Goal: Task Accomplishment & Management: Use online tool/utility

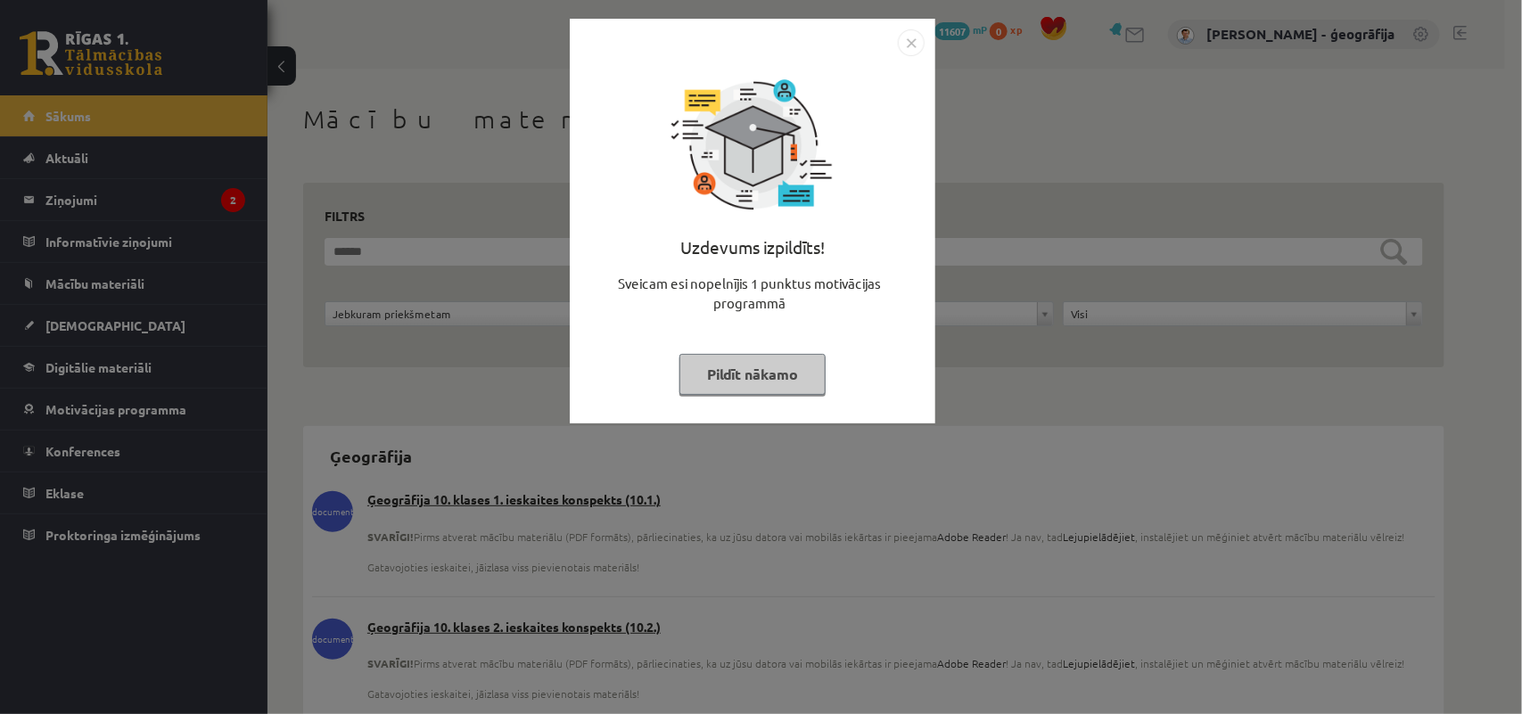
click at [724, 367] on button "Pildīt nākamo" at bounding box center [753, 374] width 146 height 41
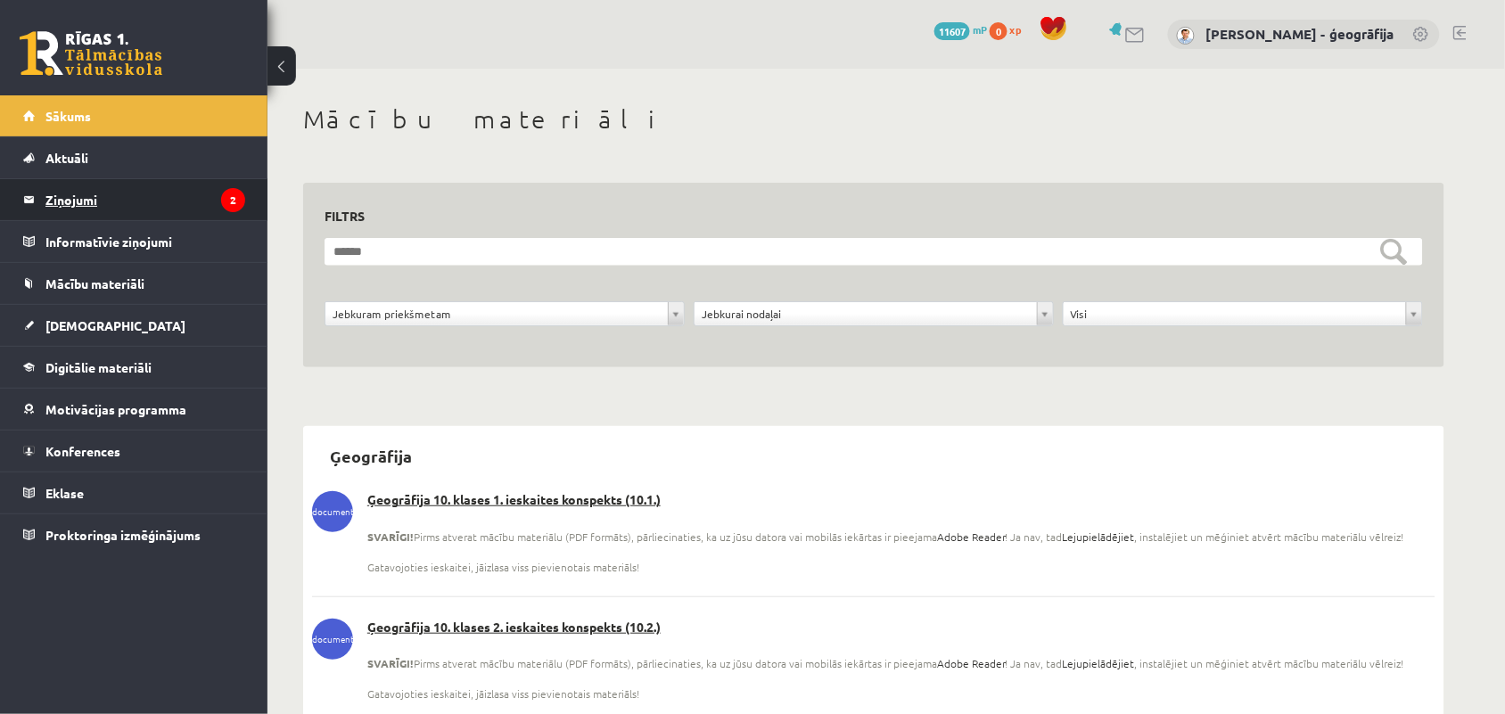
click at [68, 206] on legend "Ziņojumi 2" at bounding box center [145, 199] width 200 height 41
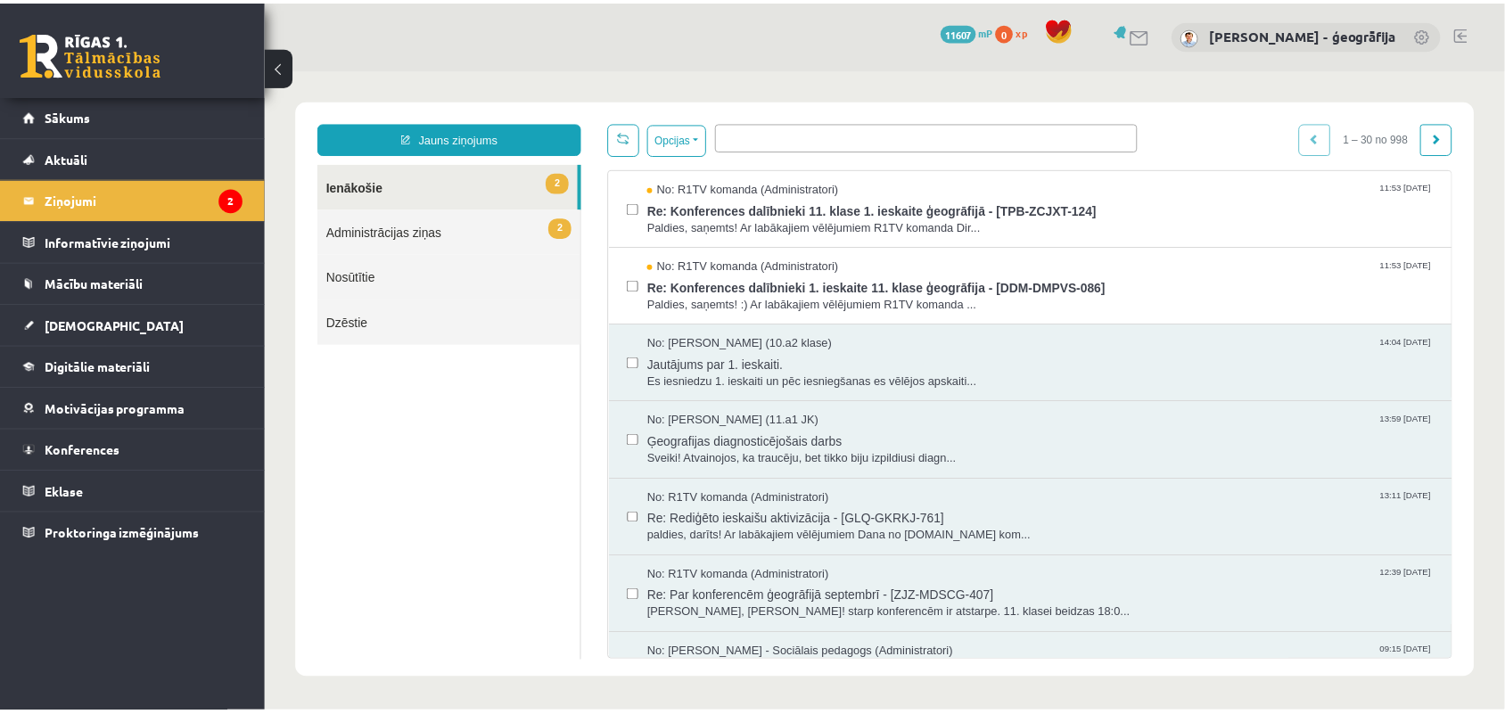
scroll to position [1, 0]
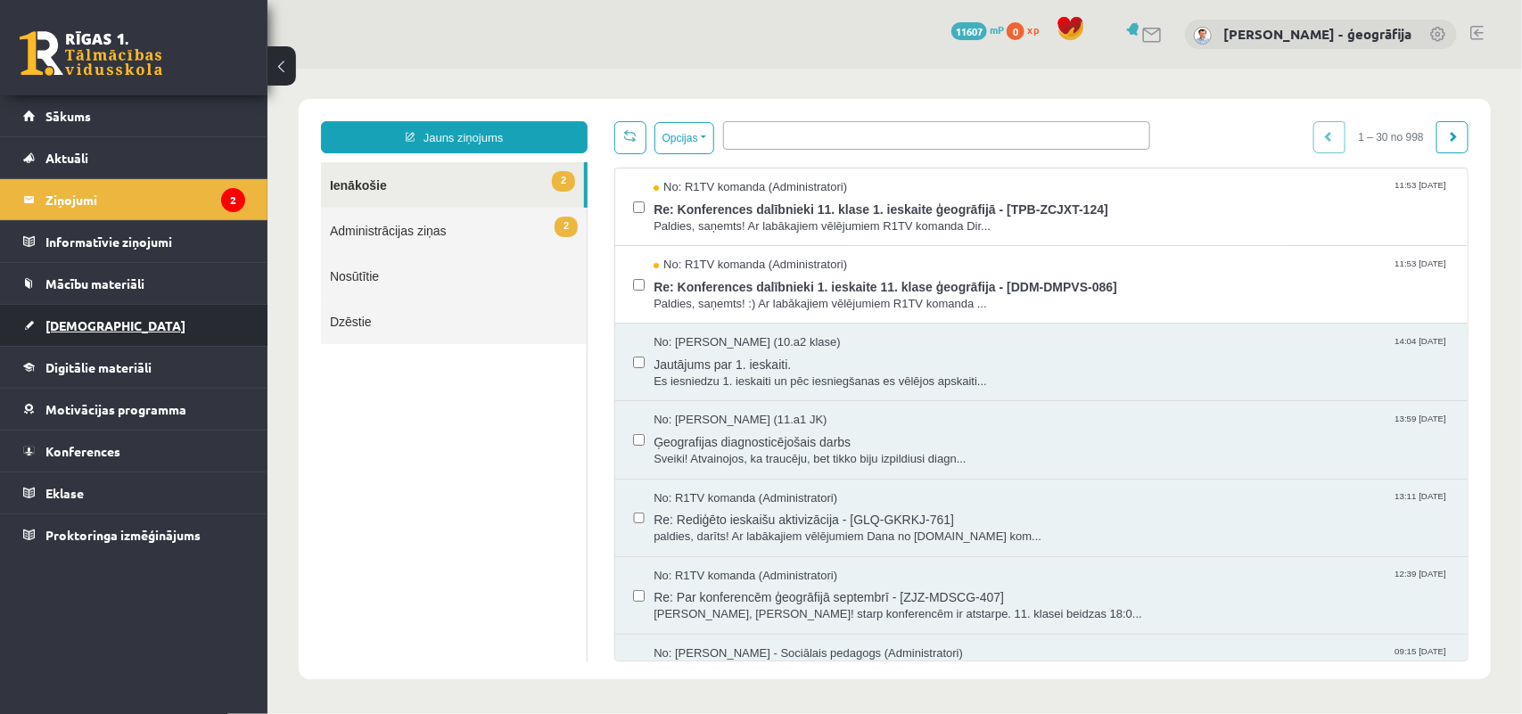
click at [99, 324] on link "[DEMOGRAPHIC_DATA]" at bounding box center [134, 325] width 222 height 41
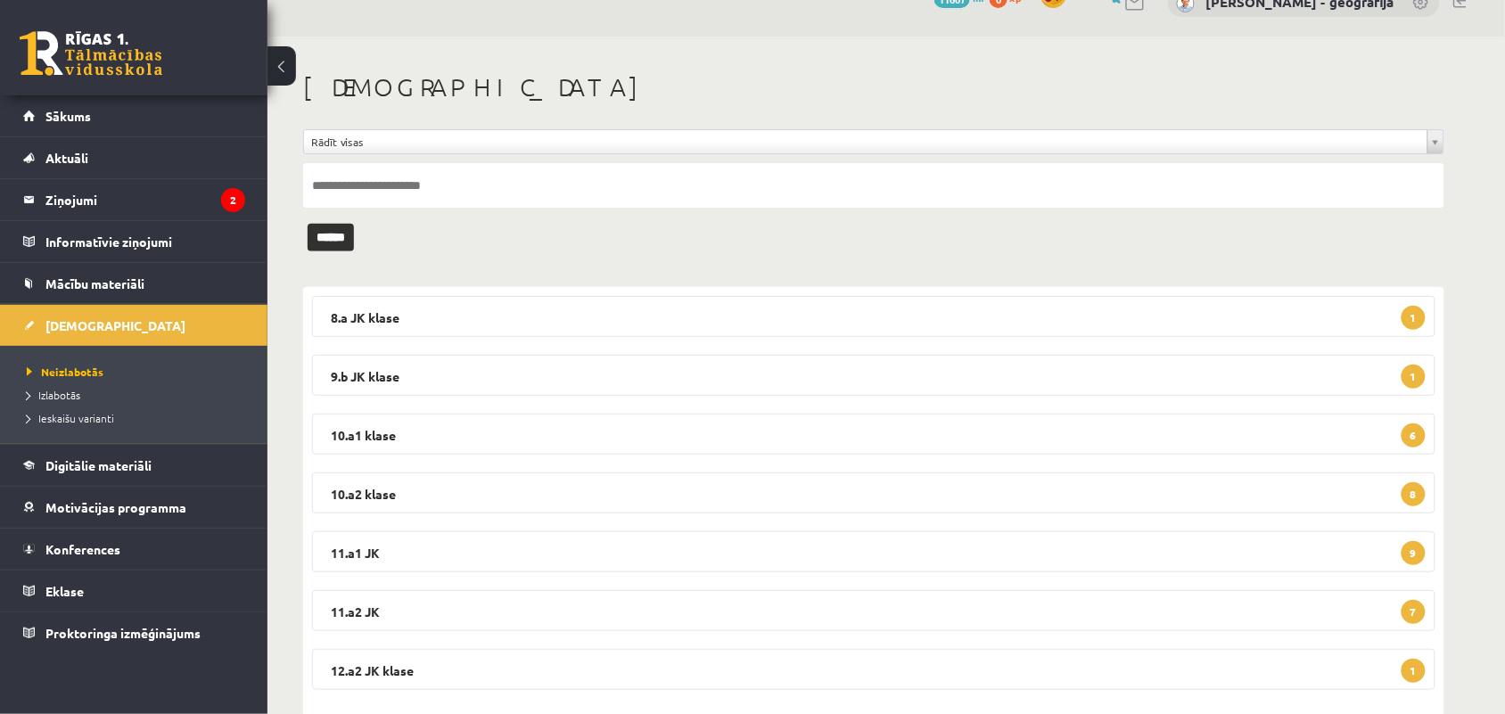
scroll to position [70, 0]
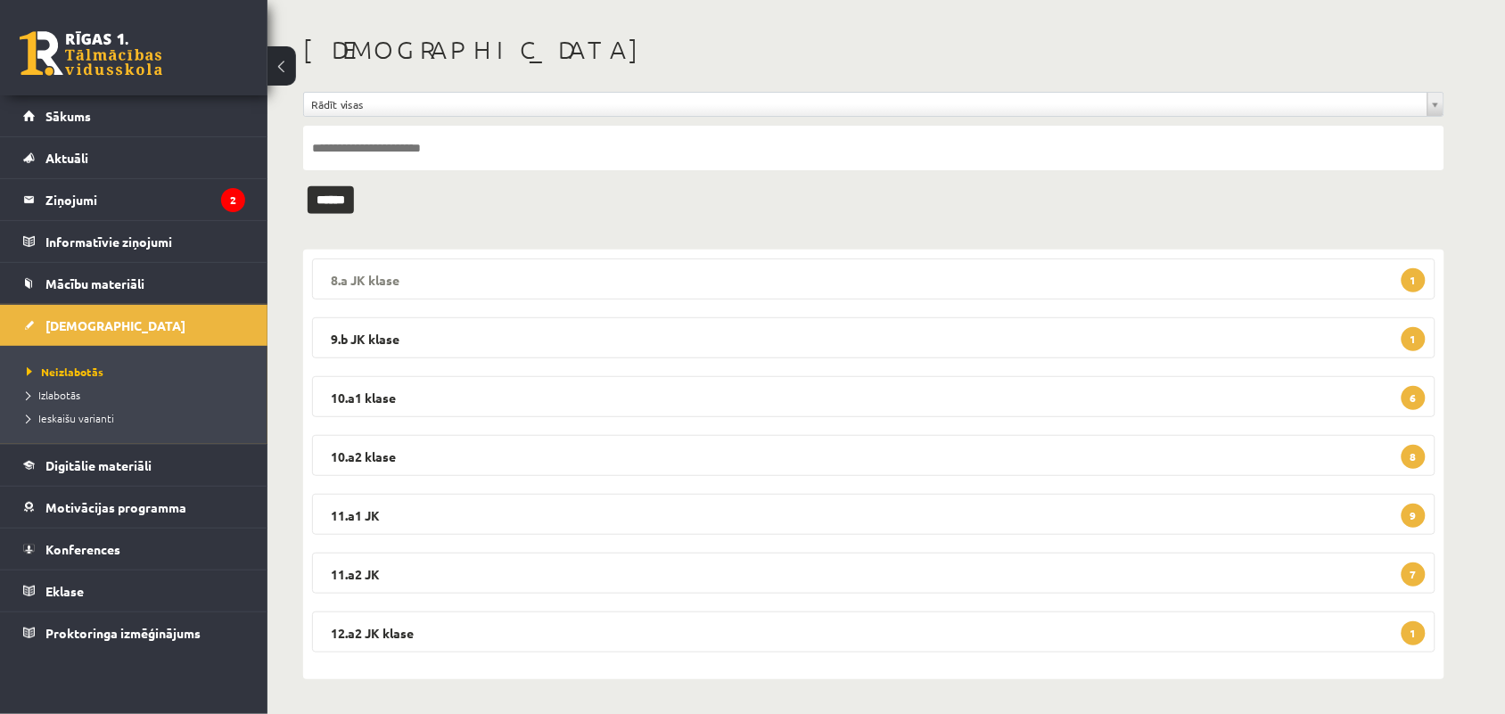
click at [475, 282] on legend "8.a JK klase 1" at bounding box center [874, 279] width 1124 height 41
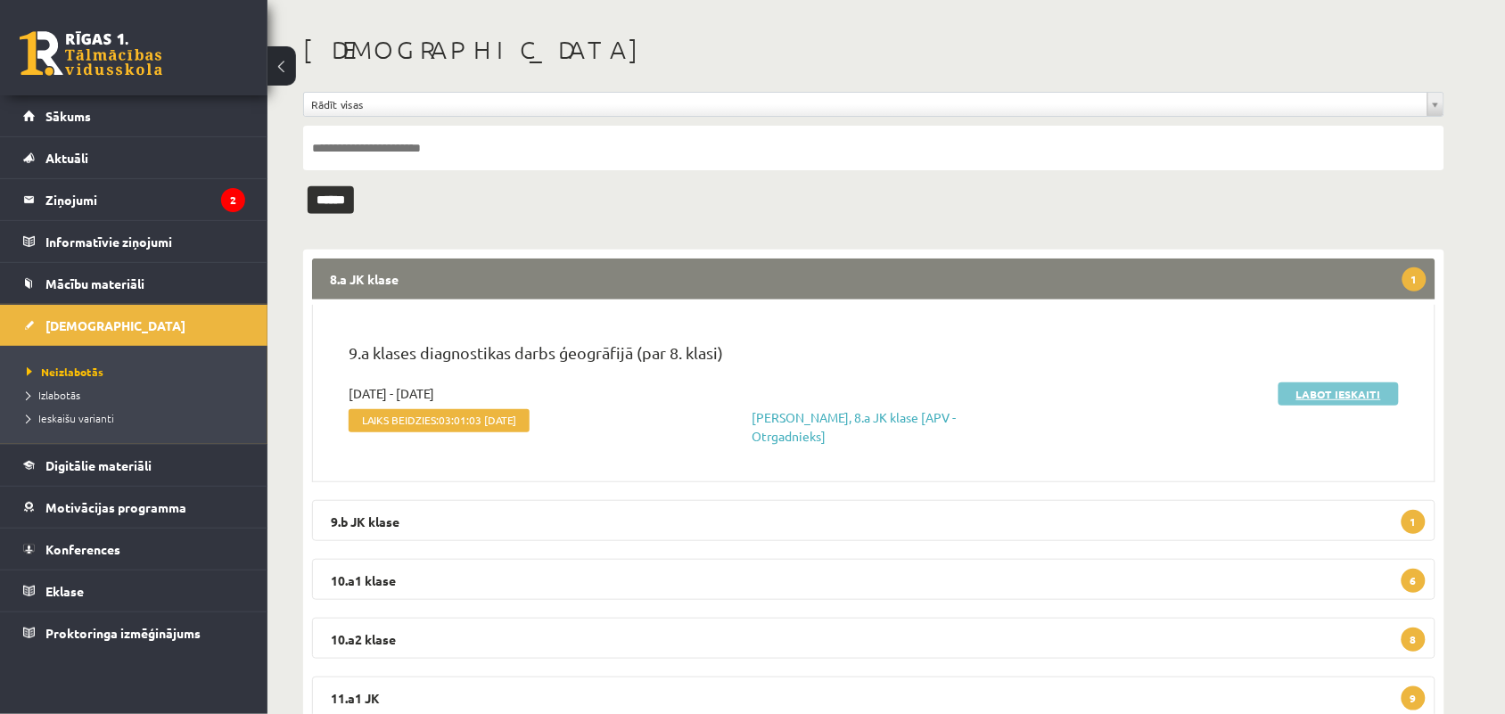
click at [1309, 398] on link "Labot ieskaiti" at bounding box center [1339, 394] width 120 height 23
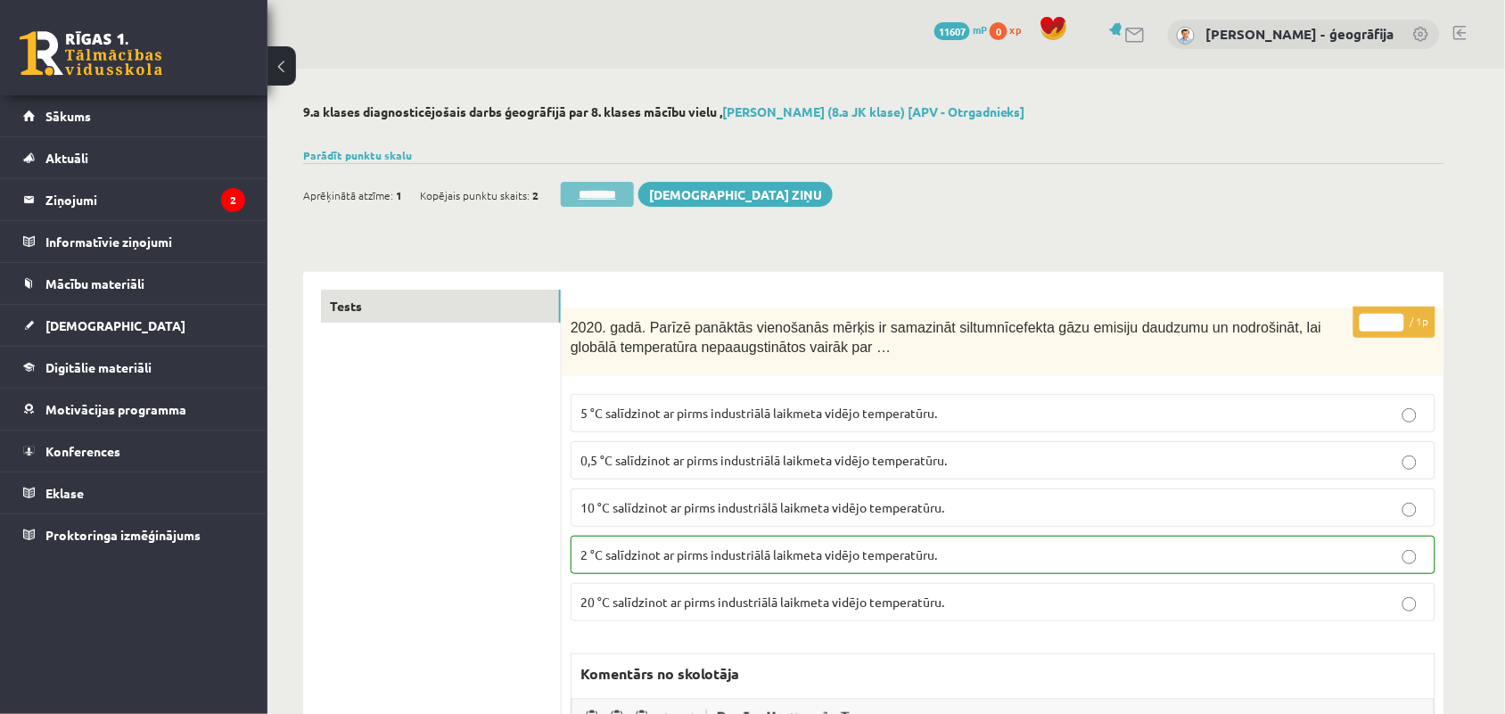
click at [576, 194] on input "********" at bounding box center [597, 194] width 73 height 25
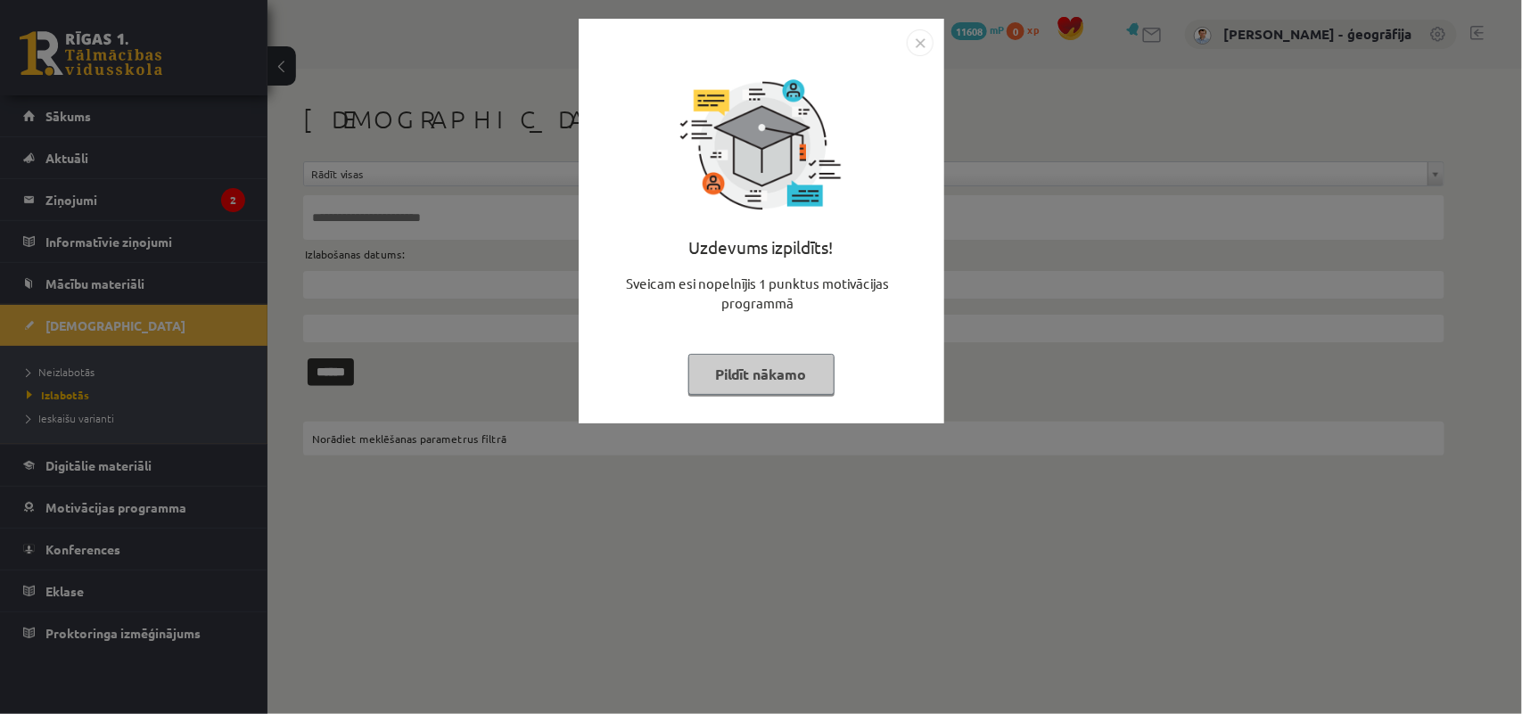
click at [741, 354] on button "Pildīt nākamo" at bounding box center [761, 374] width 146 height 41
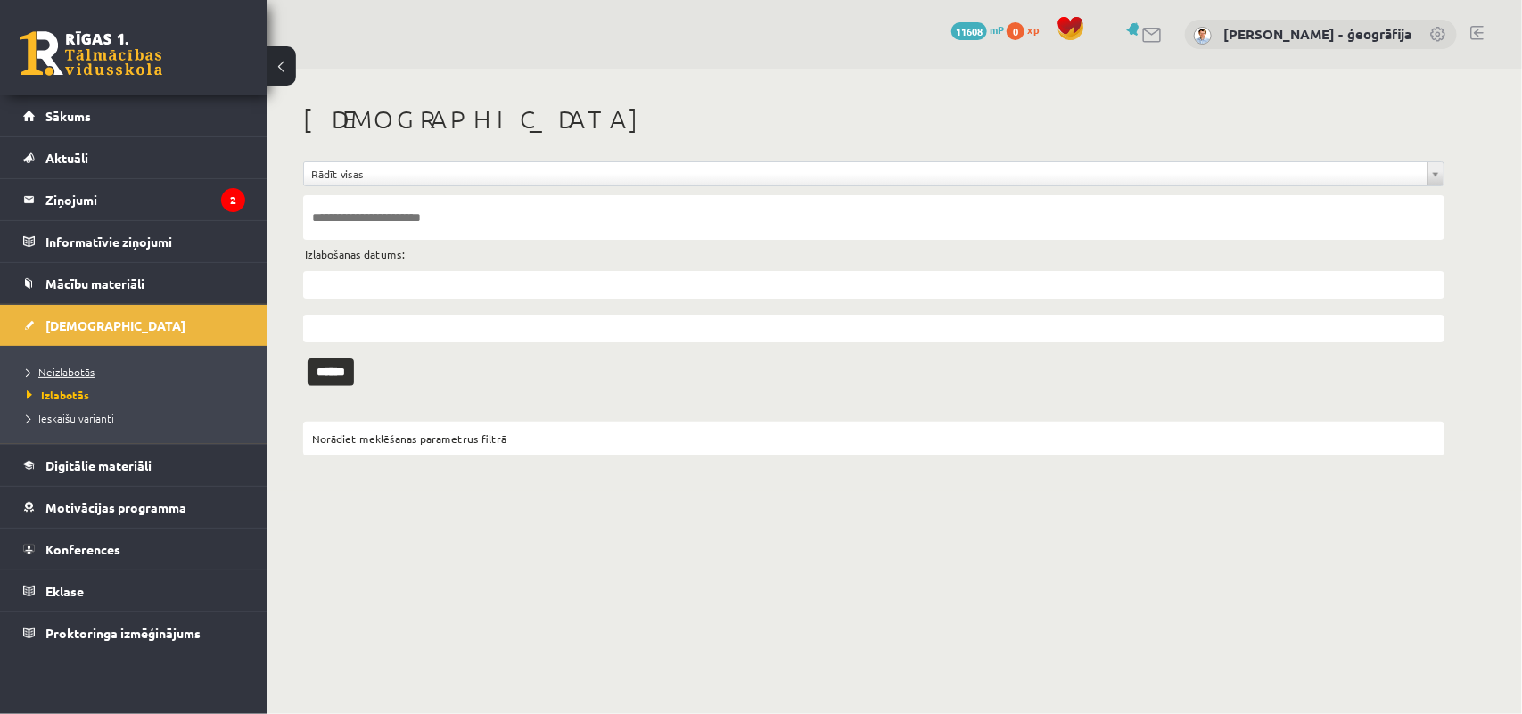
click at [68, 377] on link "Neizlabotās" at bounding box center [138, 372] width 223 height 16
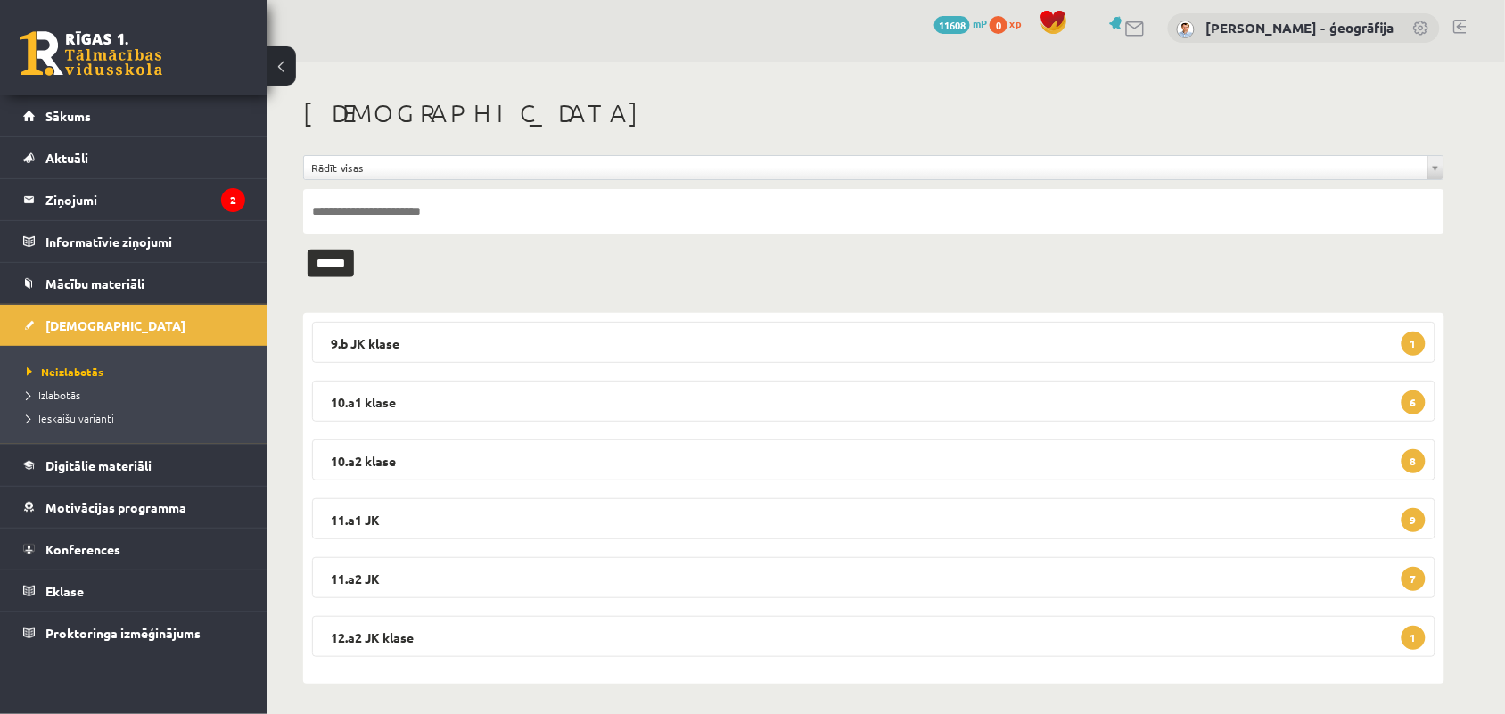
scroll to position [11, 0]
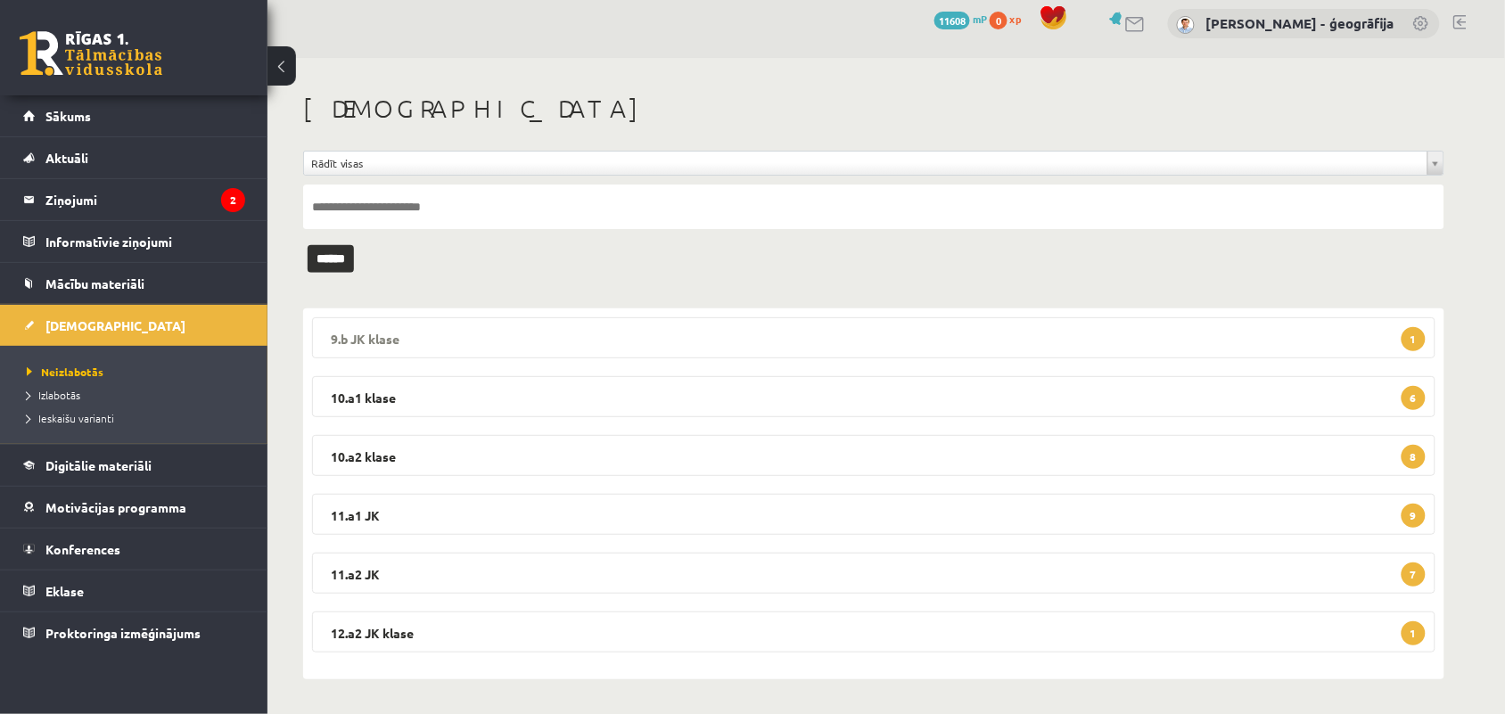
click at [688, 349] on legend "9.b JK klase 1" at bounding box center [874, 337] width 1124 height 41
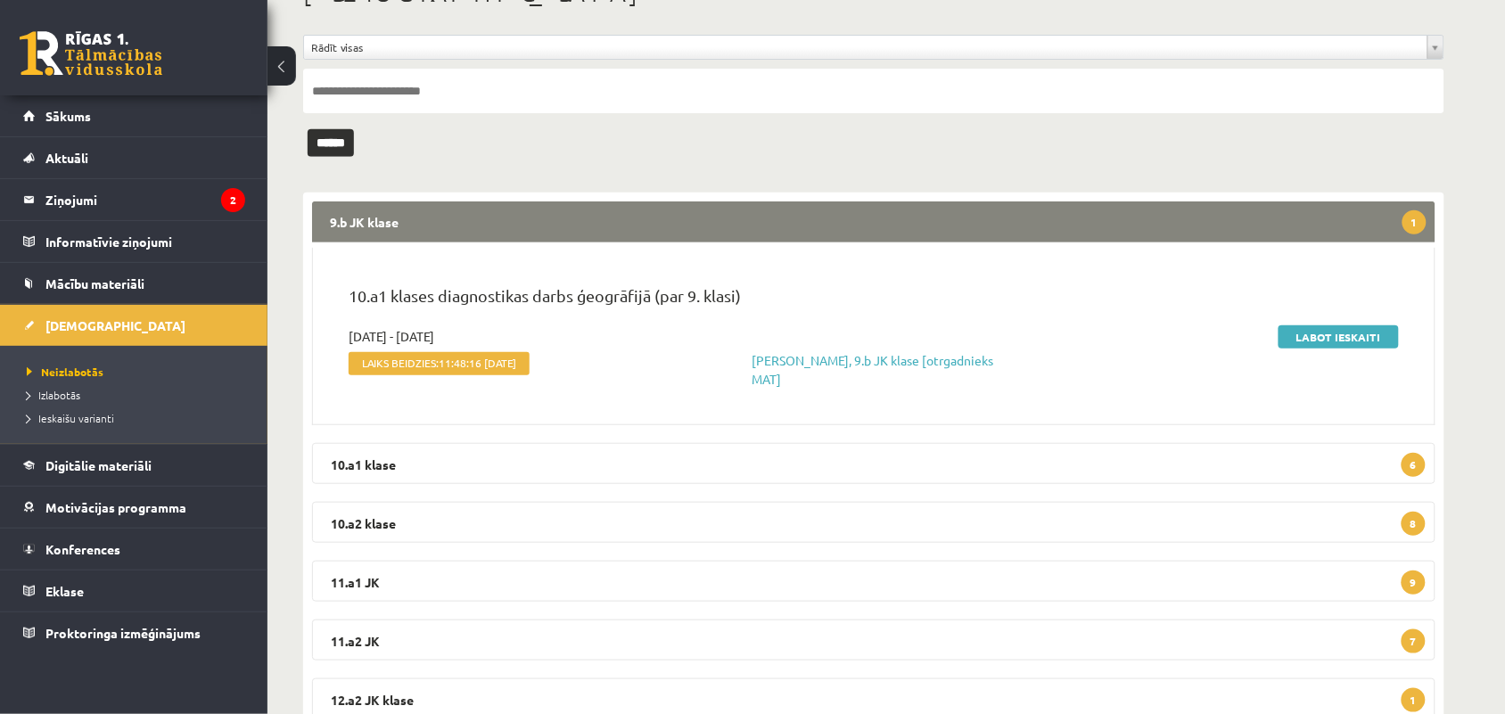
scroll to position [147, 0]
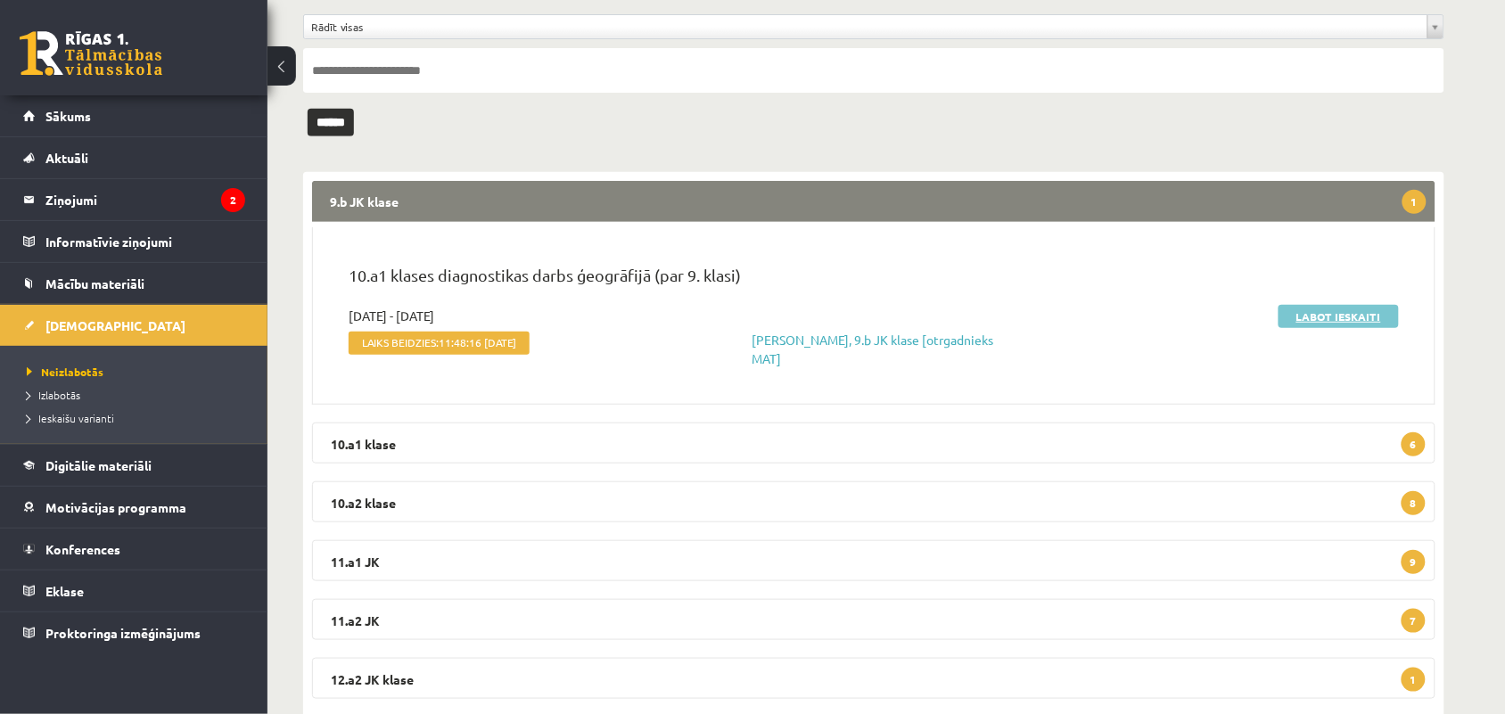
click at [1308, 314] on link "Labot ieskaiti" at bounding box center [1339, 316] width 120 height 23
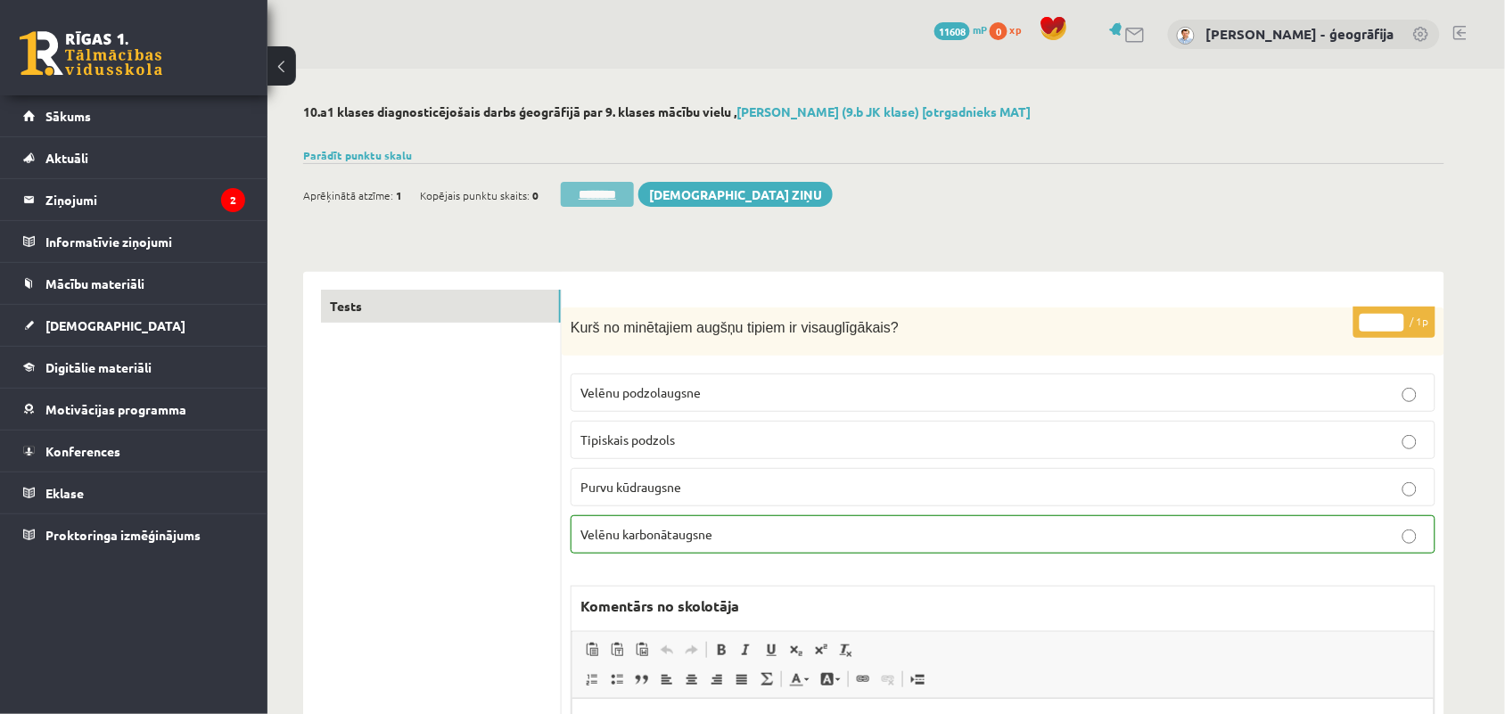
click at [608, 203] on input "********" at bounding box center [597, 194] width 73 height 25
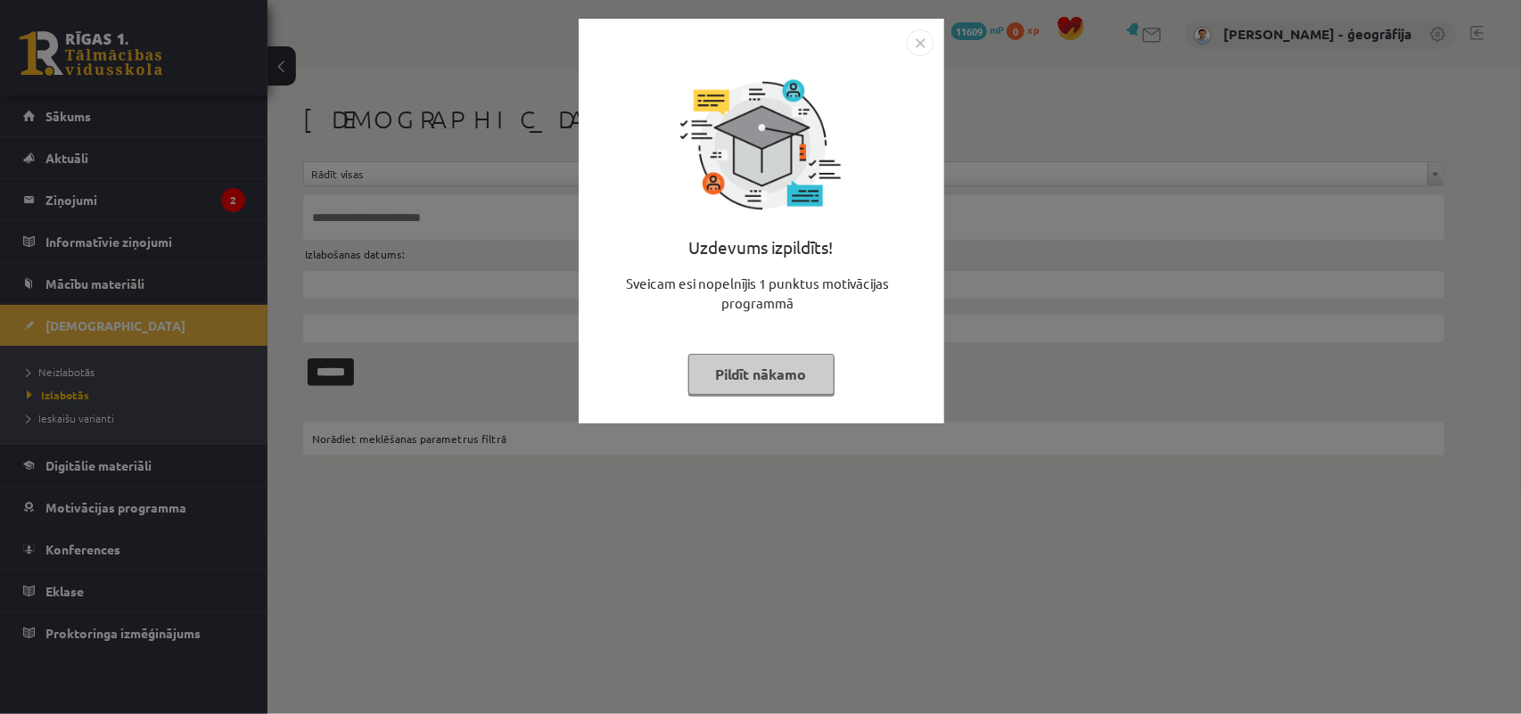
click at [738, 359] on button "Pildīt nākamo" at bounding box center [761, 374] width 146 height 41
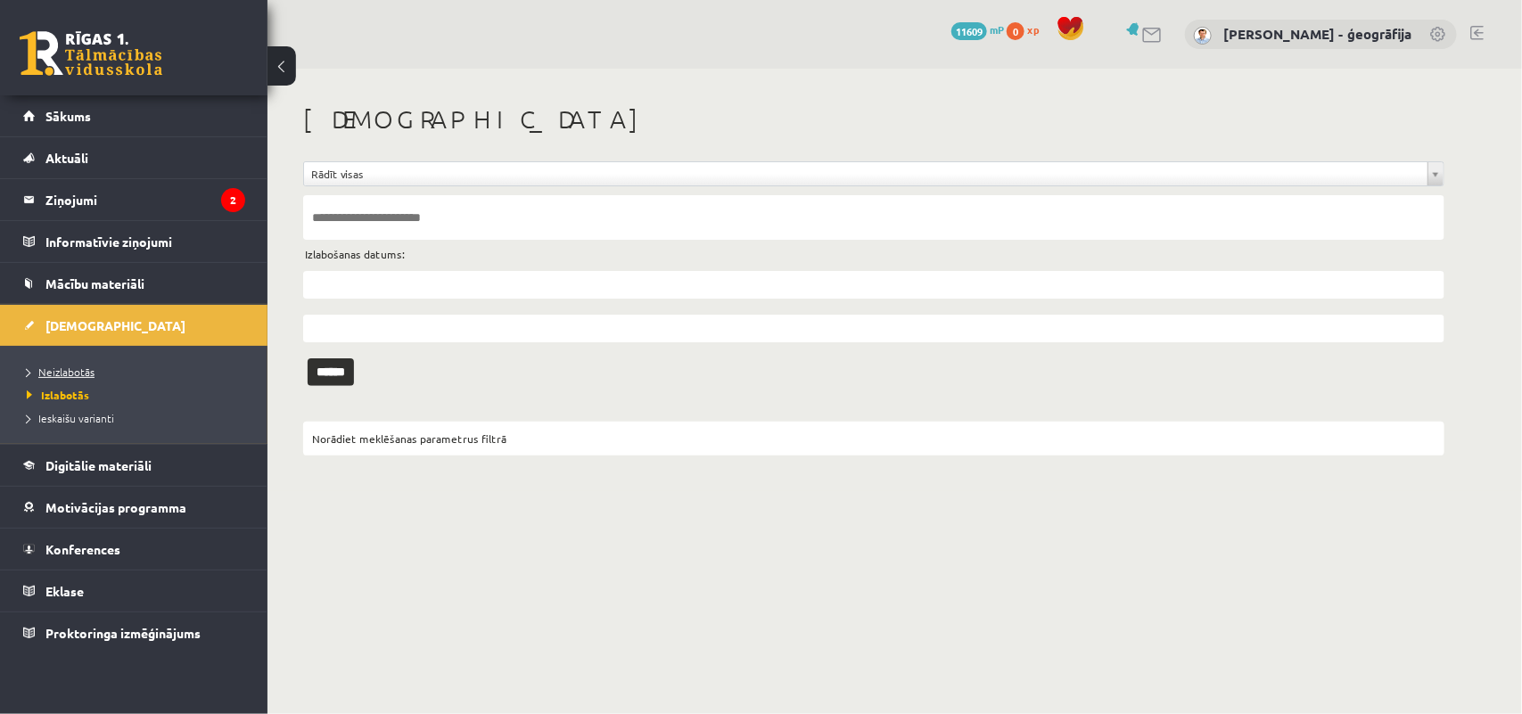
click at [60, 375] on span "Neizlabotās" at bounding box center [61, 372] width 68 height 14
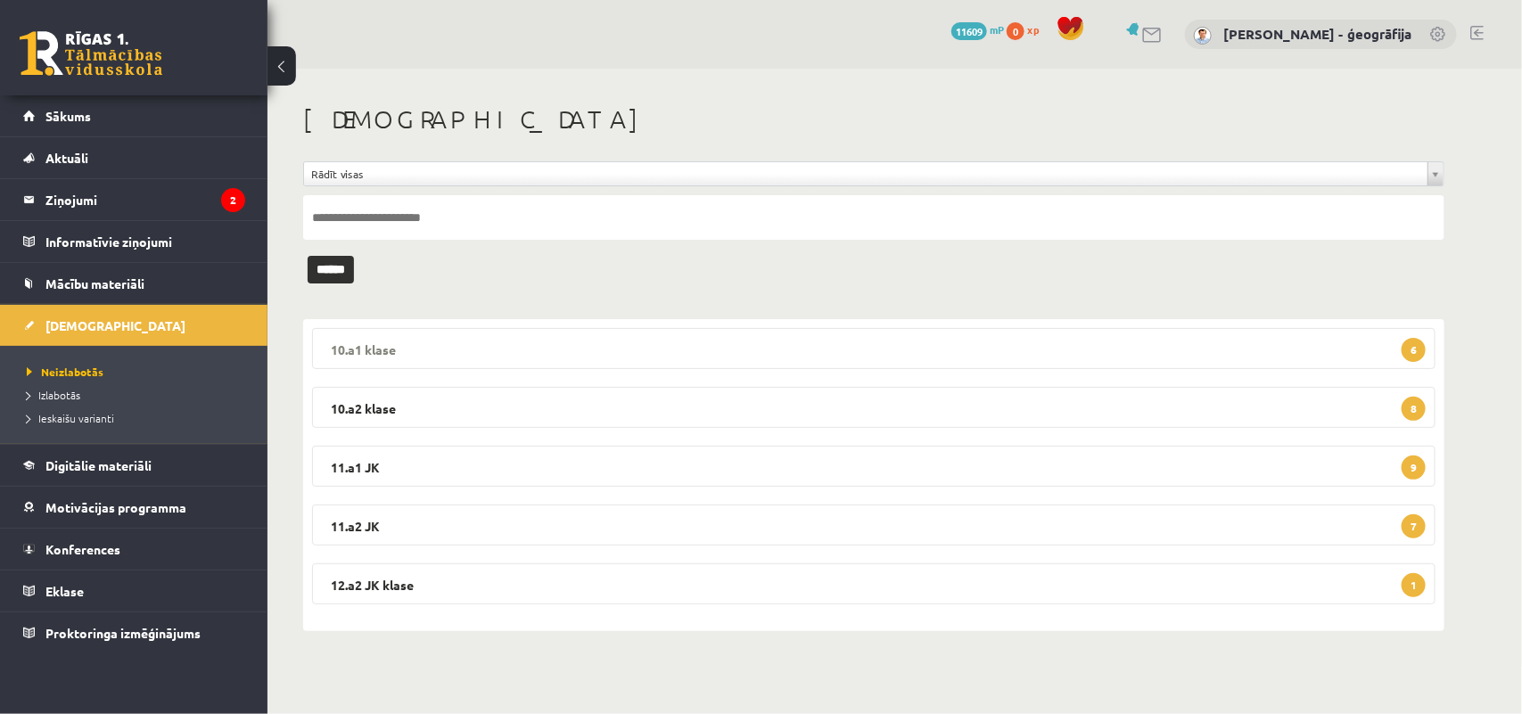
click at [785, 357] on legend "10.a1 klase 6" at bounding box center [874, 348] width 1124 height 41
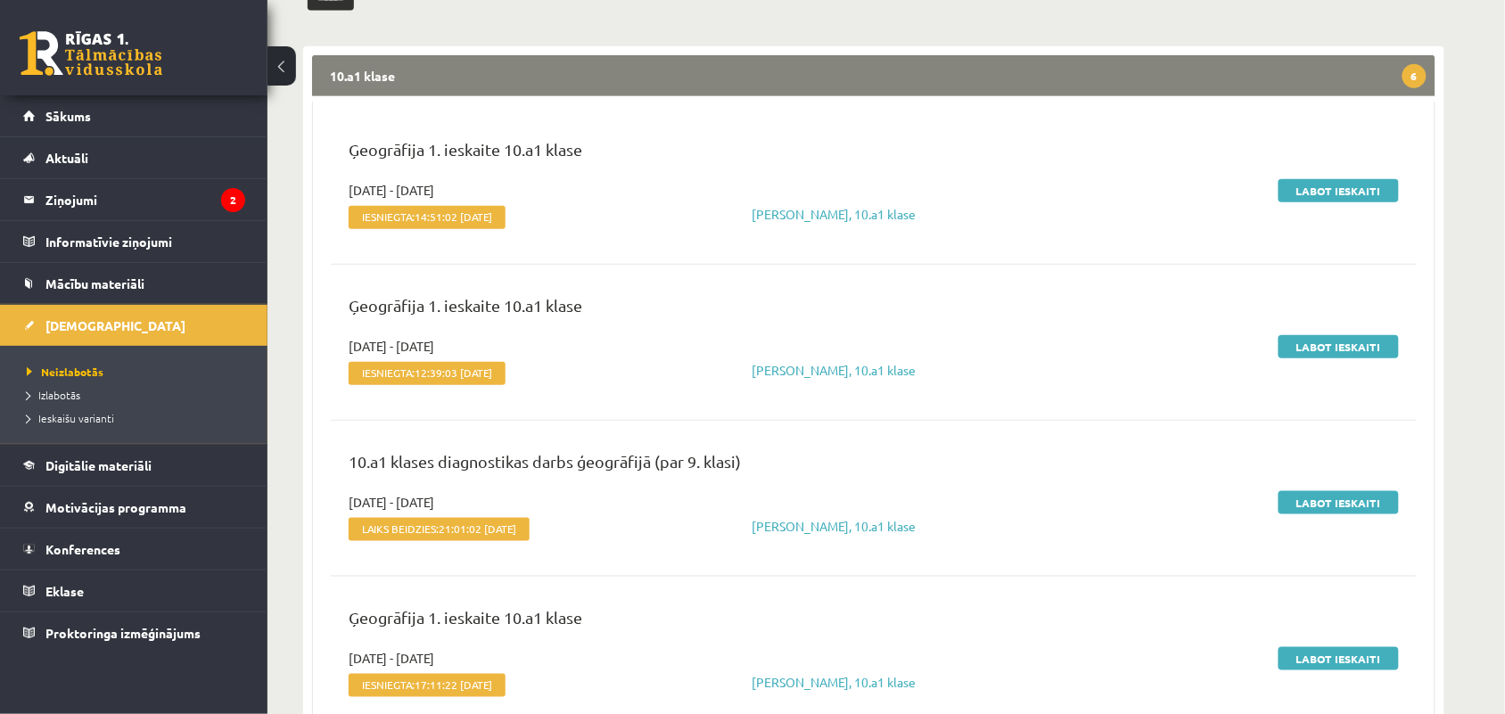
scroll to position [281, 0]
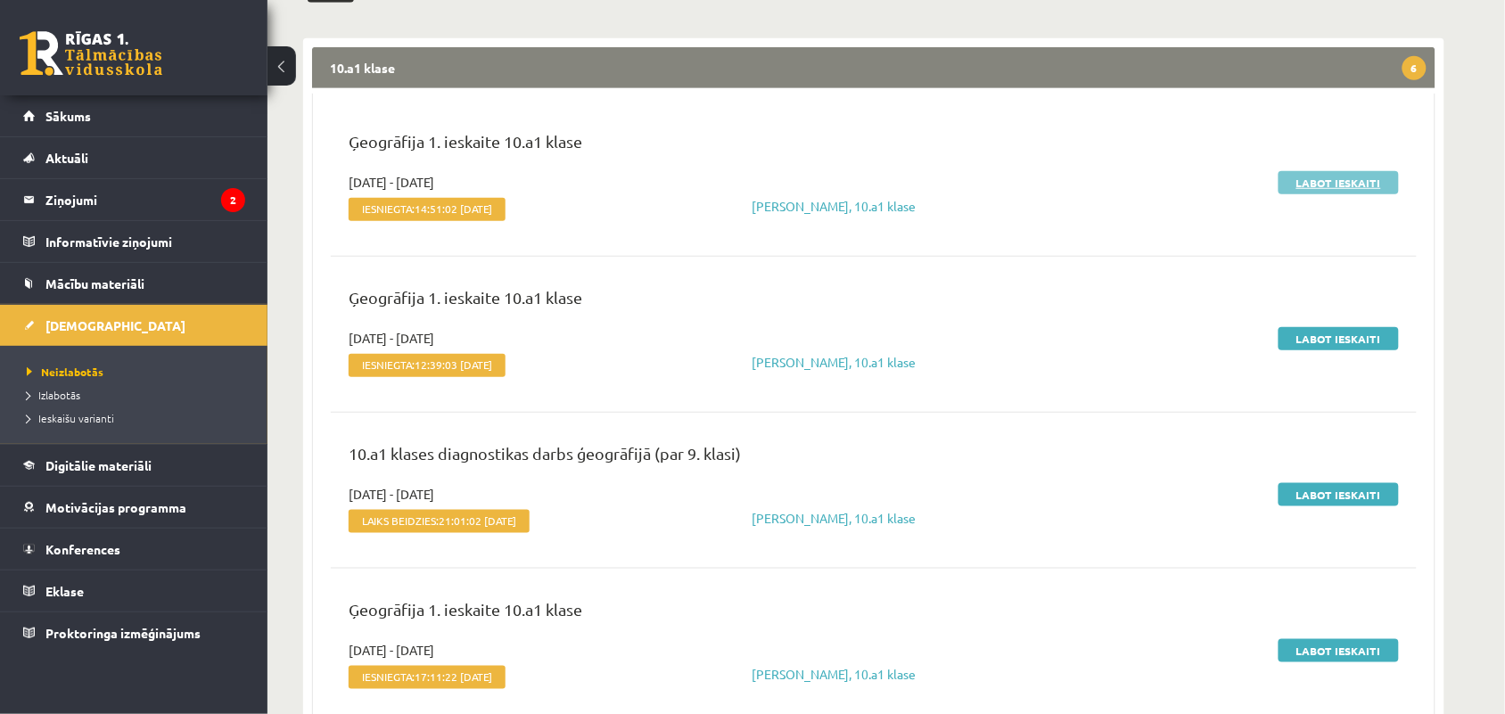
click at [1318, 178] on link "Labot ieskaiti" at bounding box center [1339, 182] width 120 height 23
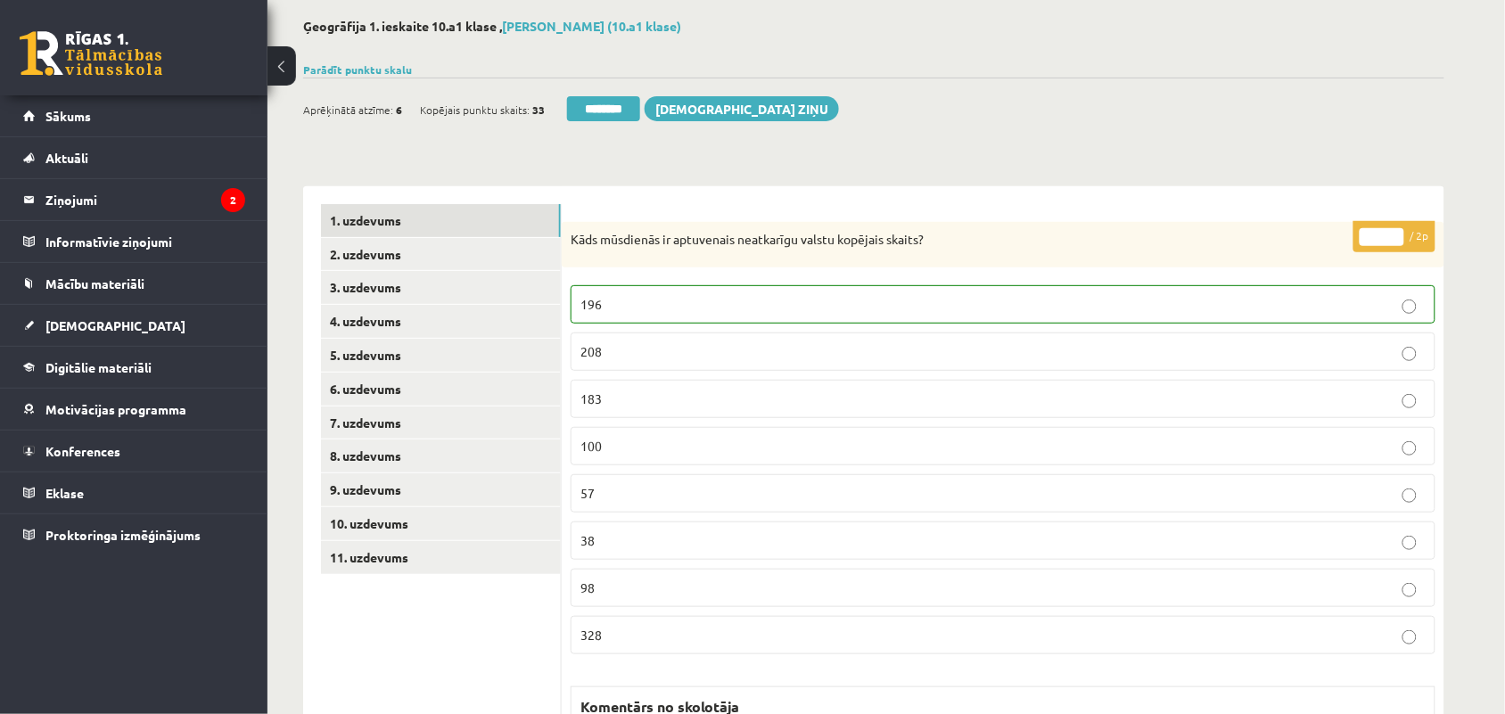
scroll to position [19, 0]
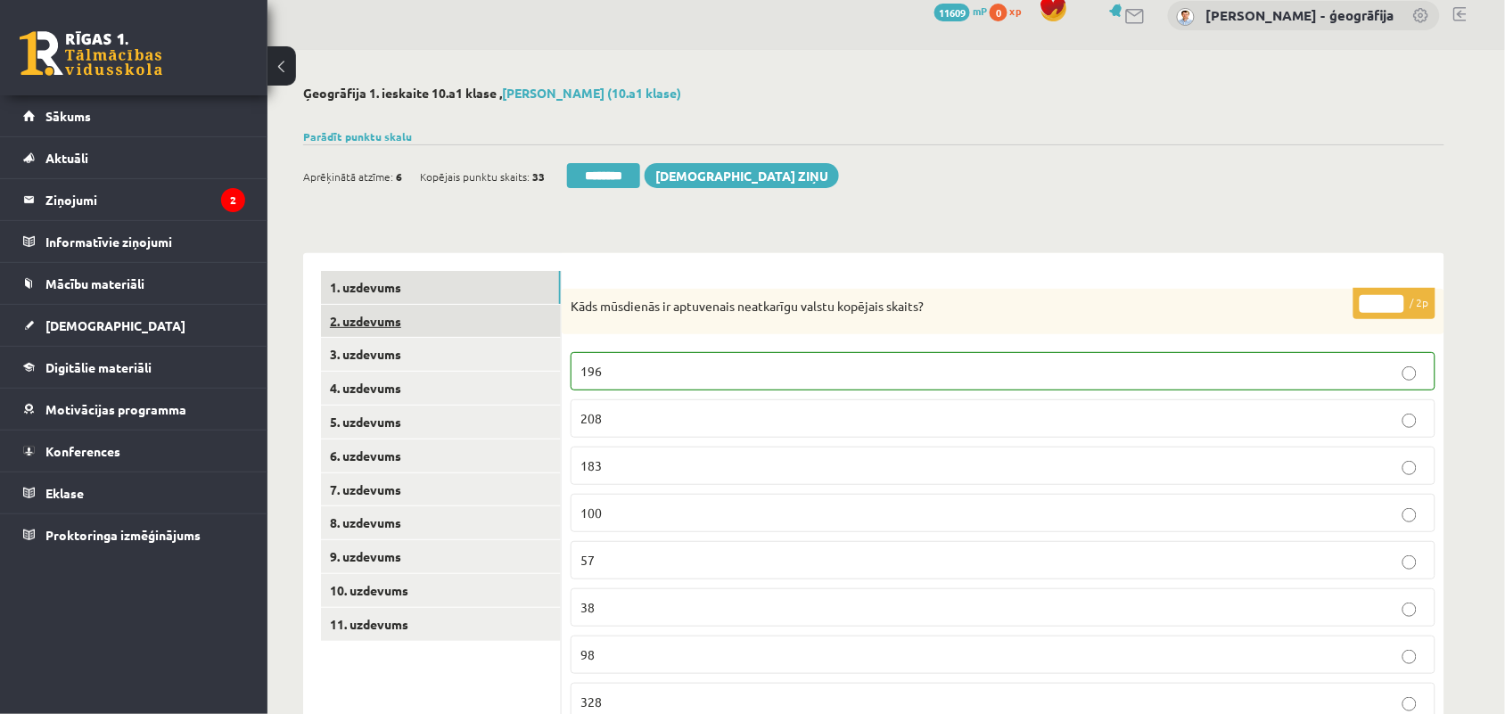
click at [473, 318] on link "2. uzdevums" at bounding box center [441, 321] width 240 height 33
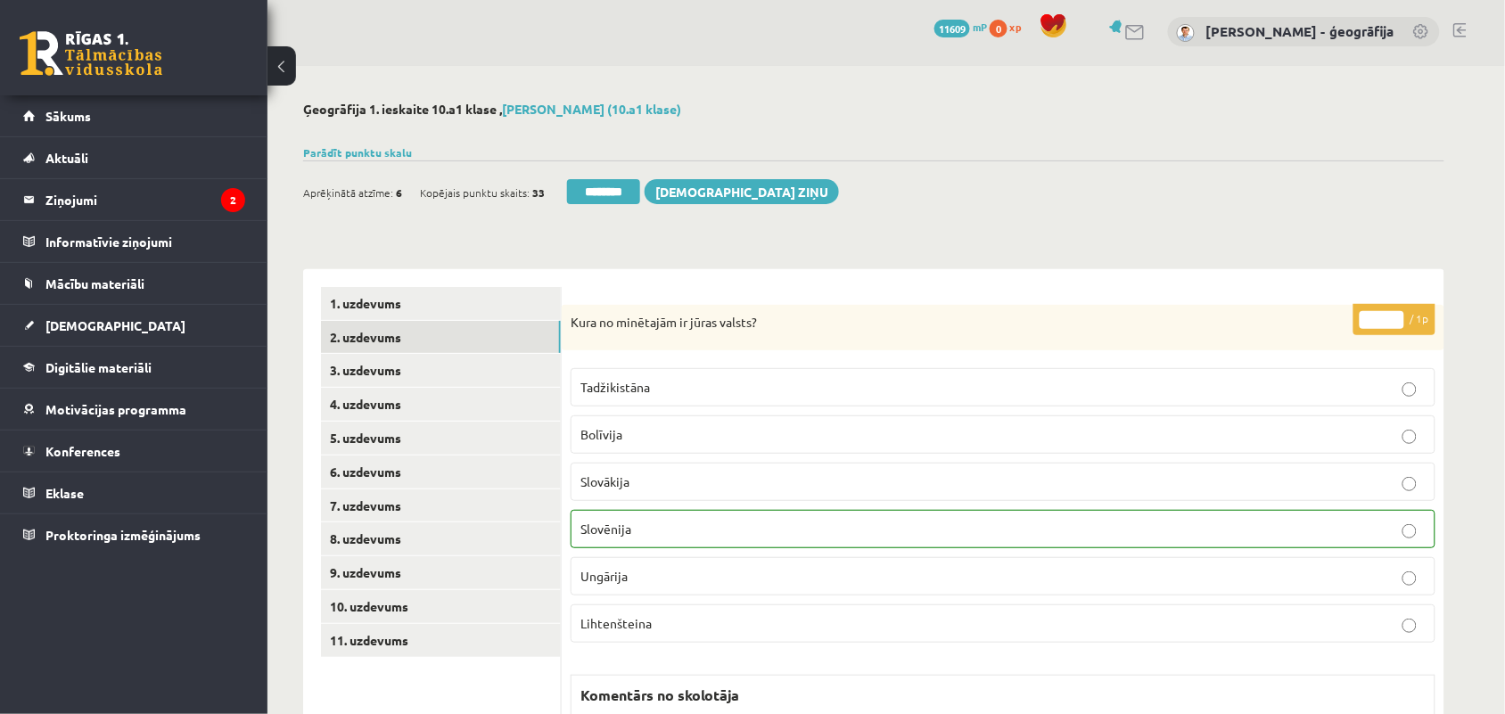
scroll to position [0, 0]
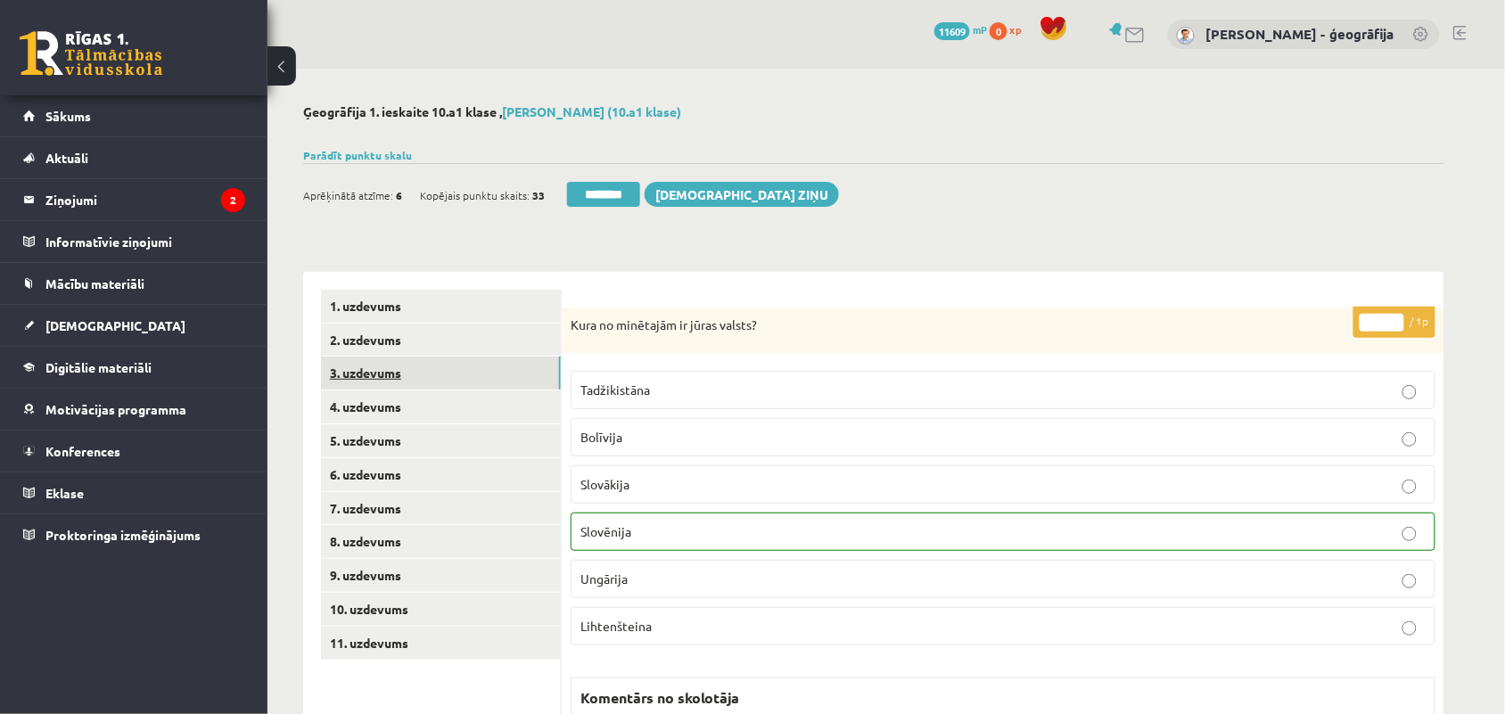
click at [404, 380] on link "3. uzdevums" at bounding box center [441, 373] width 240 height 33
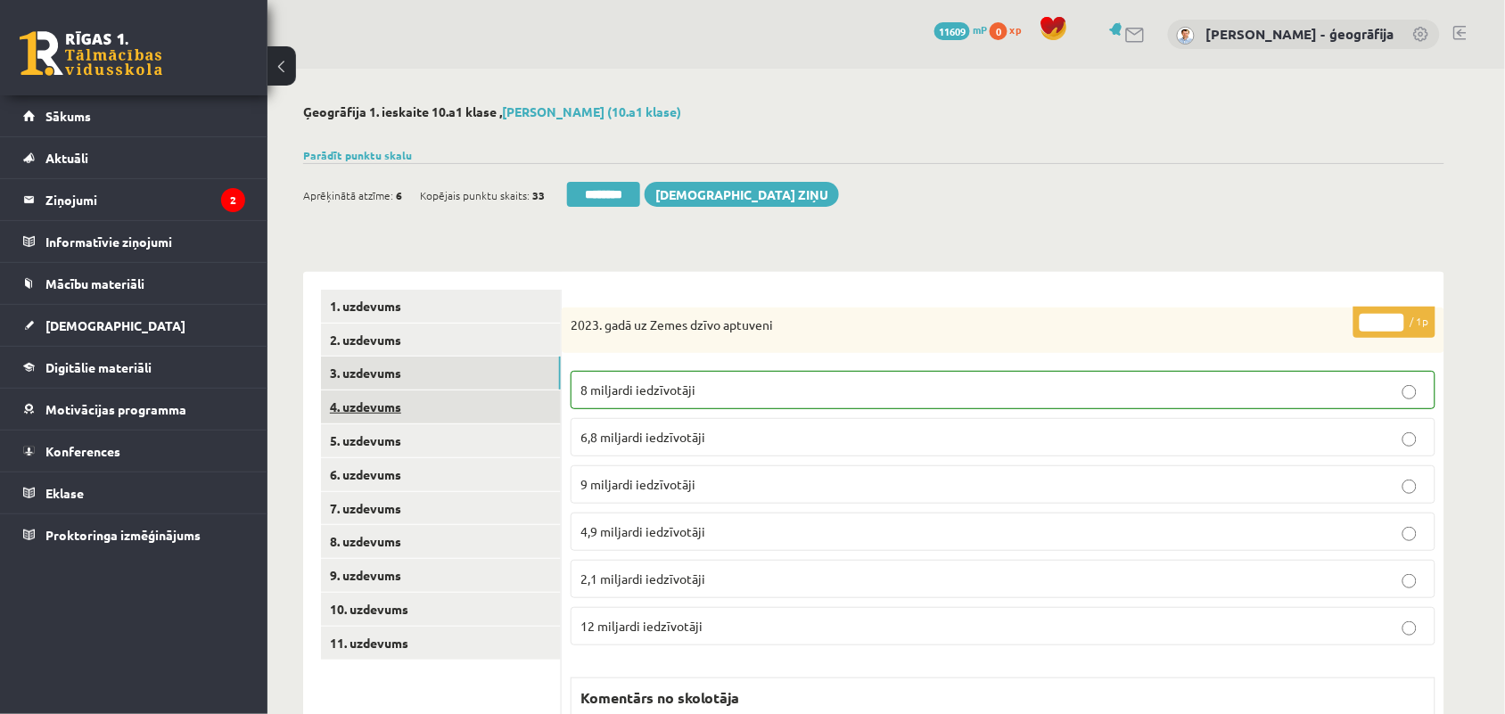
click at [381, 400] on link "4. uzdevums" at bounding box center [441, 407] width 240 height 33
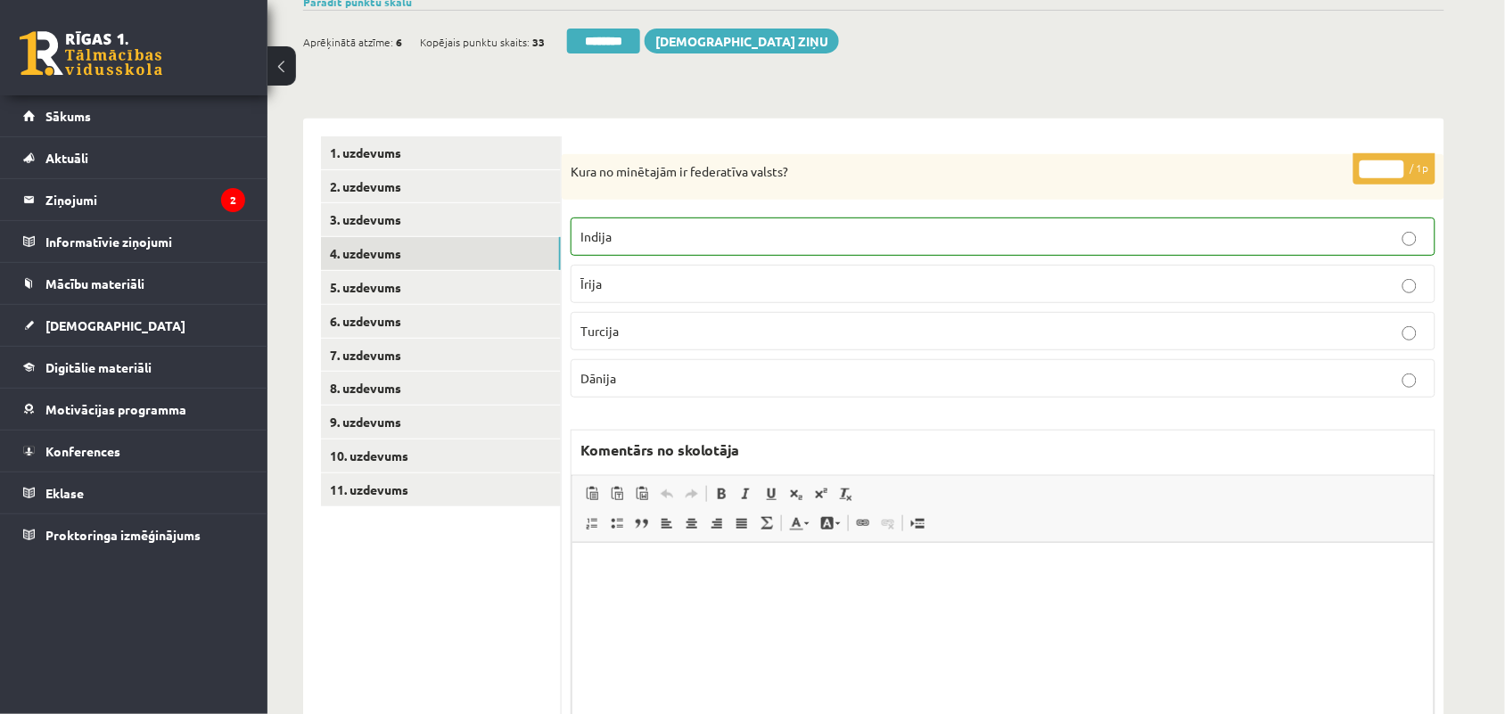
scroll to position [230, 0]
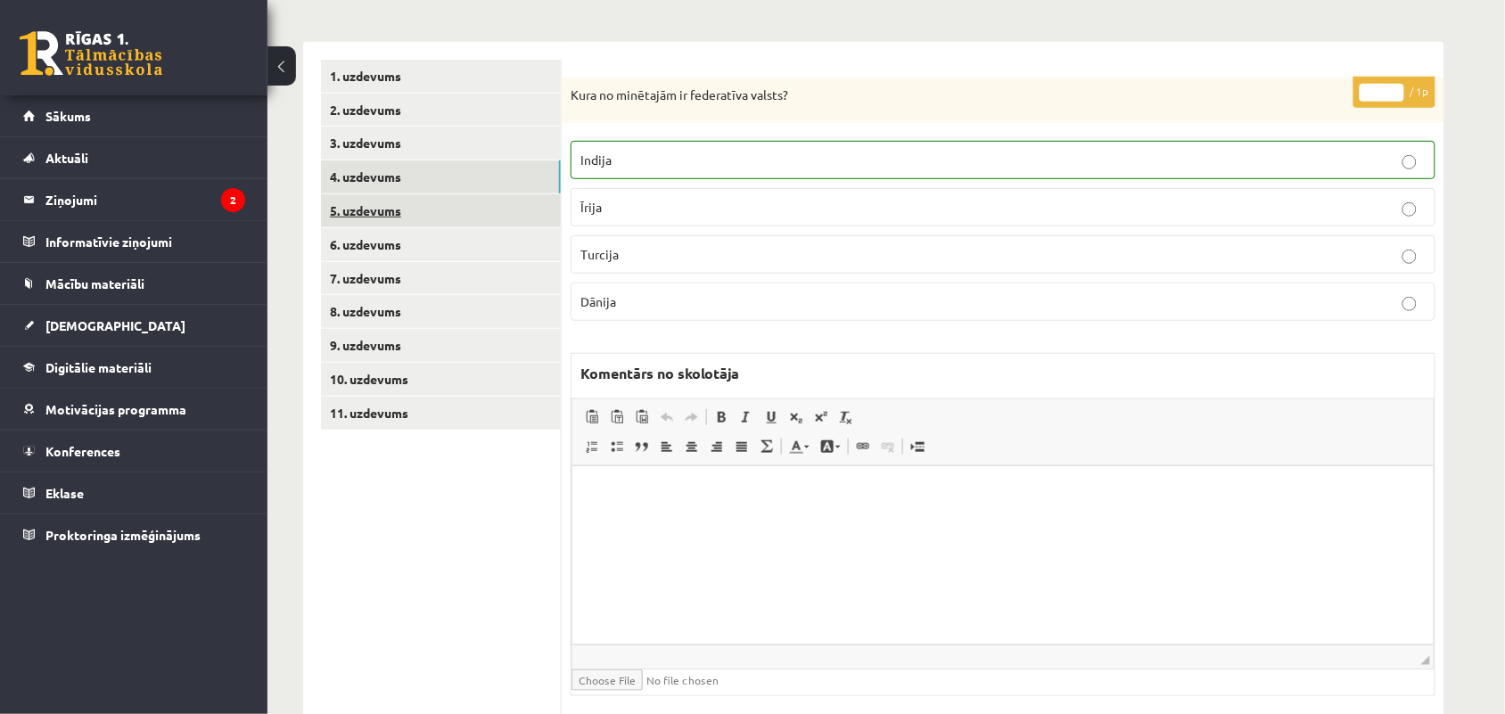
click at [380, 223] on link "5. uzdevums" at bounding box center [441, 210] width 240 height 33
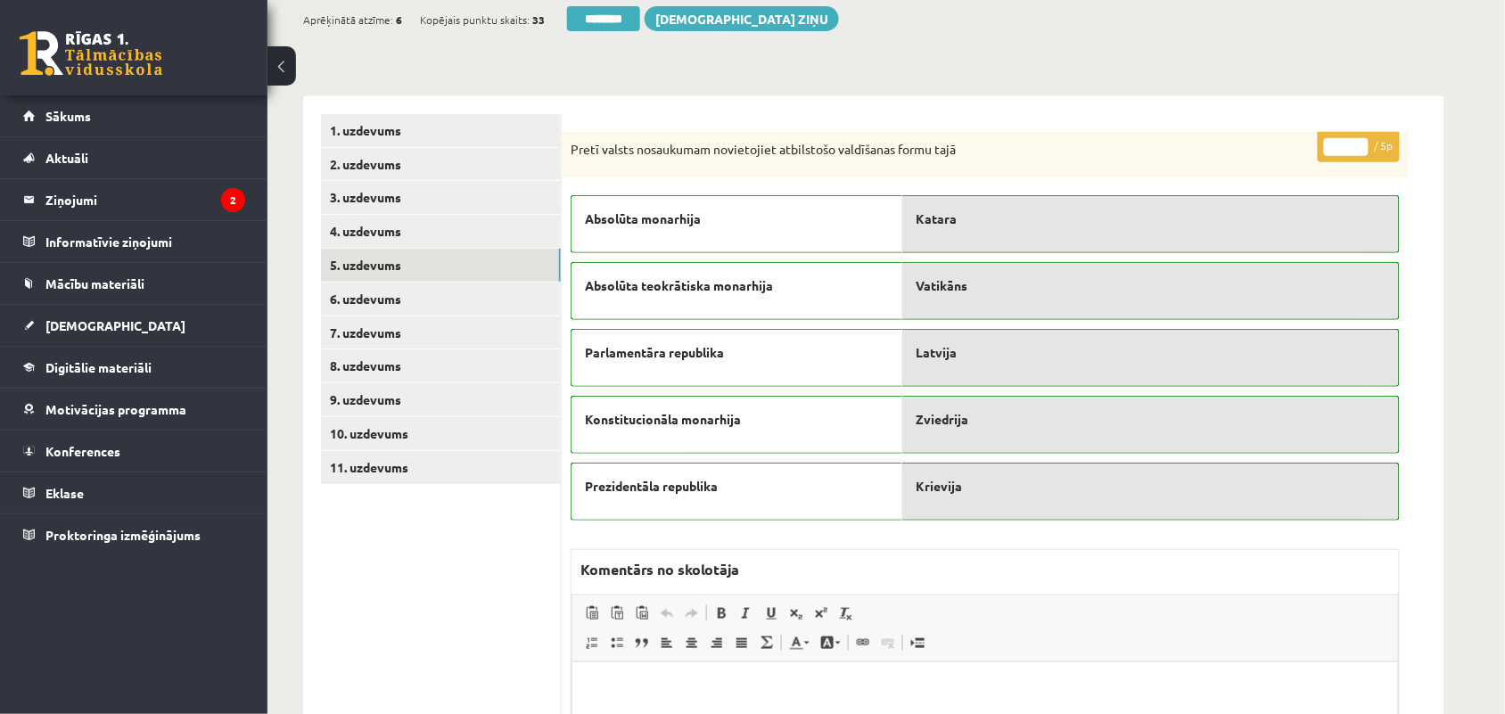
scroll to position [0, 0]
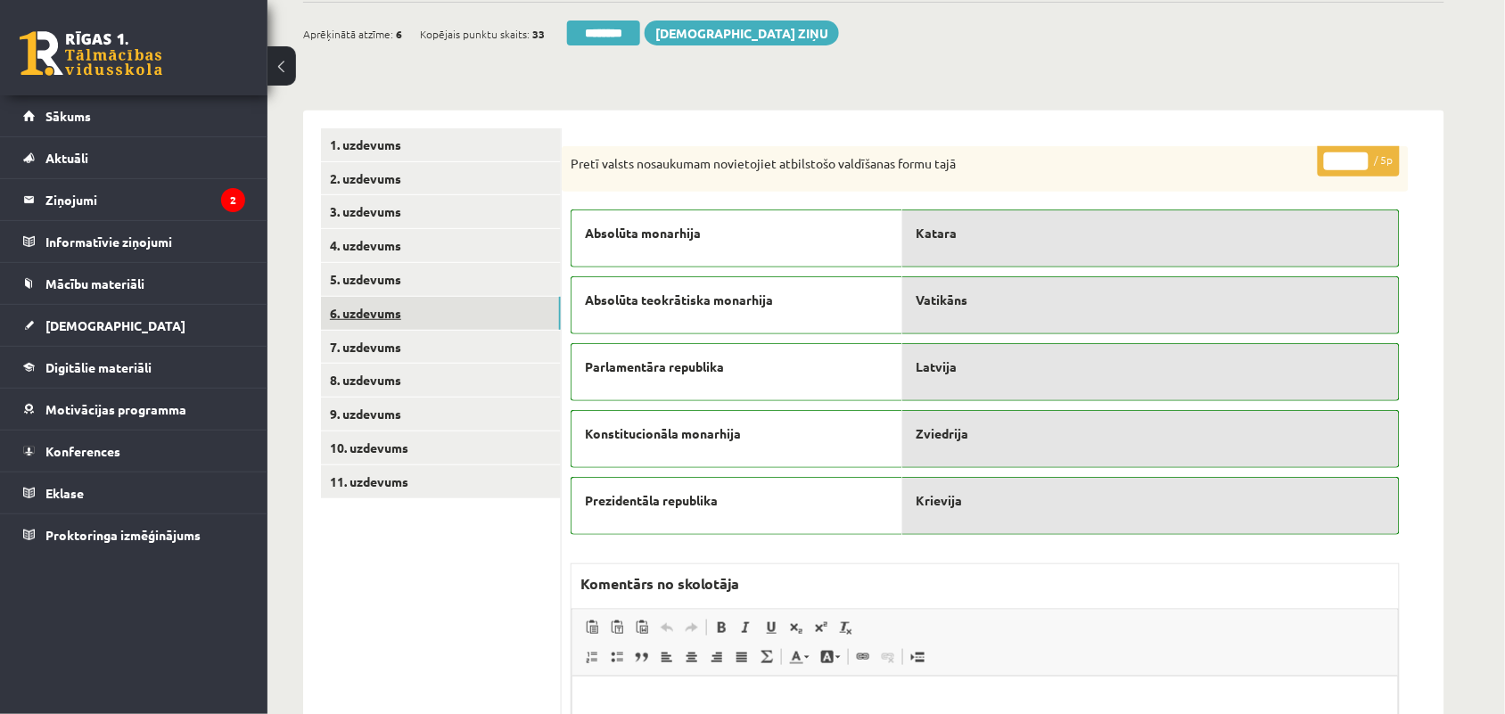
click at [381, 309] on link "6. uzdevums" at bounding box center [441, 313] width 240 height 33
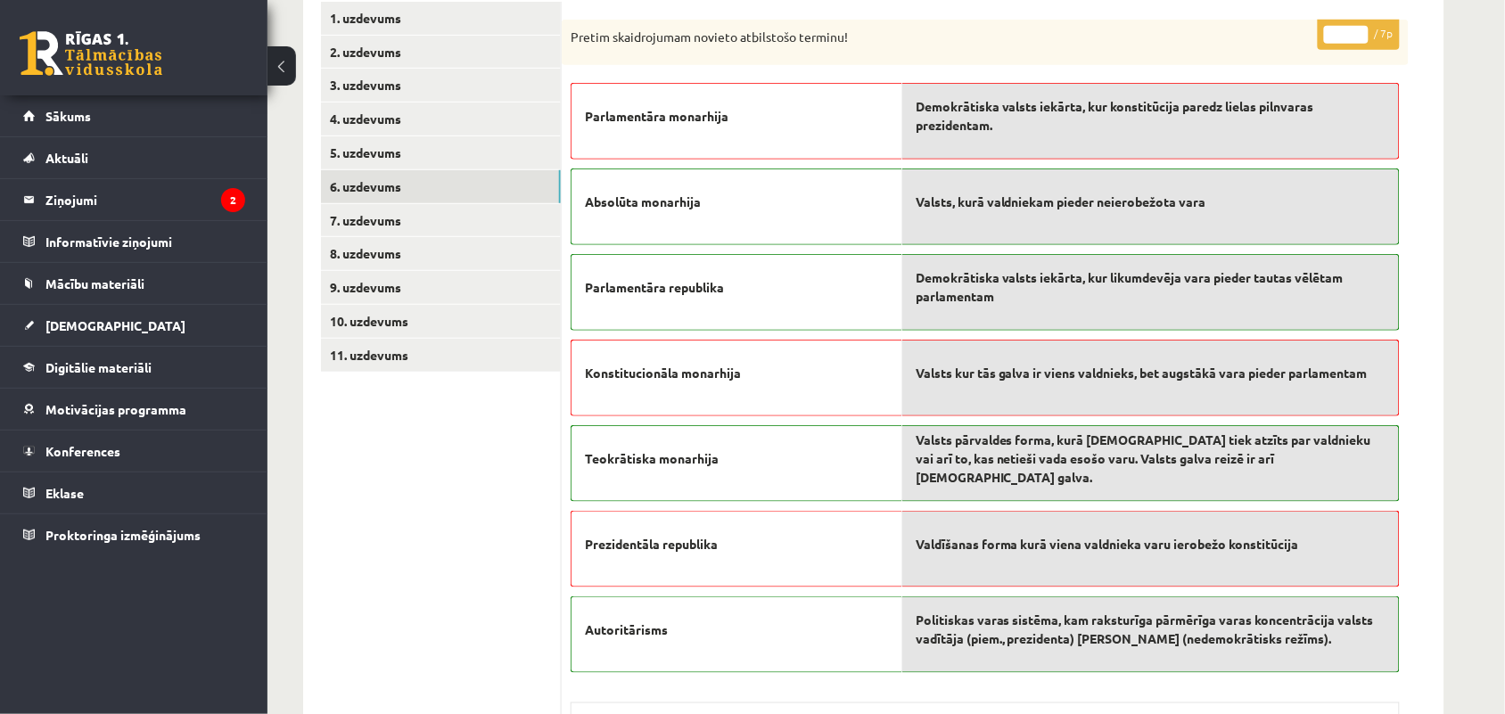
scroll to position [291, 0]
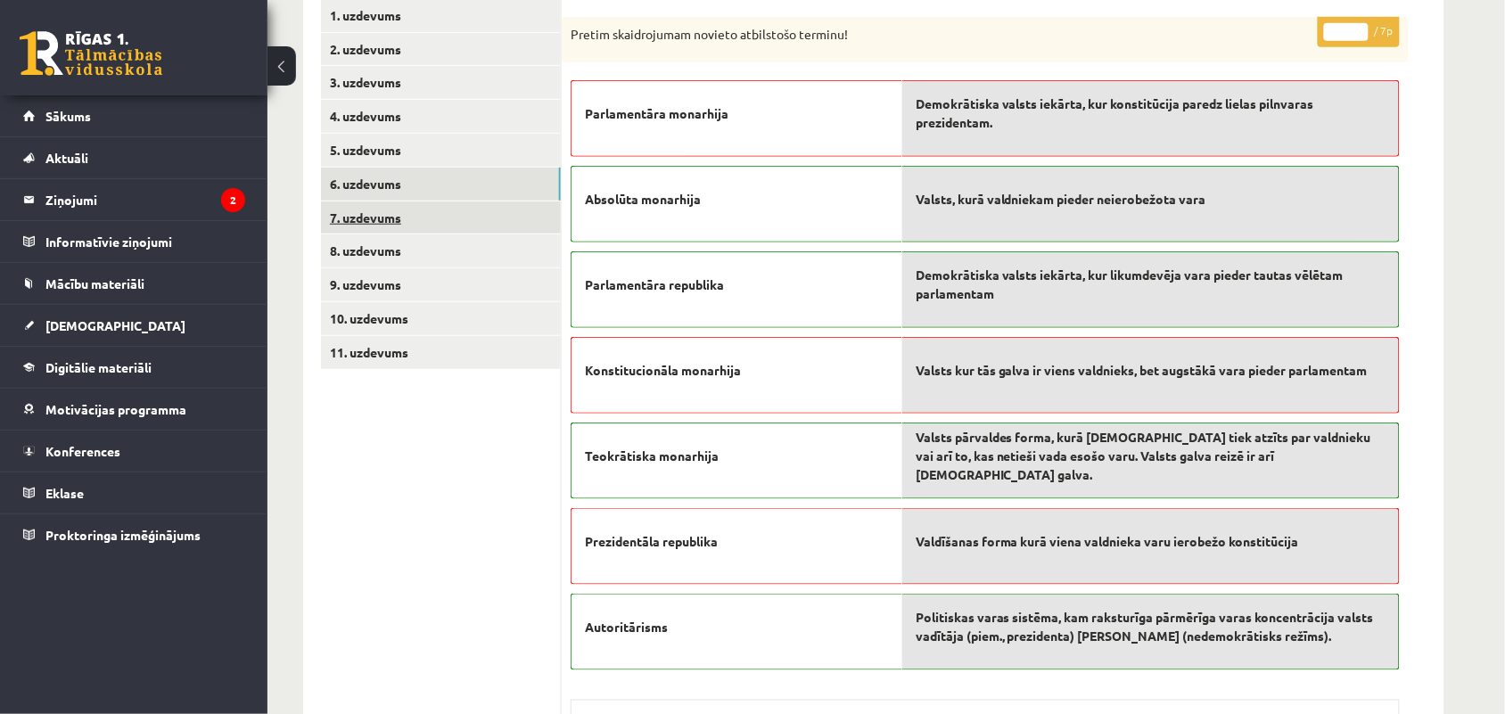
click at [392, 217] on link "7. uzdevums" at bounding box center [441, 218] width 240 height 33
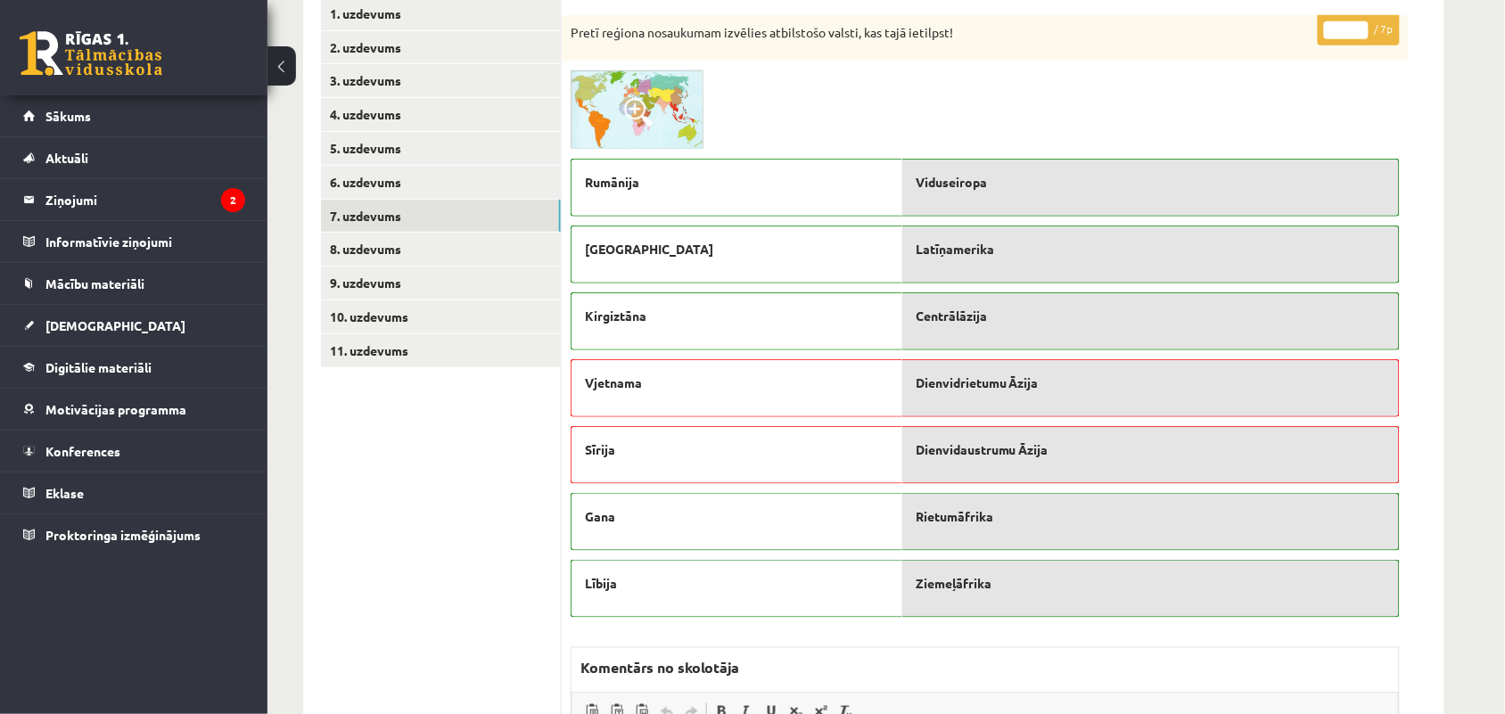
scroll to position [292, 0]
click at [373, 251] on link "8. uzdevums" at bounding box center [441, 250] width 240 height 33
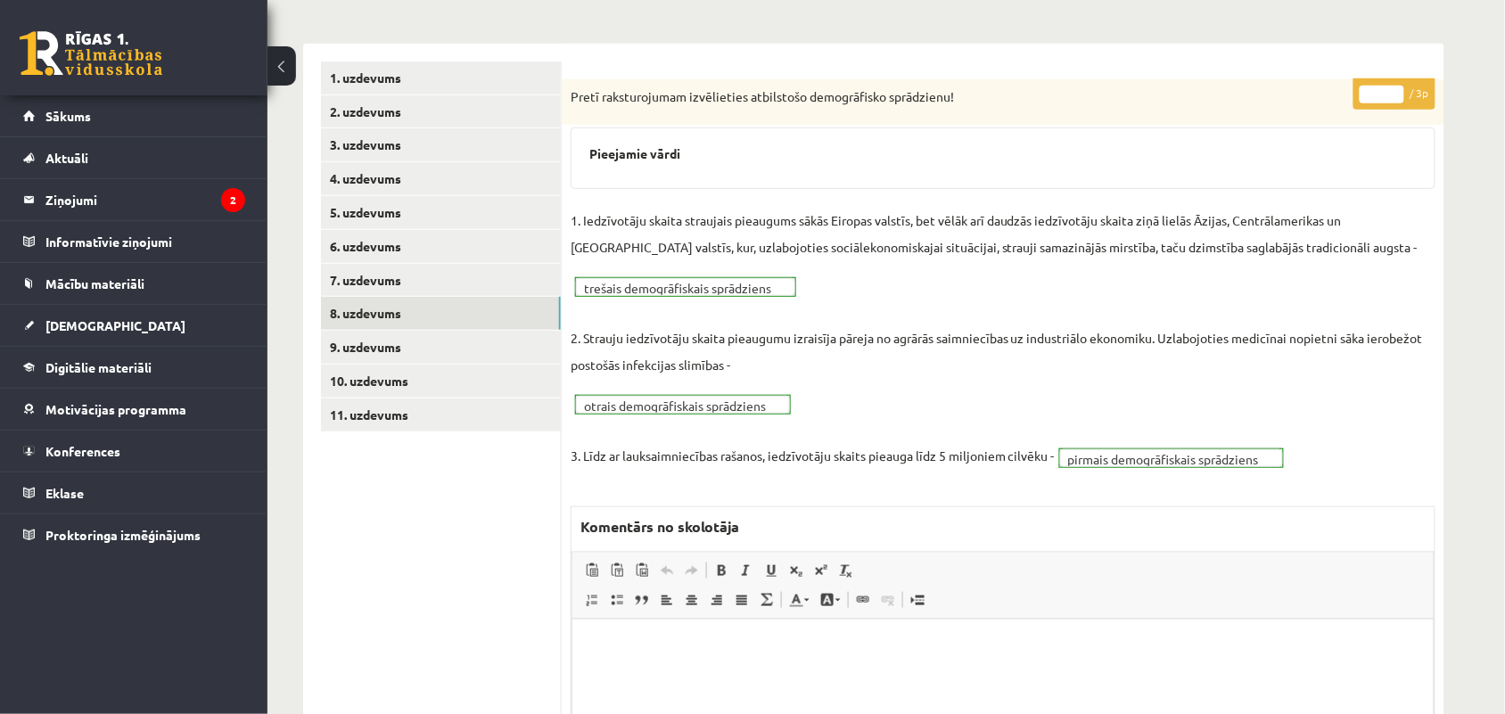
scroll to position [220, 0]
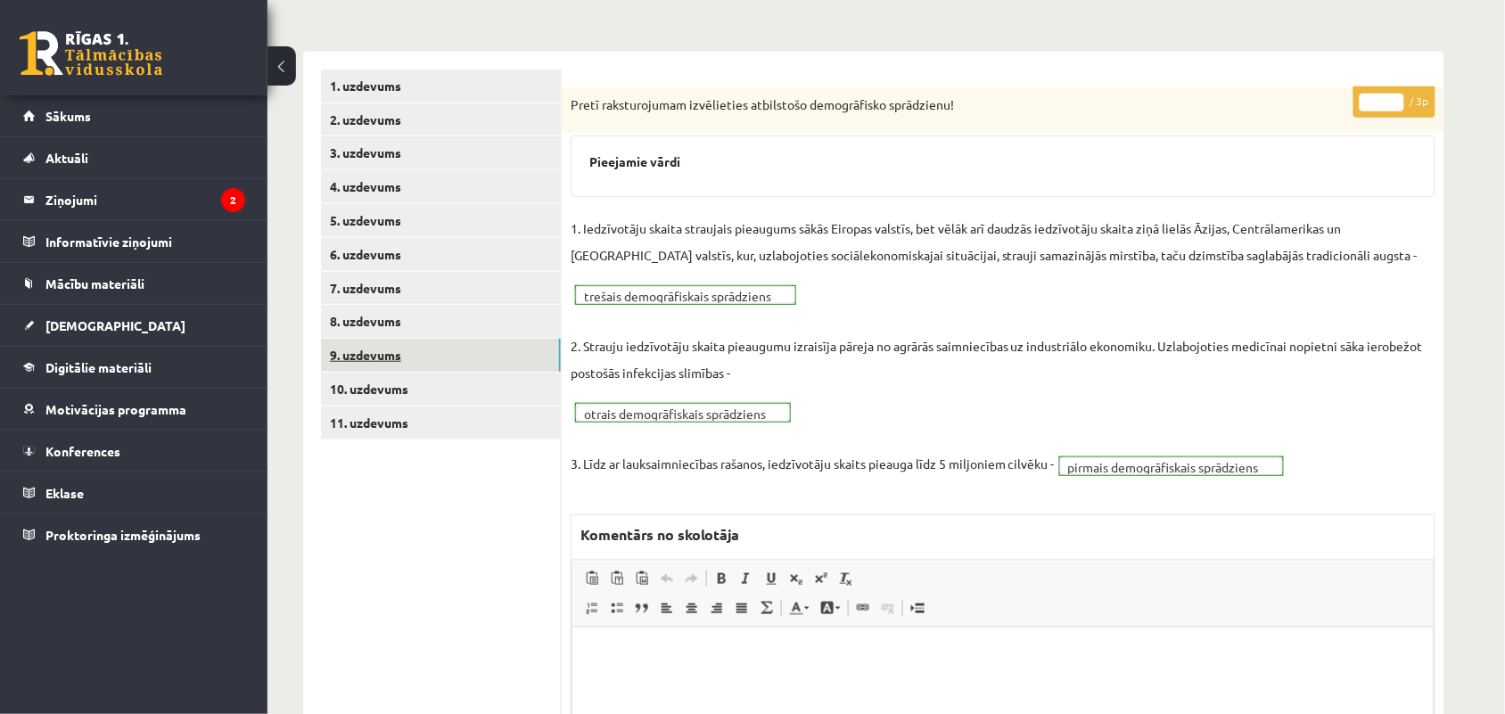
click at [353, 357] on link "9. uzdevums" at bounding box center [441, 355] width 240 height 33
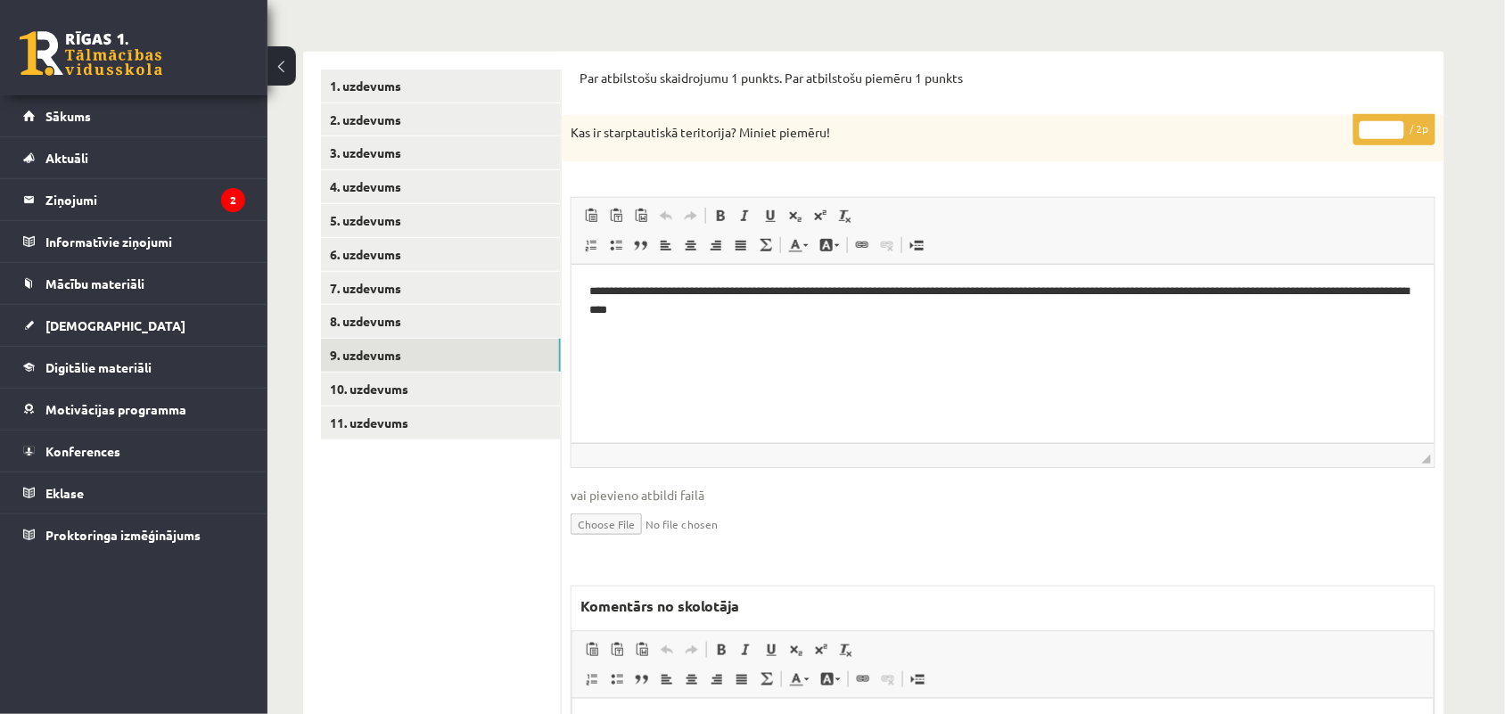
scroll to position [0, 0]
click at [1394, 129] on input "*" at bounding box center [1382, 130] width 45 height 18
click at [1394, 123] on input "*" at bounding box center [1382, 130] width 45 height 18
click at [1394, 134] on input "*" at bounding box center [1382, 130] width 45 height 18
click at [1394, 125] on input "*" at bounding box center [1382, 130] width 45 height 18
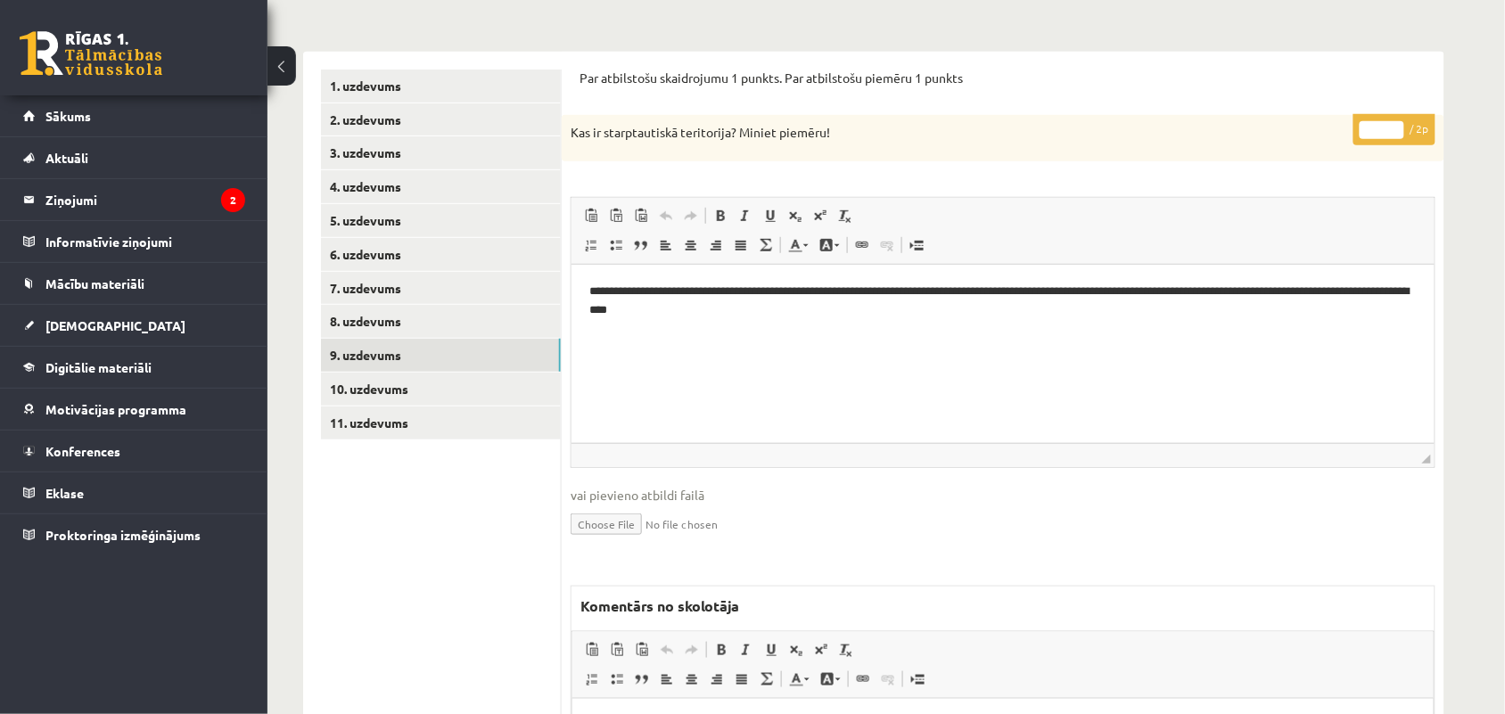
type input "*"
click at [1396, 135] on input "*" at bounding box center [1382, 130] width 45 height 18
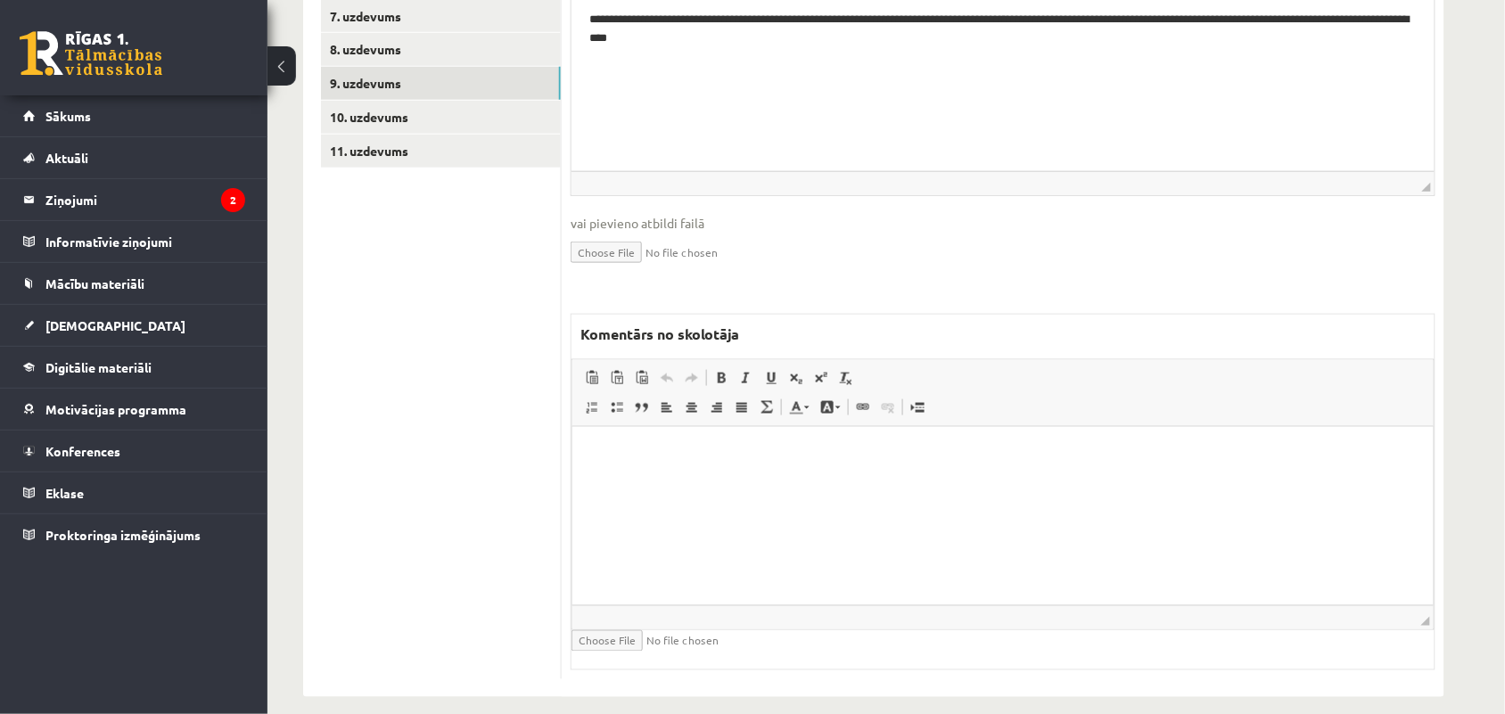
scroll to position [513, 0]
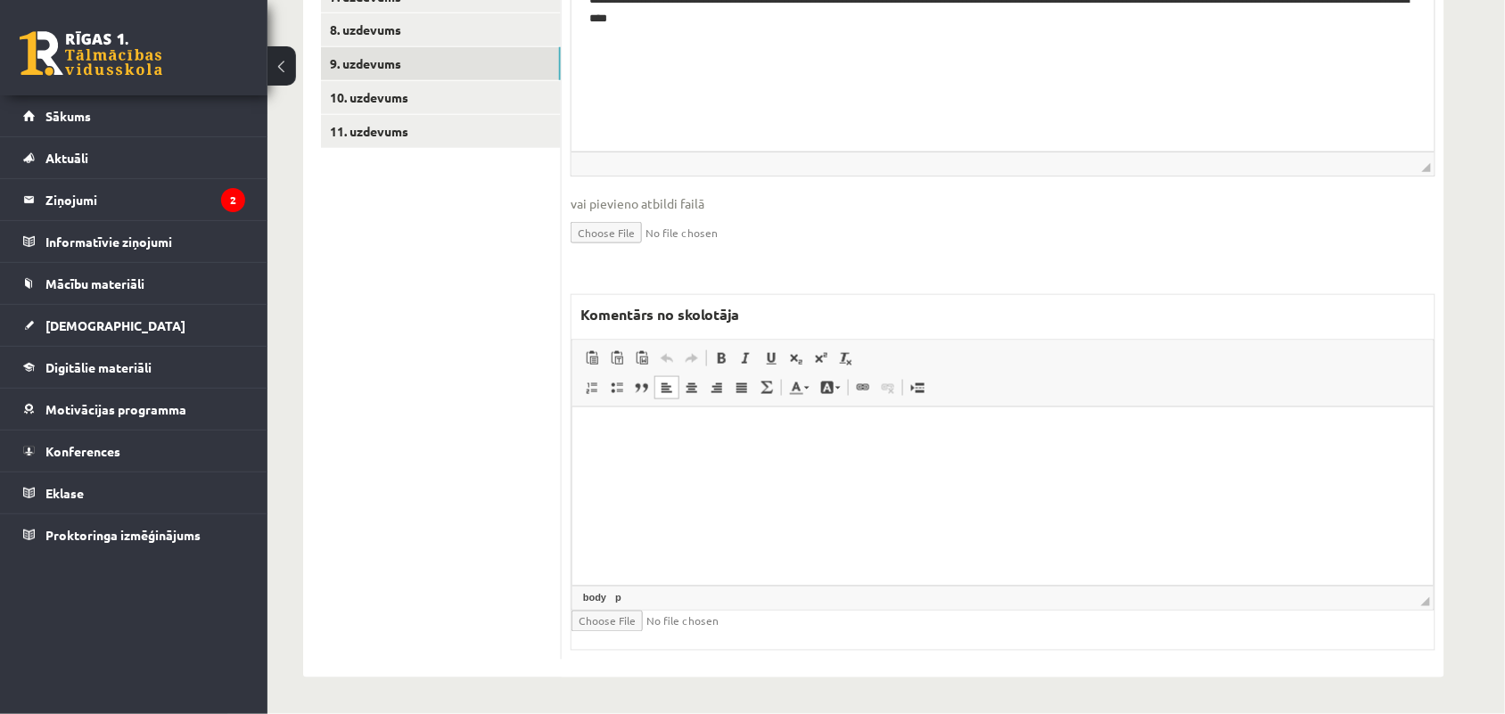
click at [836, 461] on html at bounding box center [1002, 434] width 861 height 54
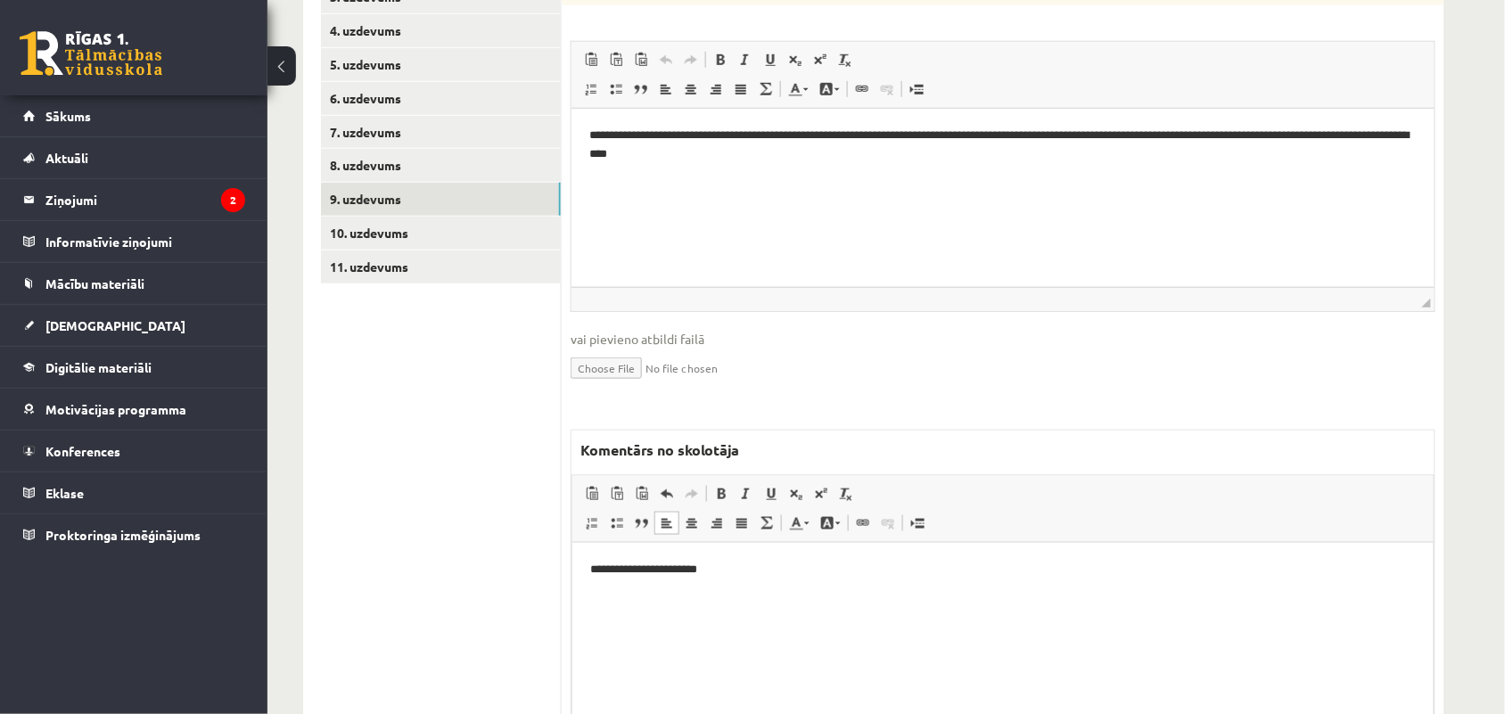
scroll to position [308, 0]
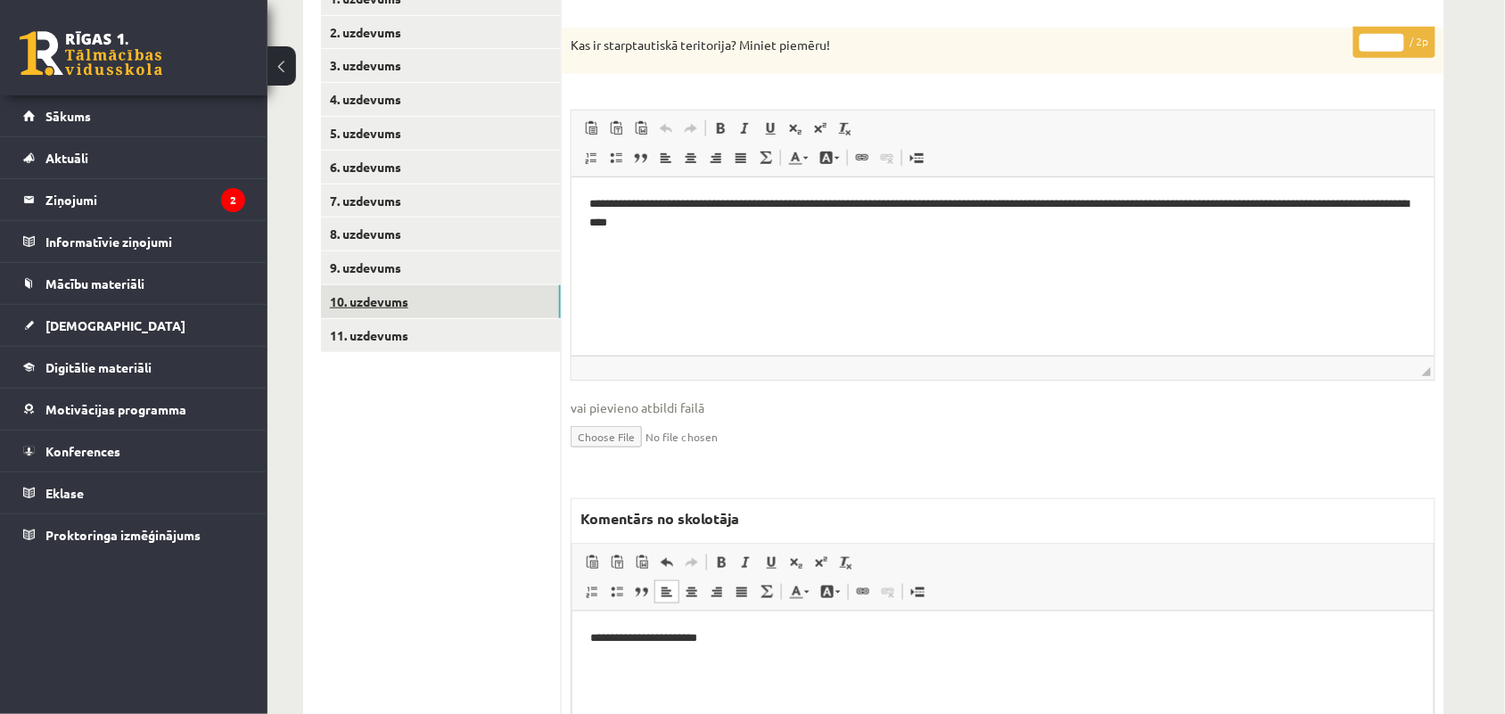
click at [357, 306] on link "10. uzdevums" at bounding box center [441, 301] width 240 height 33
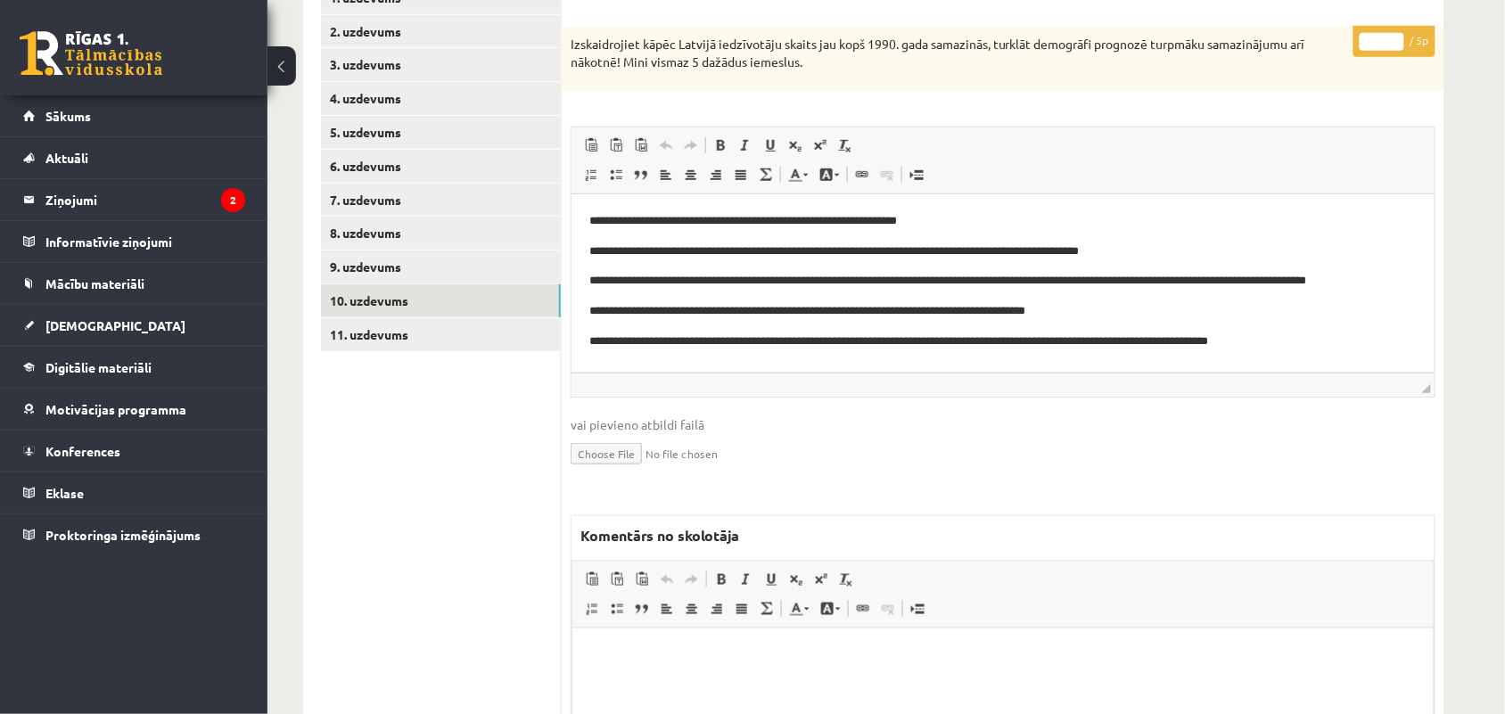
scroll to position [306, 0]
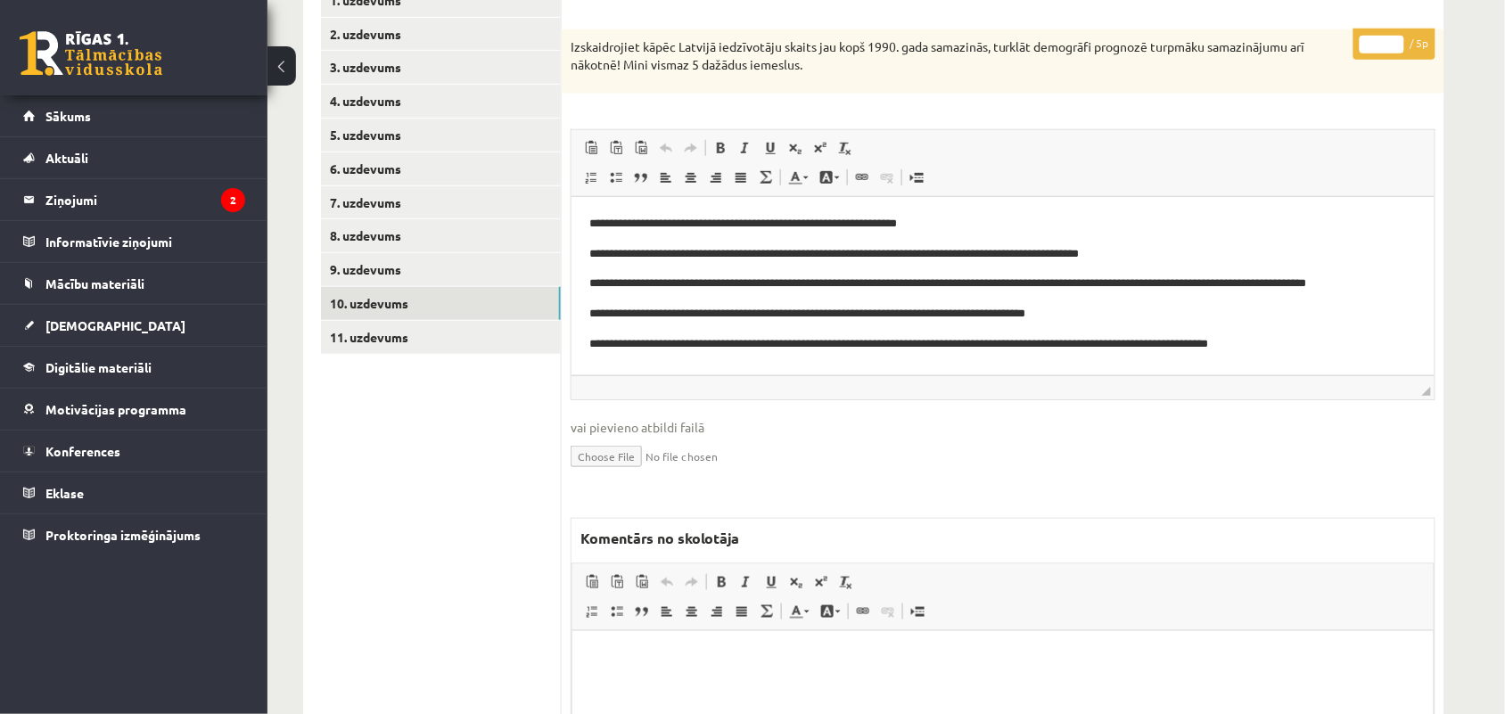
click at [1394, 37] on input "*" at bounding box center [1382, 45] width 45 height 18
type input "*"
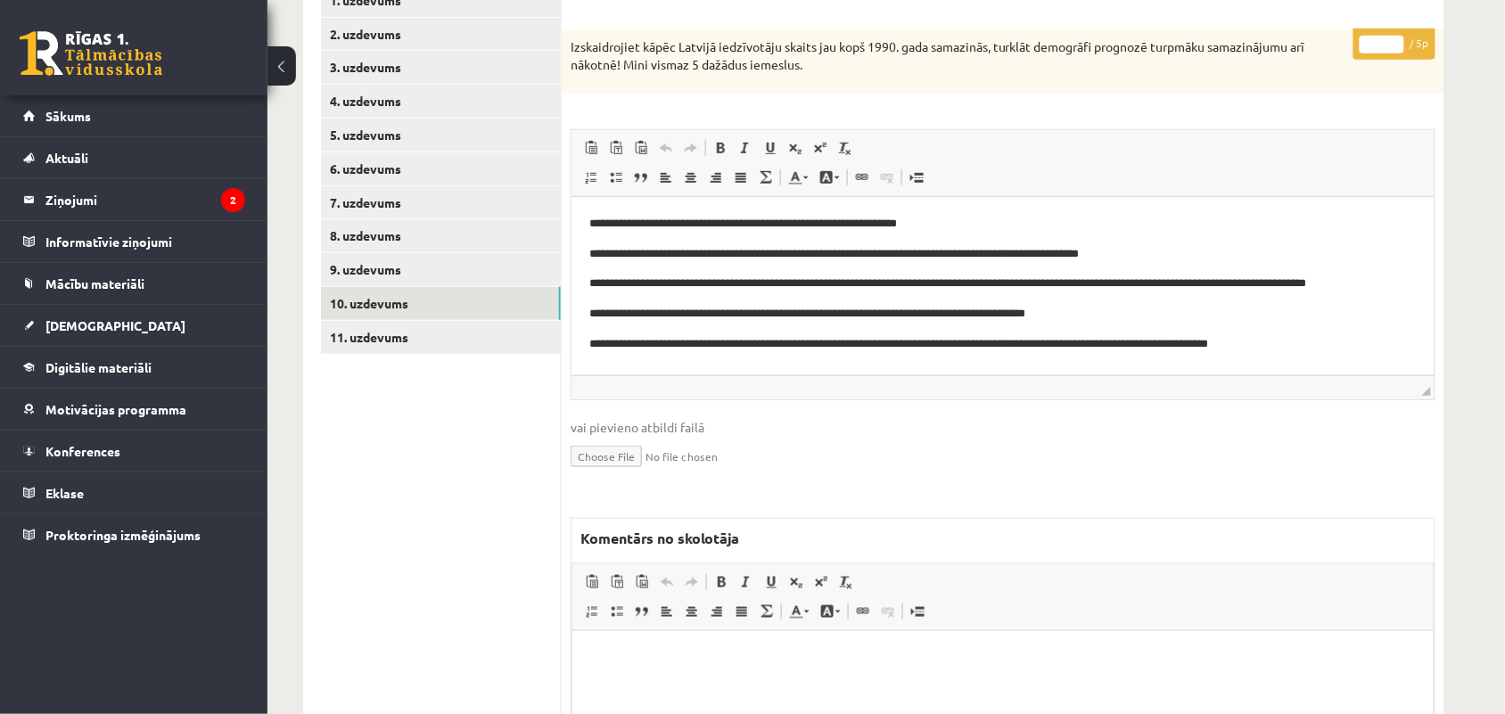
click at [1394, 37] on input "*" at bounding box center [1382, 45] width 45 height 18
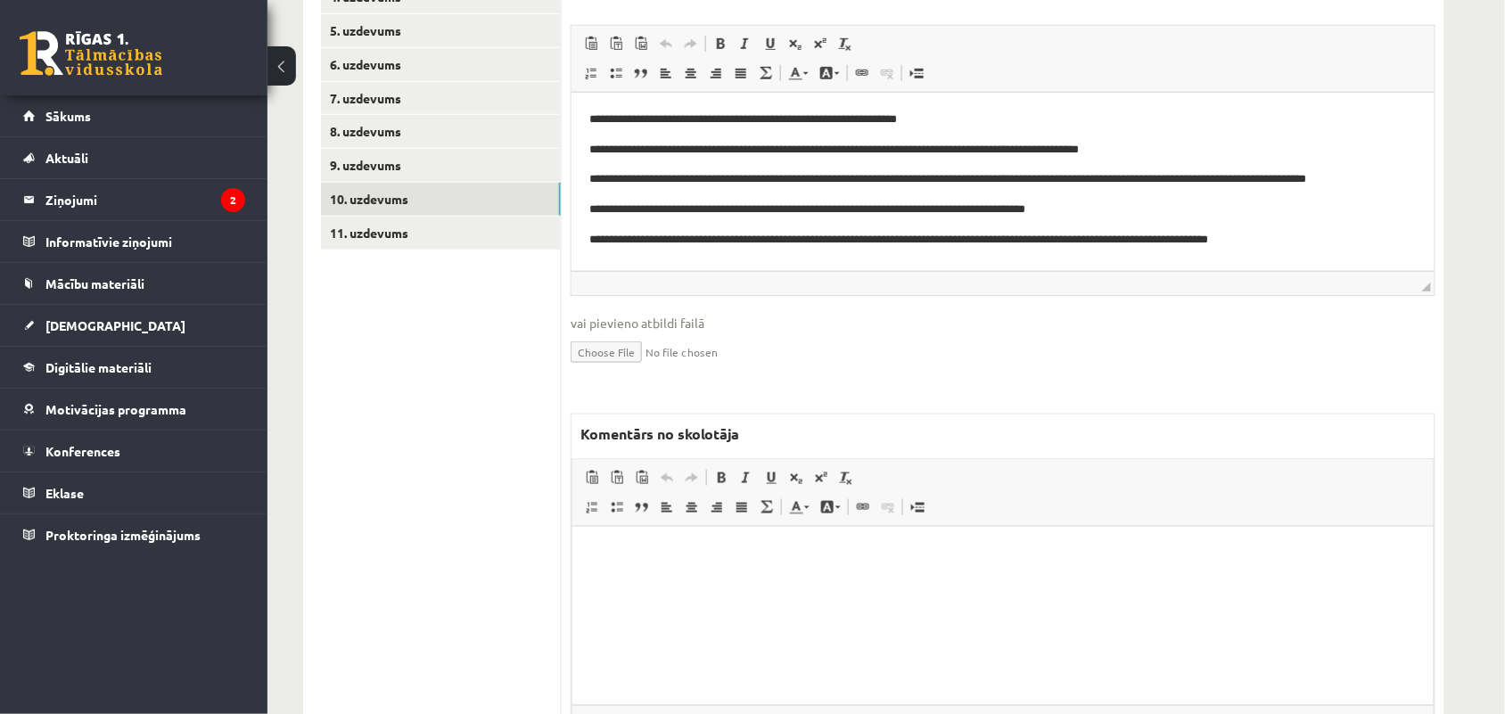
scroll to position [252, 0]
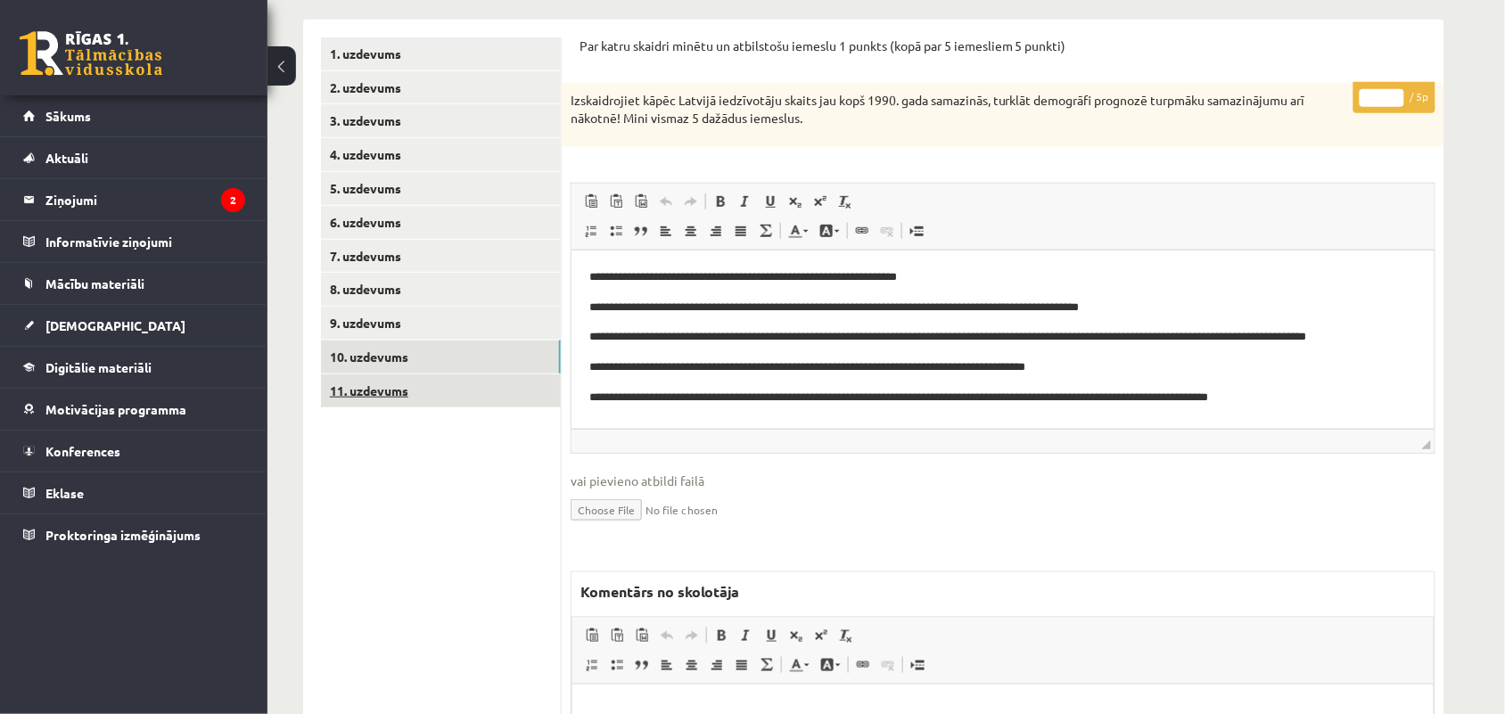
click at [422, 384] on link "11. uzdevums" at bounding box center [441, 391] width 240 height 33
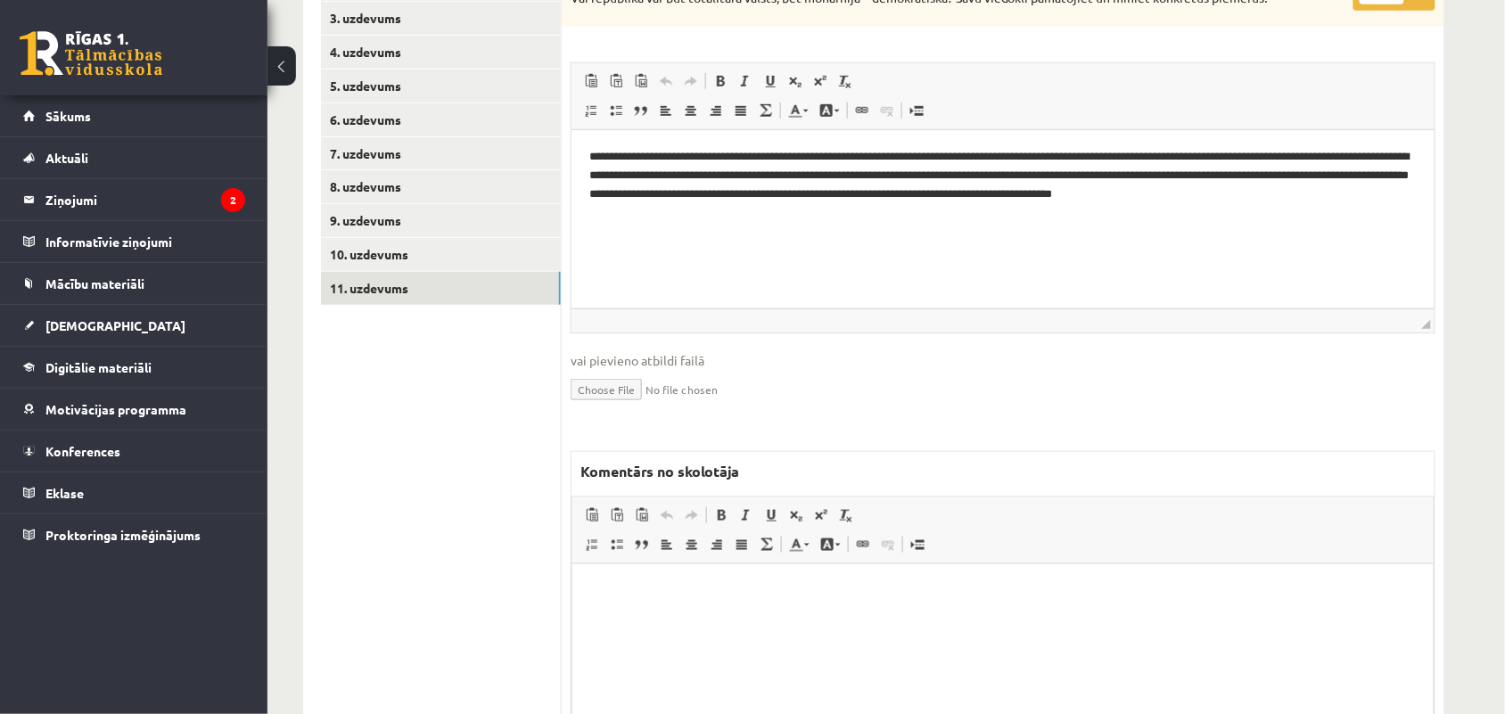
scroll to position [247, 0]
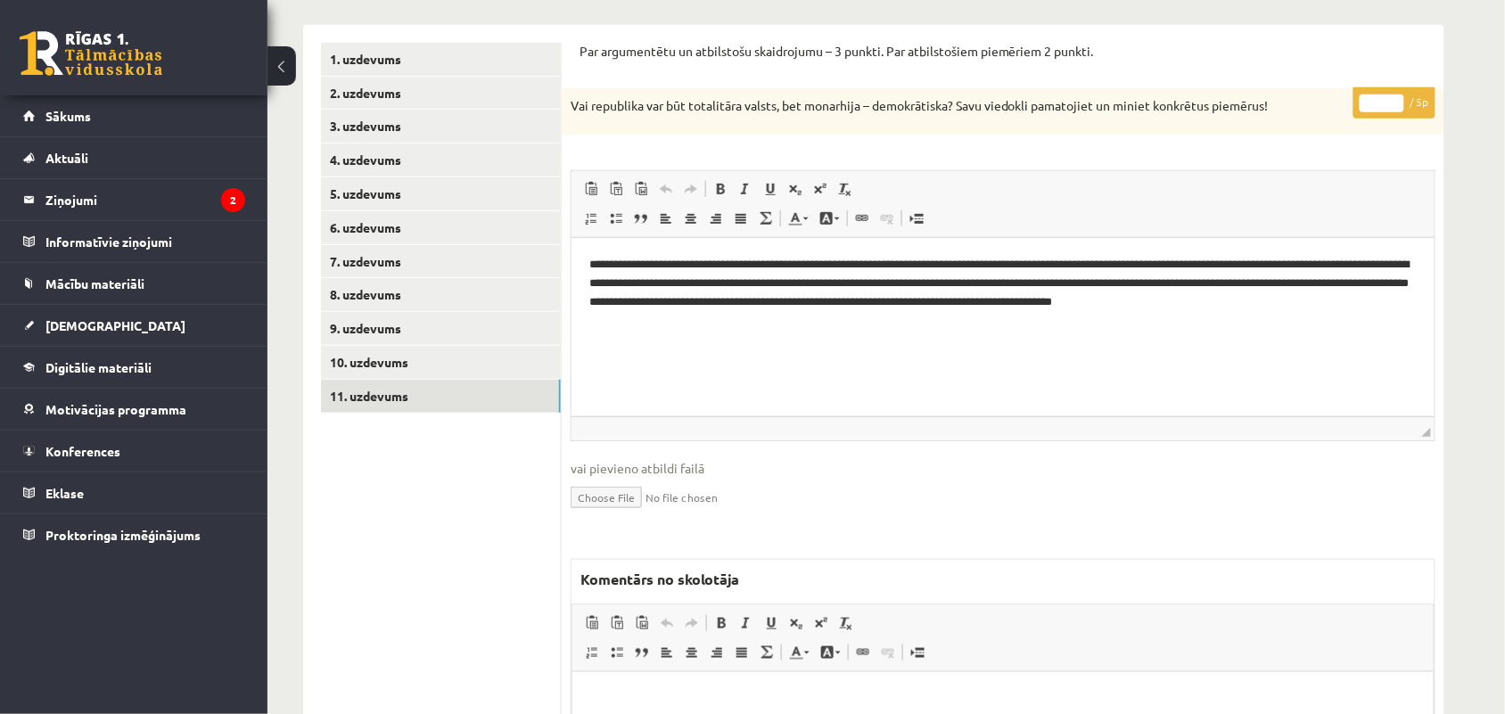
click at [1393, 99] on input "*" at bounding box center [1382, 104] width 45 height 18
click at [1392, 100] on input "*" at bounding box center [1382, 104] width 45 height 18
type input "*"
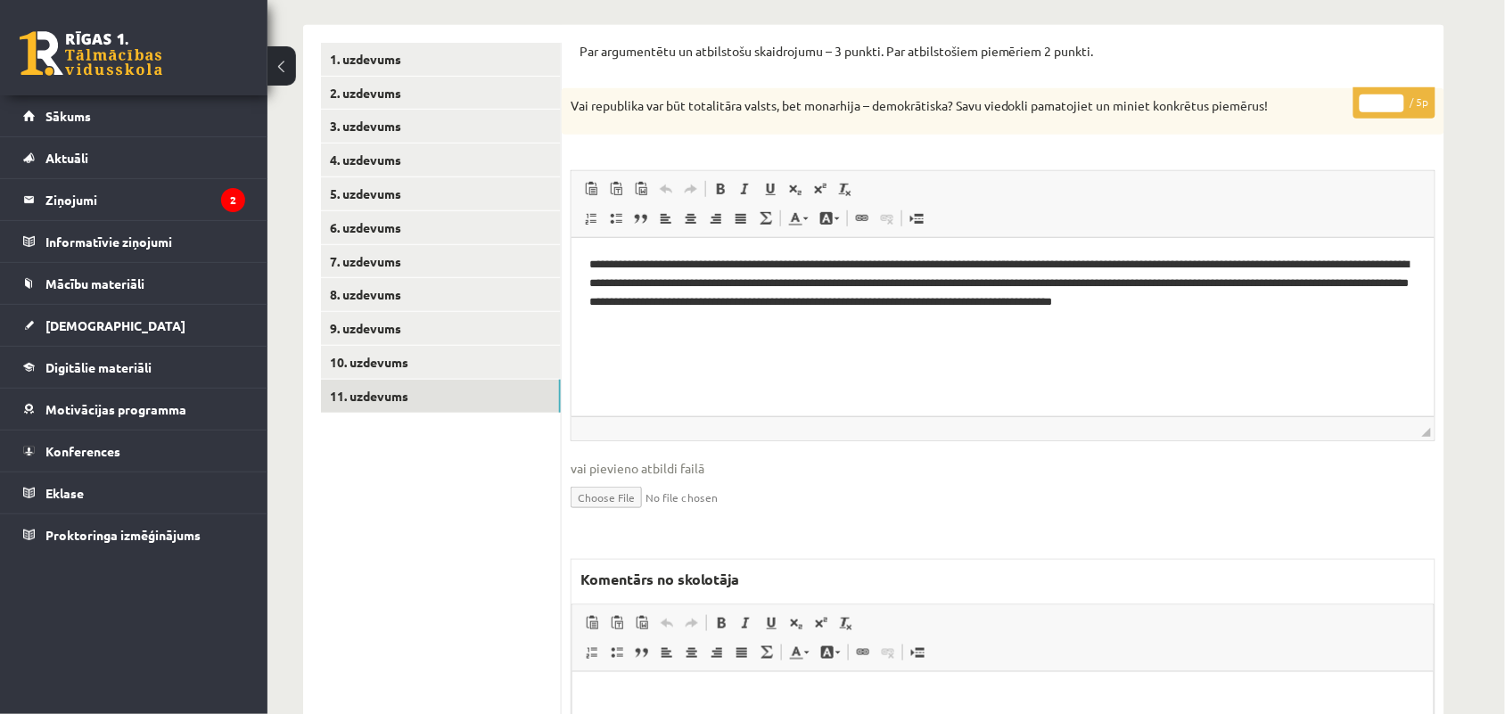
click at [1392, 100] on input "*" at bounding box center [1382, 104] width 45 height 18
click at [975, 328] on html "**********" at bounding box center [1002, 282] width 863 height 91
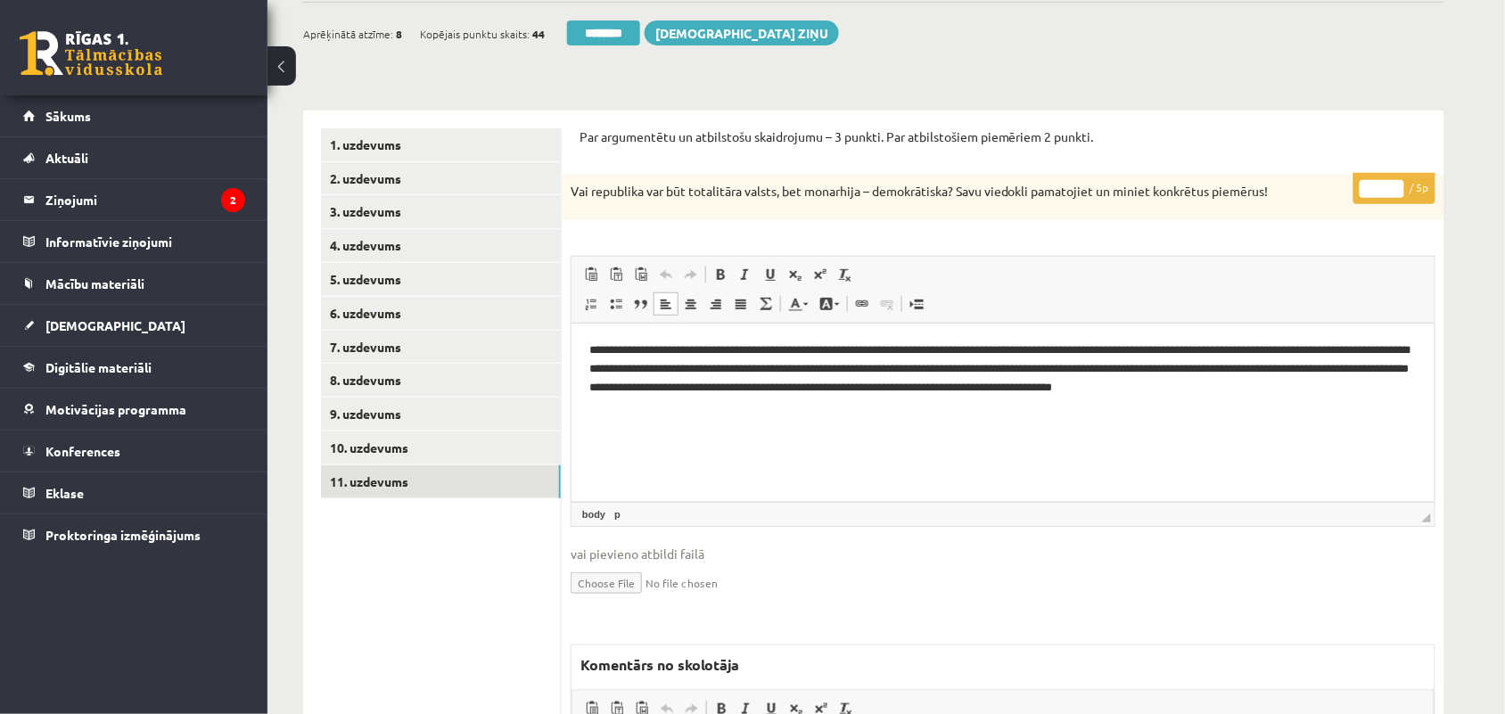
scroll to position [0, 0]
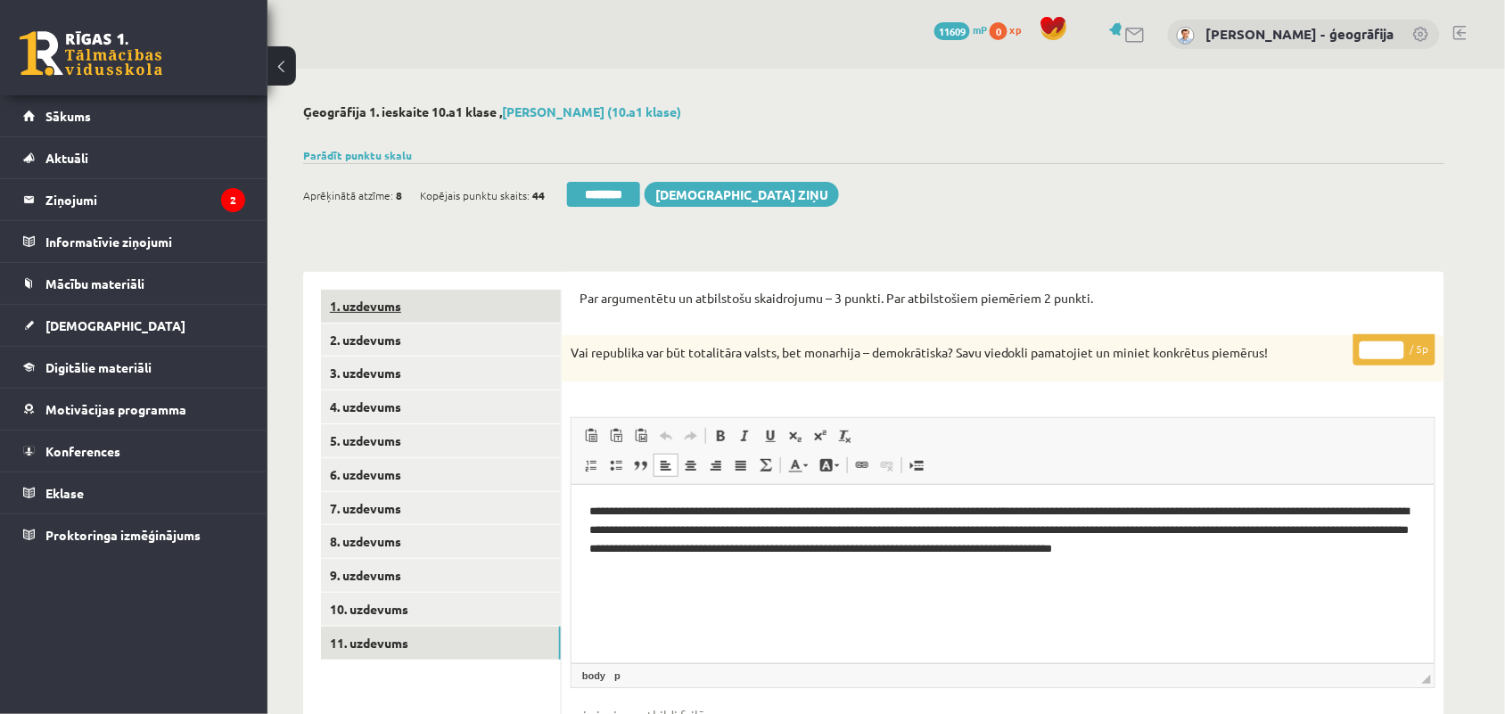
click at [451, 296] on link "1. uzdevums" at bounding box center [441, 306] width 240 height 33
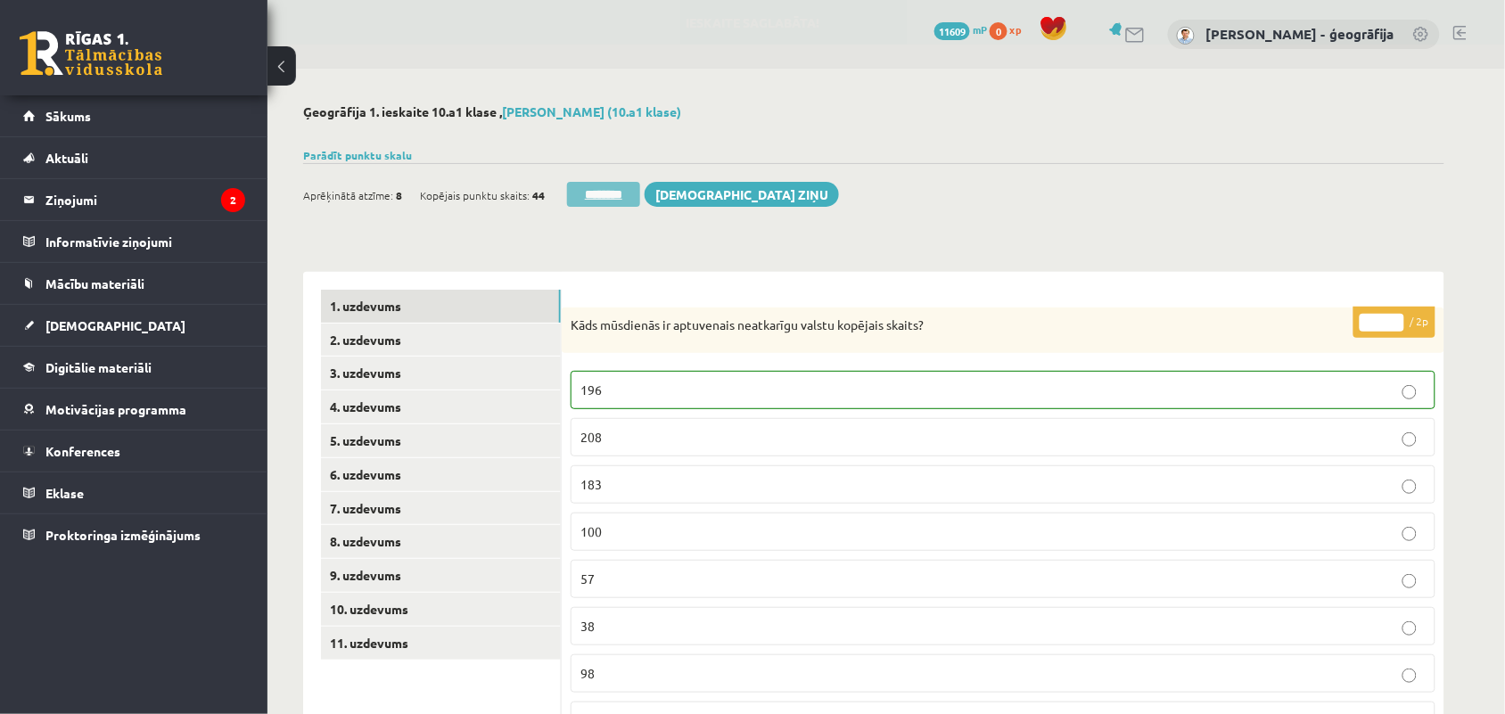
click at [596, 199] on input "********" at bounding box center [603, 194] width 73 height 25
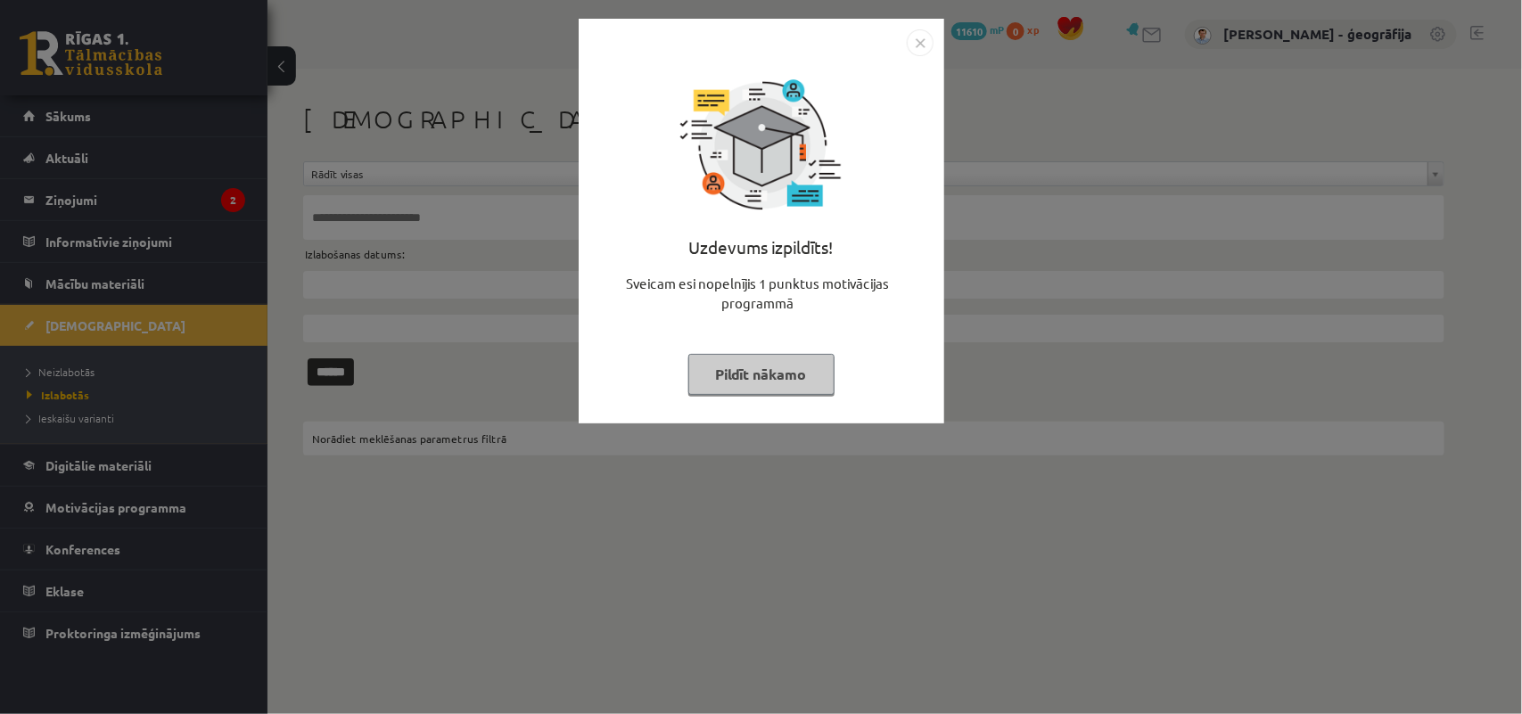
click at [759, 367] on button "Pildīt nākamo" at bounding box center [761, 374] width 146 height 41
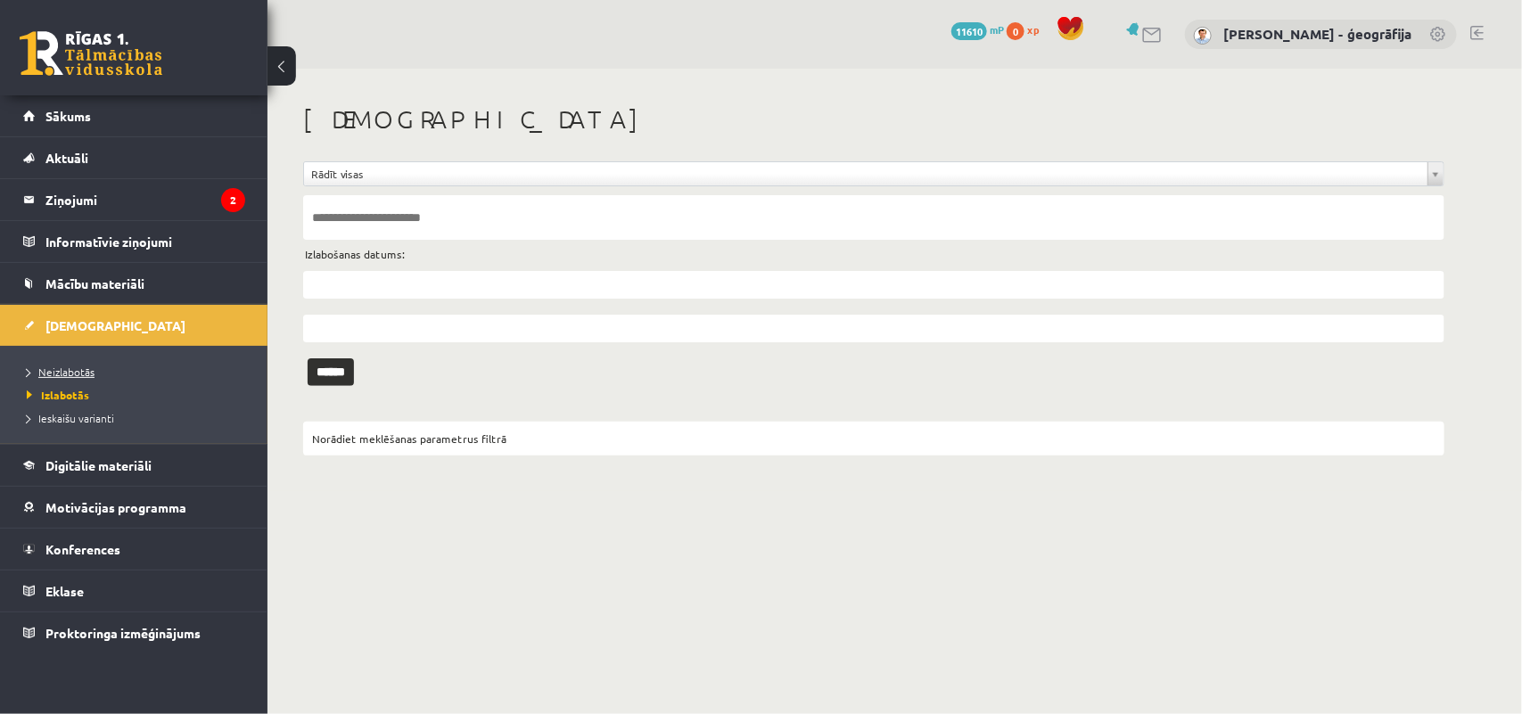
click at [71, 370] on span "Neizlabotās" at bounding box center [61, 372] width 68 height 14
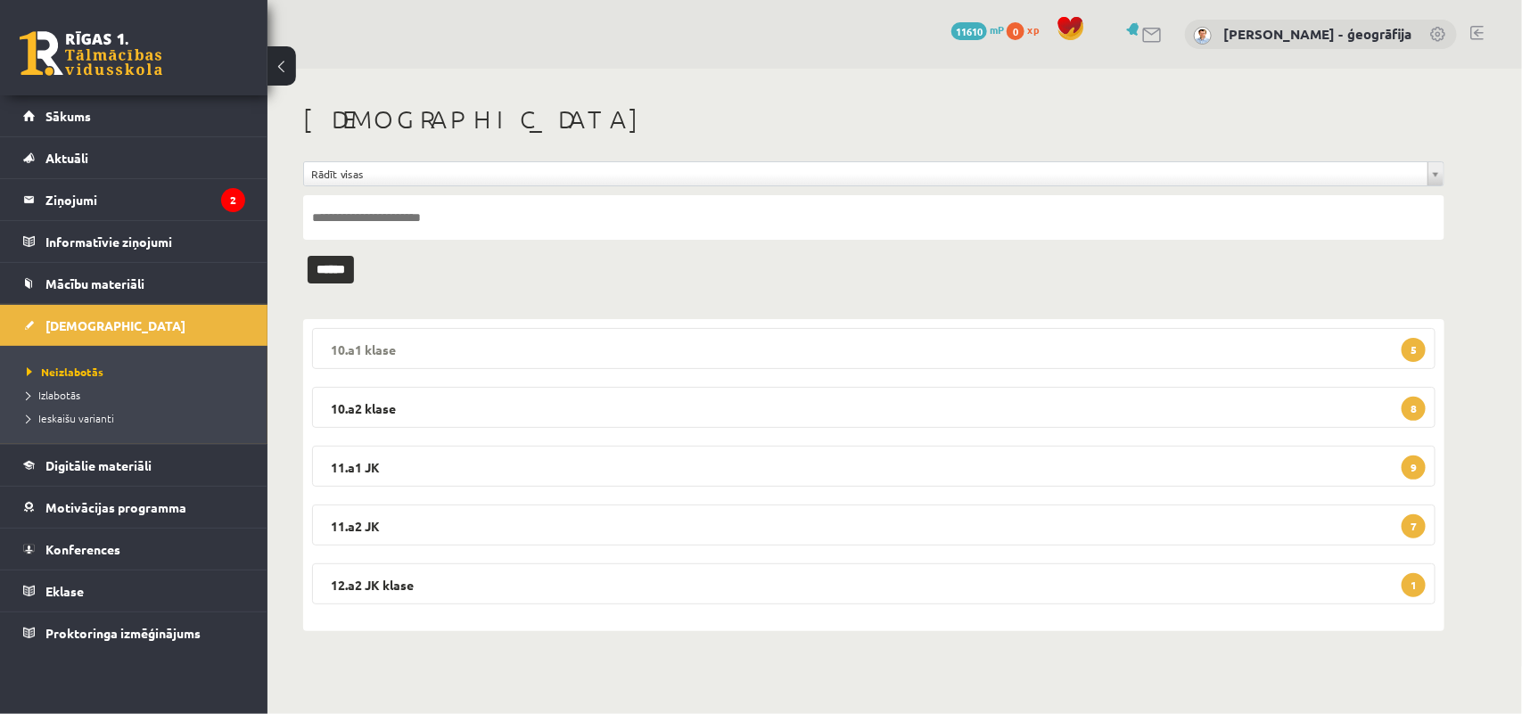
click at [639, 342] on legend "10.a1 klase 5" at bounding box center [874, 348] width 1124 height 41
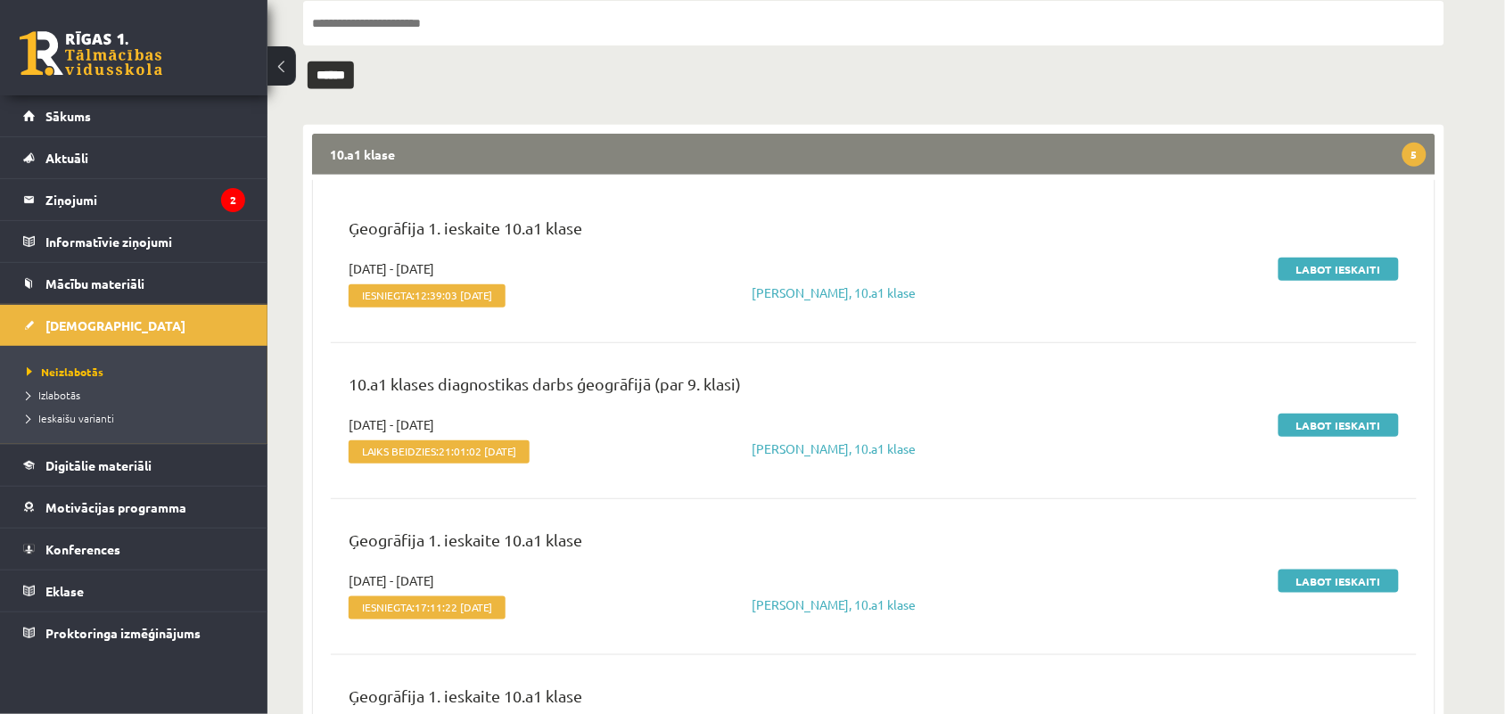
scroll to position [196, 0]
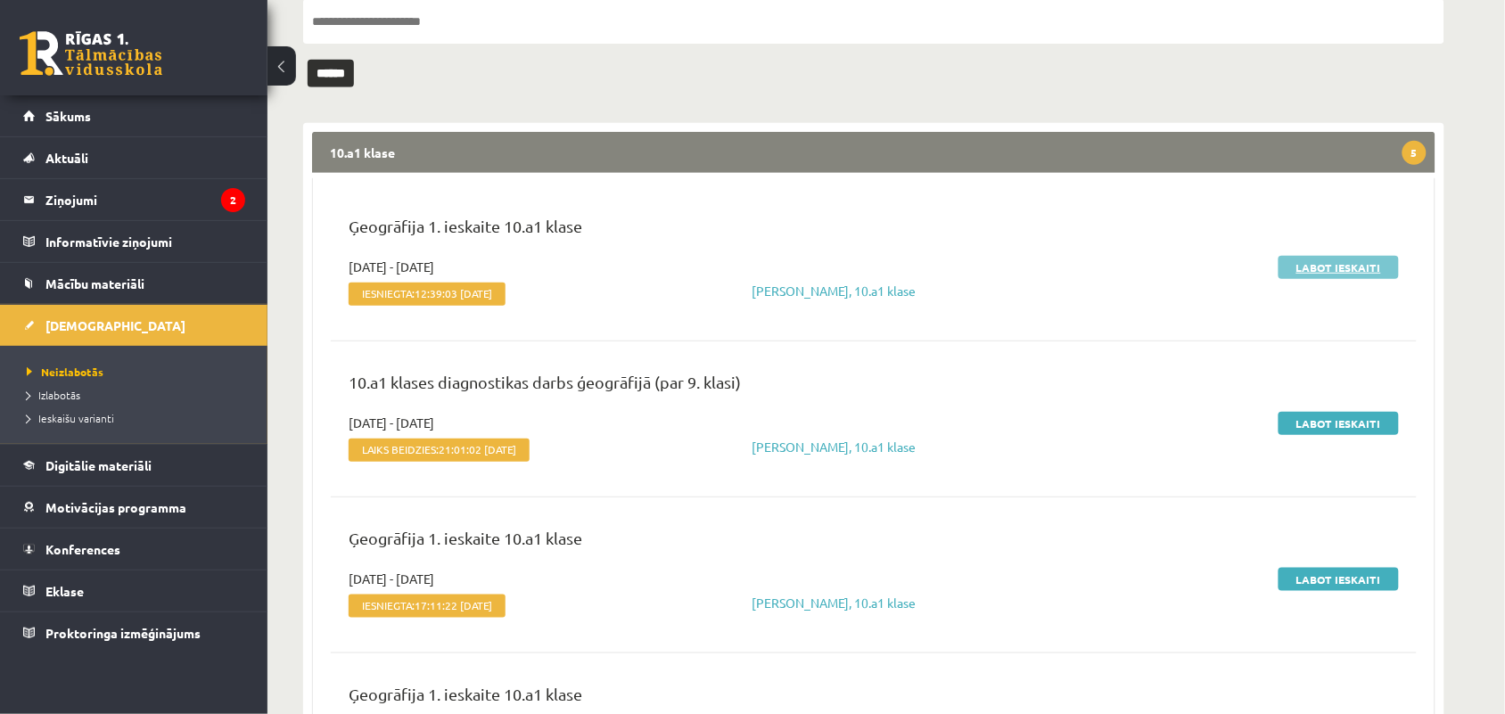
click at [1324, 273] on link "Labot ieskaiti" at bounding box center [1339, 267] width 120 height 23
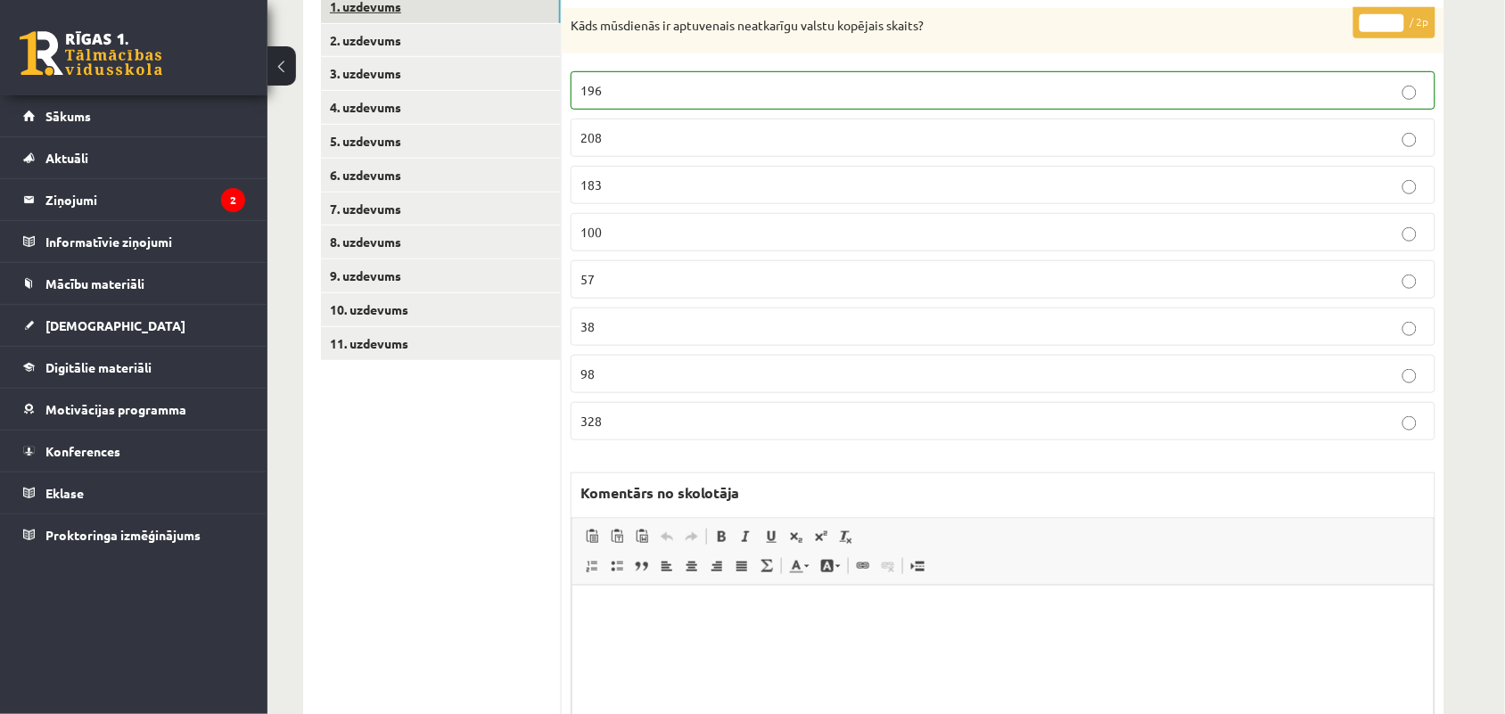
scroll to position [301, 0]
click at [359, 52] on link "2. uzdevums" at bounding box center [441, 39] width 240 height 33
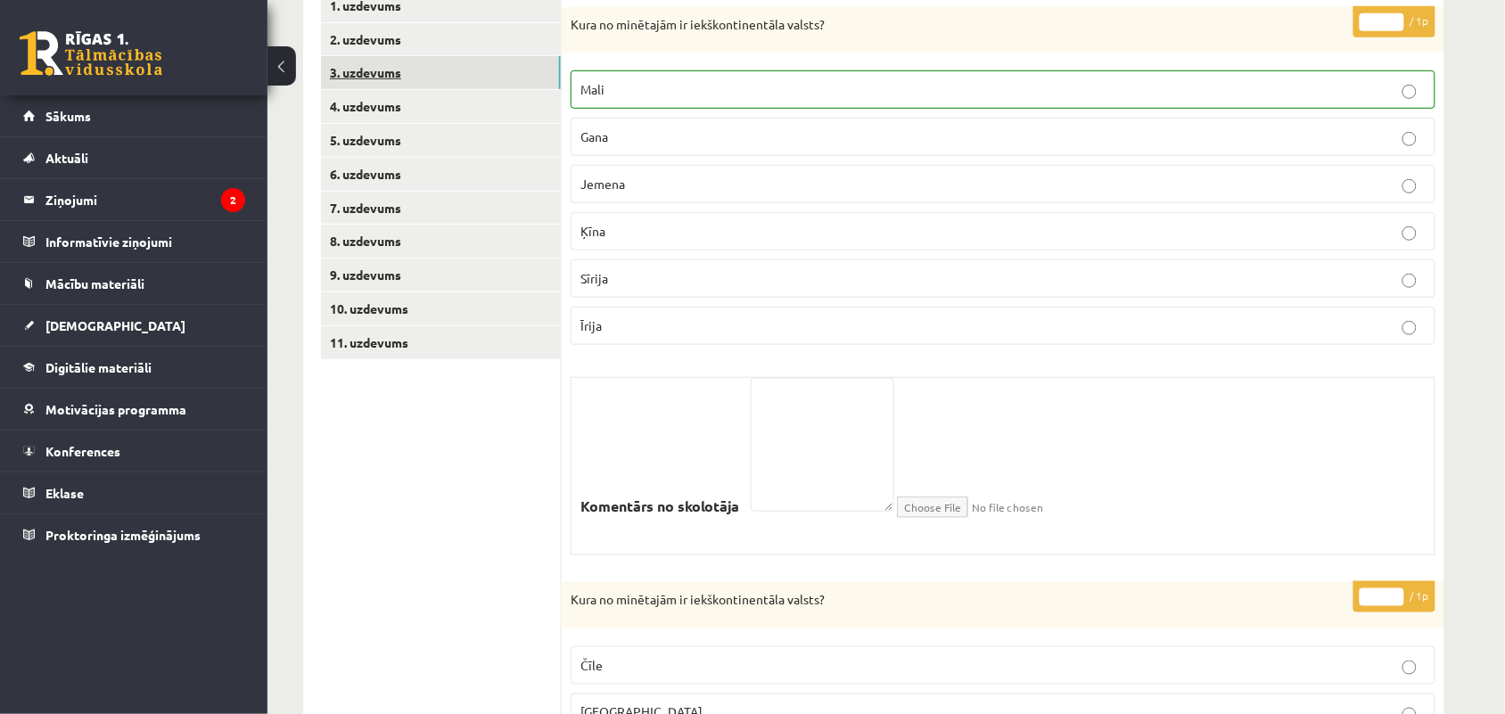
click at [359, 85] on link "3. uzdevums" at bounding box center [441, 72] width 240 height 33
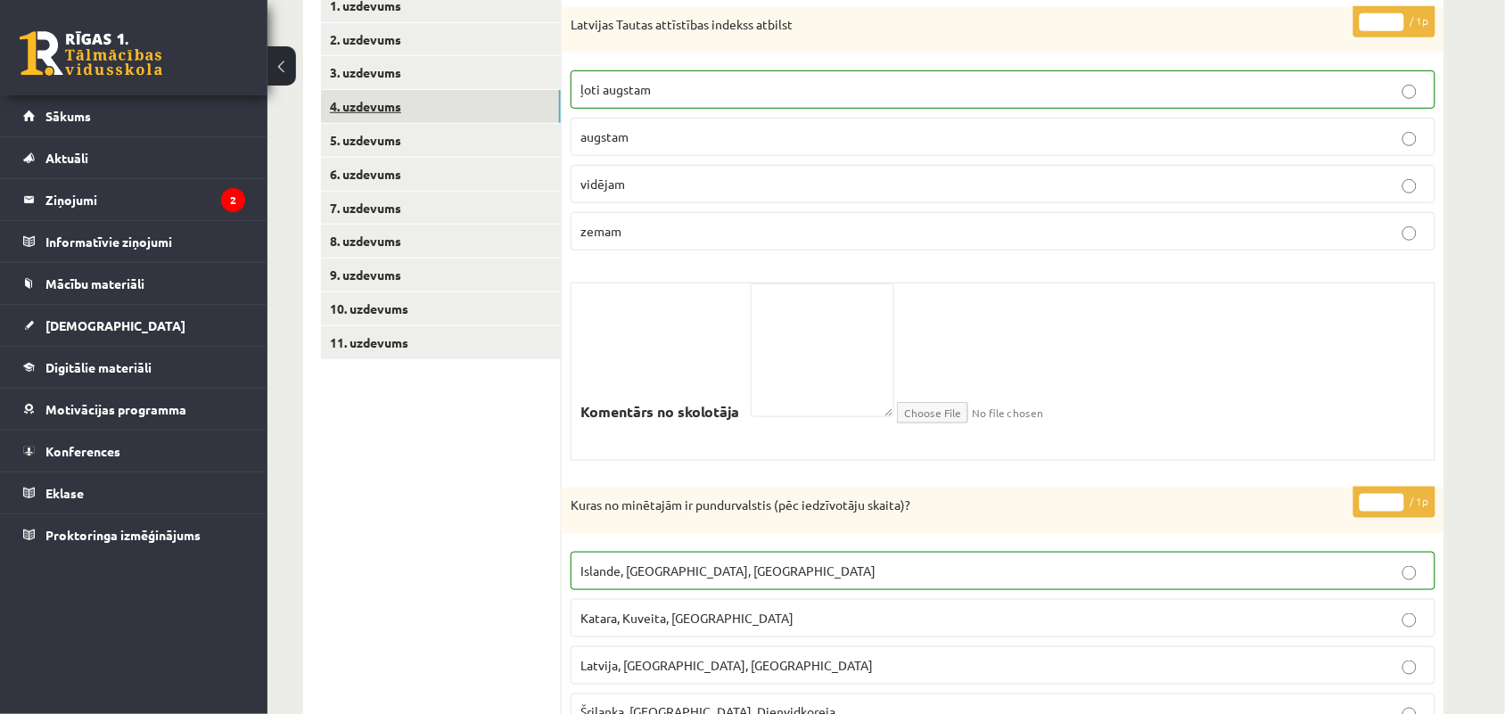
click at [359, 107] on link "4. uzdevums" at bounding box center [441, 106] width 240 height 33
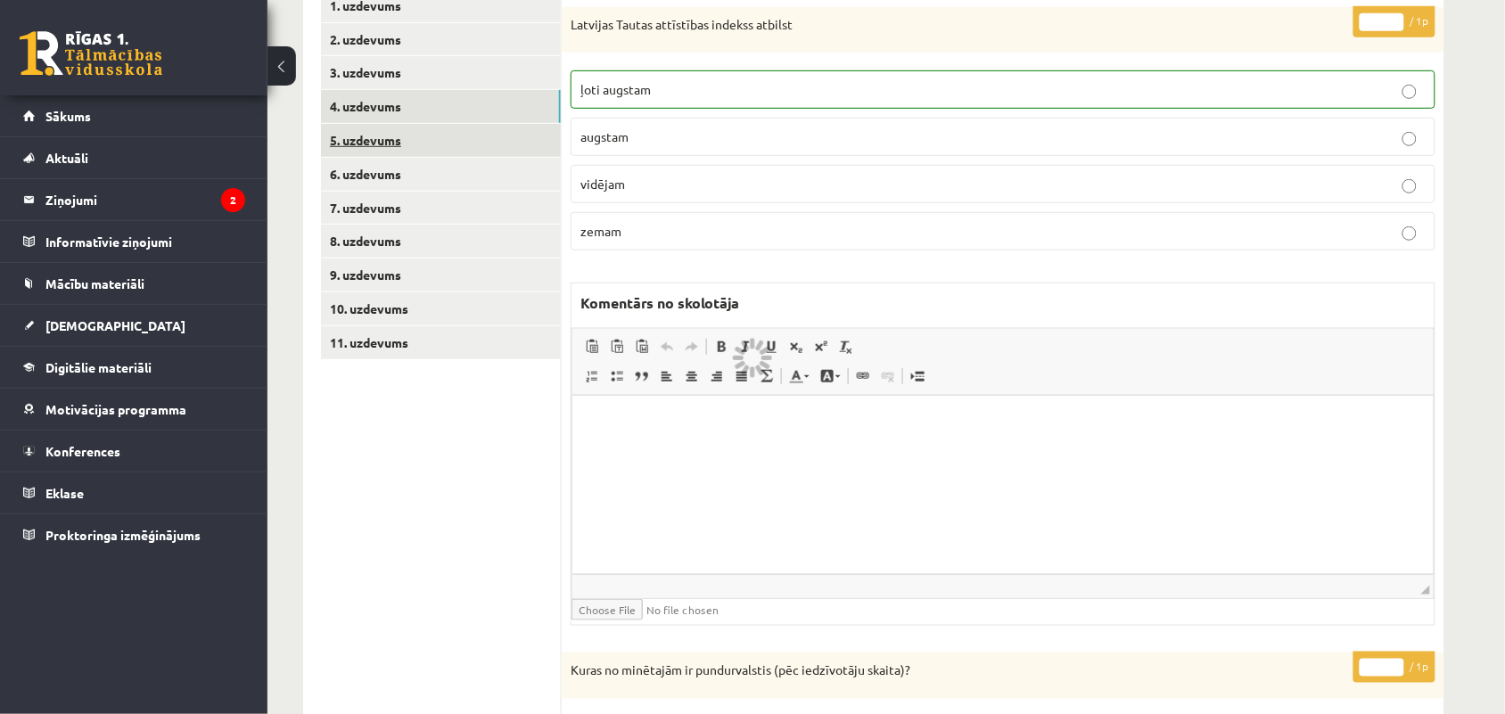
scroll to position [0, 0]
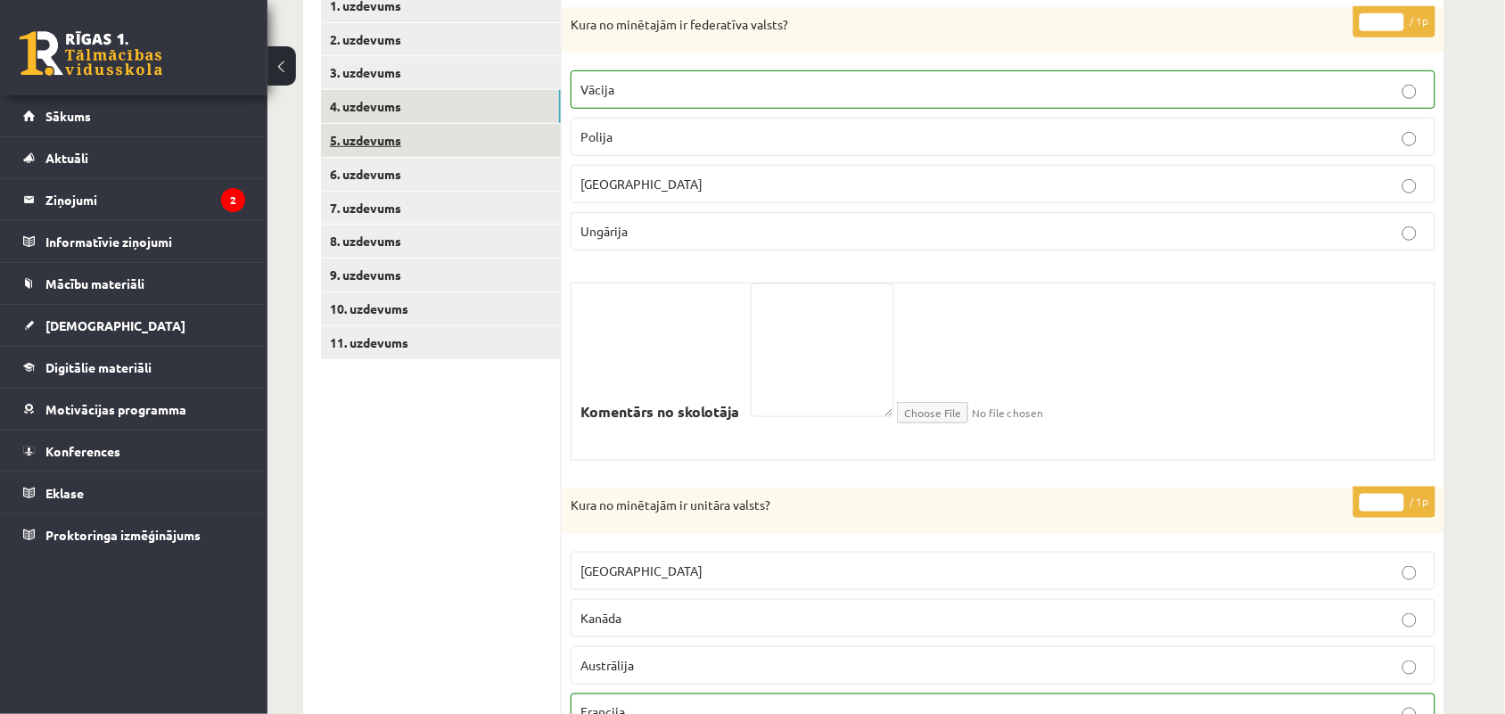
click at [359, 136] on link "5. uzdevums" at bounding box center [441, 140] width 240 height 33
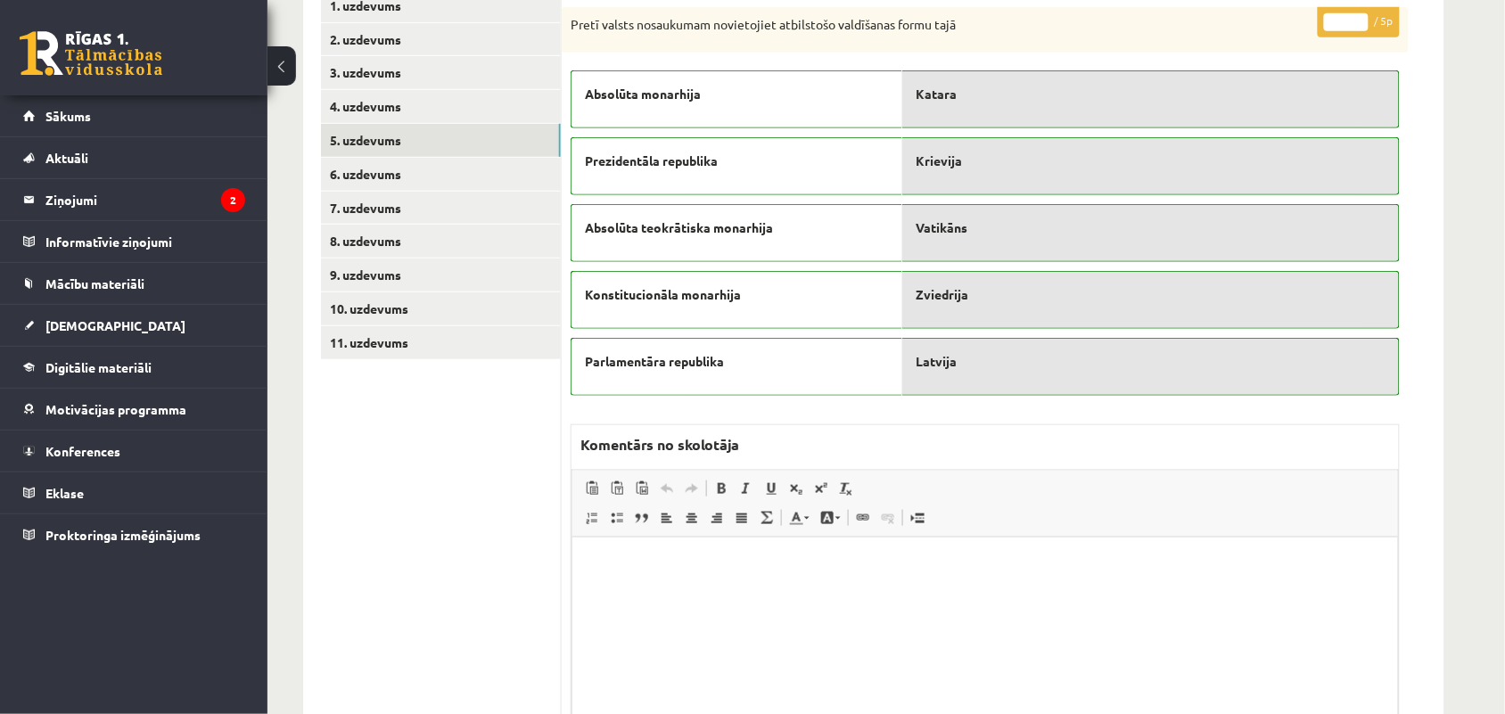
click at [413, 390] on ul "1. uzdevums 2. uzdevums 3. uzdevums 4. uzdevums 5. uzdevums 6. uzdevums 7. uzde…" at bounding box center [441, 383] width 241 height 788
click at [394, 270] on link "9. uzdevums" at bounding box center [441, 275] width 240 height 33
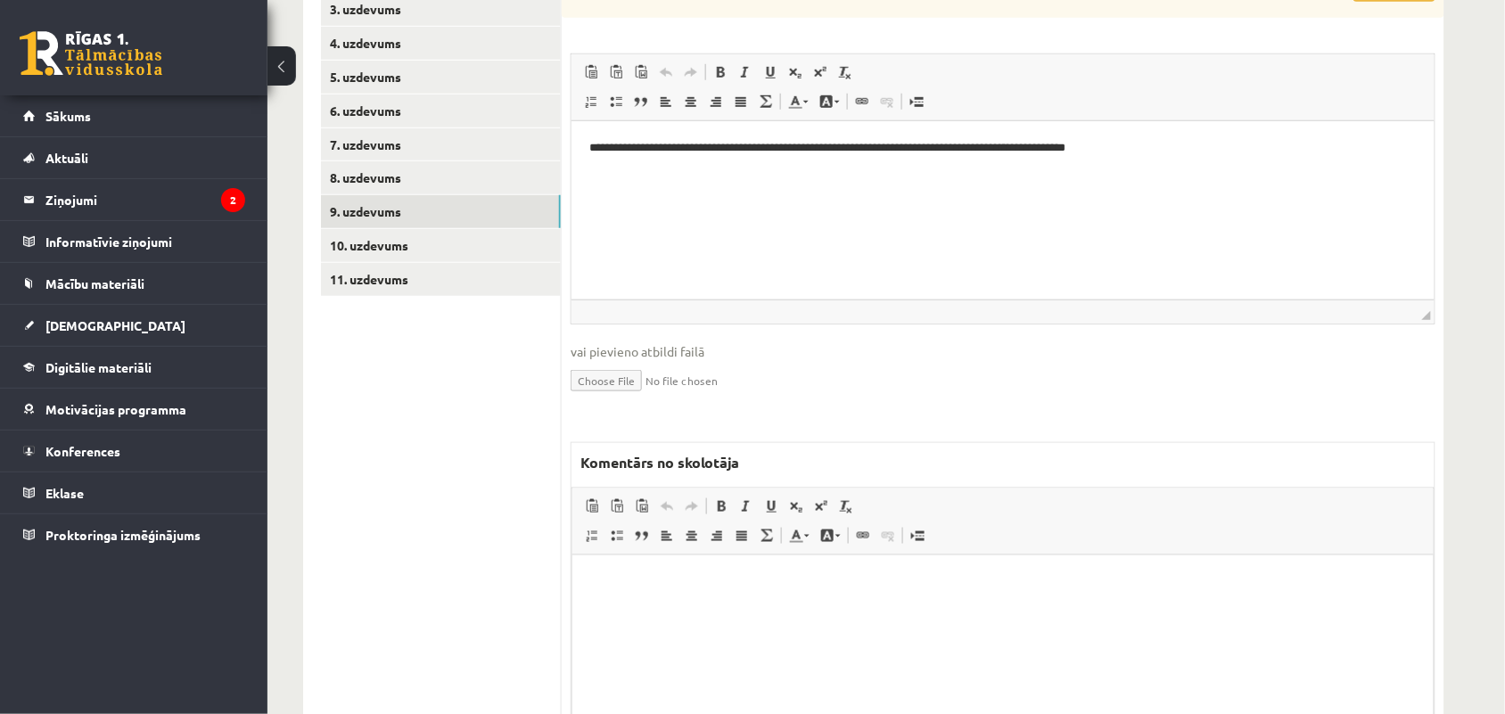
scroll to position [368, 0]
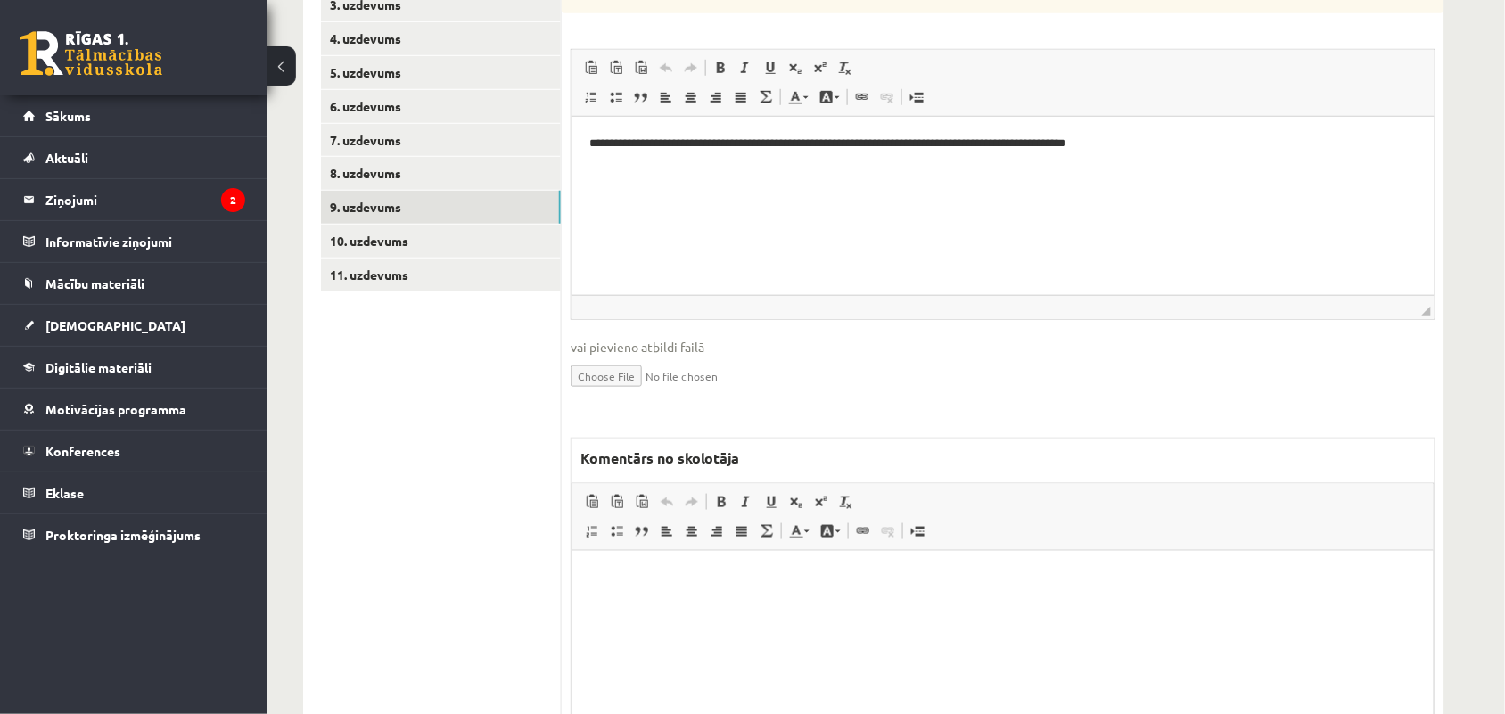
click at [693, 605] on html at bounding box center [1002, 577] width 861 height 54
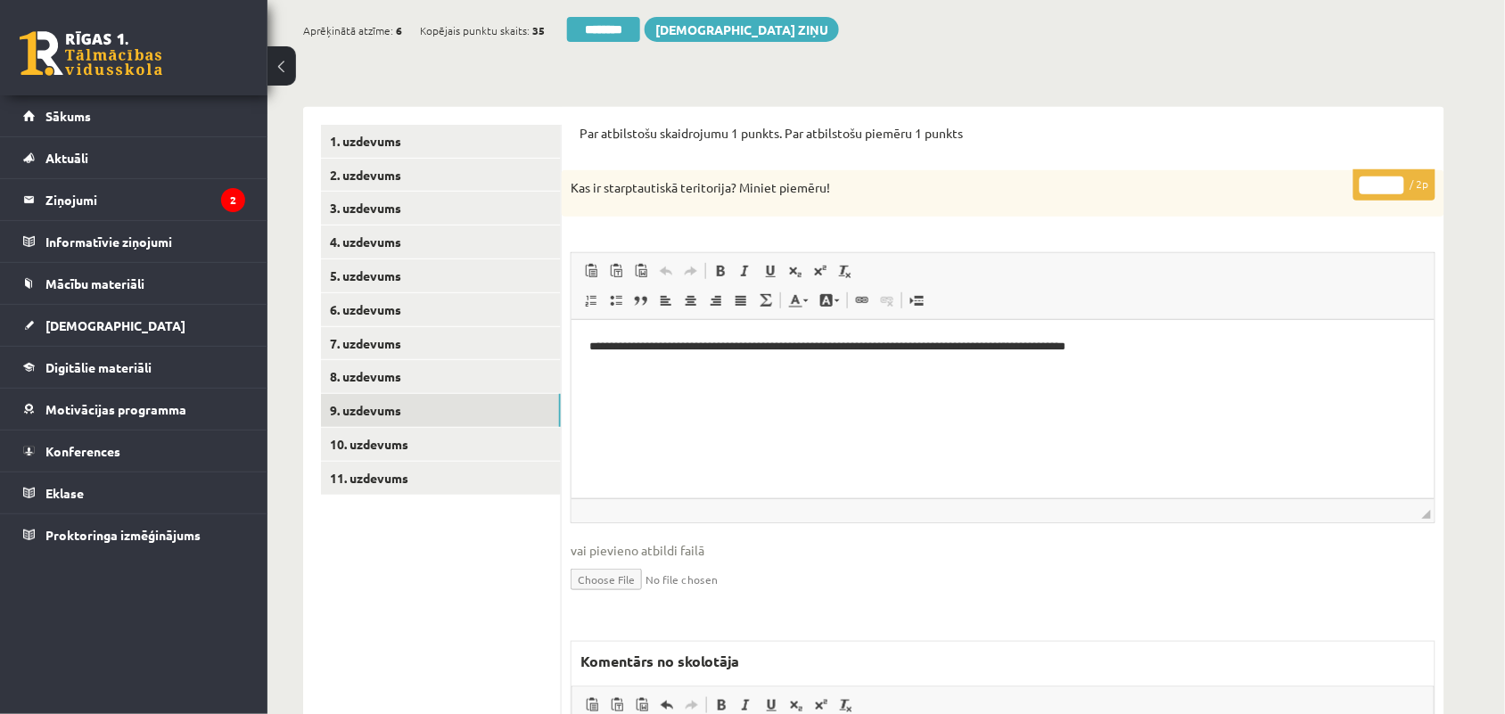
scroll to position [113, 0]
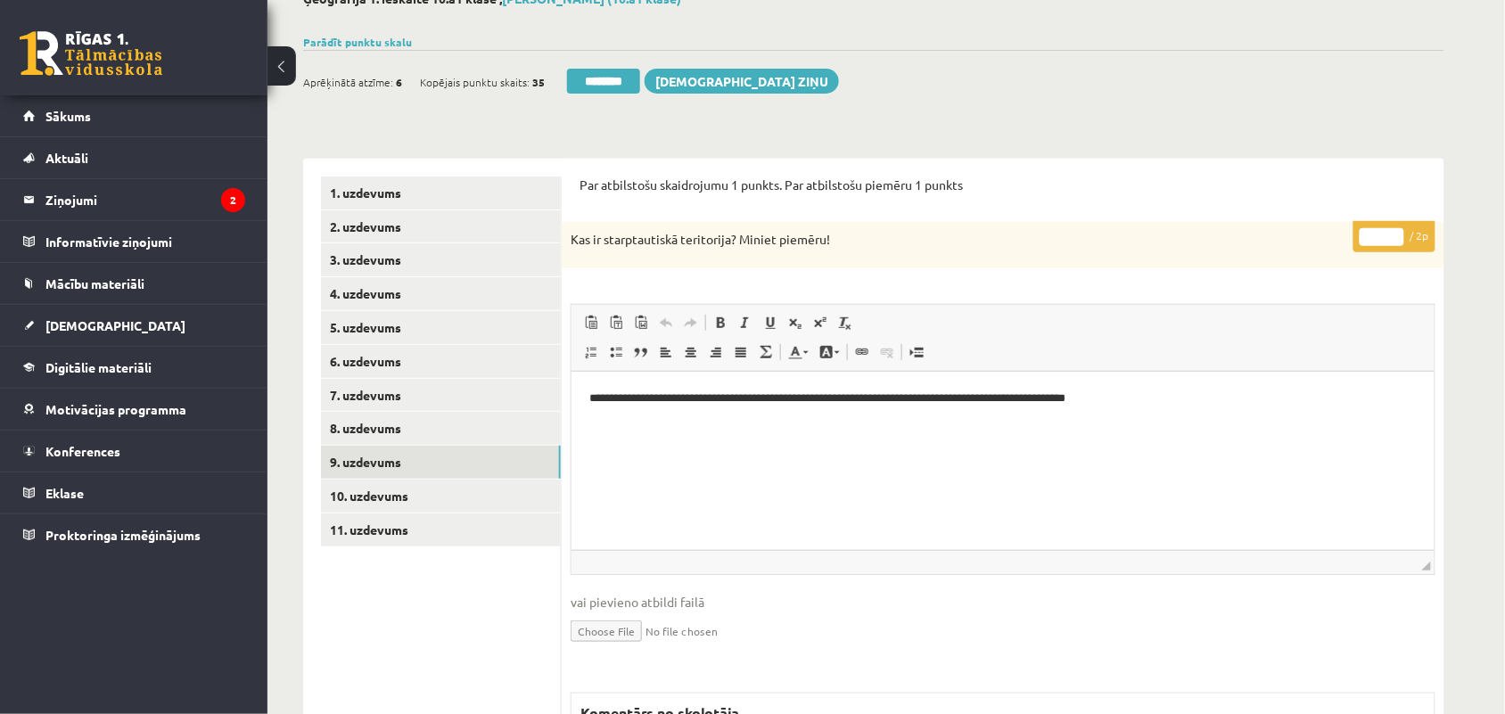
click at [1394, 228] on input "*" at bounding box center [1382, 237] width 45 height 18
type input "*"
click at [1394, 228] on input "*" at bounding box center [1382, 237] width 45 height 18
click at [448, 496] on link "10. uzdevums" at bounding box center [441, 496] width 240 height 33
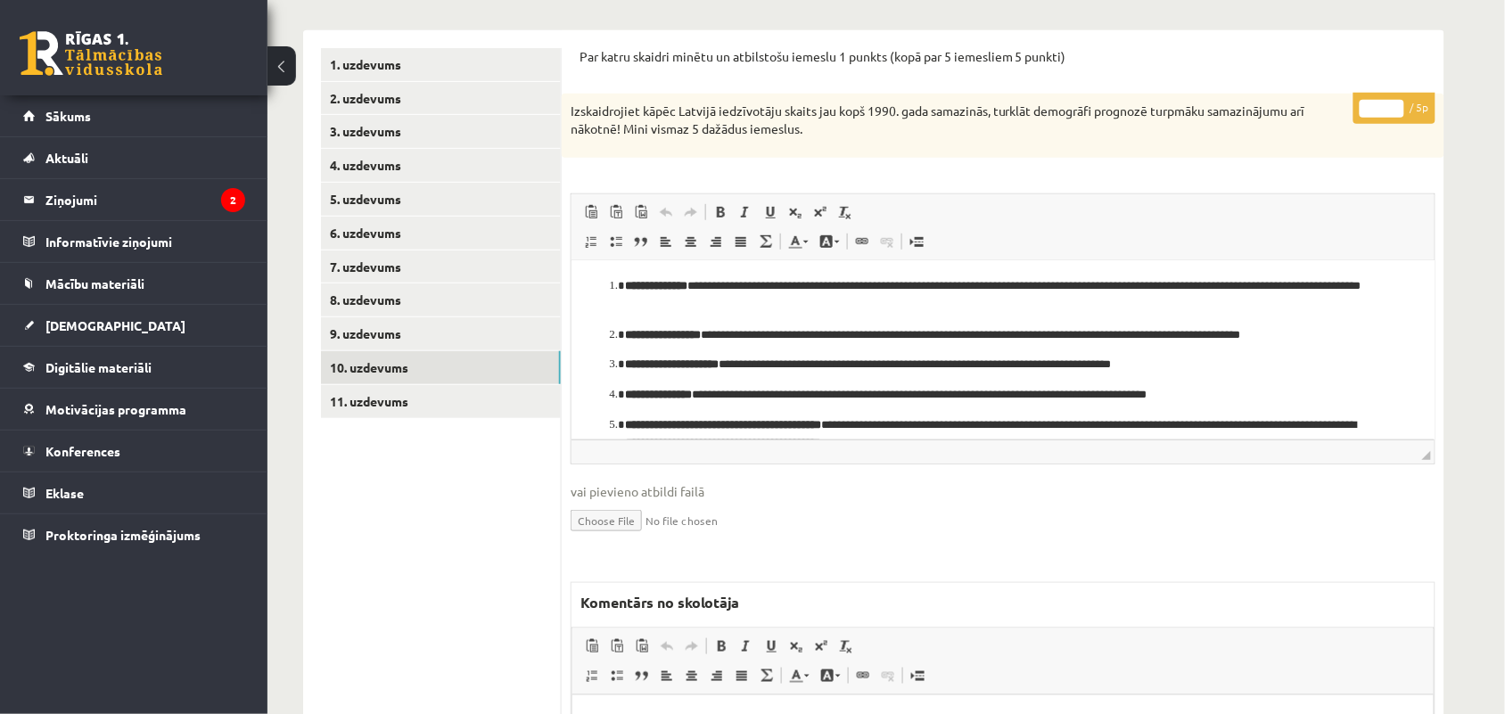
scroll to position [0, 0]
click at [1397, 105] on input "*" at bounding box center [1382, 109] width 45 height 18
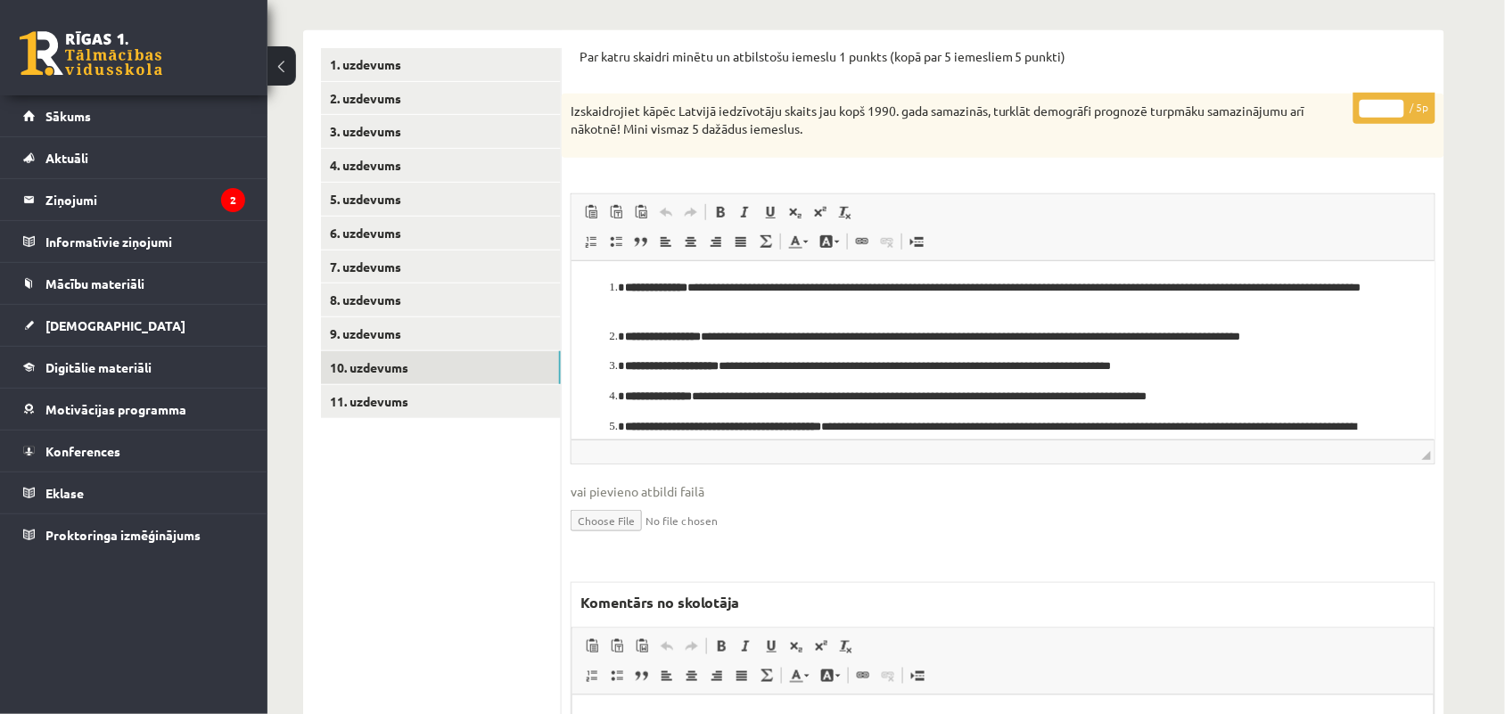
type input "*"
click at [1397, 105] on input "*" at bounding box center [1382, 109] width 45 height 18
click at [388, 391] on link "11. uzdevums" at bounding box center [441, 401] width 240 height 33
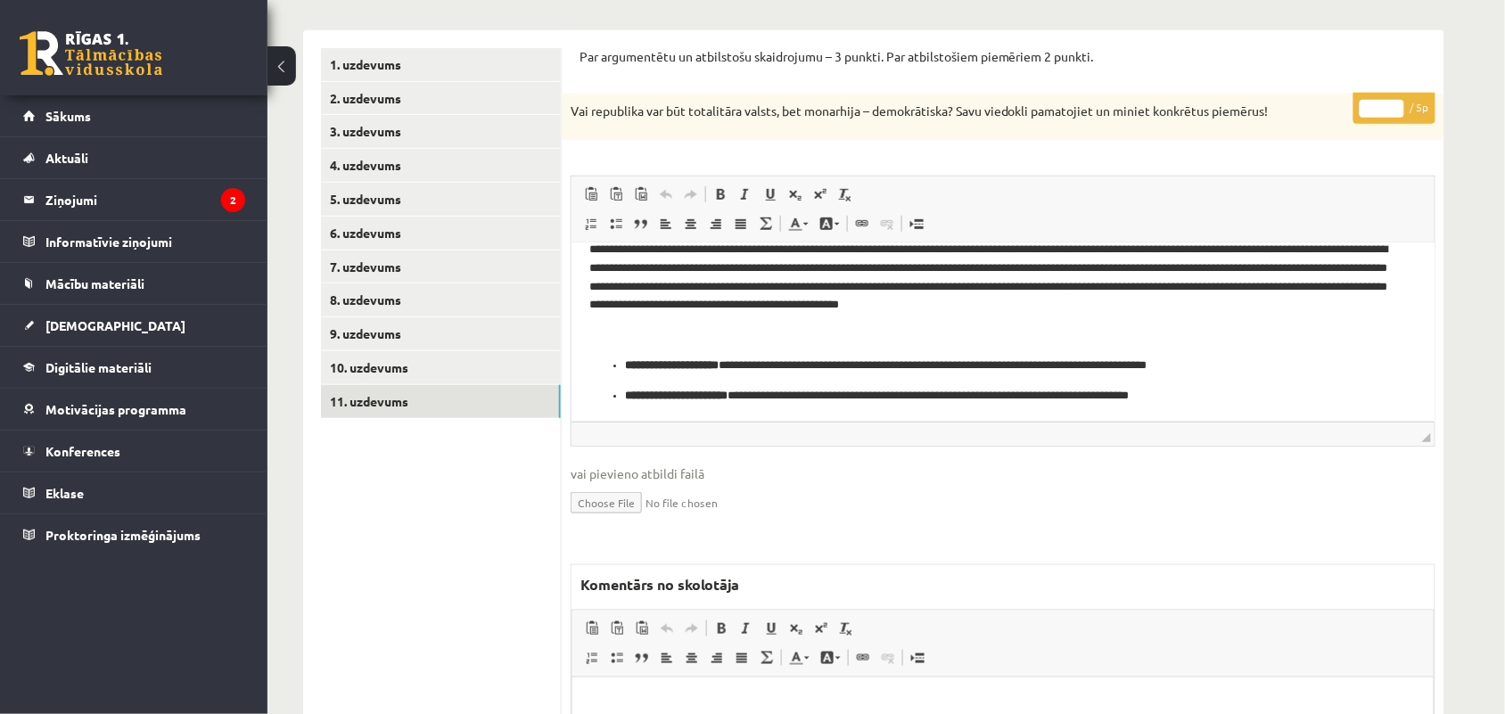
scroll to position [22, 0]
click at [1379, 101] on input "*" at bounding box center [1382, 109] width 45 height 18
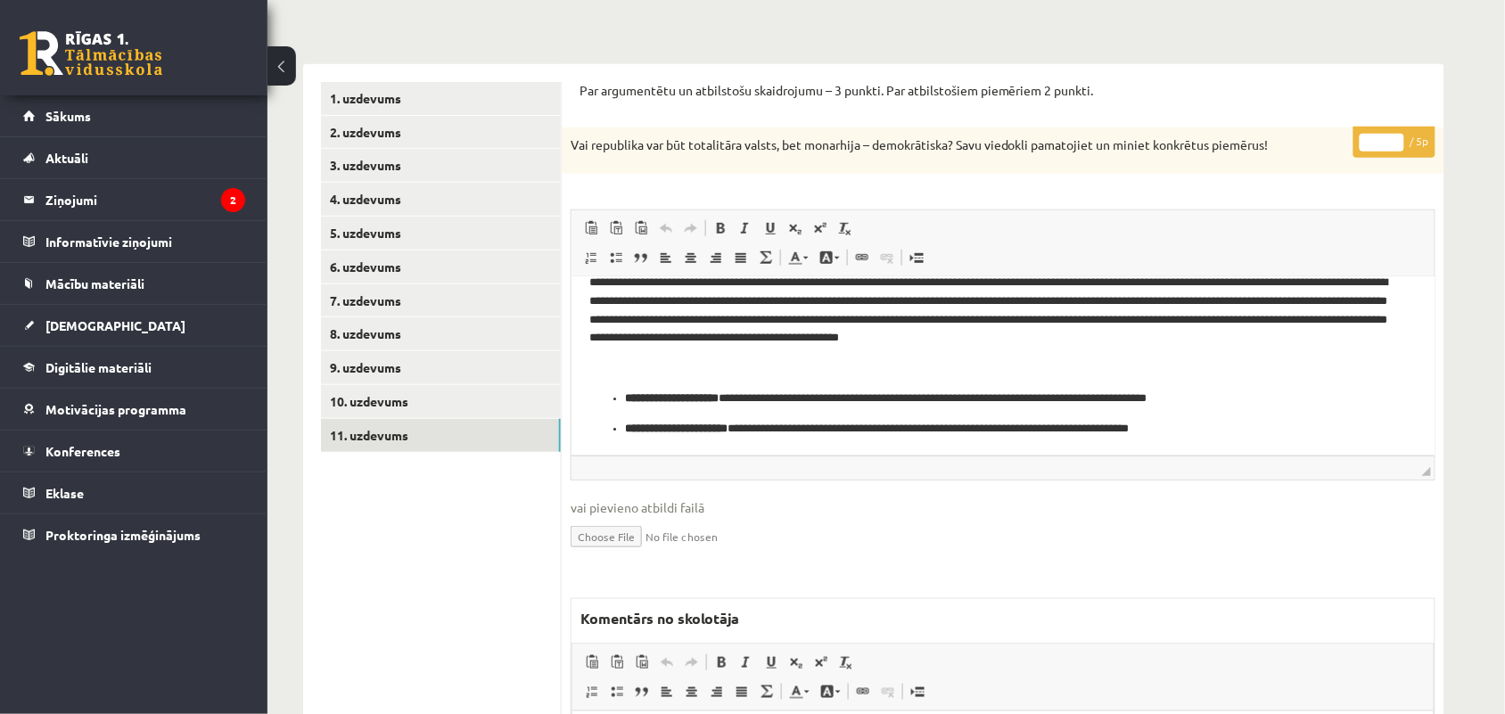
scroll to position [68, 0]
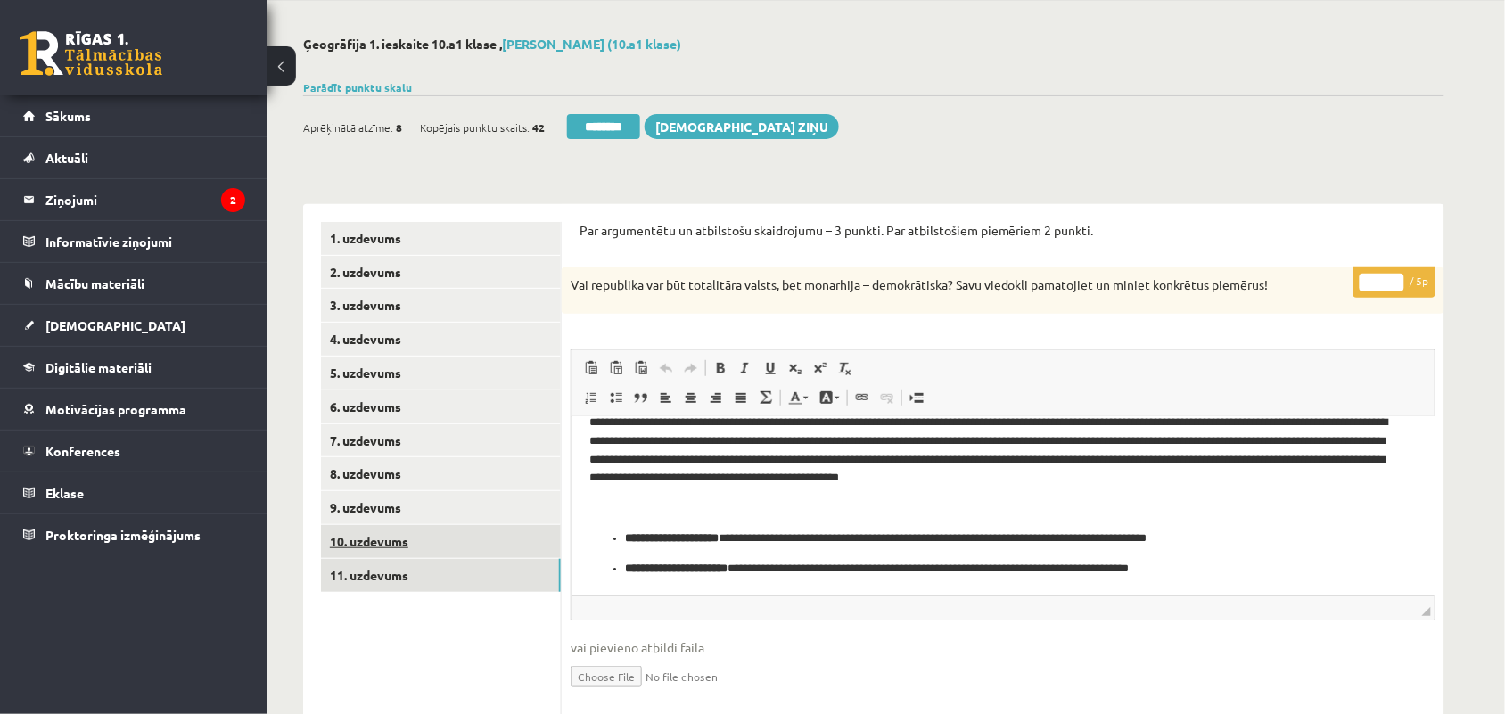
type input "*"
click at [382, 547] on link "10. uzdevums" at bounding box center [441, 541] width 240 height 33
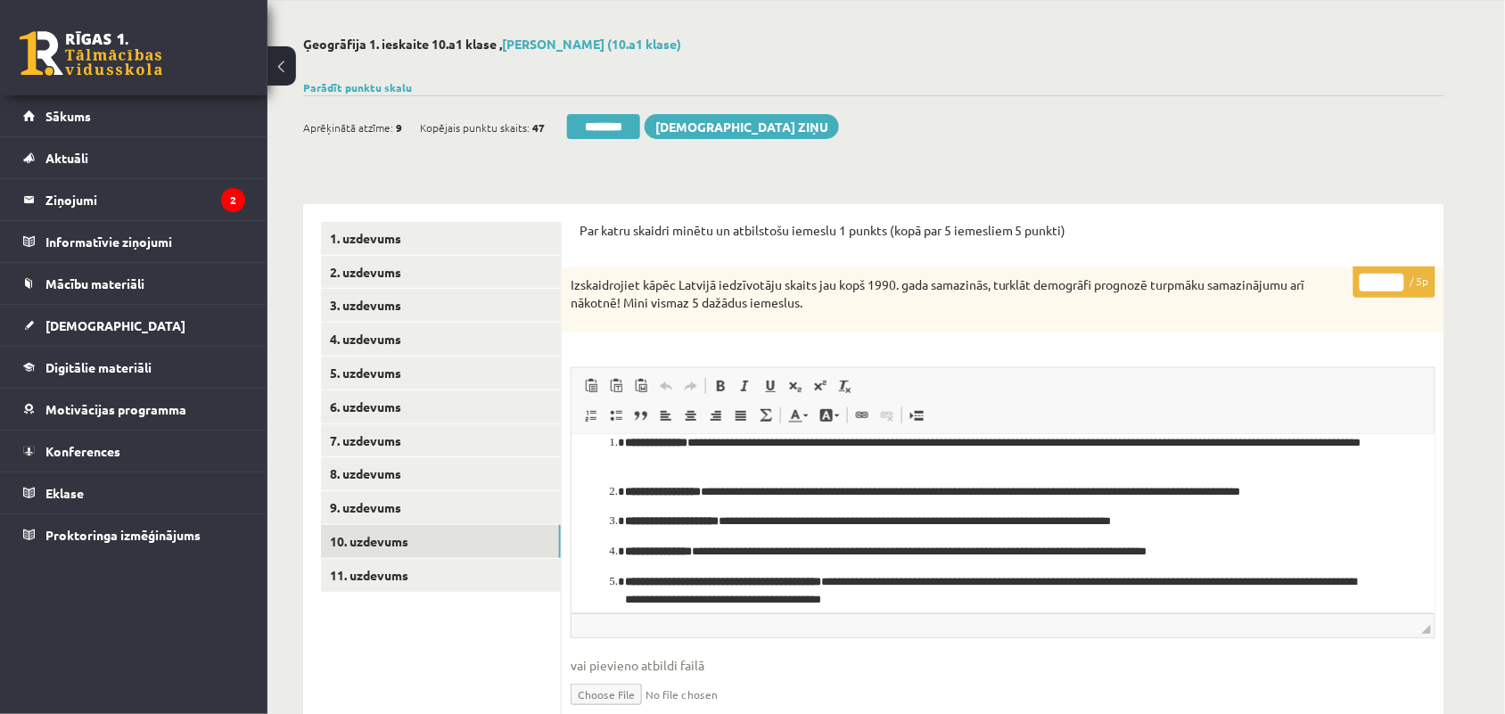
scroll to position [33, 0]
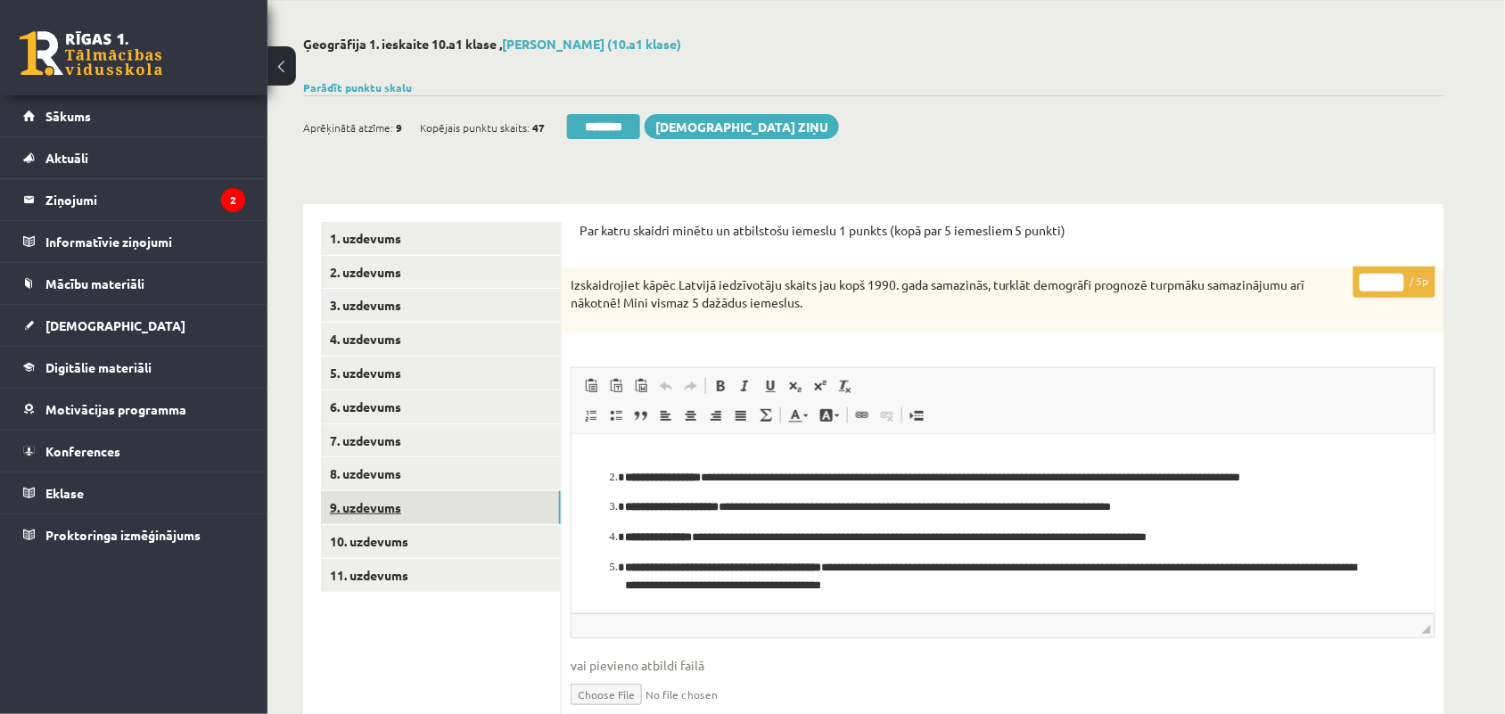
click at [362, 500] on link "9. uzdevums" at bounding box center [441, 507] width 240 height 33
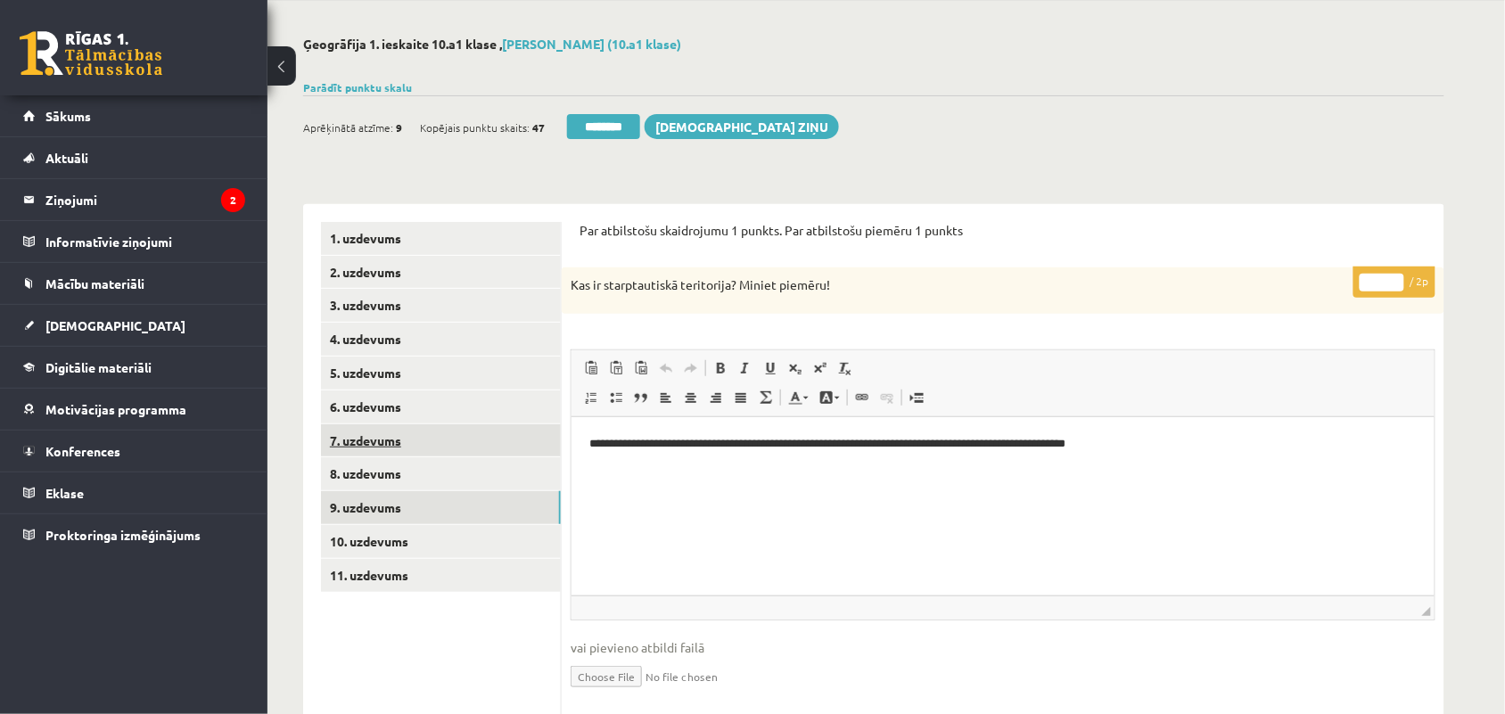
scroll to position [0, 0]
click at [371, 471] on link "8. uzdevums" at bounding box center [441, 473] width 240 height 33
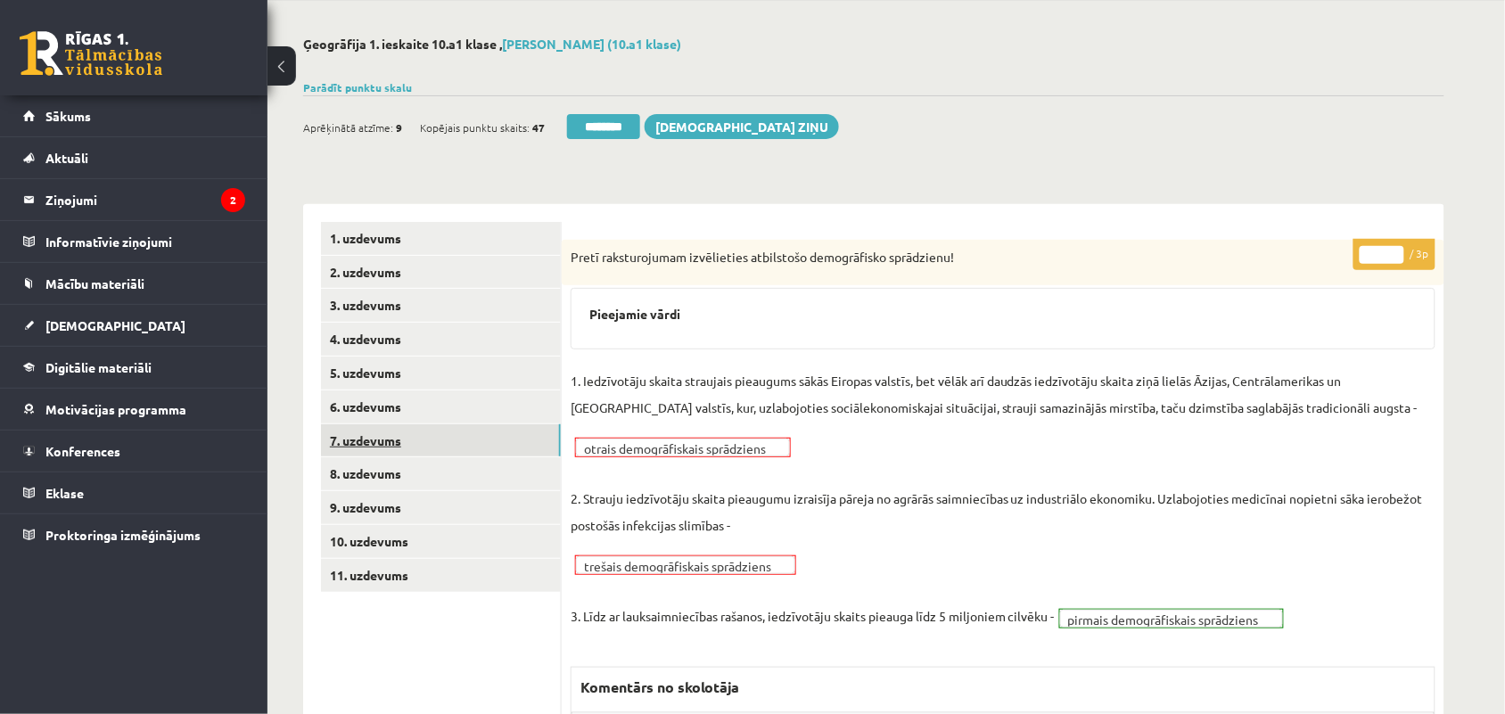
click at [368, 440] on link "7. uzdevums" at bounding box center [441, 440] width 240 height 33
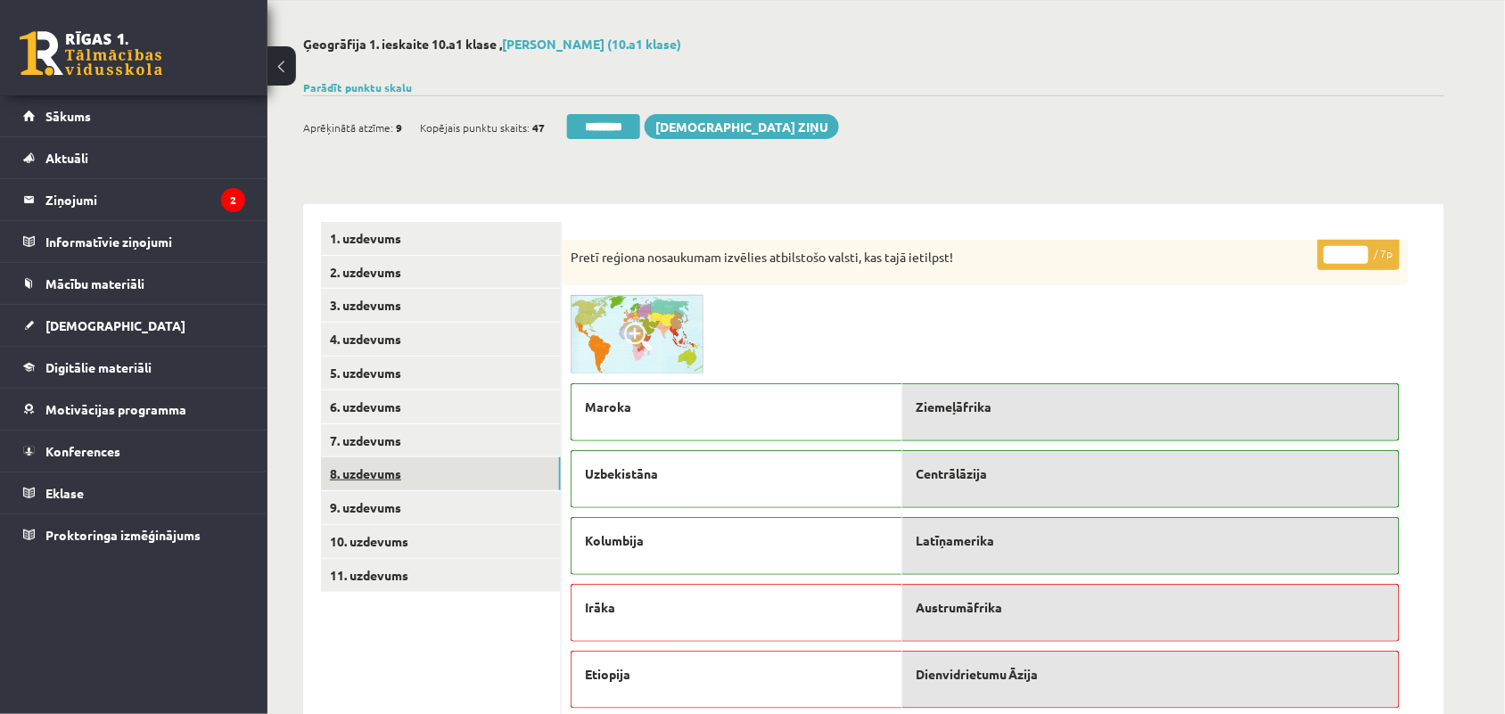
click at [359, 478] on link "8. uzdevums" at bounding box center [441, 473] width 240 height 33
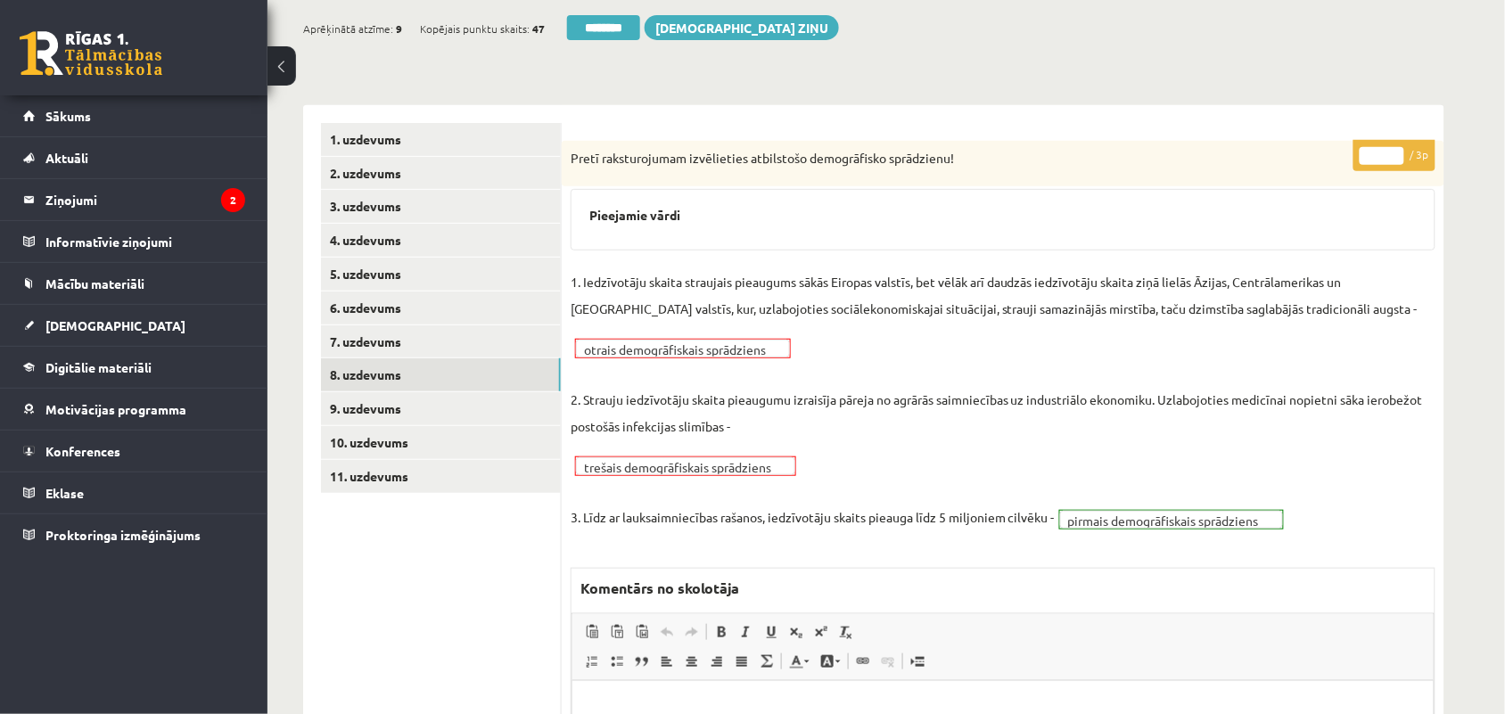
scroll to position [168, 0]
click at [407, 340] on link "7. uzdevums" at bounding box center [441, 341] width 240 height 33
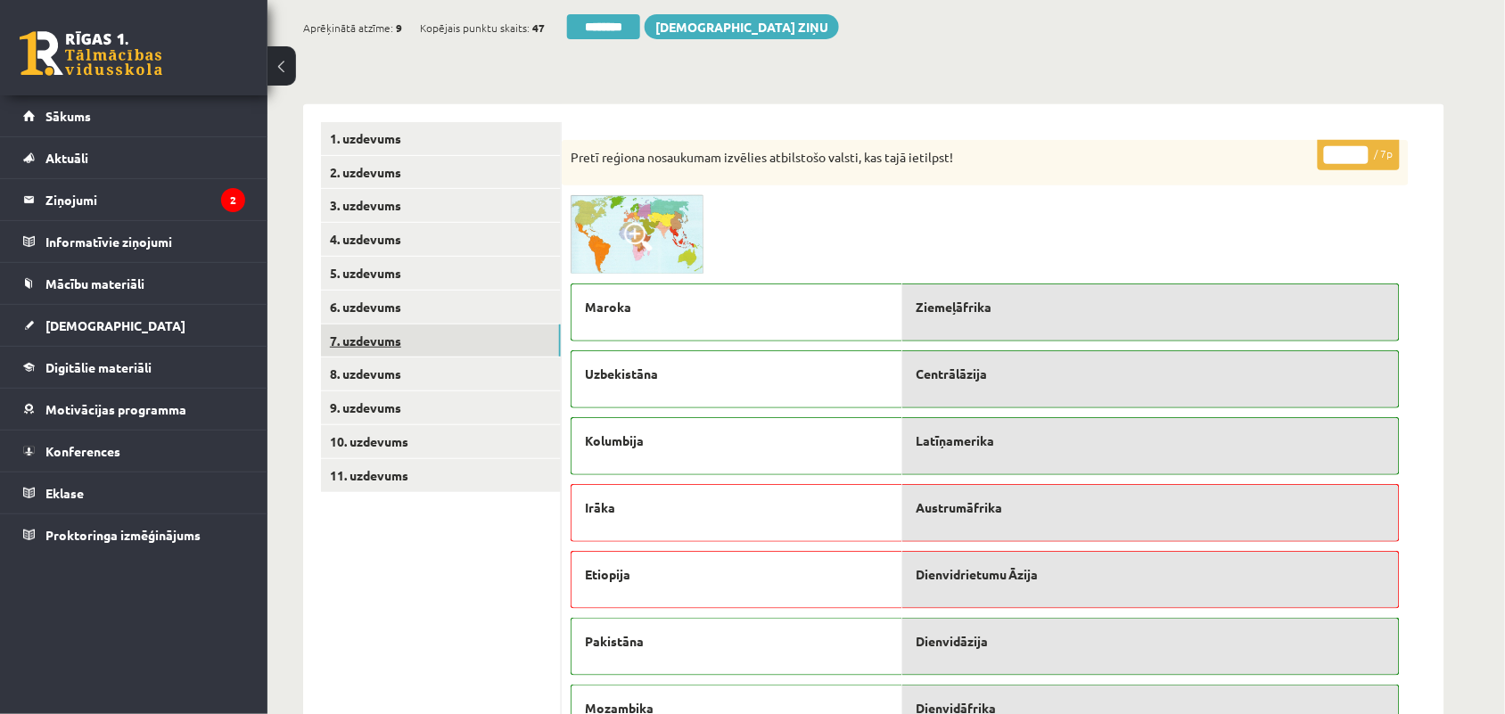
scroll to position [0, 0]
click at [390, 309] on link "6. uzdevums" at bounding box center [441, 307] width 240 height 33
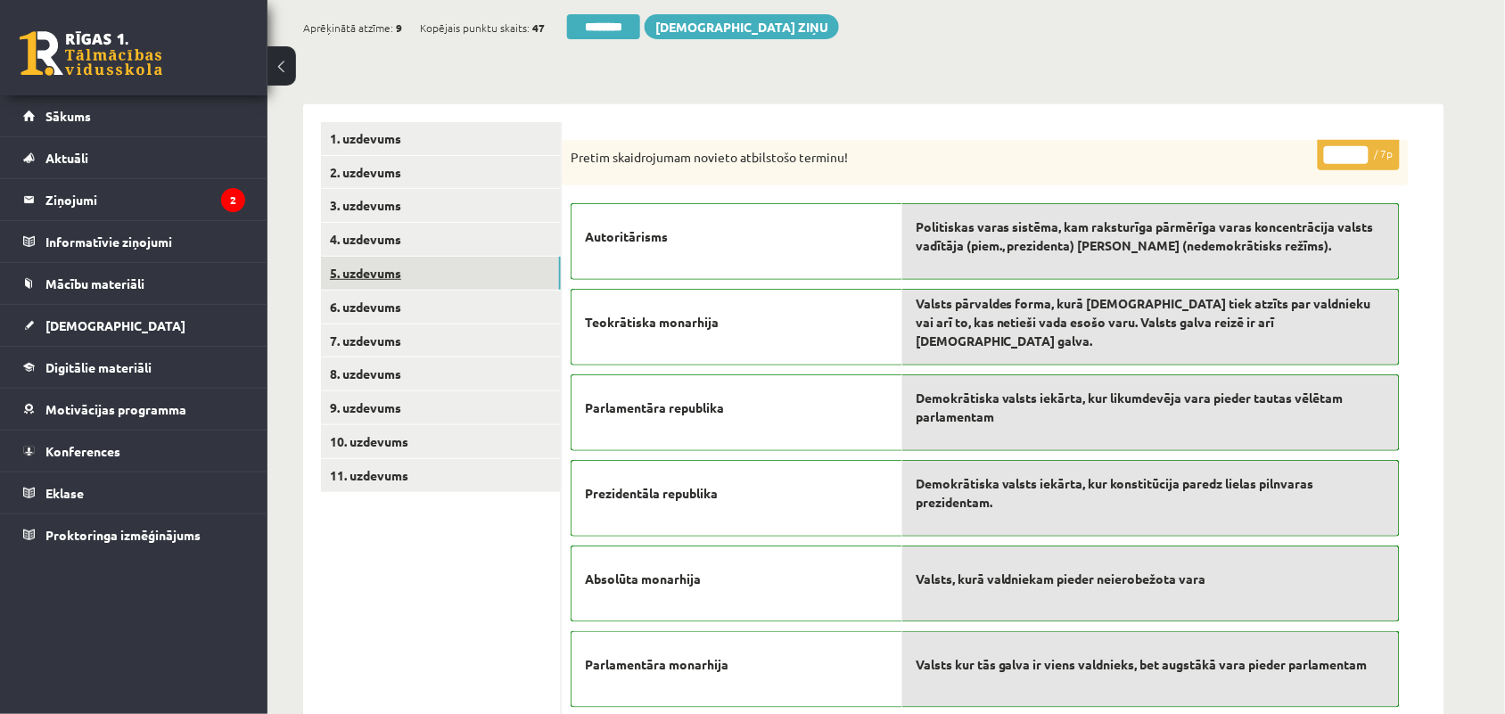
click at [390, 272] on link "5. uzdevums" at bounding box center [441, 273] width 240 height 33
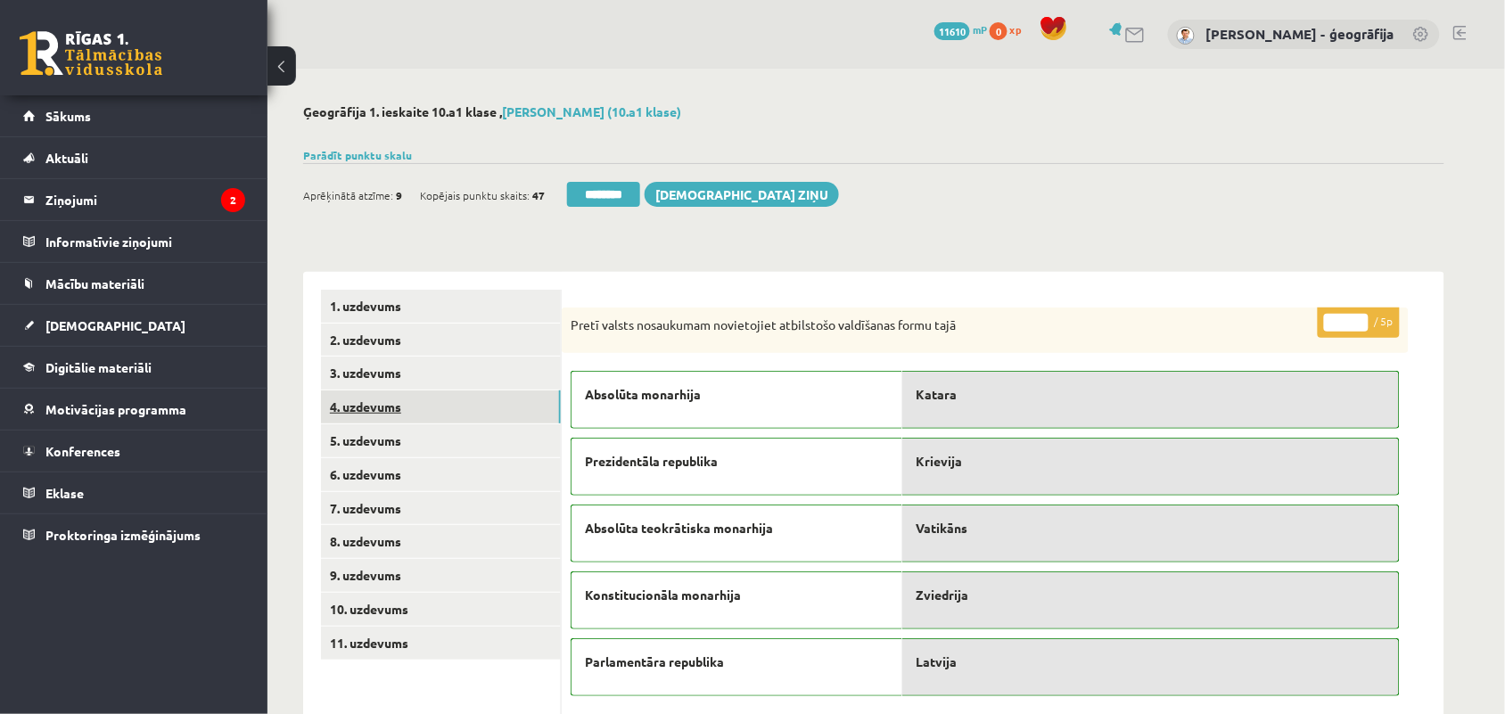
click at [389, 406] on link "4. uzdevums" at bounding box center [441, 407] width 240 height 33
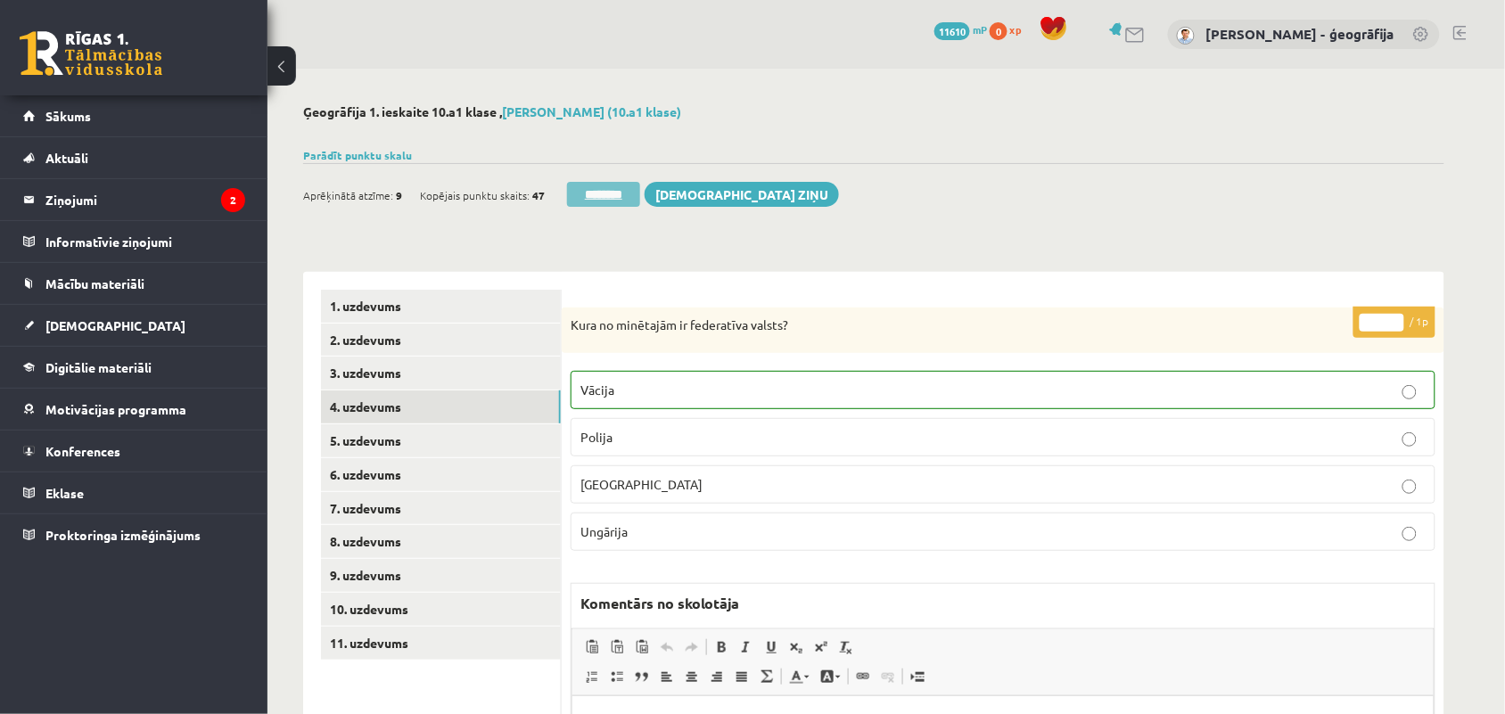
click at [581, 193] on input "********" at bounding box center [603, 194] width 73 height 25
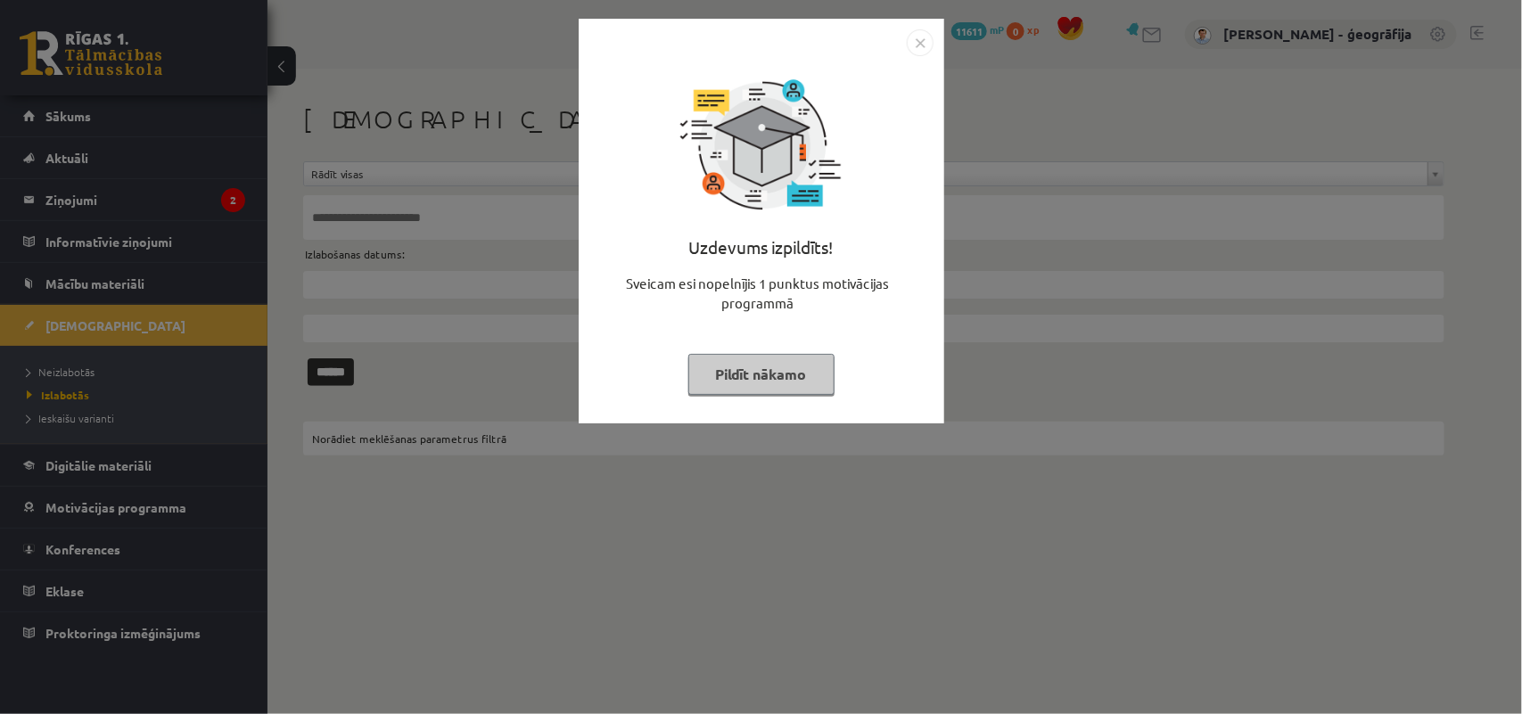
click at [720, 384] on button "Pildīt nākamo" at bounding box center [761, 374] width 146 height 41
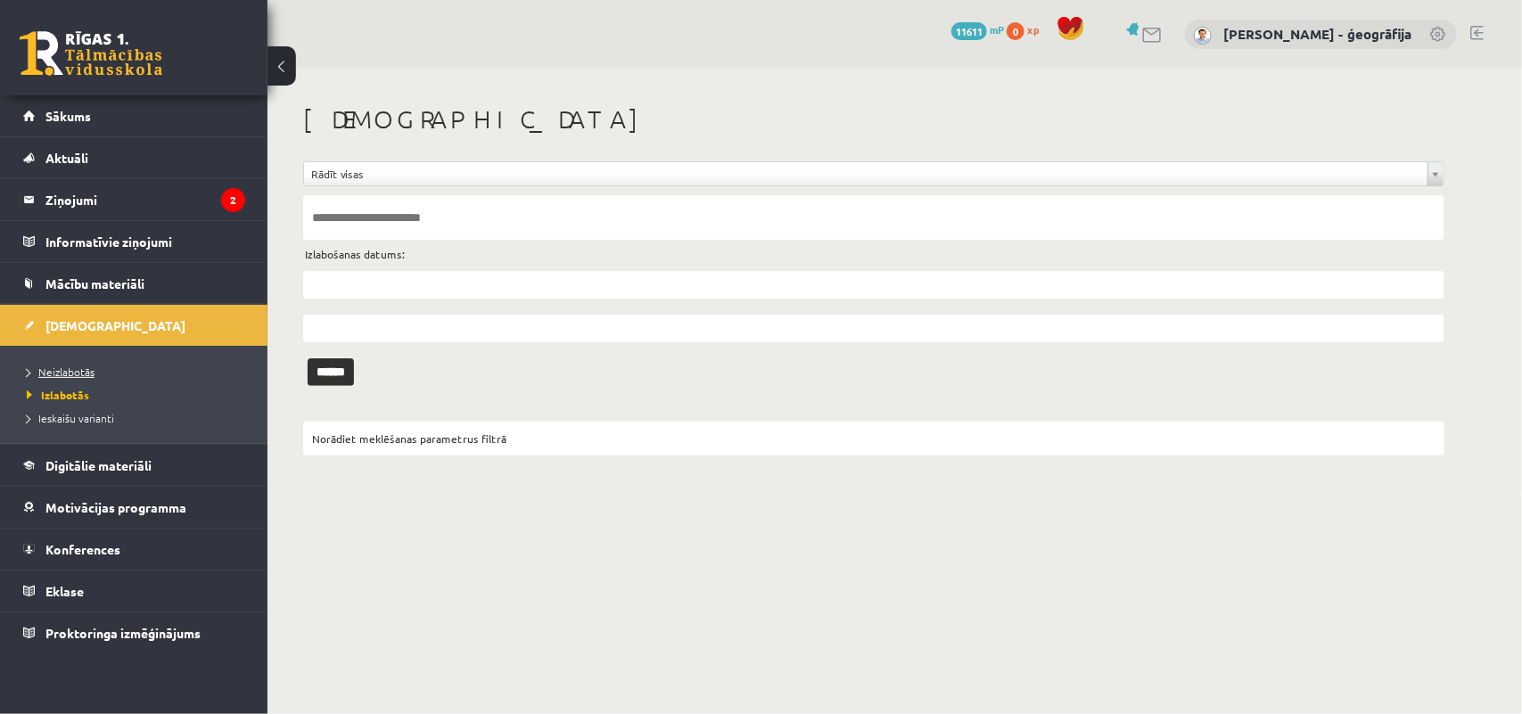
click at [63, 367] on span "Neizlabotās" at bounding box center [61, 372] width 68 height 14
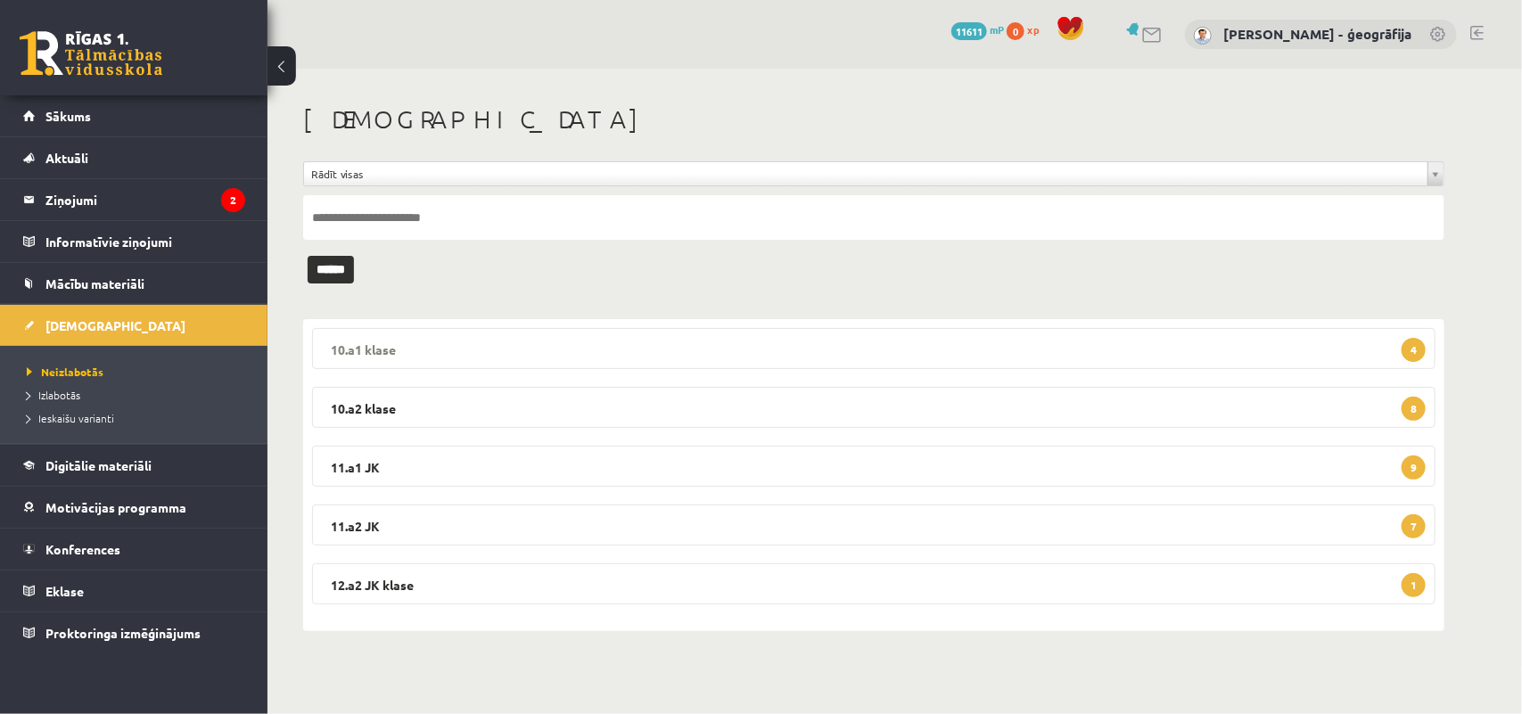
click at [490, 354] on legend "10.a1 klase 4" at bounding box center [874, 348] width 1124 height 41
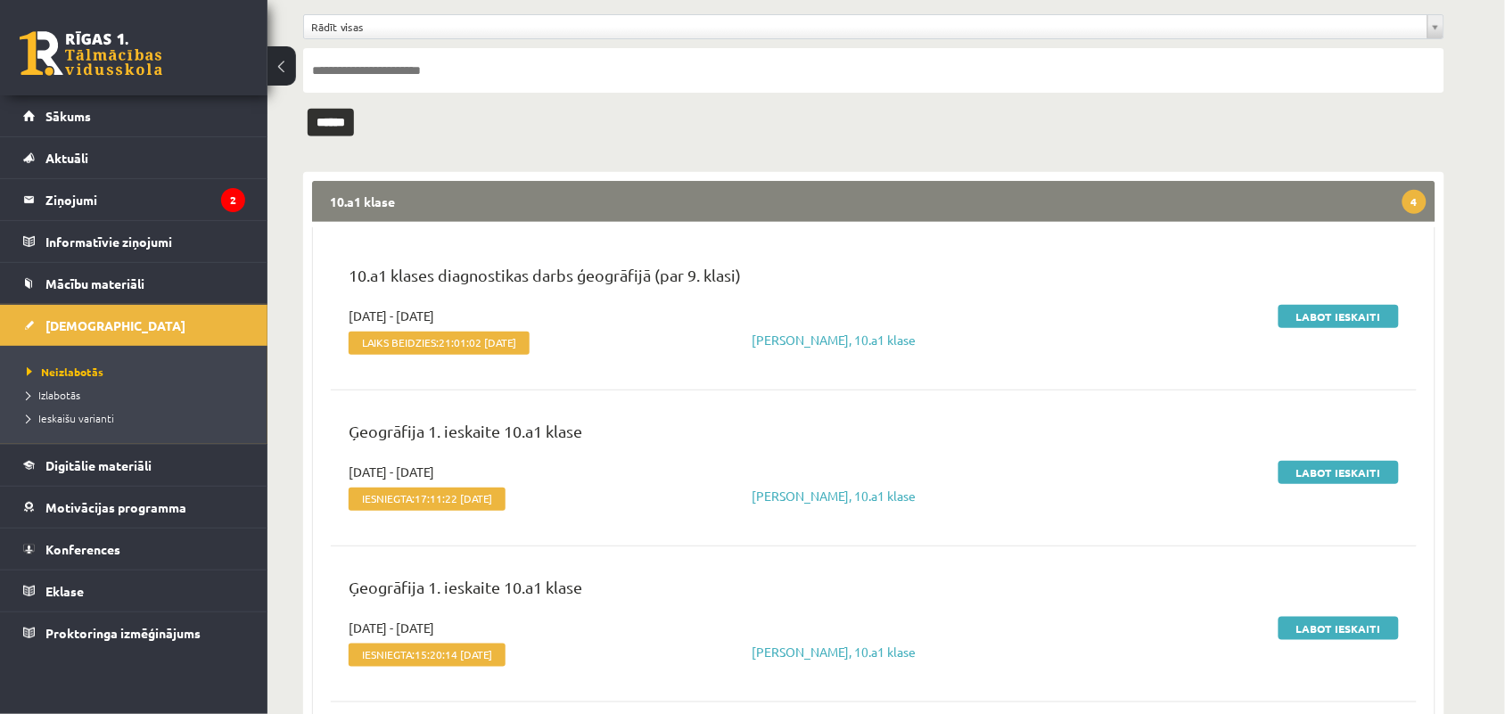
scroll to position [255, 0]
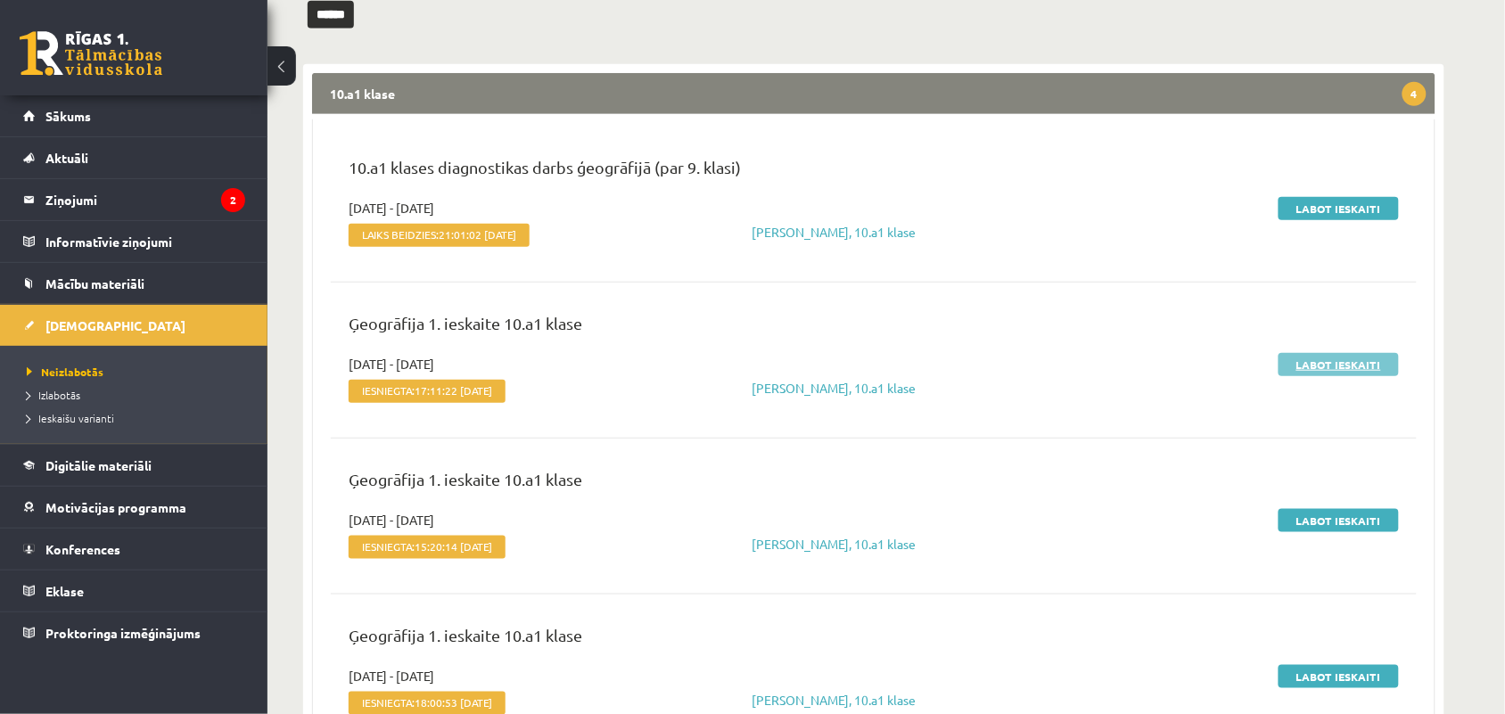
click at [1303, 364] on link "Labot ieskaiti" at bounding box center [1339, 364] width 120 height 23
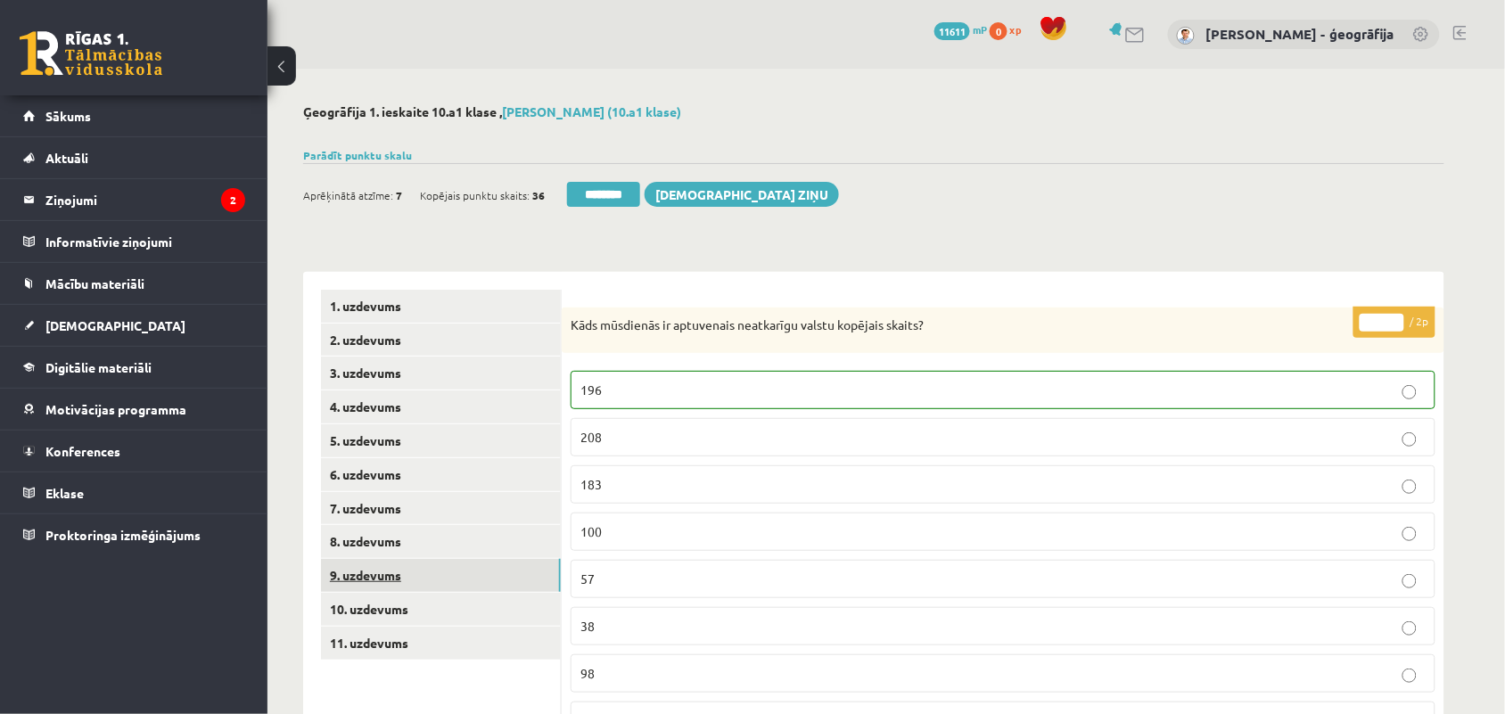
click at [355, 573] on link "9. uzdevums" at bounding box center [441, 575] width 240 height 33
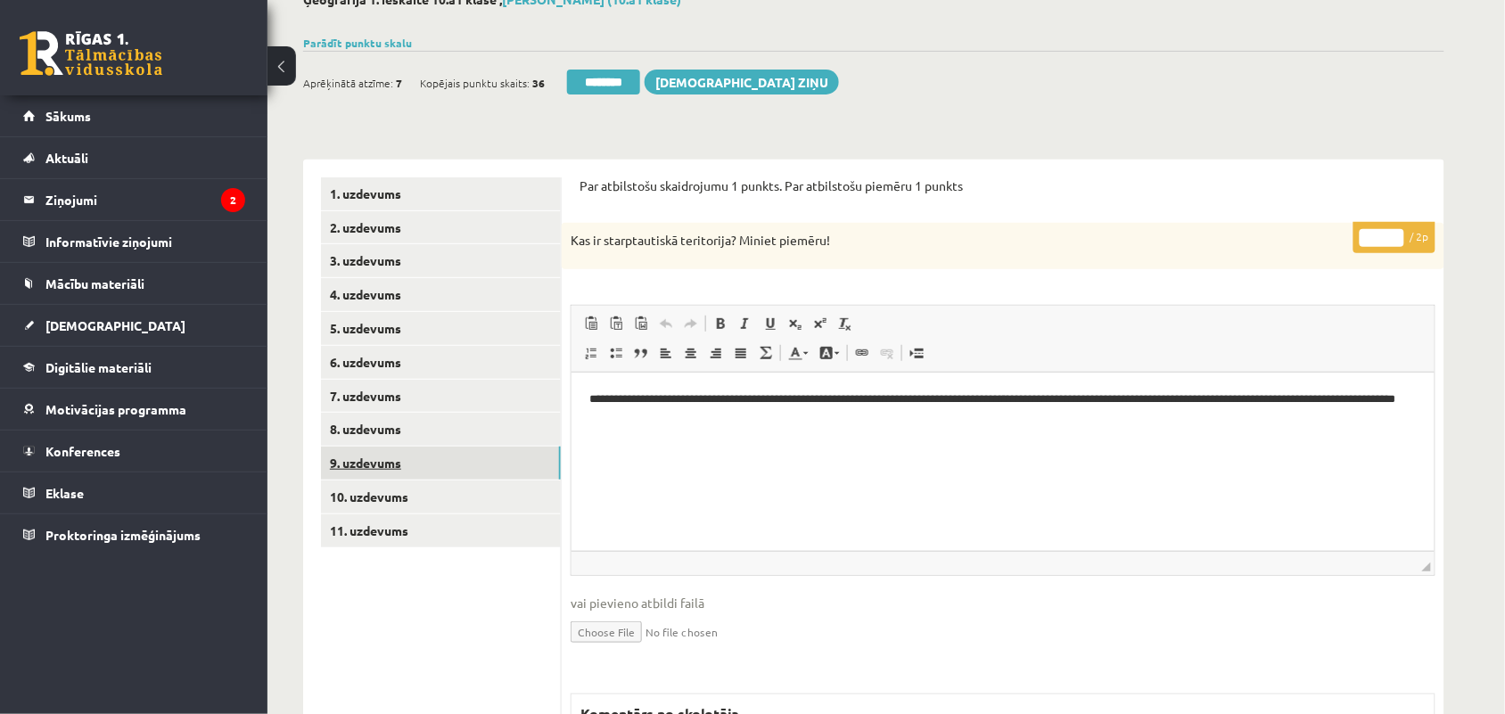
scroll to position [113, 0]
click at [1379, 228] on input "*" at bounding box center [1382, 237] width 45 height 18
type input "*"
click at [399, 506] on link "10. uzdevums" at bounding box center [441, 496] width 240 height 33
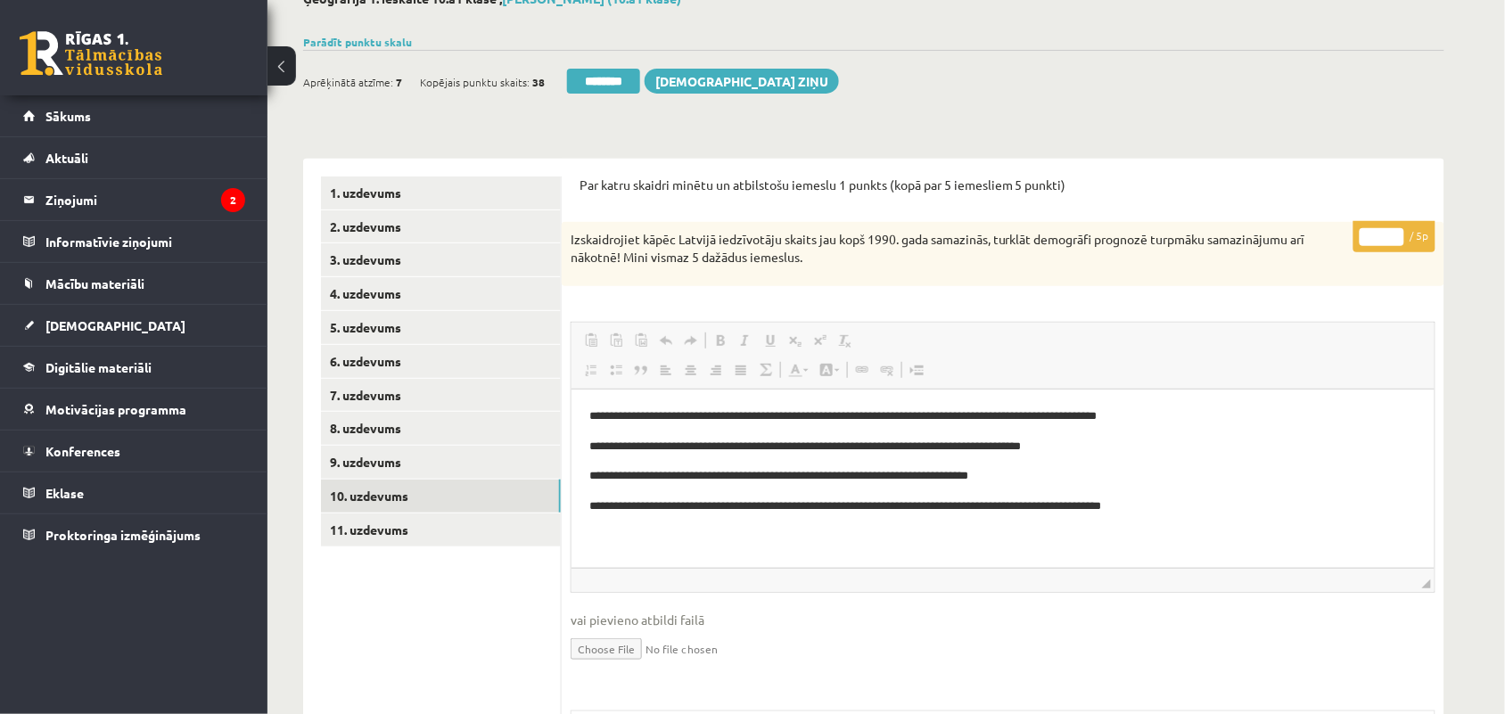
scroll to position [0, 0]
click at [1384, 229] on input "*" at bounding box center [1382, 237] width 45 height 18
type input "*"
click at [372, 536] on link "11. uzdevums" at bounding box center [441, 530] width 240 height 33
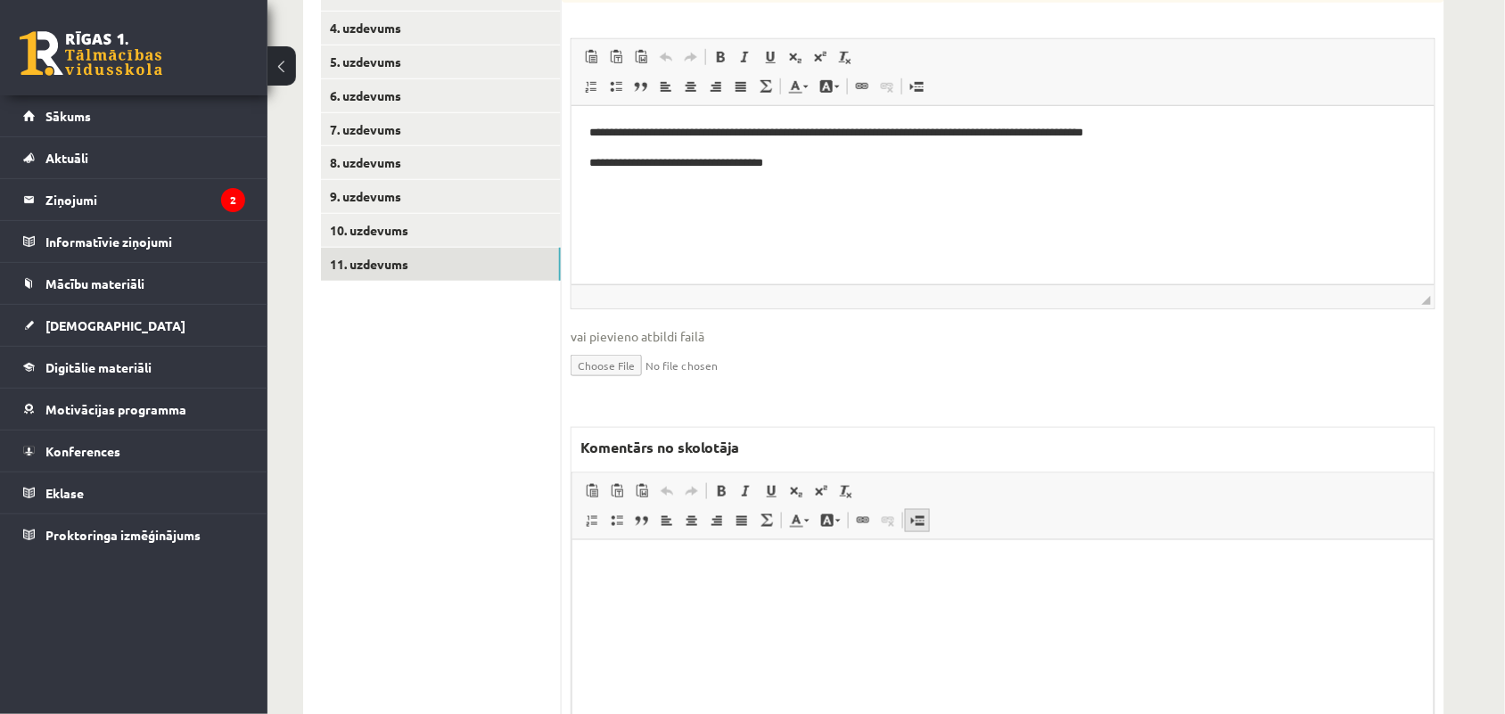
scroll to position [381, 0]
click at [761, 592] on html at bounding box center [1002, 565] width 861 height 54
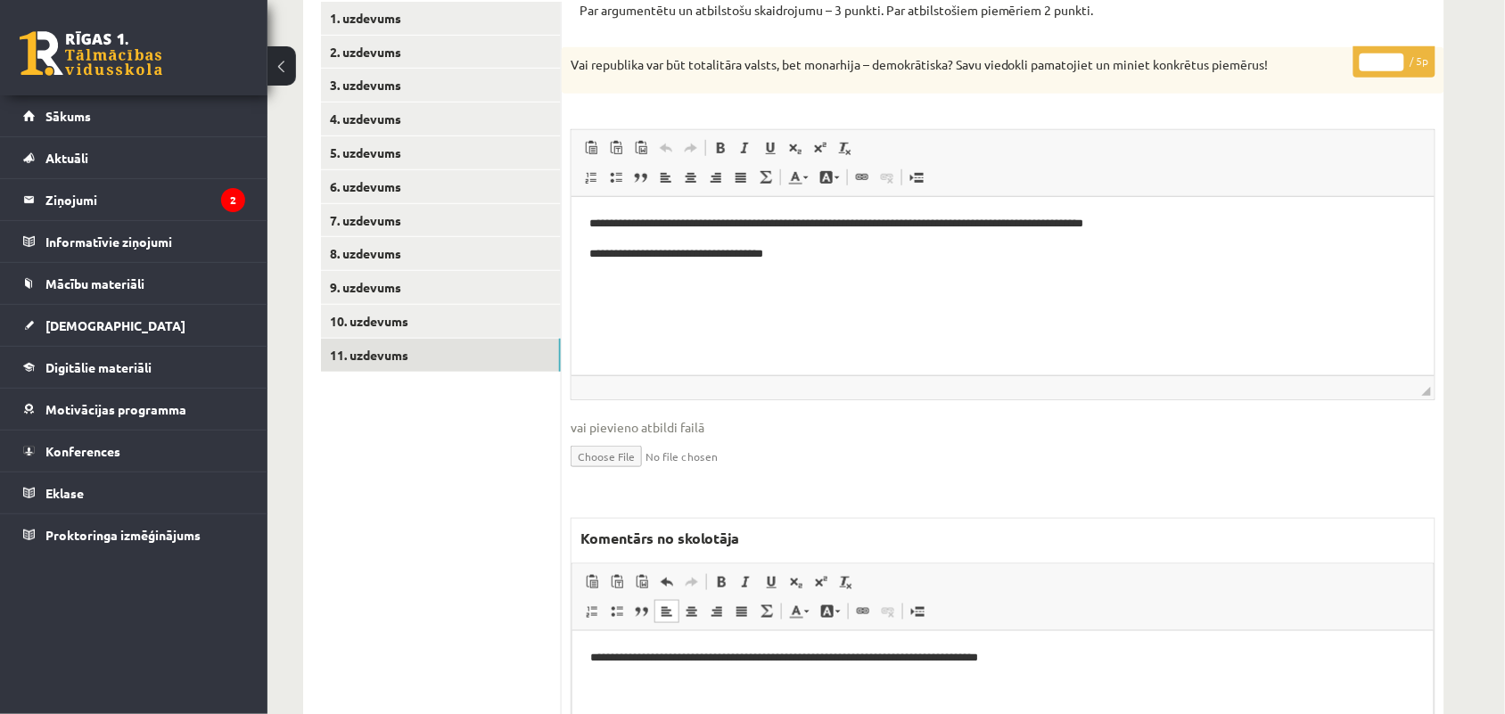
scroll to position [275, 0]
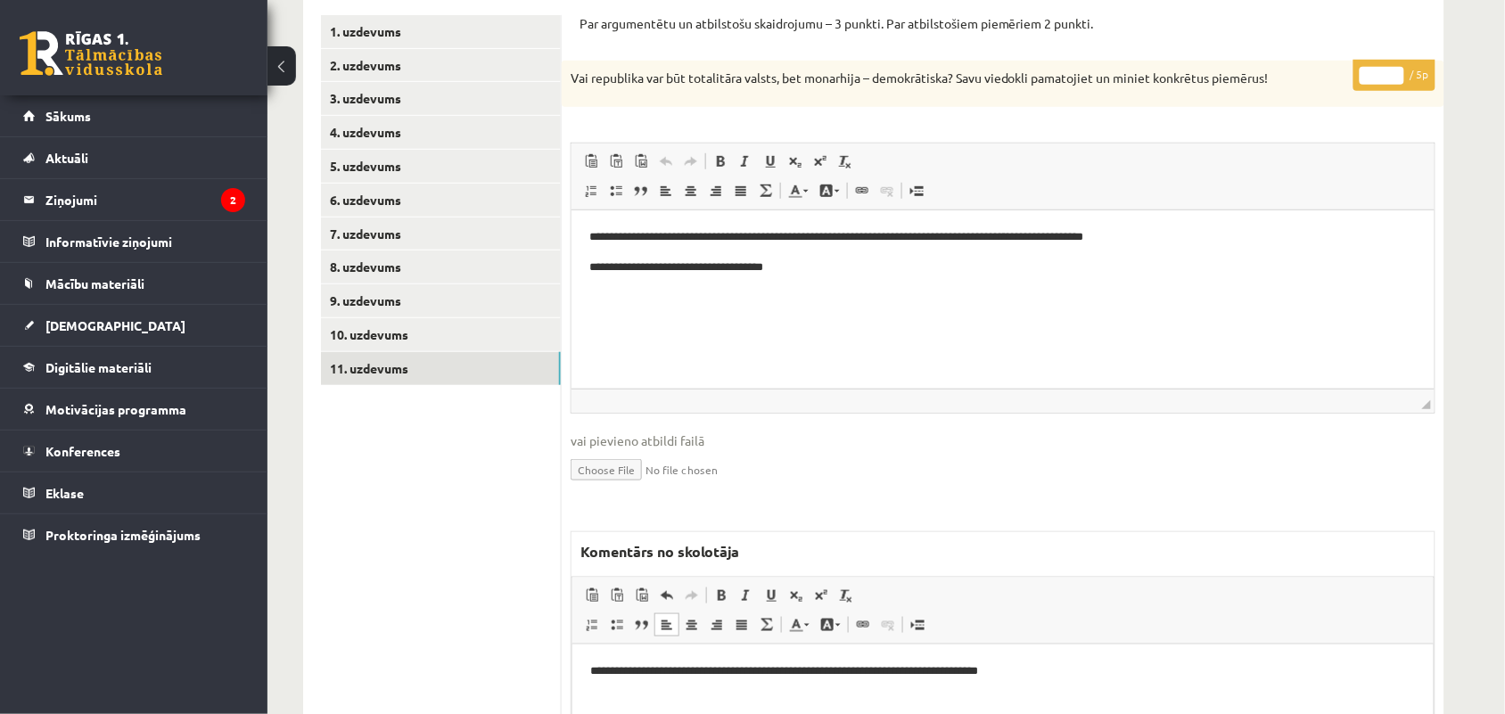
click at [601, 672] on p "**********" at bounding box center [1001, 671] width 825 height 19
click at [1396, 70] on input "*" at bounding box center [1382, 76] width 45 height 18
type input "*"
click at [1396, 70] on input "*" at bounding box center [1382, 76] width 45 height 18
click at [404, 331] on link "10. uzdevums" at bounding box center [441, 334] width 240 height 33
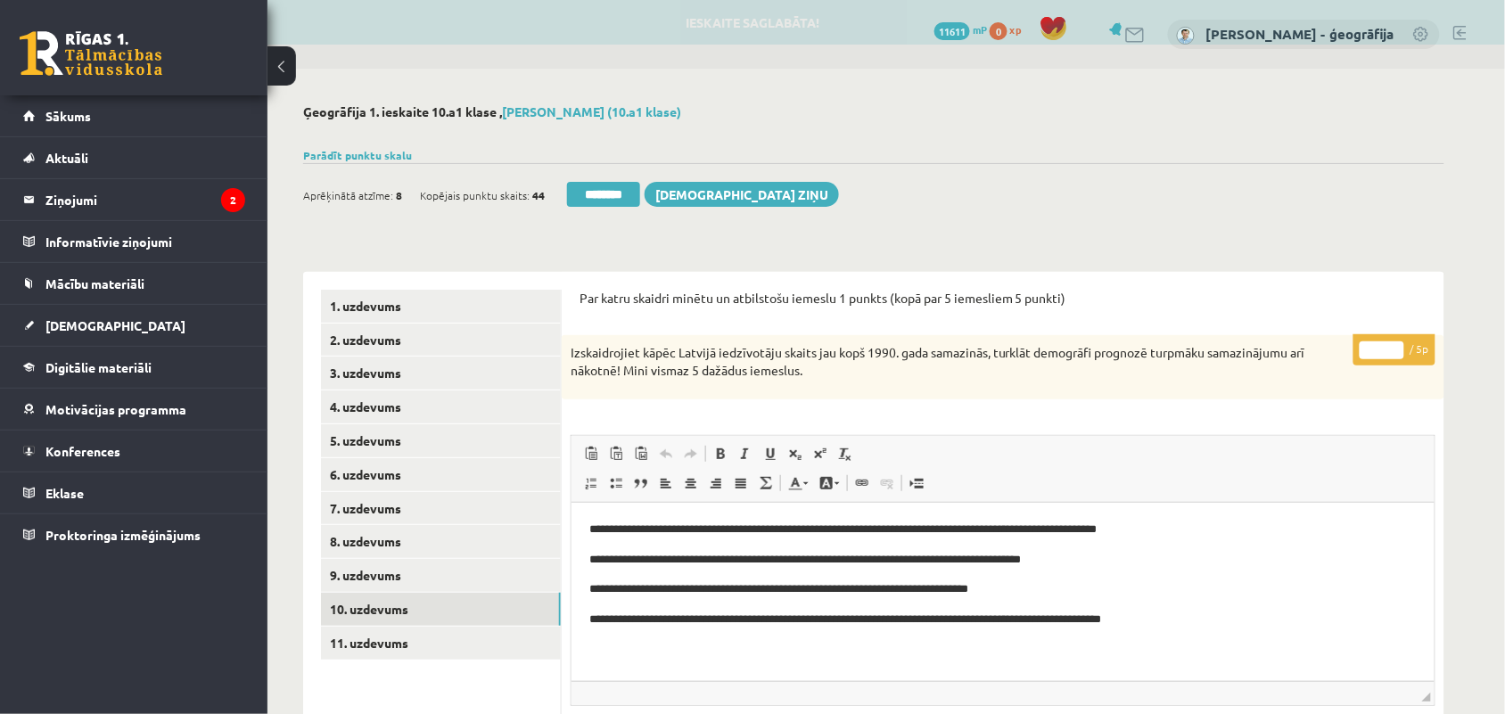
scroll to position [0, 0]
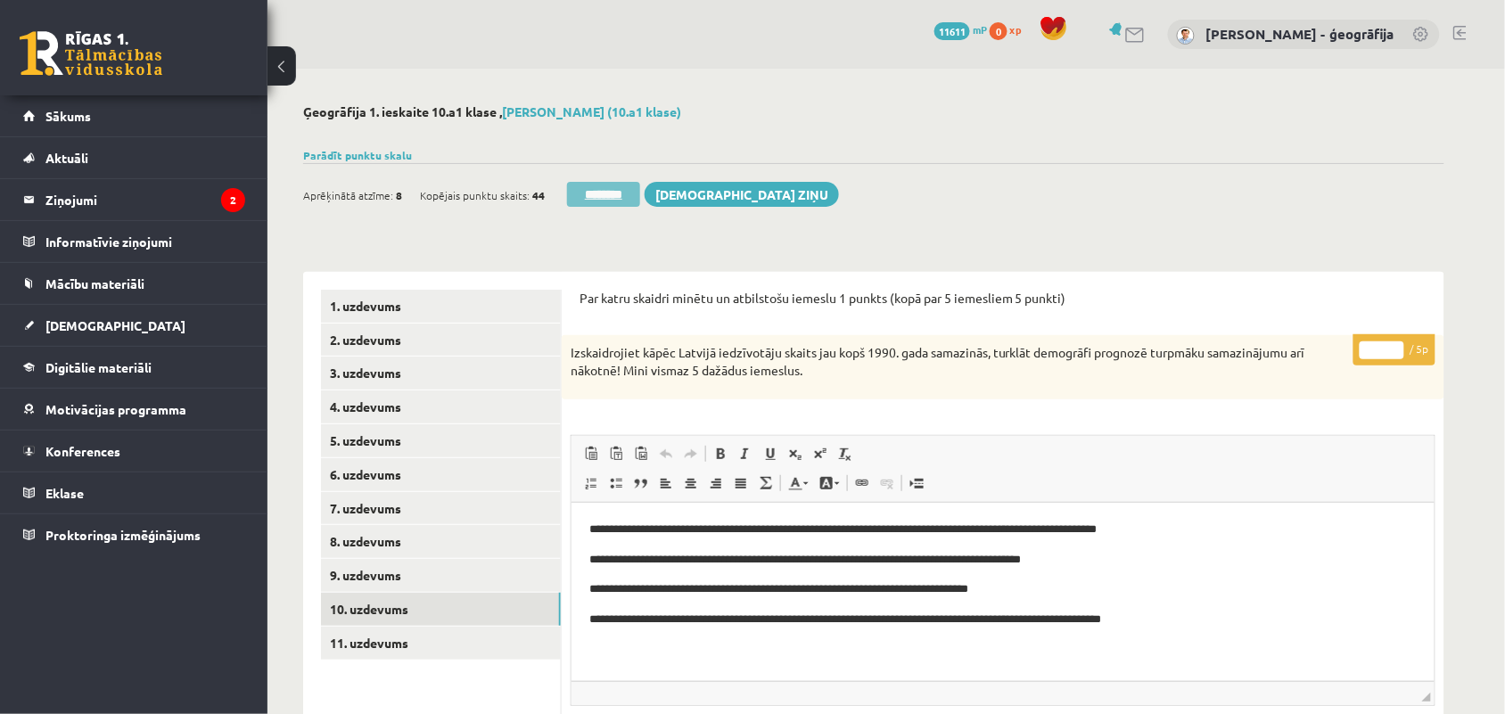
click at [603, 185] on input "********" at bounding box center [603, 194] width 73 height 25
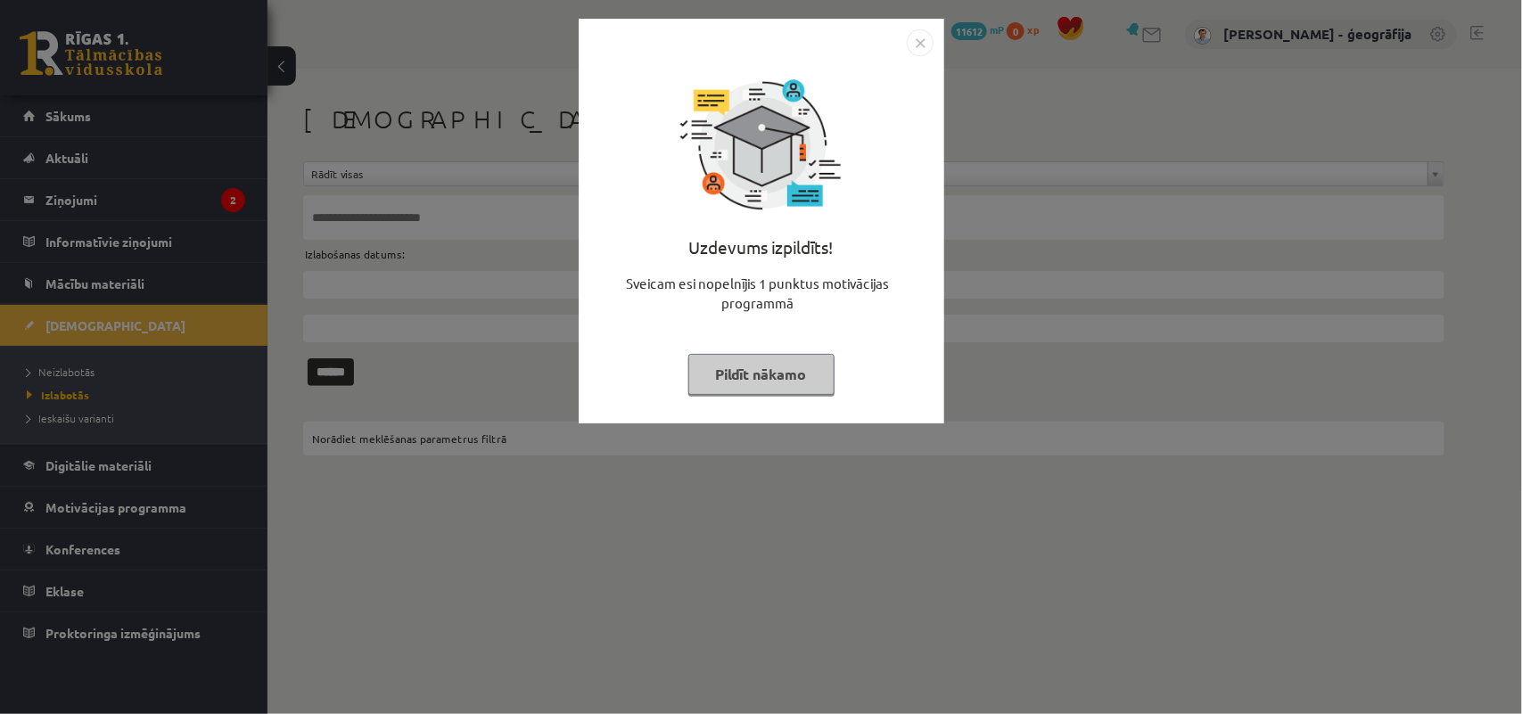
click at [740, 370] on button "Pildīt nākamo" at bounding box center [761, 374] width 146 height 41
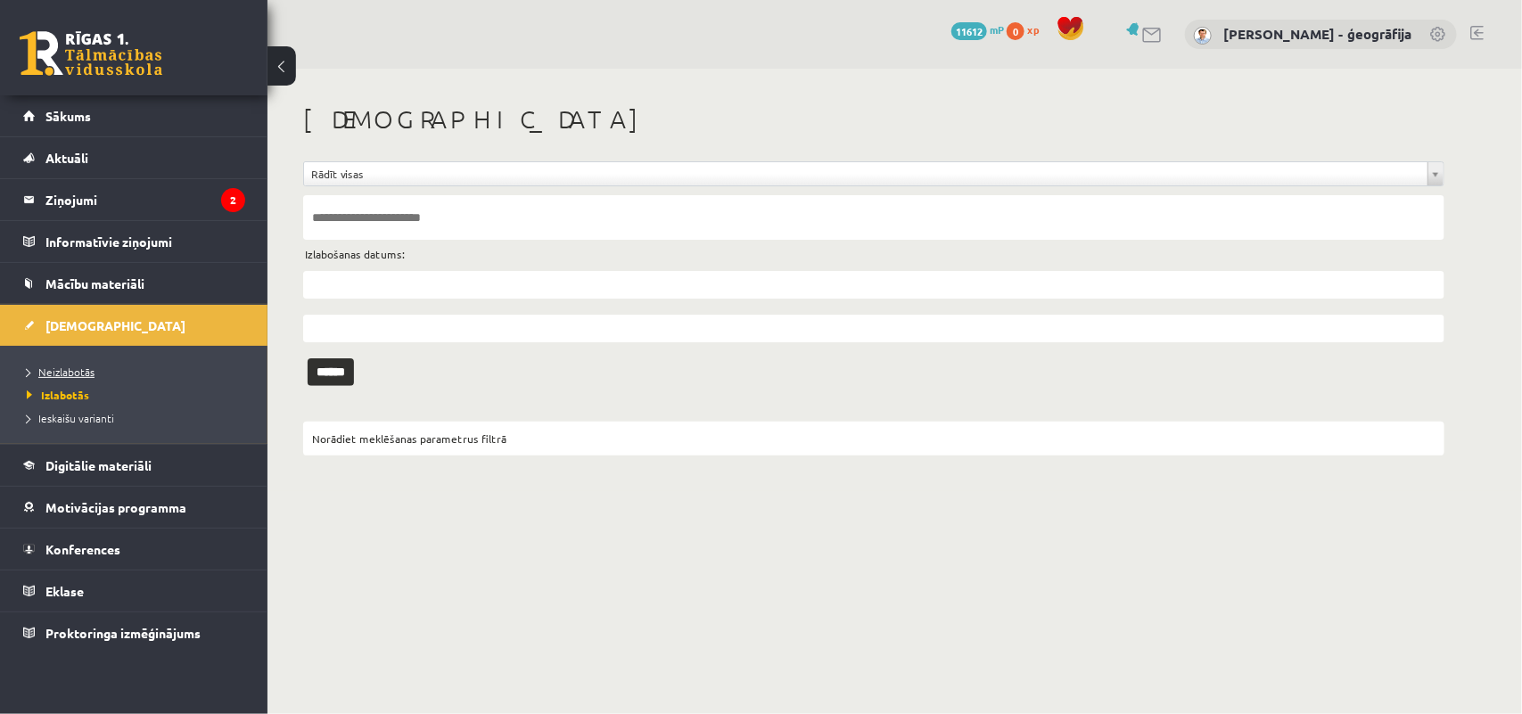
click at [37, 367] on span "Neizlabotās" at bounding box center [61, 372] width 68 height 14
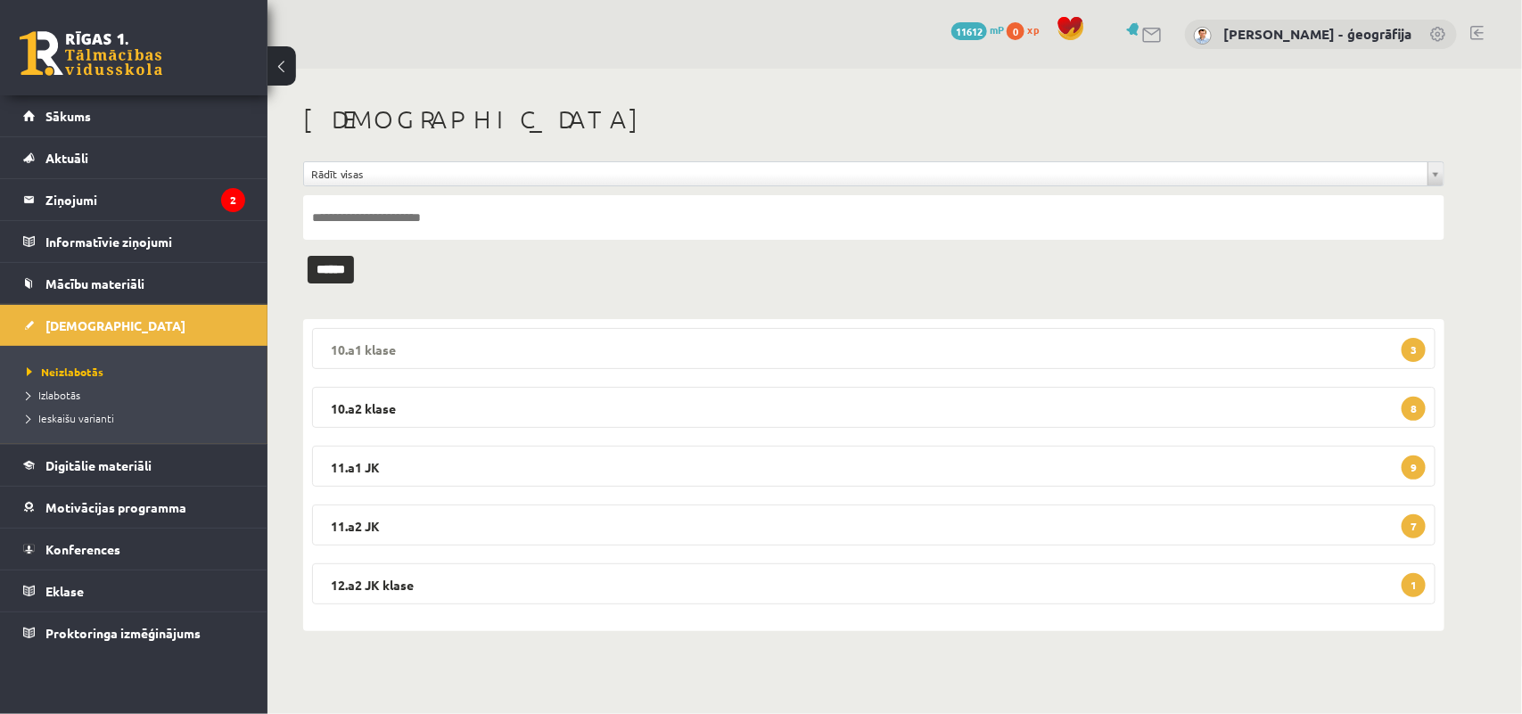
click at [522, 352] on legend "10.a1 klase 3" at bounding box center [874, 348] width 1124 height 41
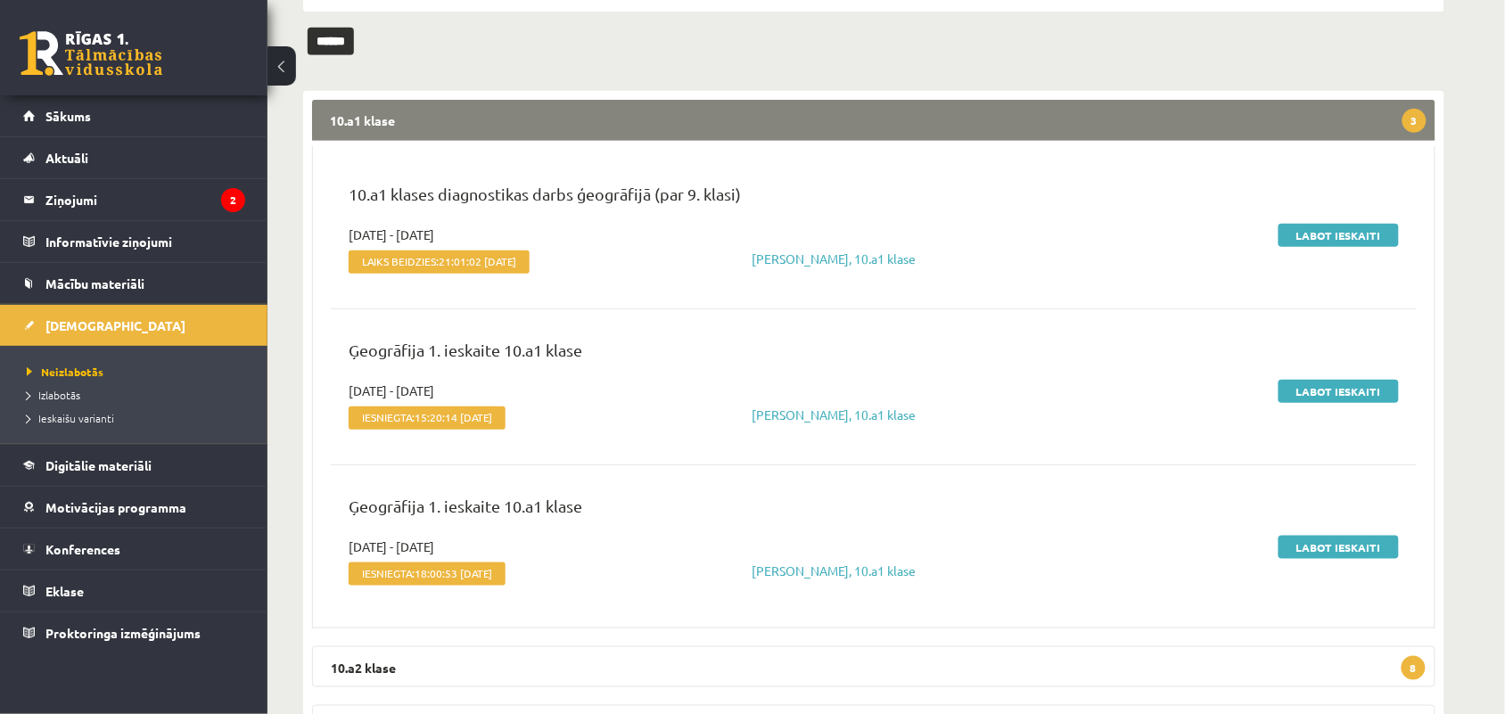
scroll to position [233, 0]
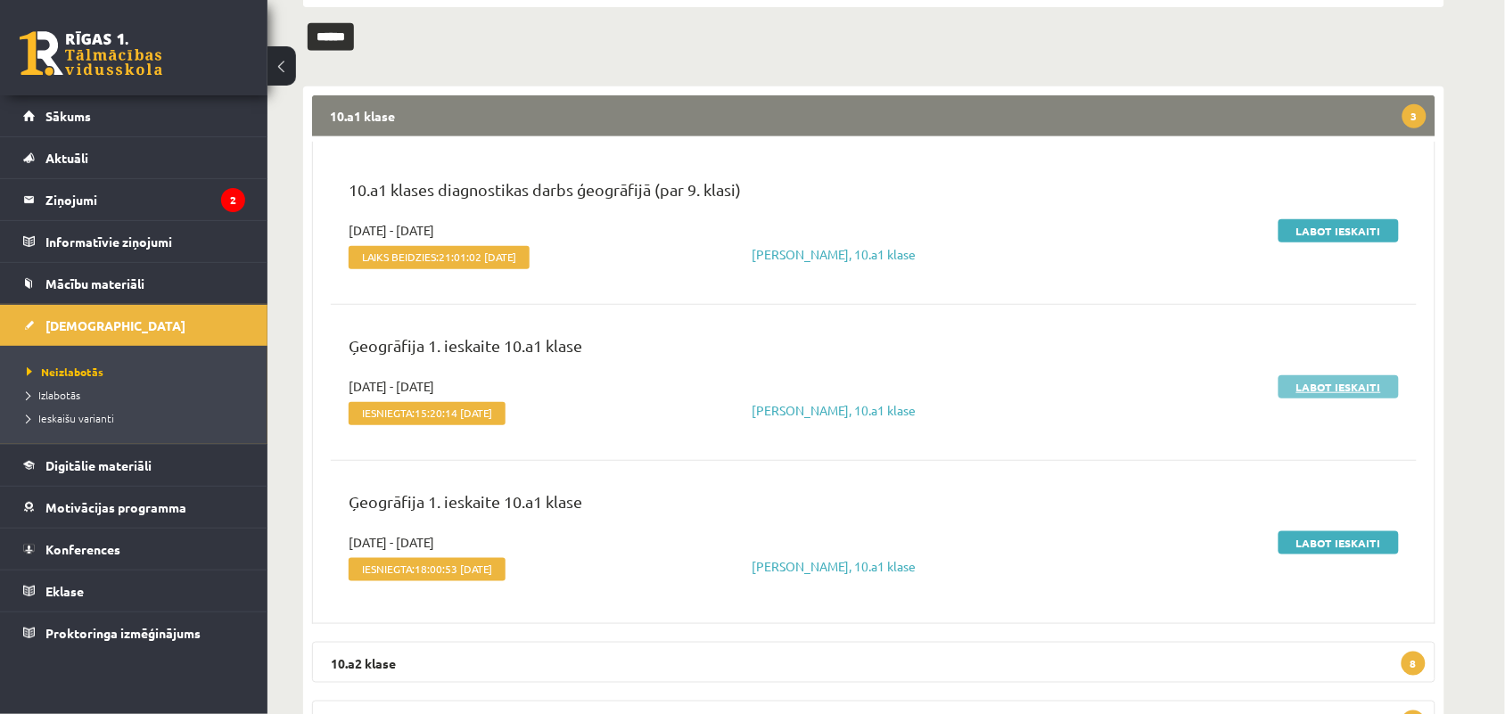
click at [1335, 377] on link "Labot ieskaiti" at bounding box center [1339, 386] width 120 height 23
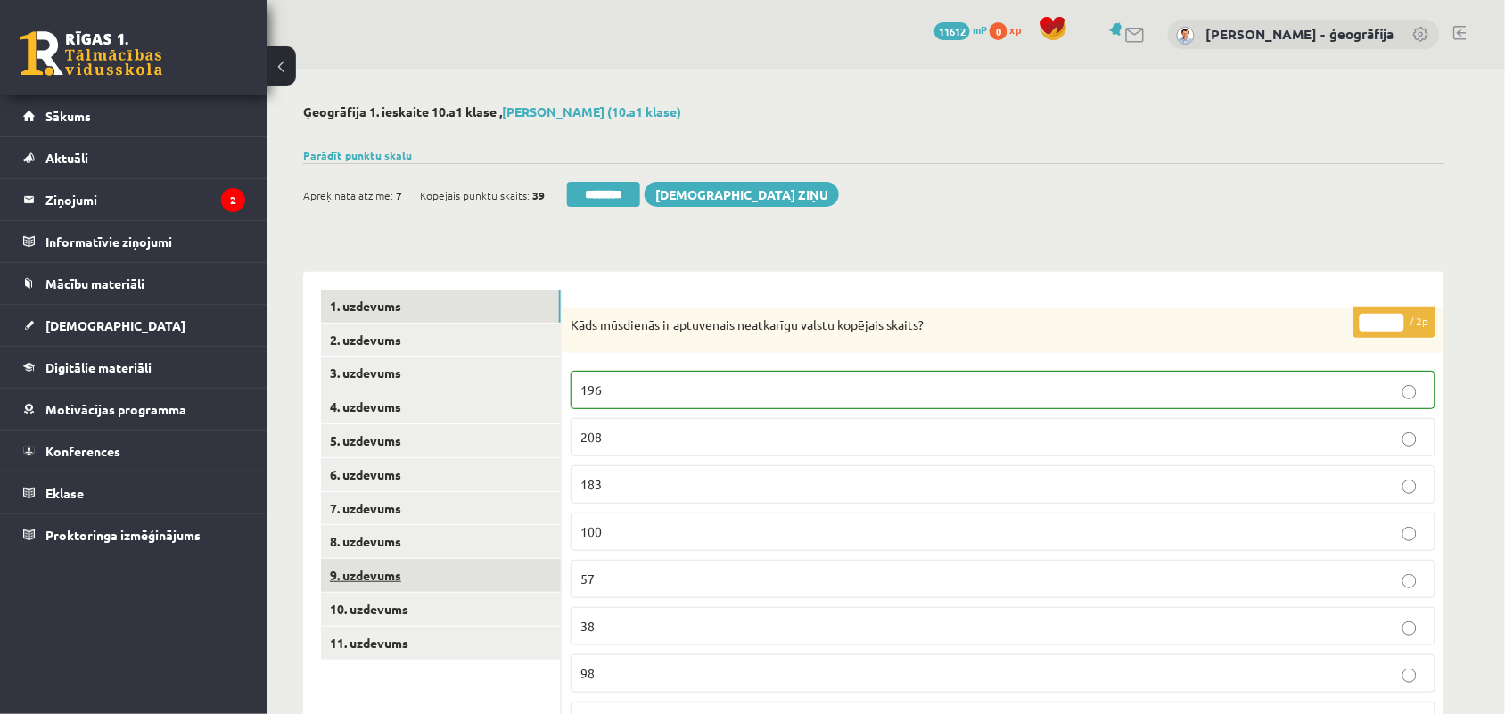
click at [350, 566] on link "9. uzdevums" at bounding box center [441, 575] width 240 height 33
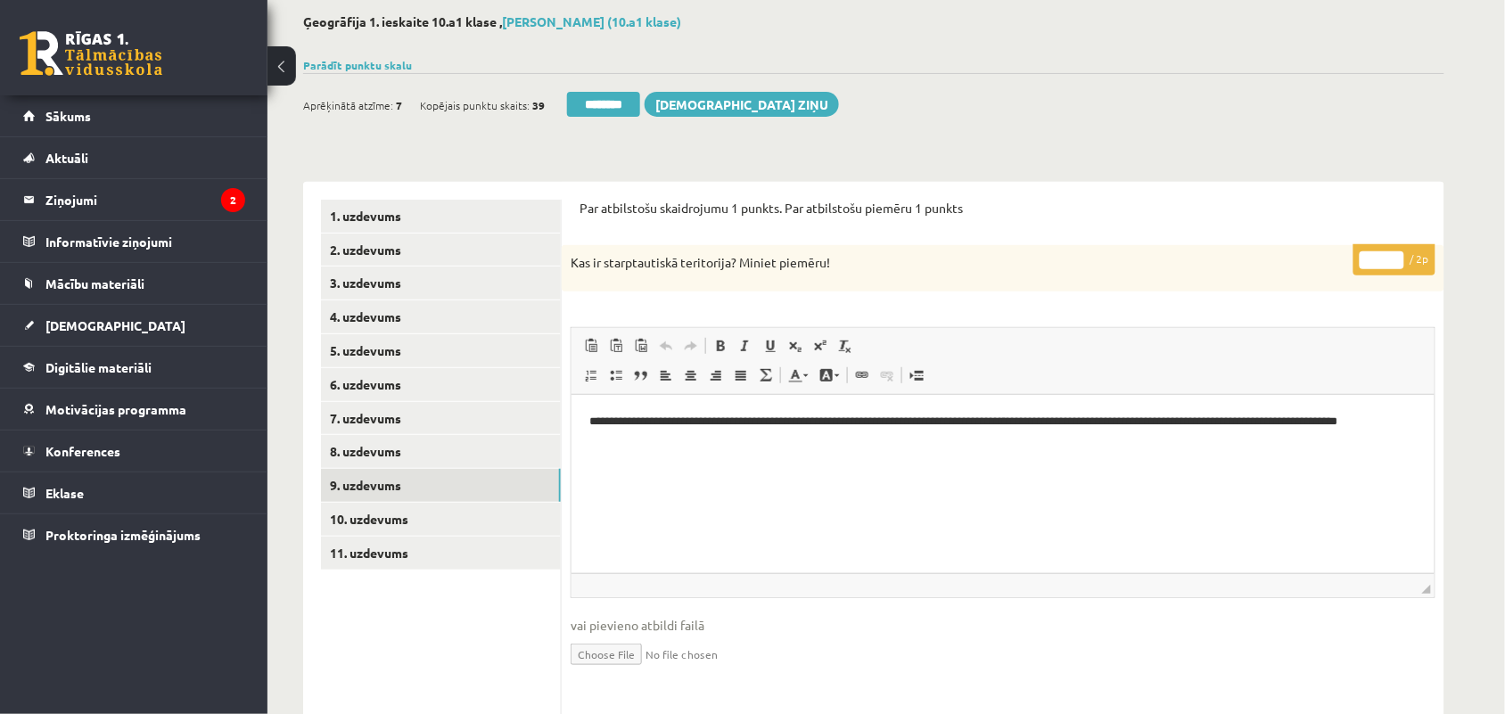
scroll to position [92, 0]
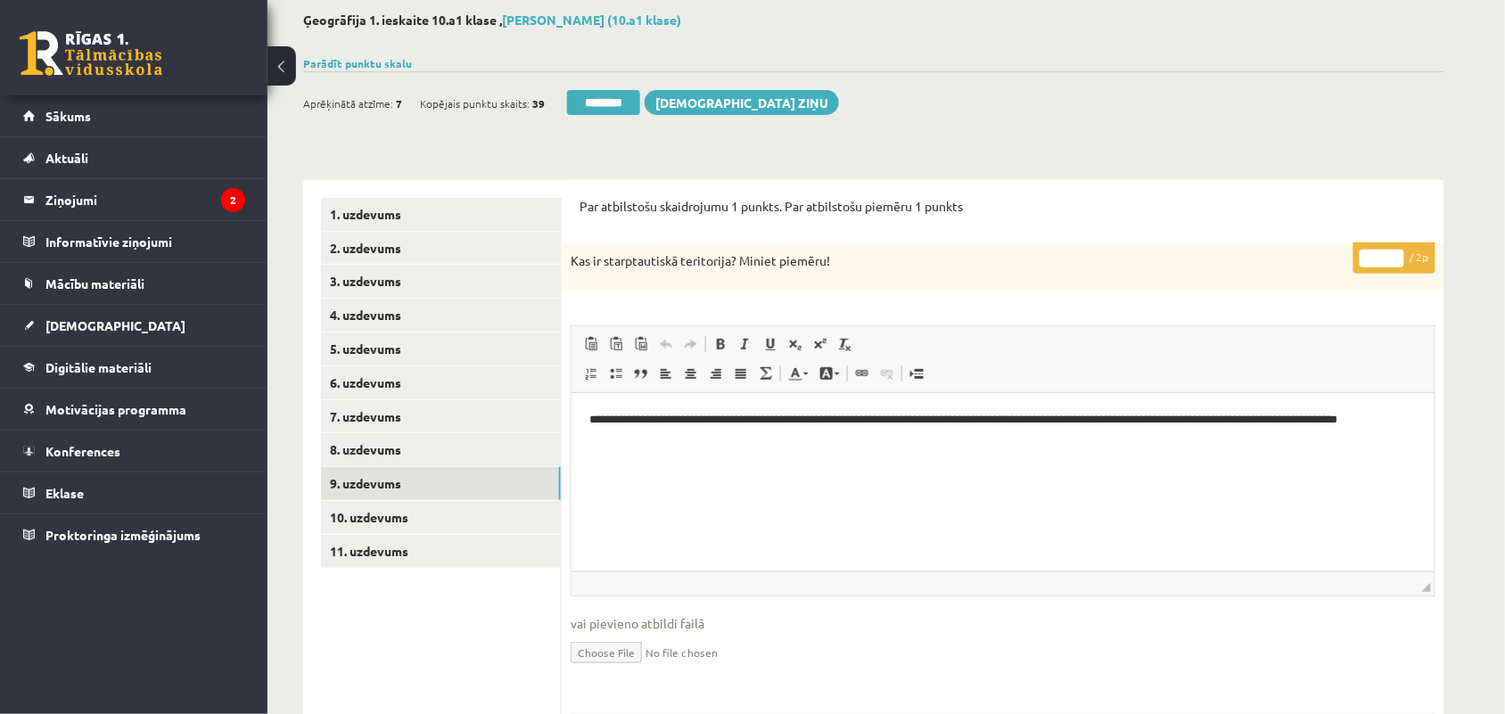
click at [1393, 252] on input "*" at bounding box center [1382, 259] width 45 height 18
type input "*"
click at [1393, 252] on input "*" at bounding box center [1382, 259] width 45 height 18
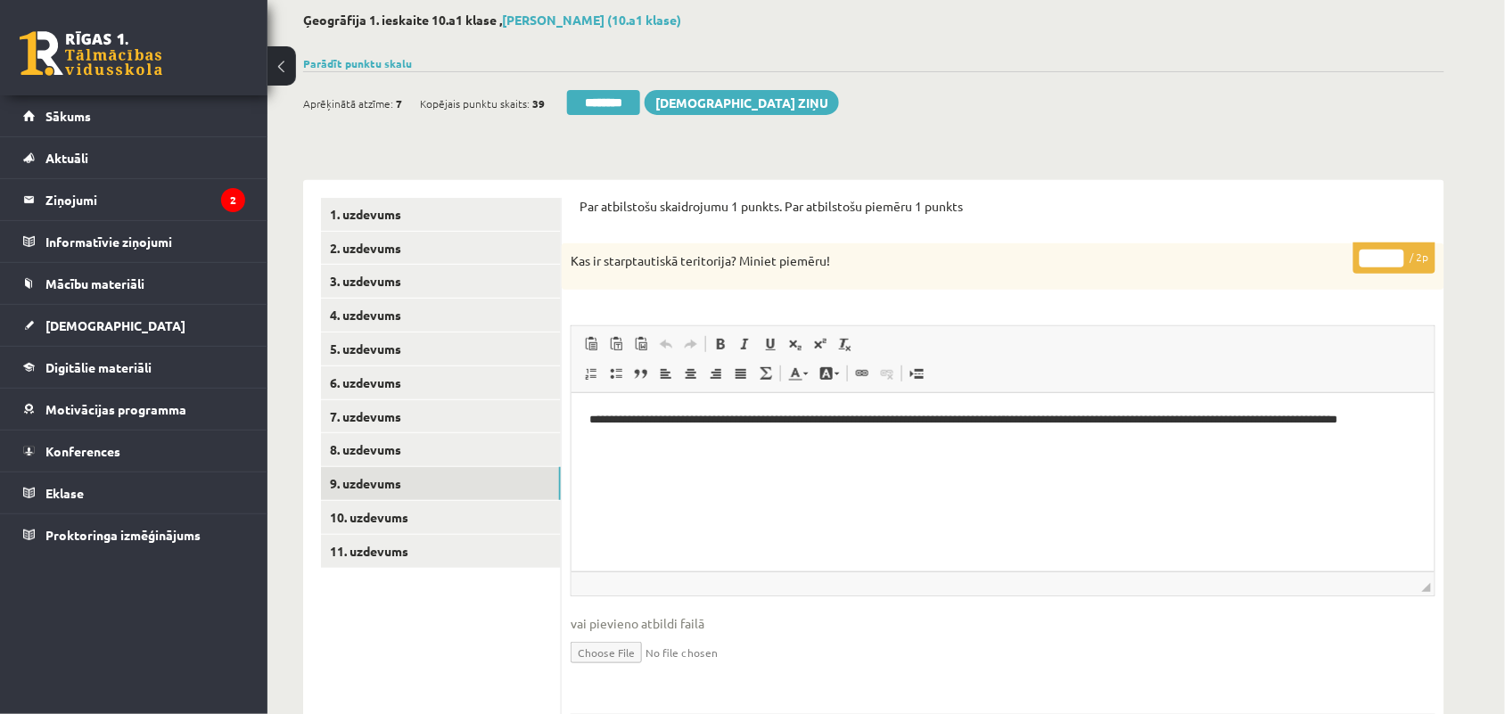
click at [1393, 252] on input "*" at bounding box center [1382, 259] width 45 height 18
click at [388, 522] on link "10. uzdevums" at bounding box center [441, 517] width 240 height 33
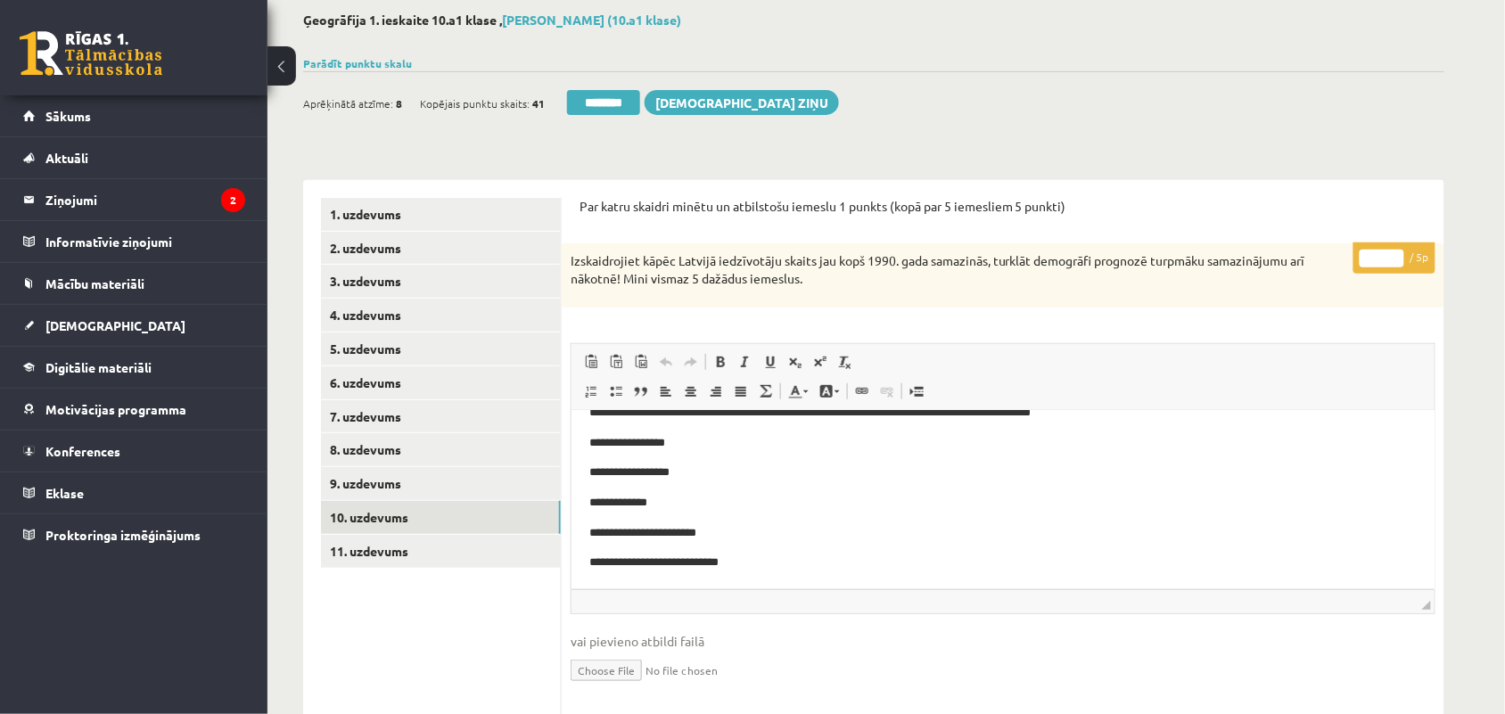
scroll to position [27, 0]
click at [1382, 260] on input "*" at bounding box center [1382, 259] width 45 height 18
type input "*"
click at [391, 544] on link "11. uzdevums" at bounding box center [441, 551] width 240 height 33
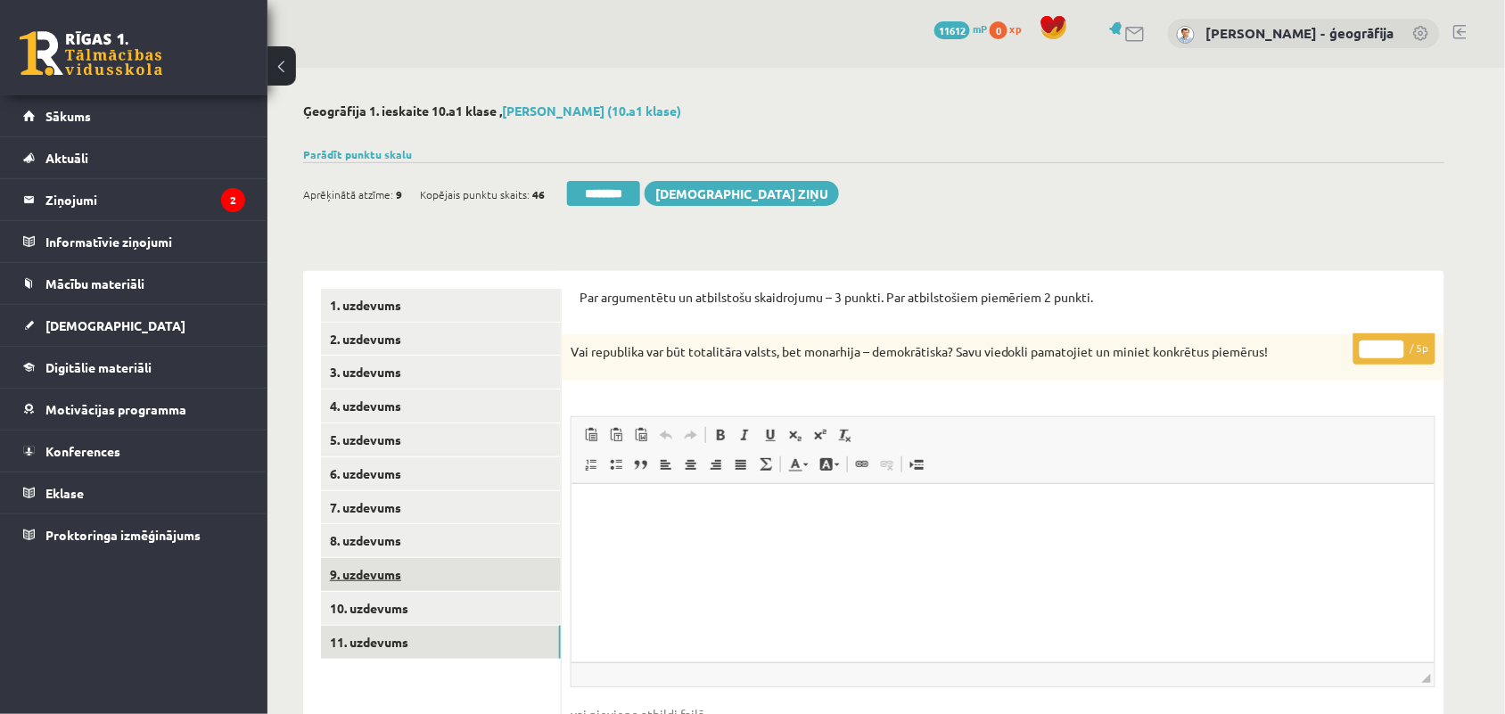
scroll to position [0, 0]
click at [367, 545] on link "8. uzdevums" at bounding box center [441, 541] width 240 height 33
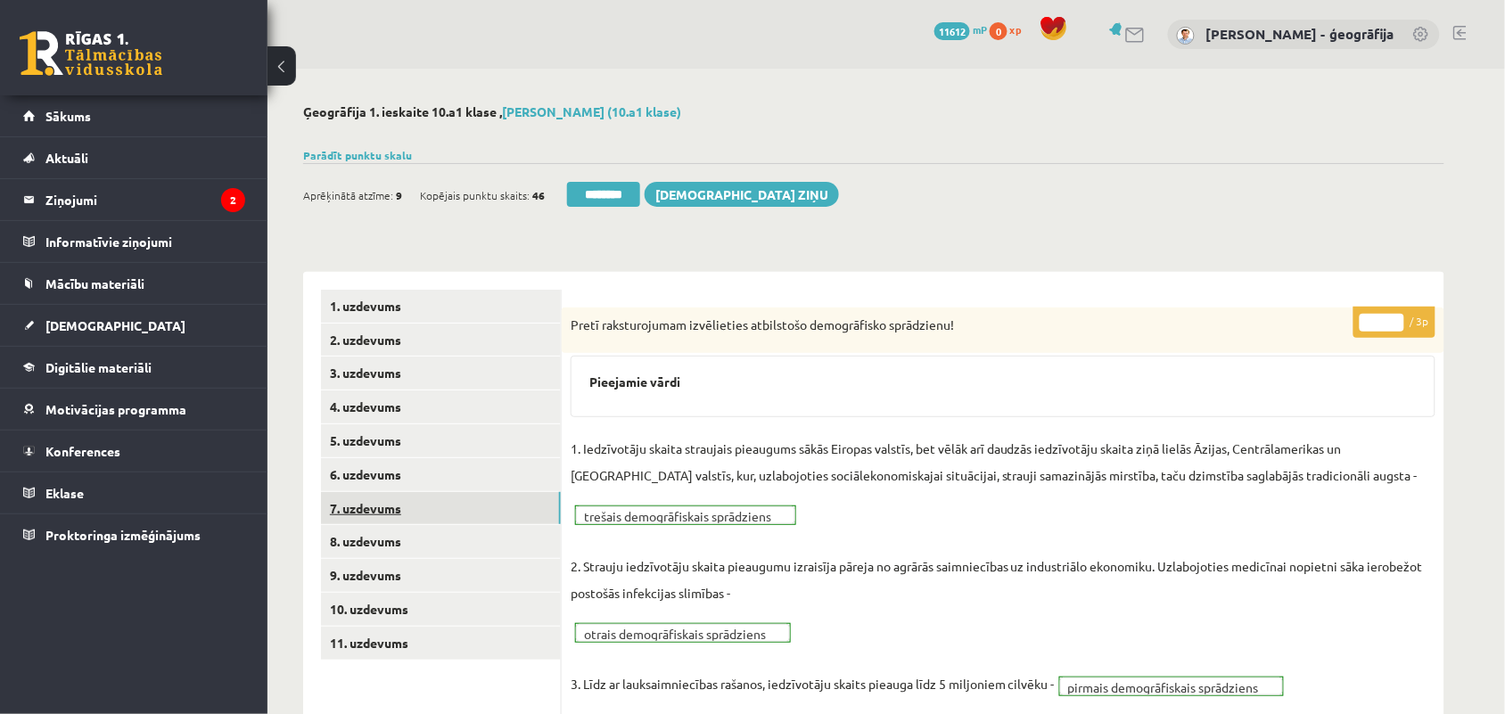
click at [363, 510] on link "7. uzdevums" at bounding box center [441, 508] width 240 height 33
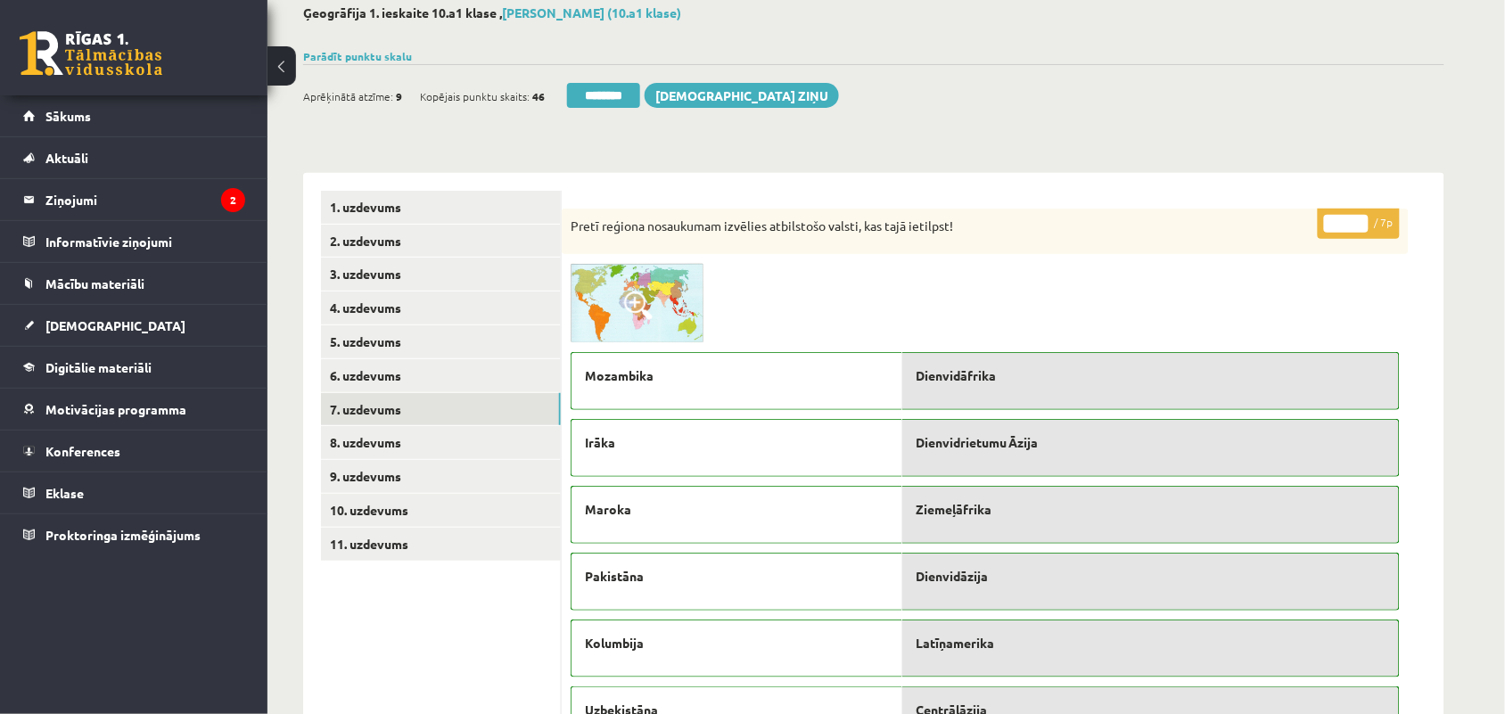
scroll to position [54, 0]
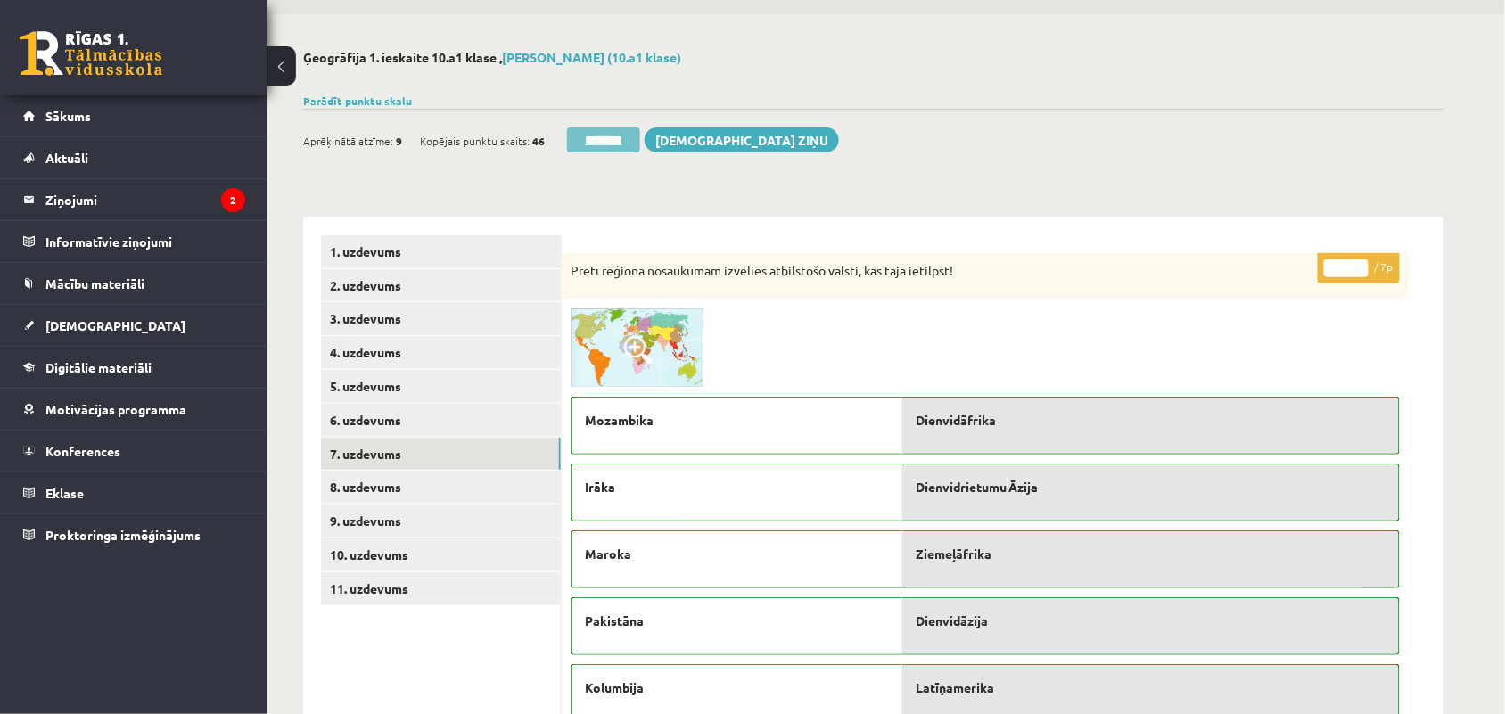
click at [603, 141] on input "********" at bounding box center [603, 140] width 73 height 25
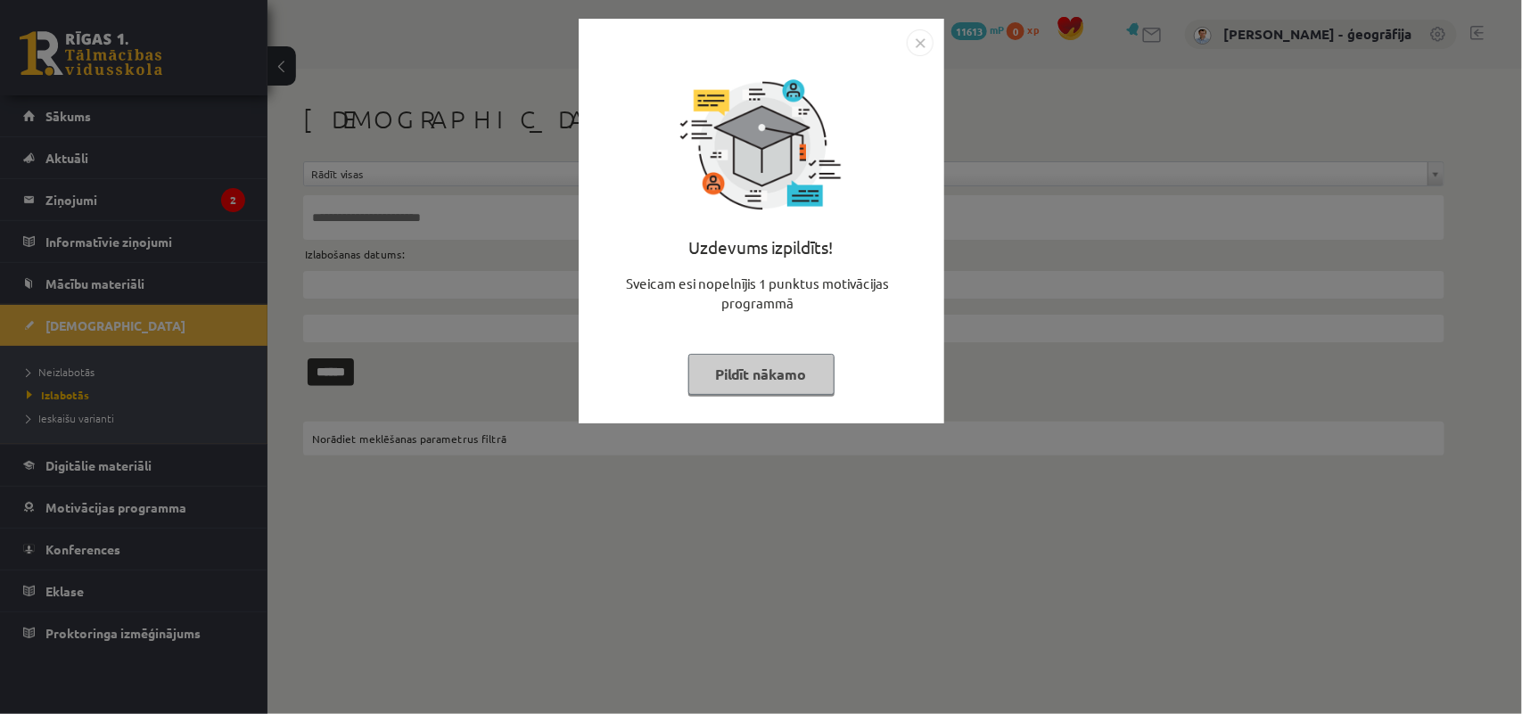
click at [734, 383] on button "Pildīt nākamo" at bounding box center [761, 374] width 146 height 41
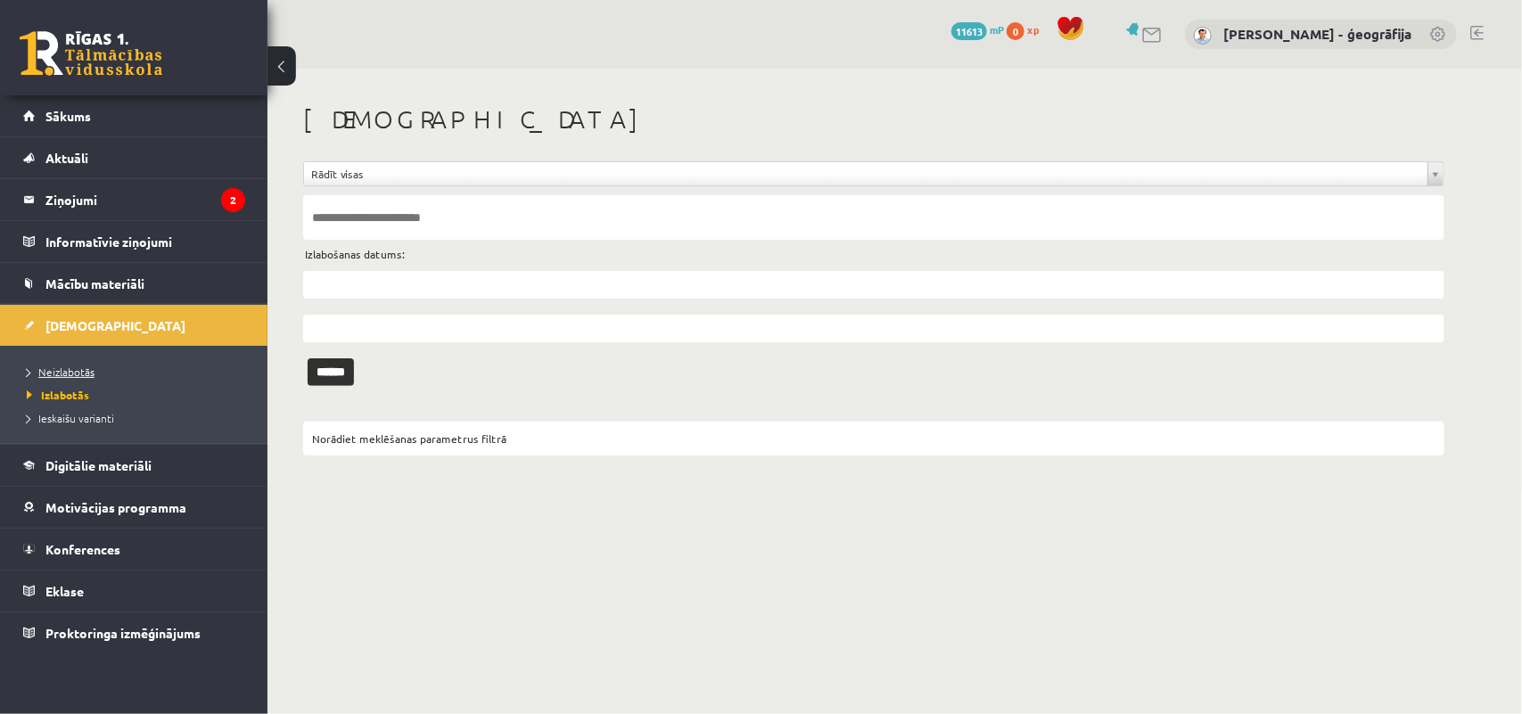
click at [69, 377] on link "Neizlabotās" at bounding box center [138, 372] width 223 height 16
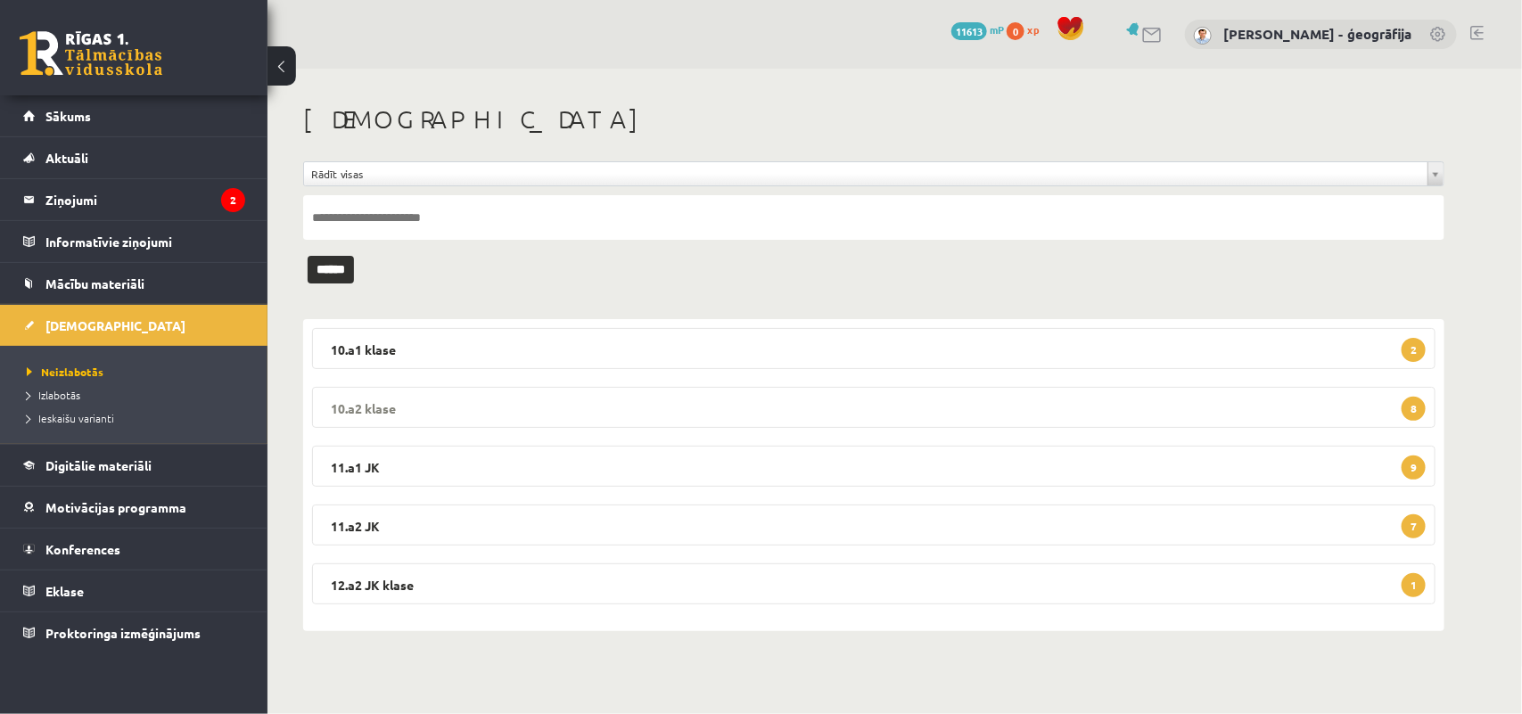
click at [459, 408] on legend "10.a2 klase 8" at bounding box center [874, 407] width 1124 height 41
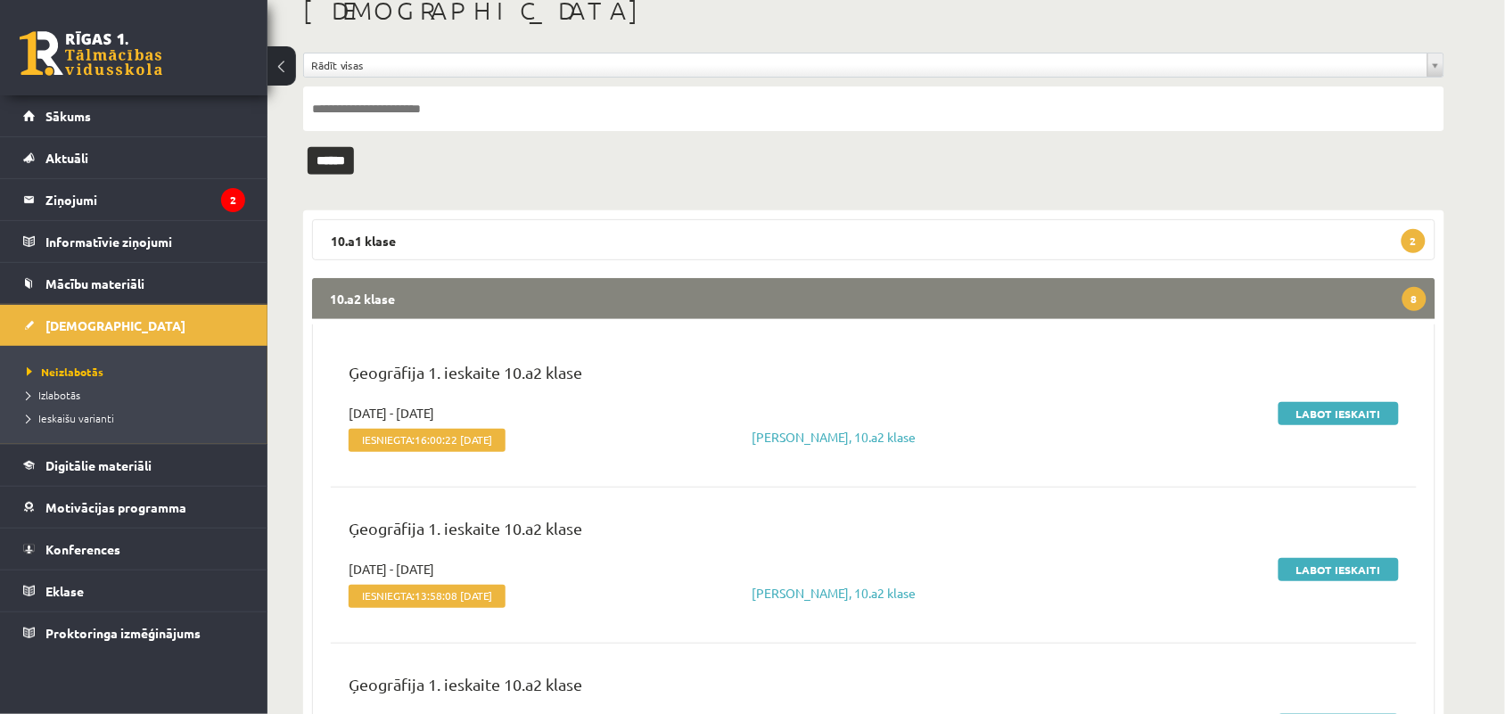
scroll to position [96, 0]
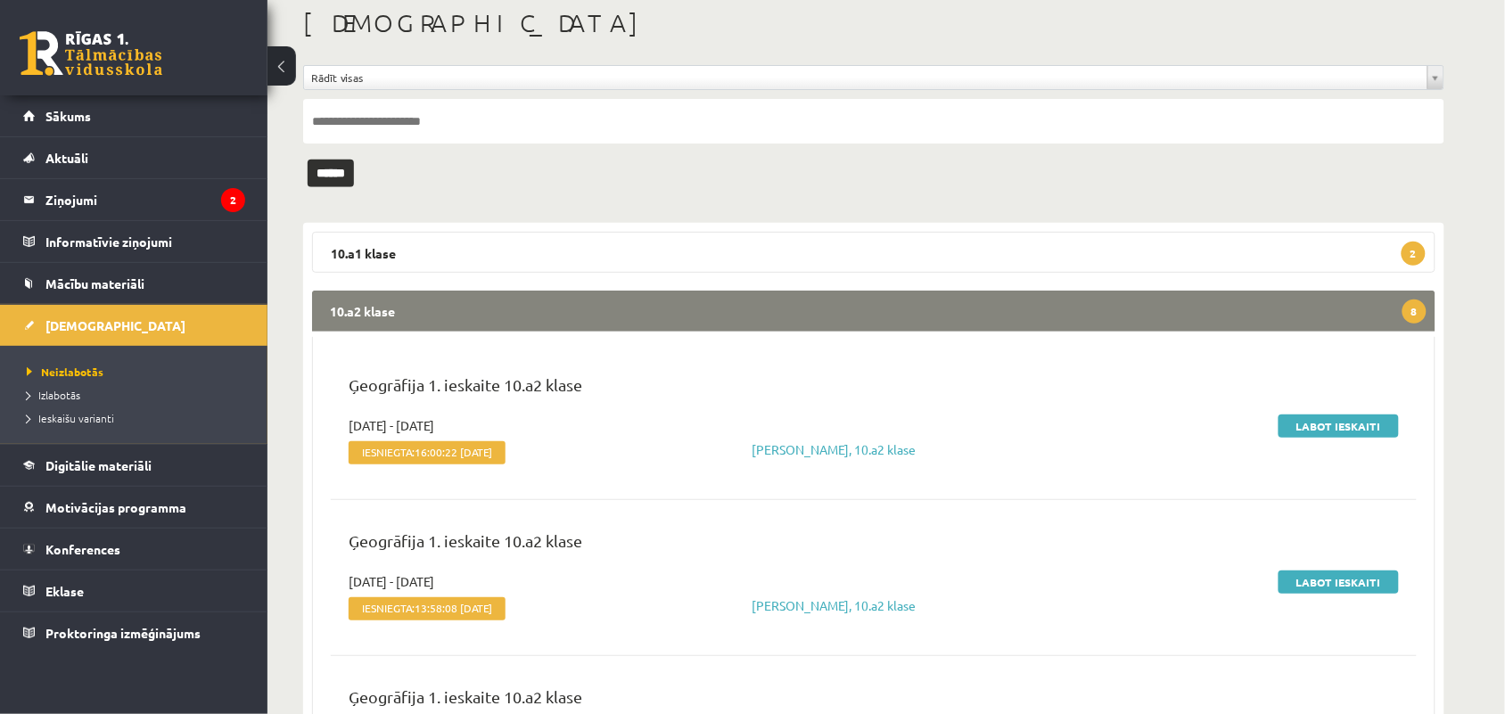
click at [589, 301] on legend "10.a2 klase 8" at bounding box center [874, 311] width 1124 height 41
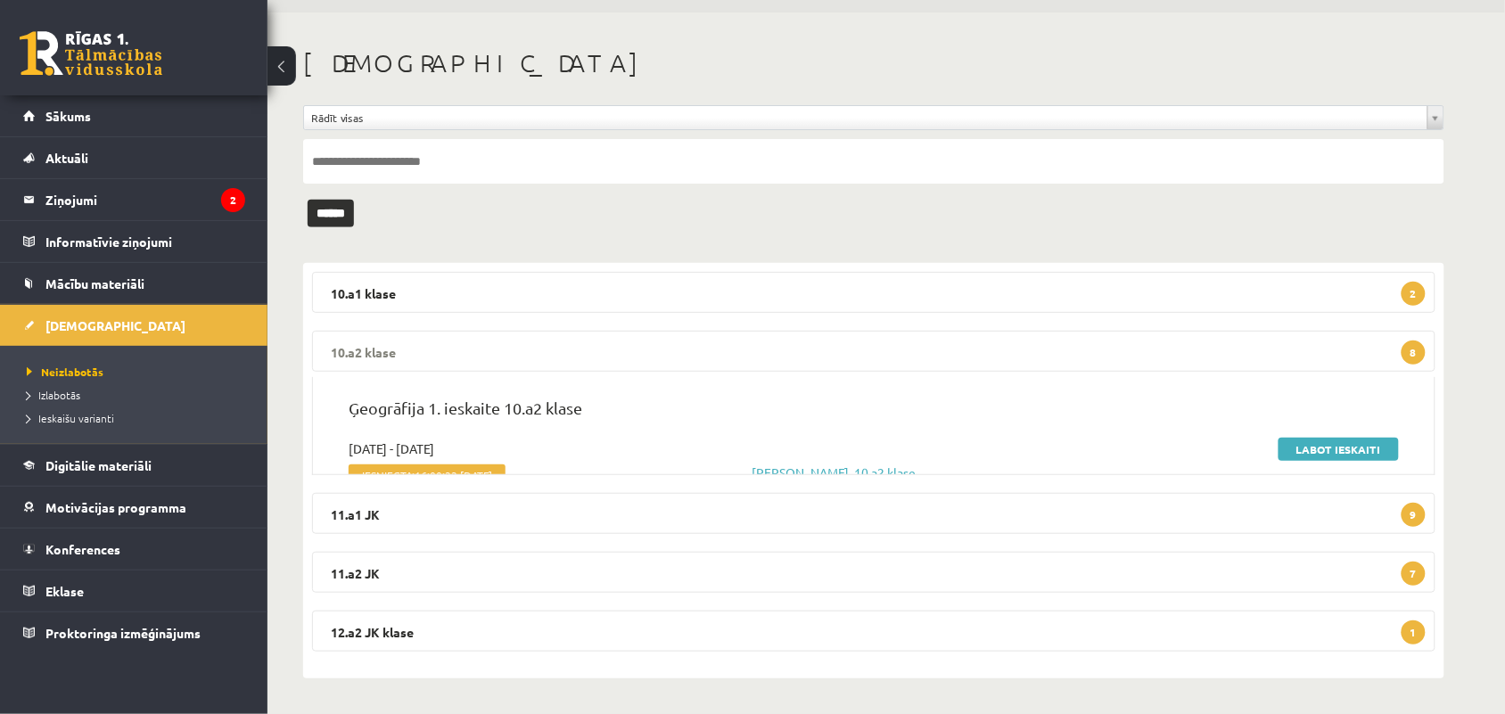
scroll to position [0, 0]
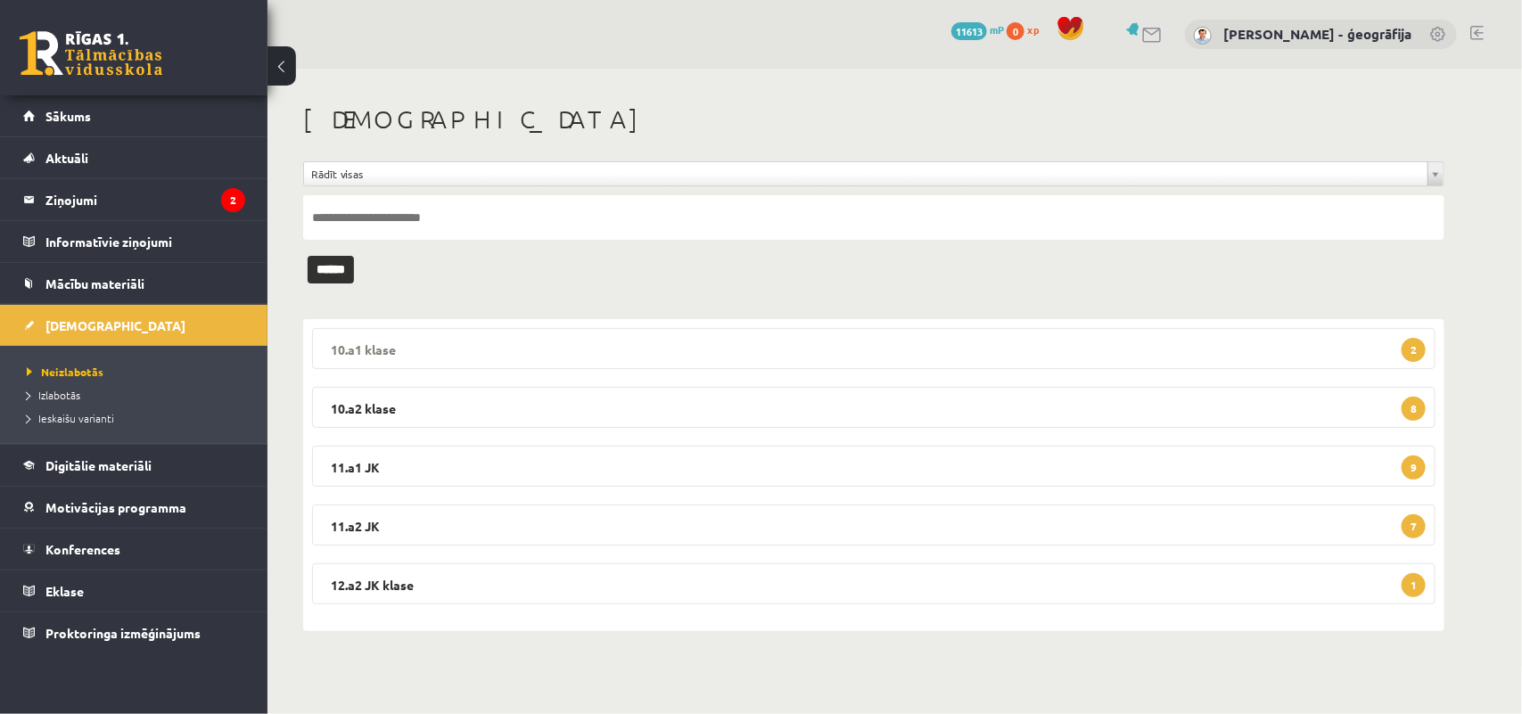
click at [535, 359] on legend "10.a1 klase 2" at bounding box center [874, 348] width 1124 height 41
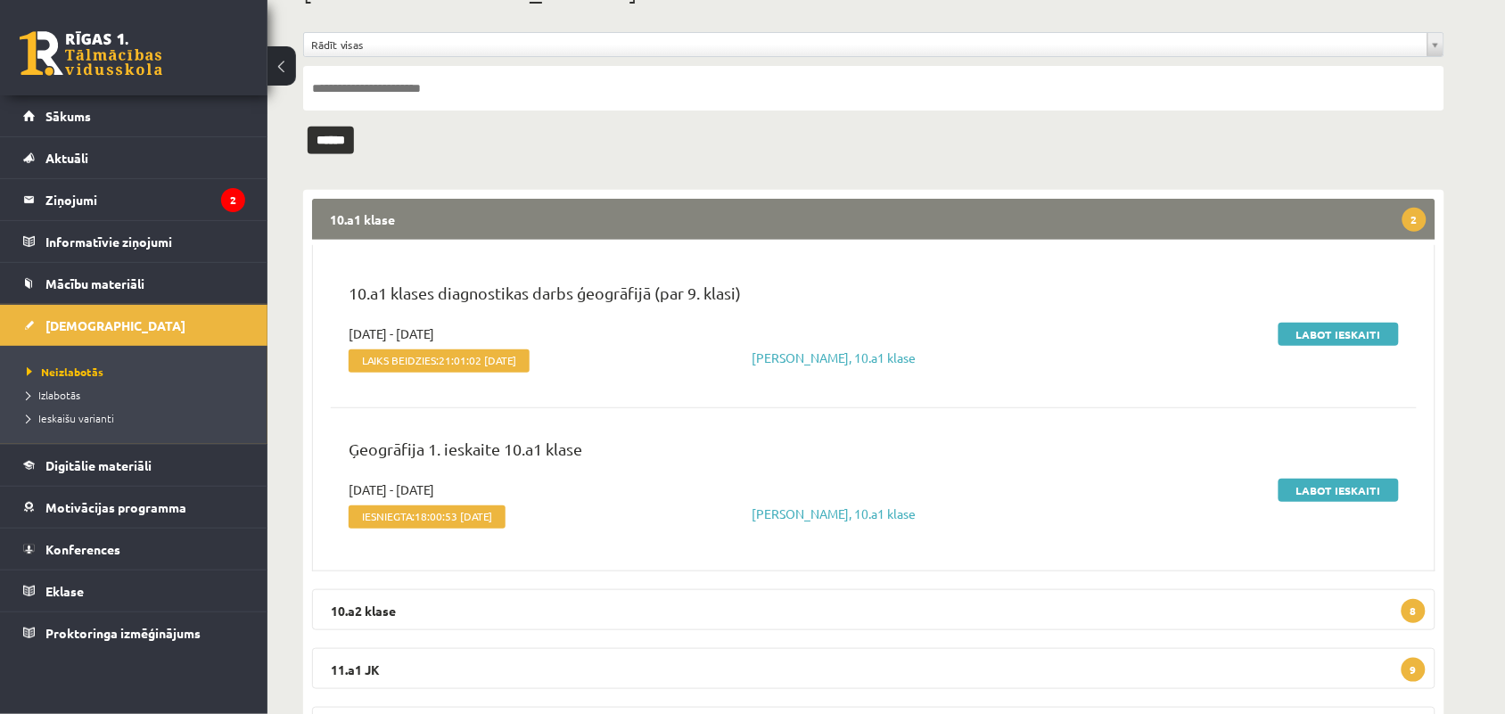
scroll to position [150, 0]
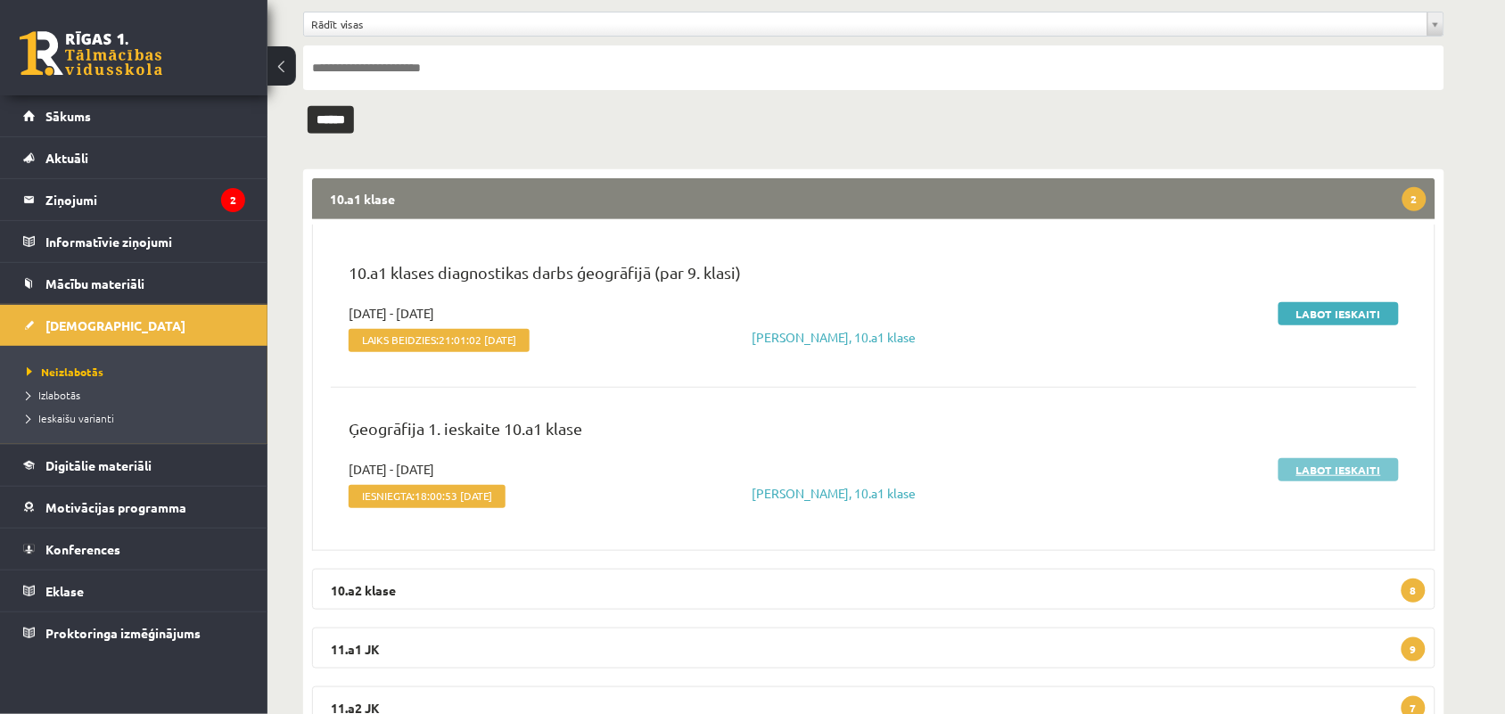
click at [1321, 464] on link "Labot ieskaiti" at bounding box center [1339, 469] width 120 height 23
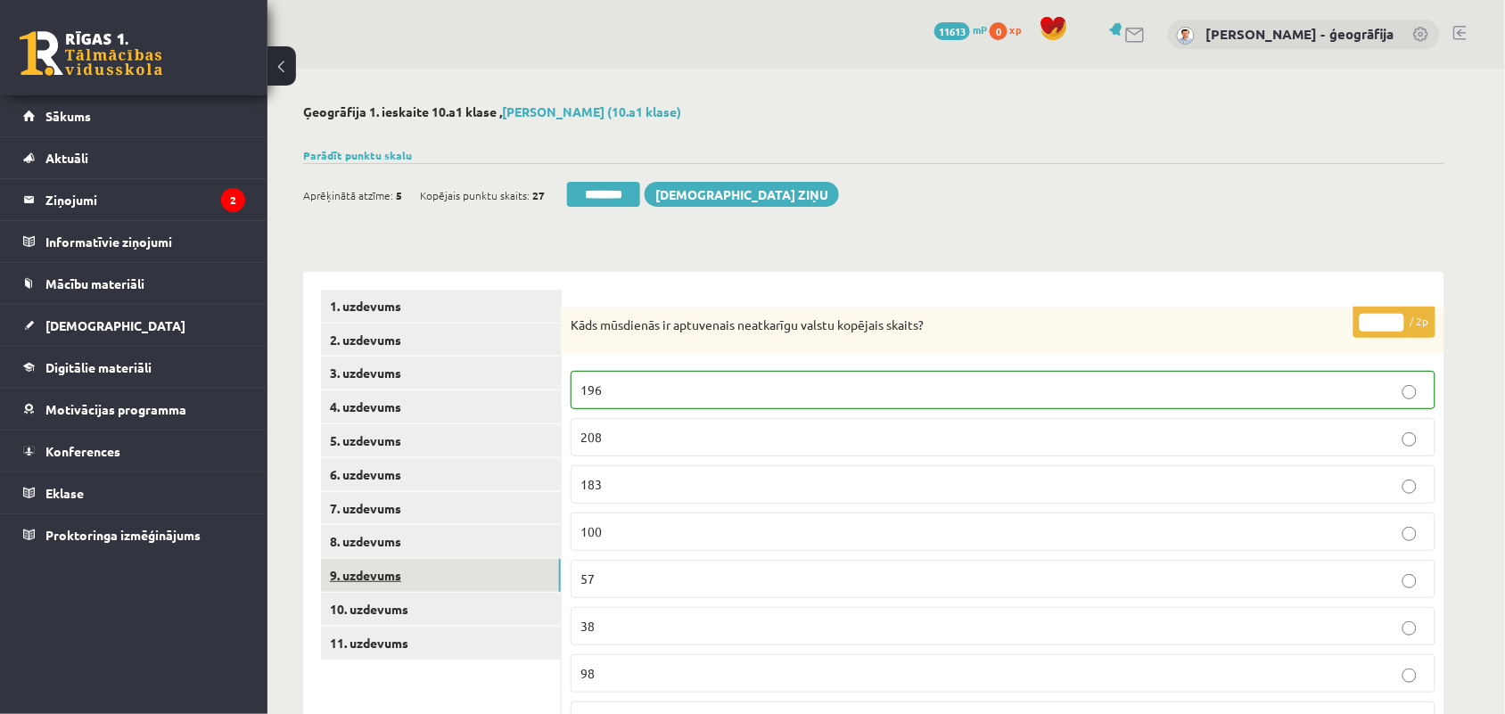
click at [350, 581] on link "9. uzdevums" at bounding box center [441, 575] width 240 height 33
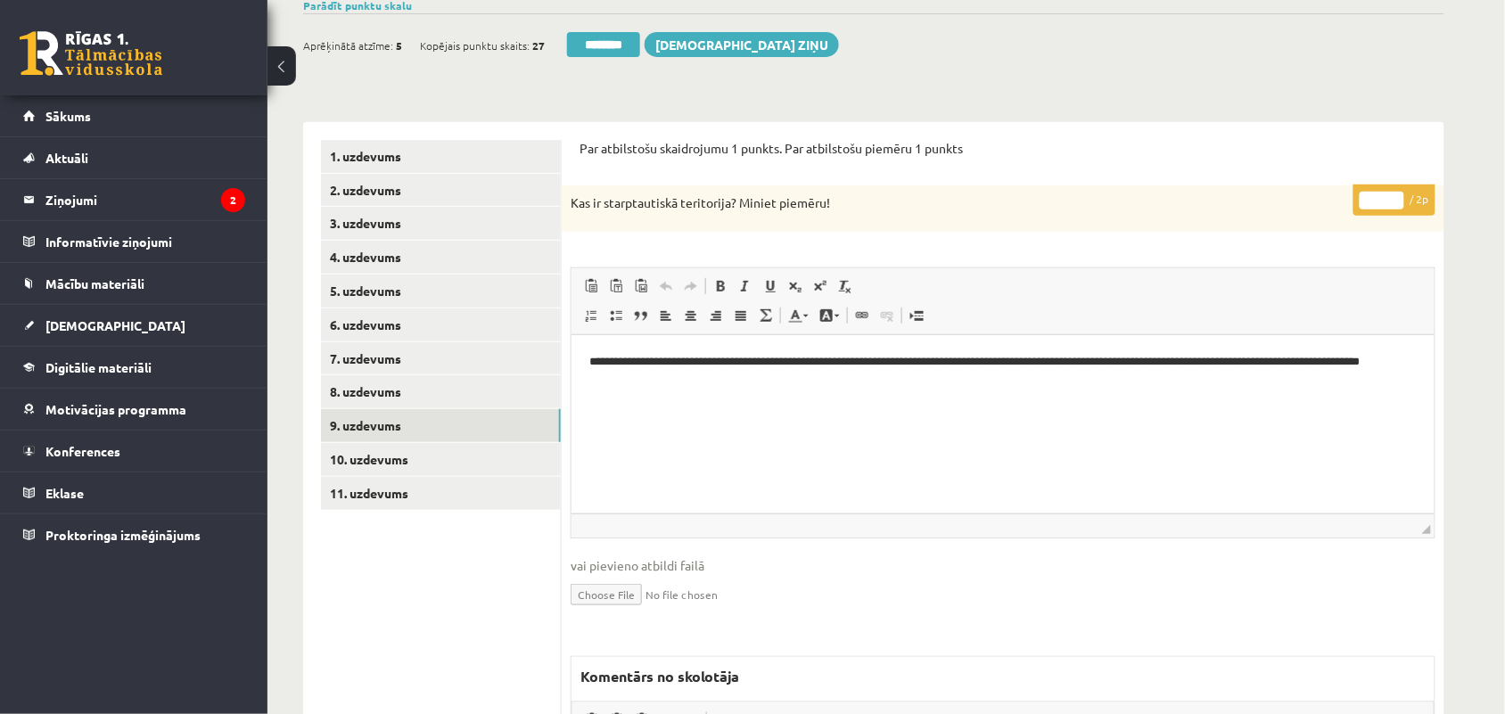
scroll to position [167, 0]
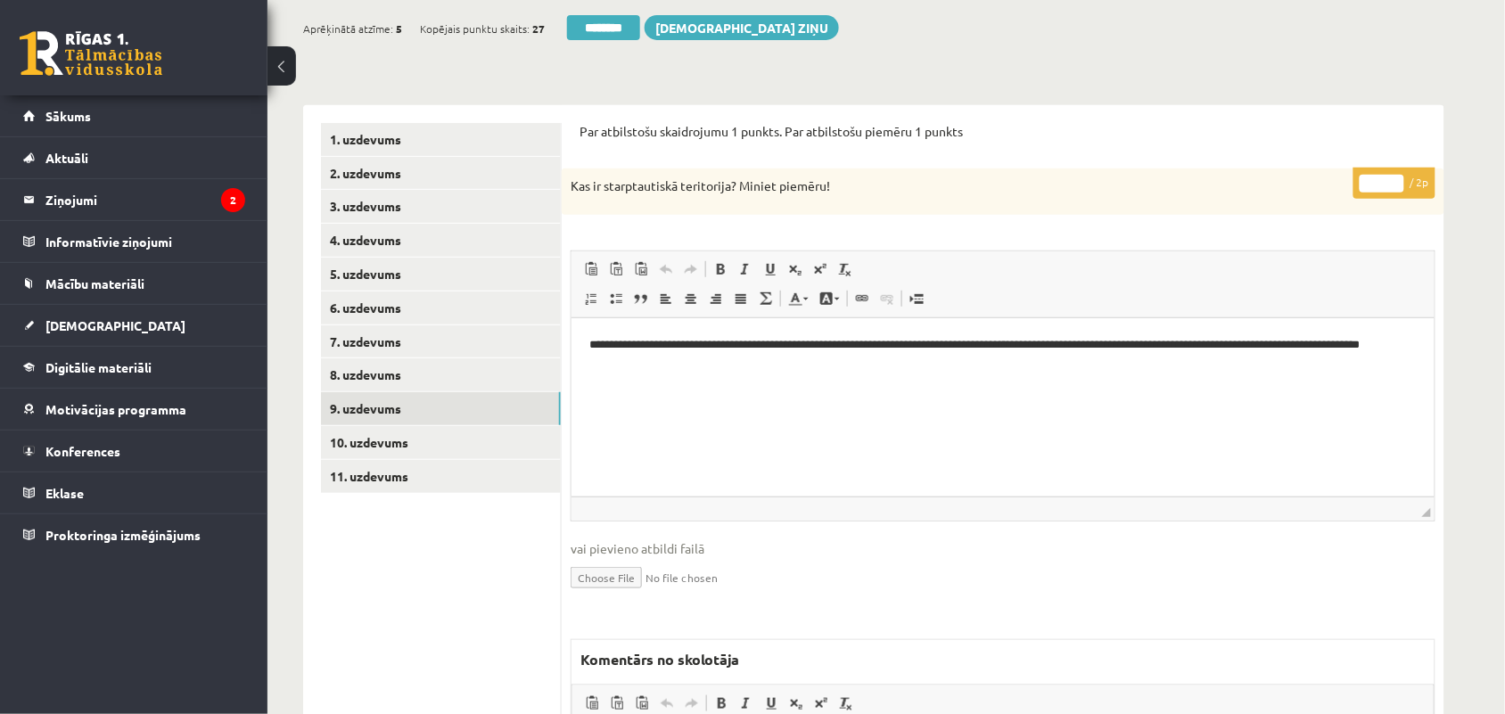
click at [1397, 180] on input "*" at bounding box center [1382, 184] width 45 height 18
type input "*"
click at [1397, 180] on input "*" at bounding box center [1382, 184] width 45 height 18
click at [377, 444] on link "10. uzdevums" at bounding box center [441, 442] width 240 height 33
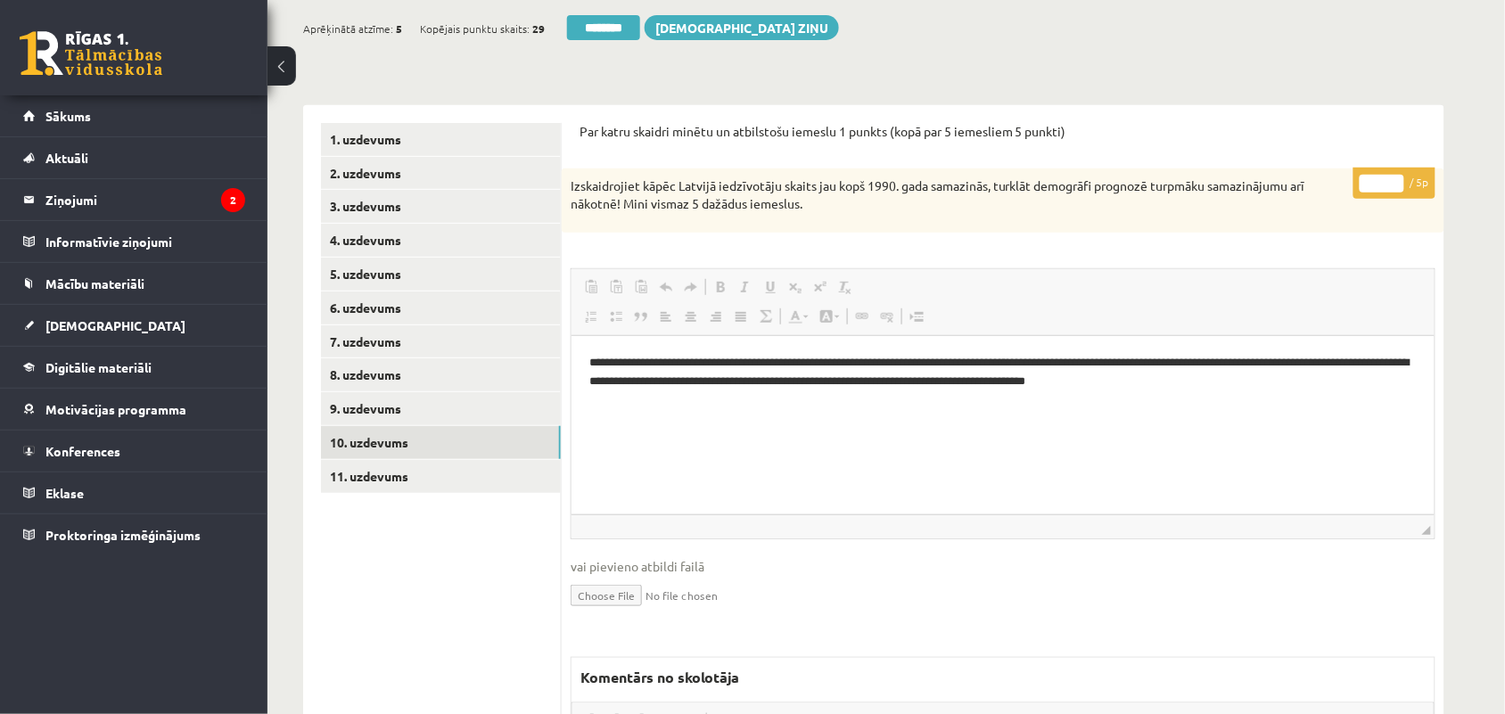
scroll to position [0, 0]
click at [1397, 179] on input "*" at bounding box center [1382, 184] width 45 height 18
type input "*"
click at [1397, 179] on input "*" at bounding box center [1382, 184] width 45 height 18
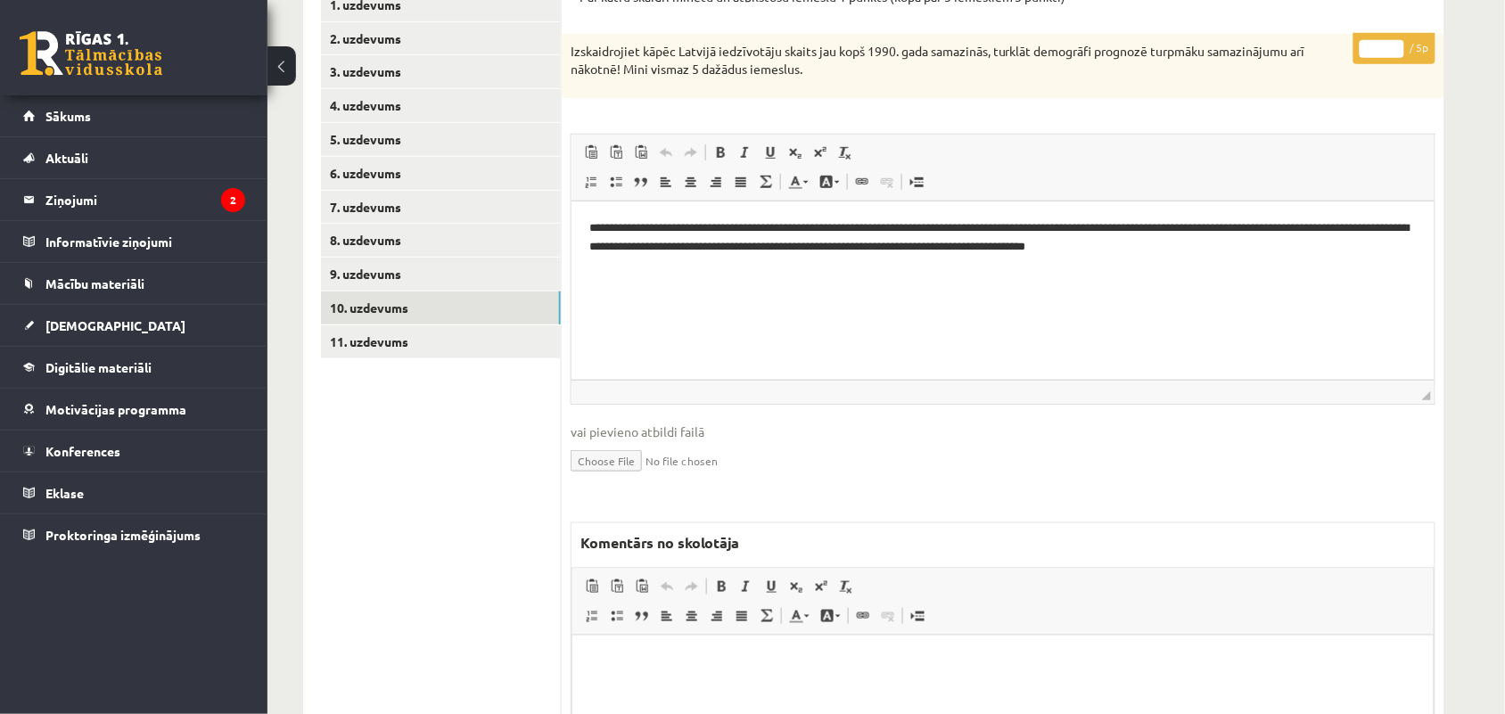
scroll to position [310, 0]
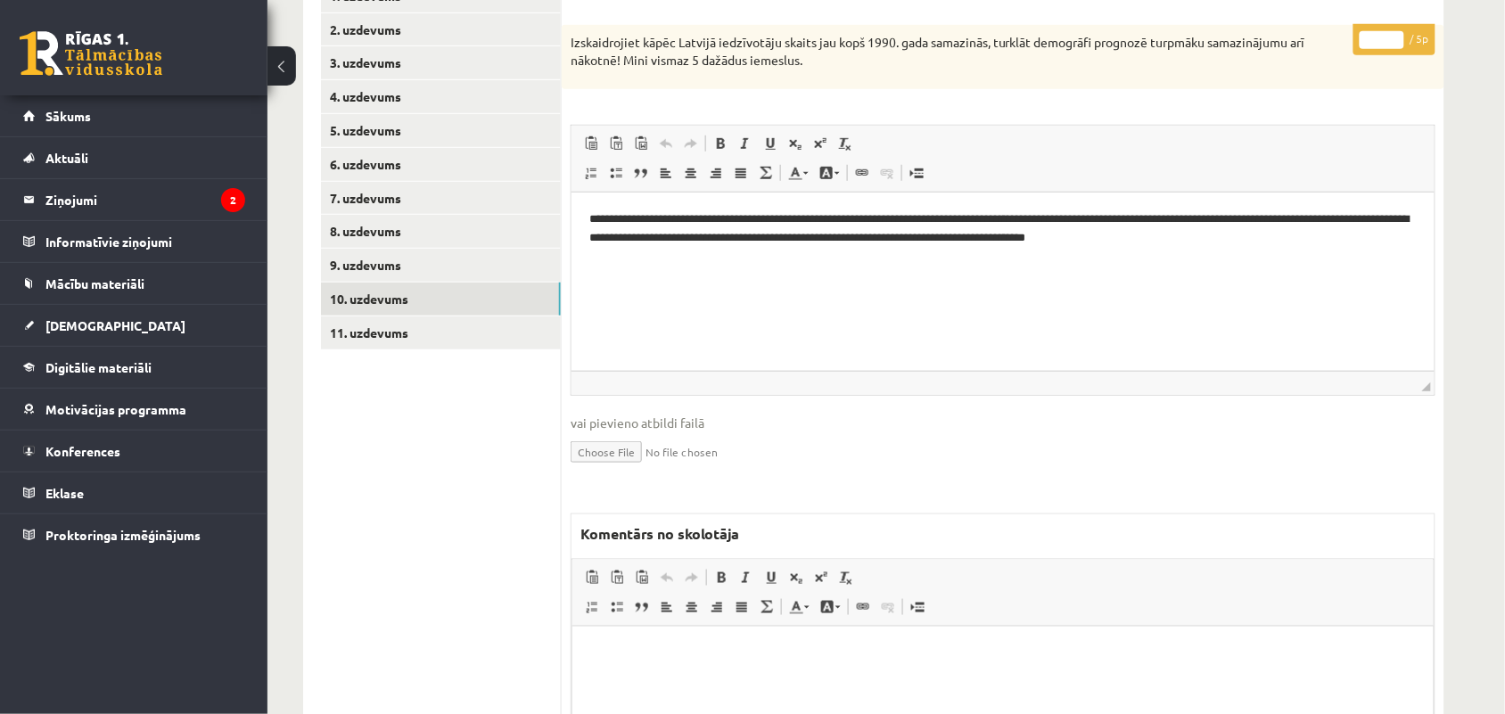
click at [706, 680] on html at bounding box center [1002, 653] width 861 height 54
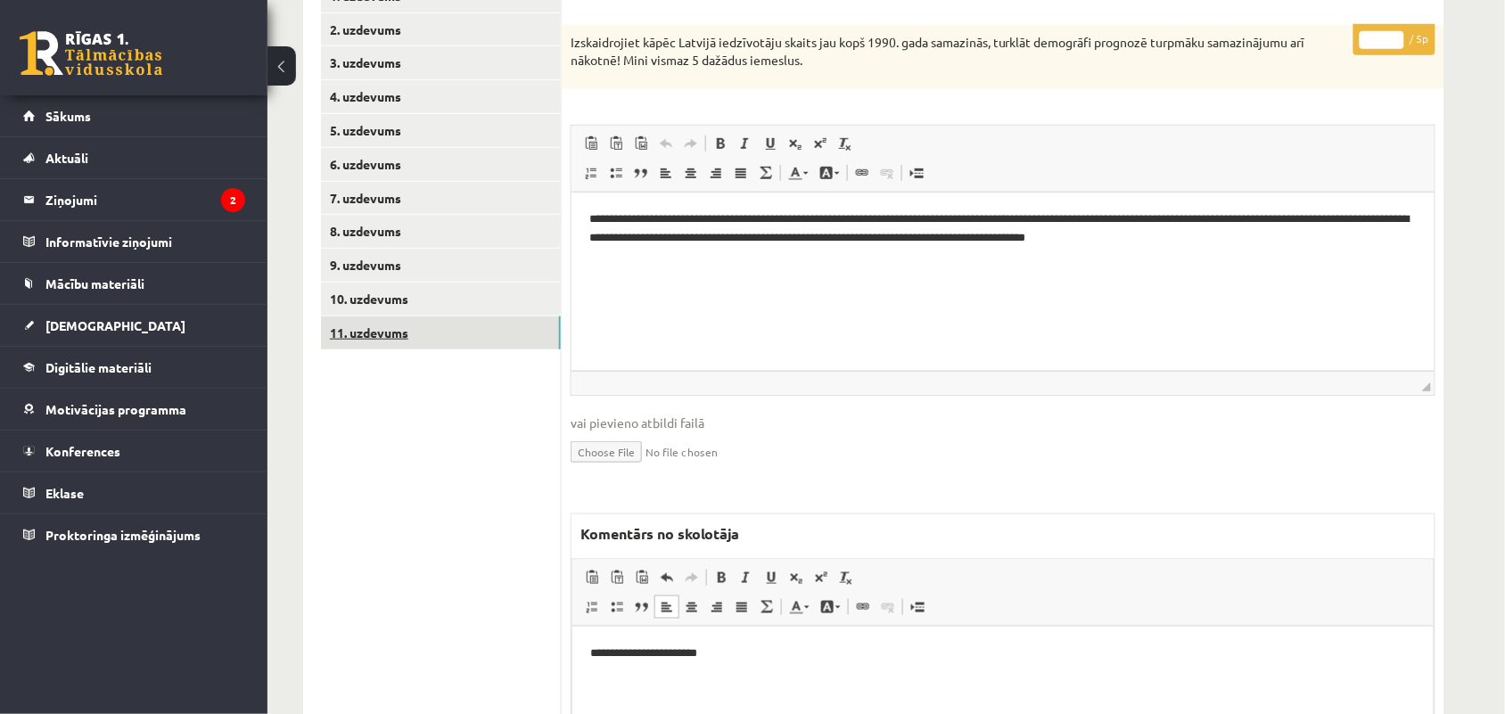
click at [382, 337] on link "11. uzdevums" at bounding box center [441, 333] width 240 height 33
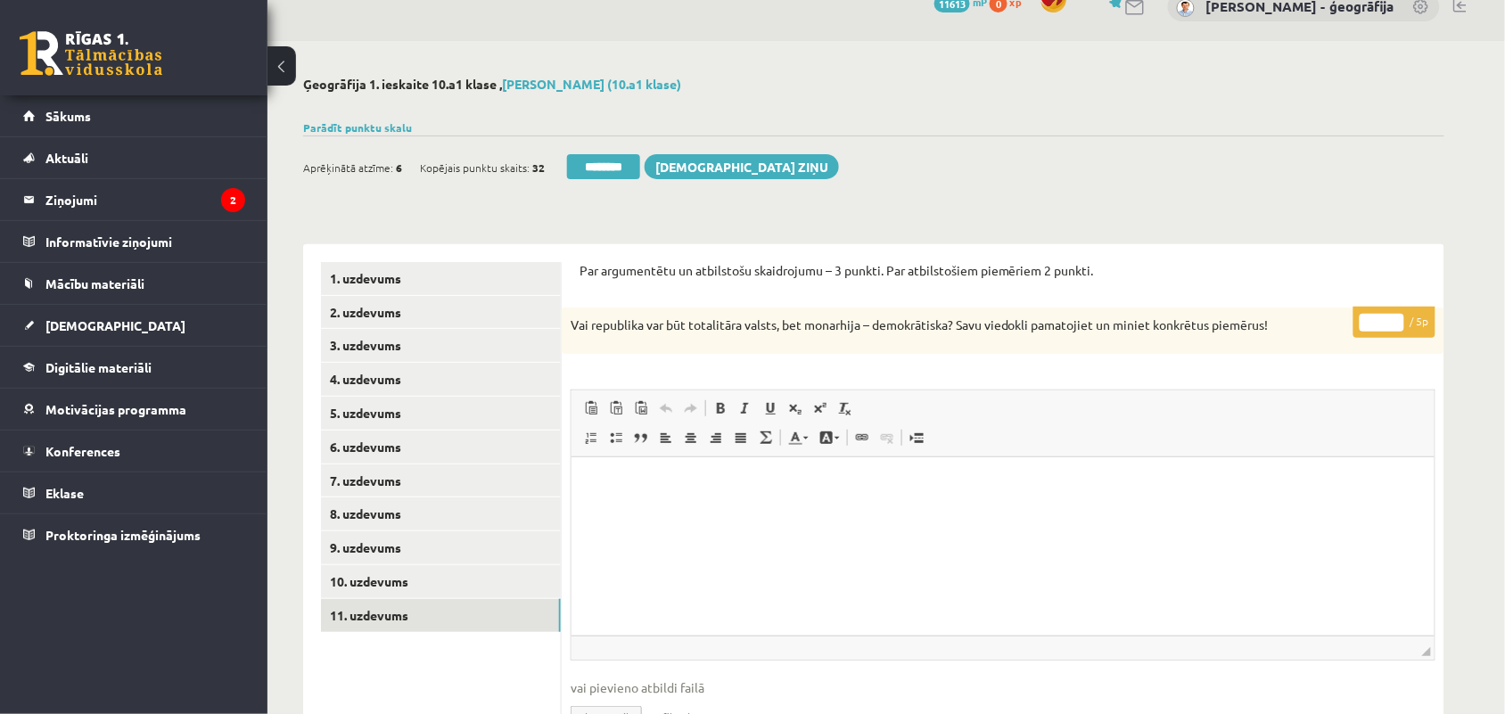
scroll to position [25, 0]
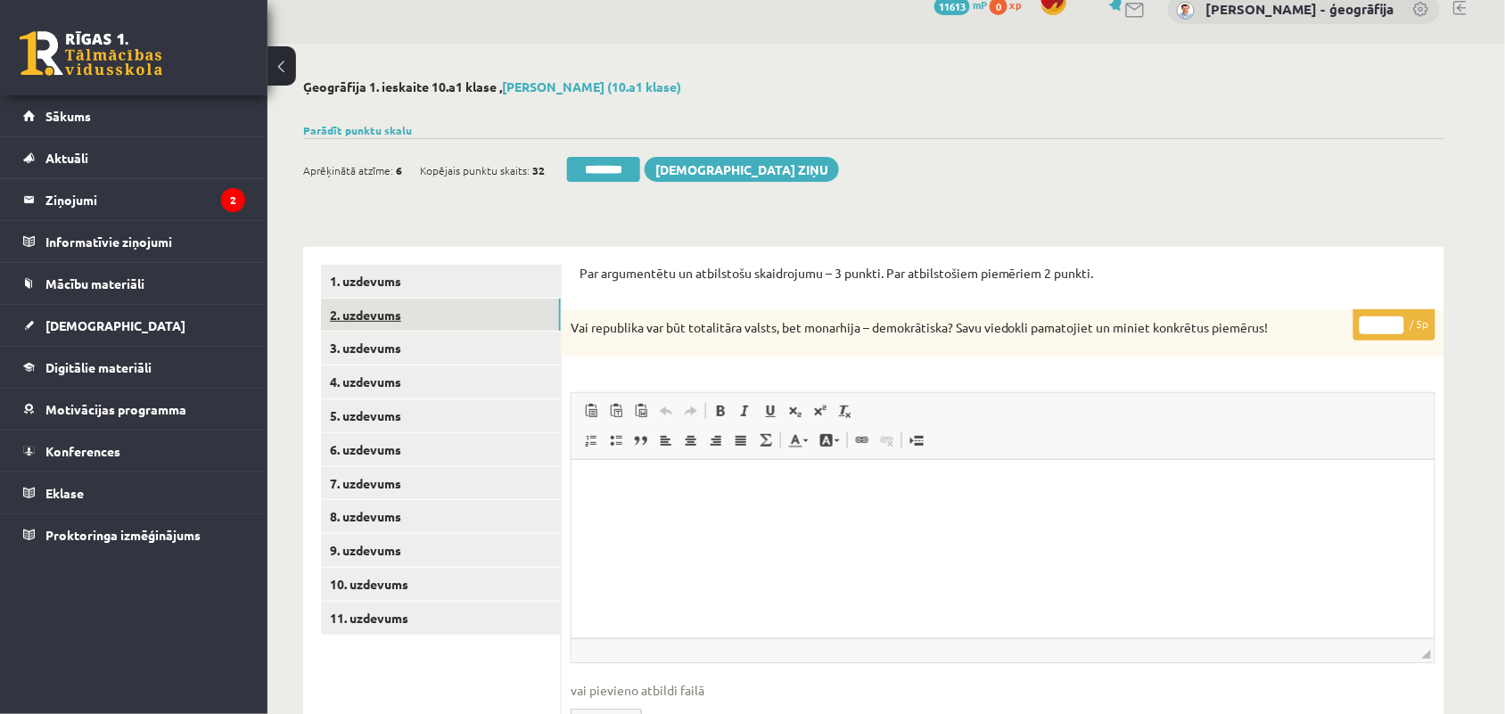
click at [416, 315] on link "2. uzdevums" at bounding box center [441, 315] width 240 height 33
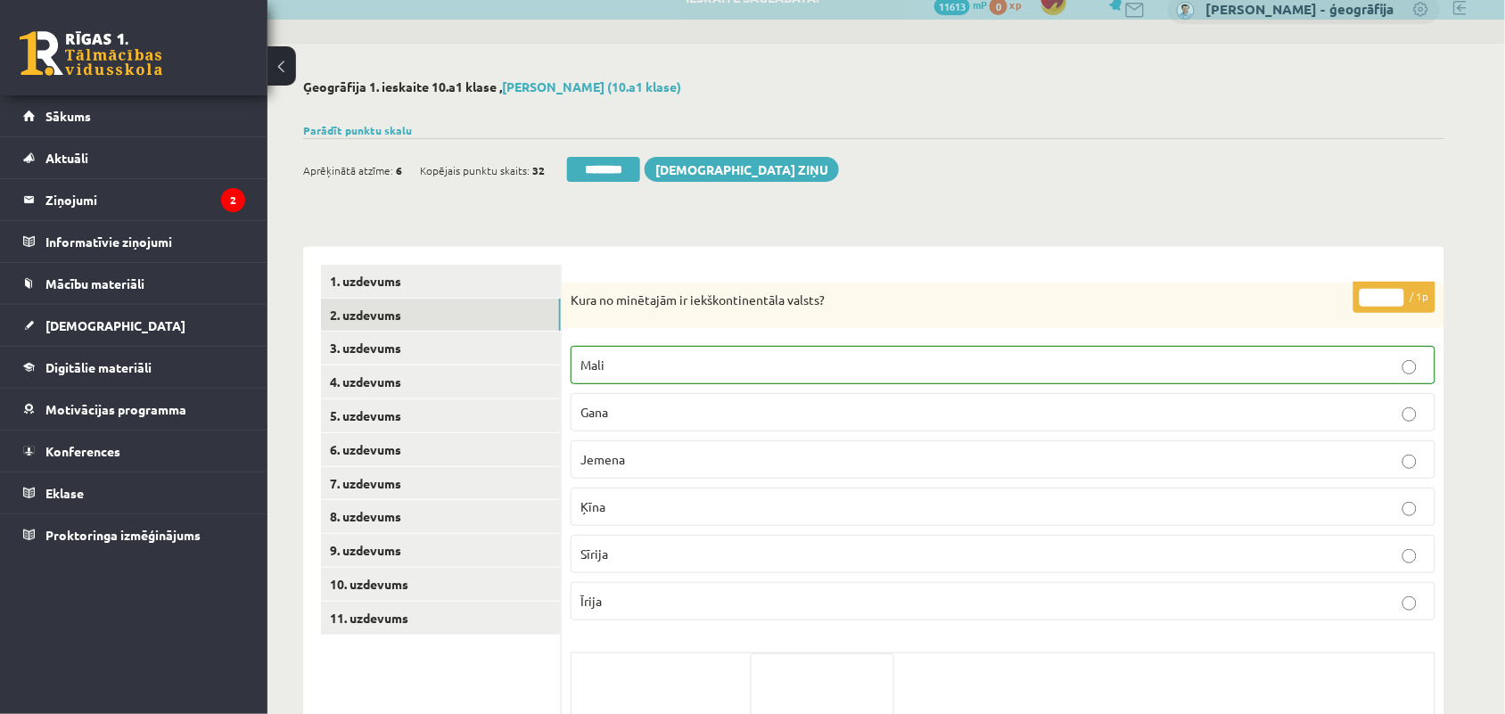
click at [605, 161] on input "********" at bounding box center [603, 169] width 73 height 25
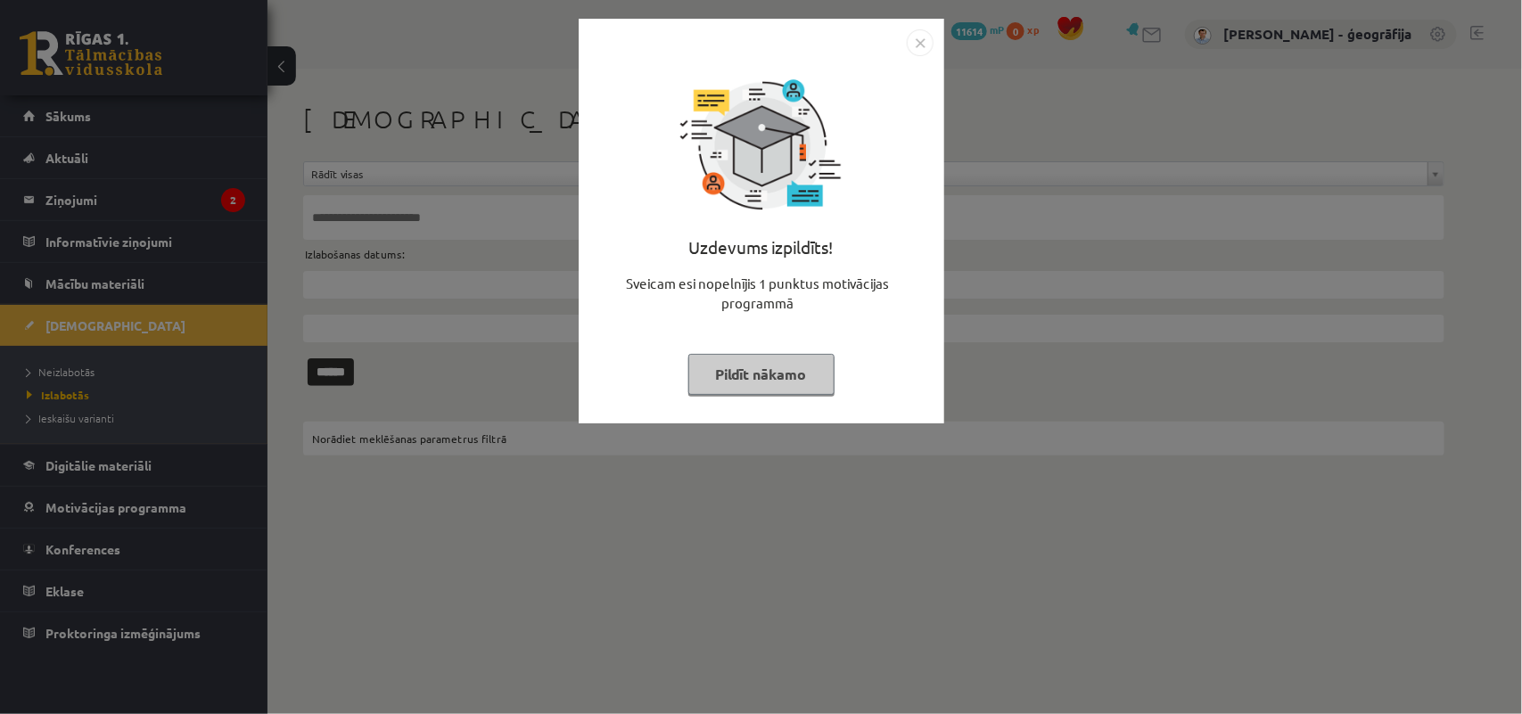
click at [781, 375] on button "Pildīt nākamo" at bounding box center [761, 374] width 146 height 41
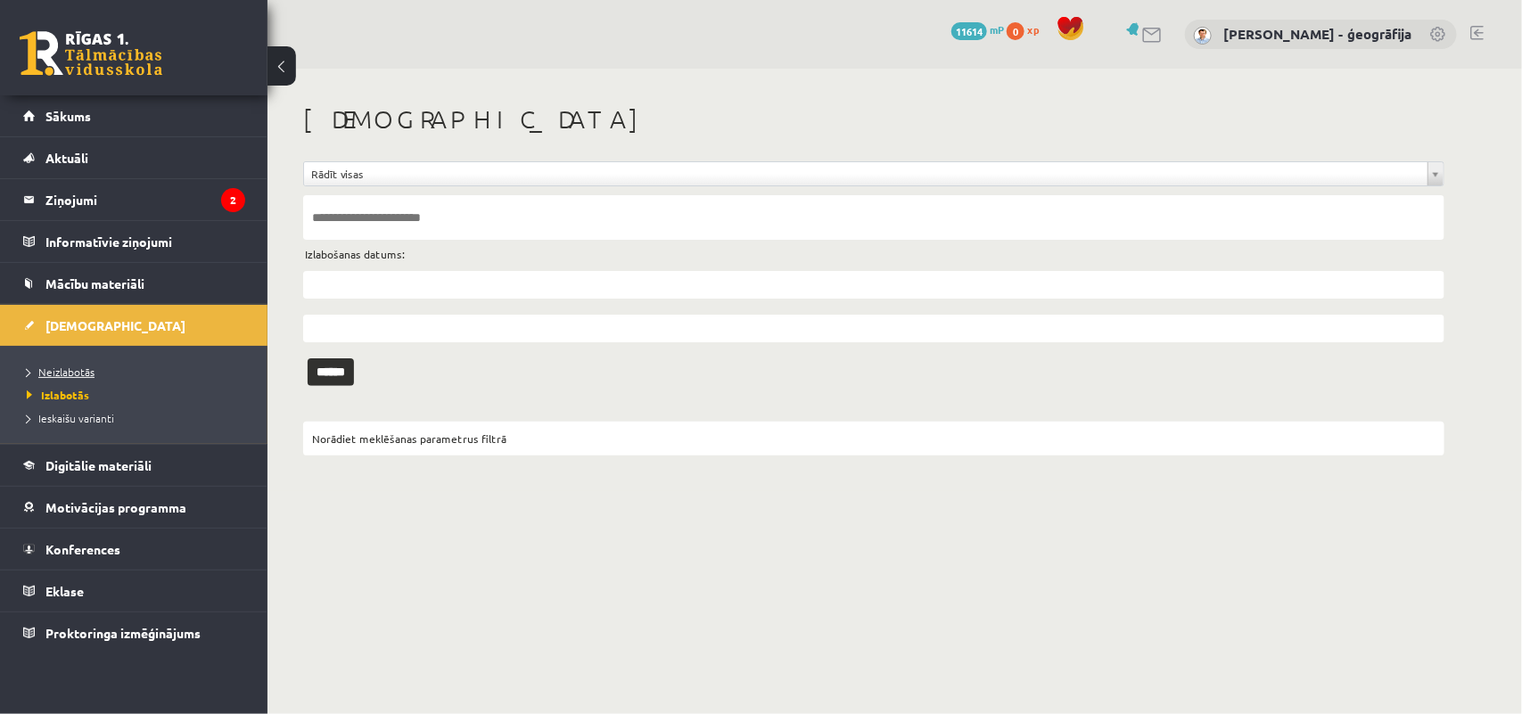
click at [65, 368] on span "Neizlabotās" at bounding box center [61, 372] width 68 height 14
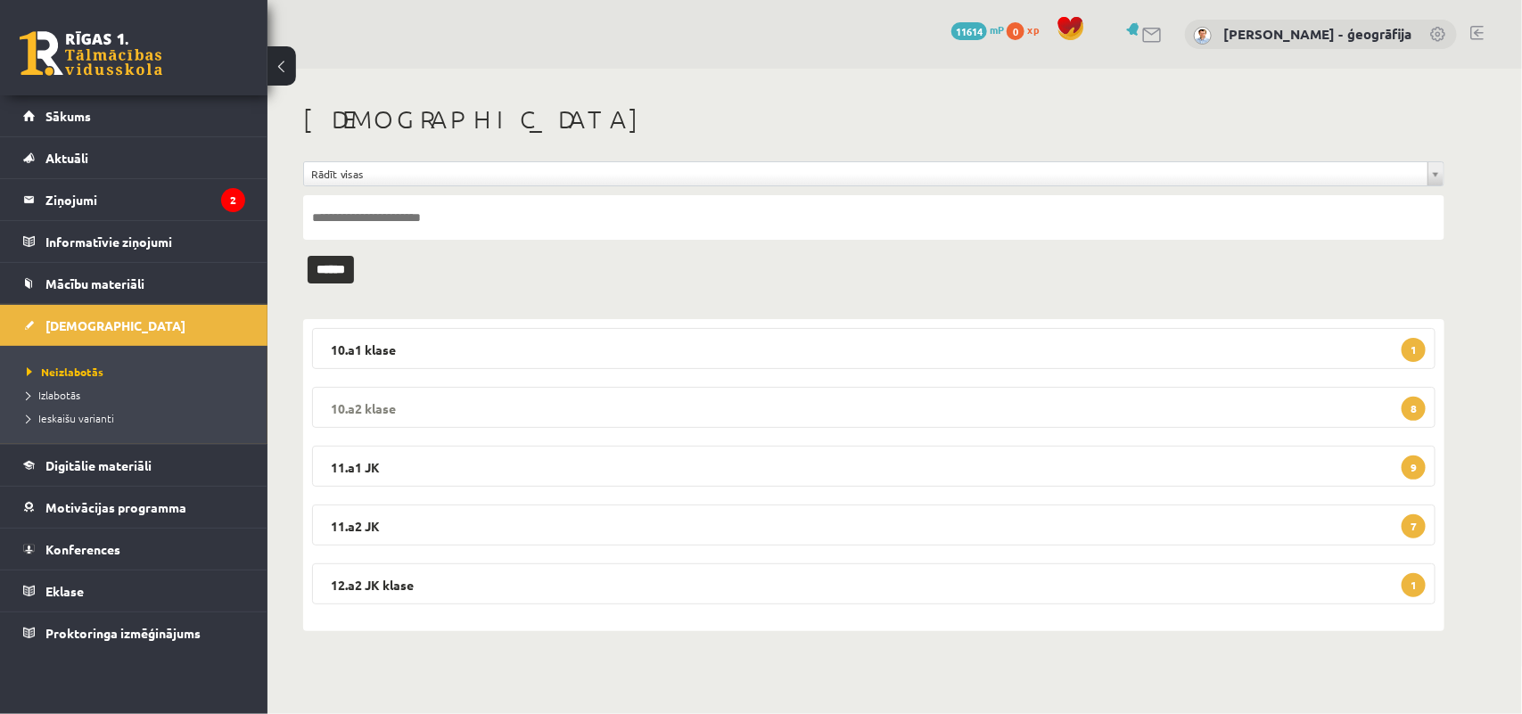
click at [548, 399] on legend "10.a2 klase 8" at bounding box center [874, 407] width 1124 height 41
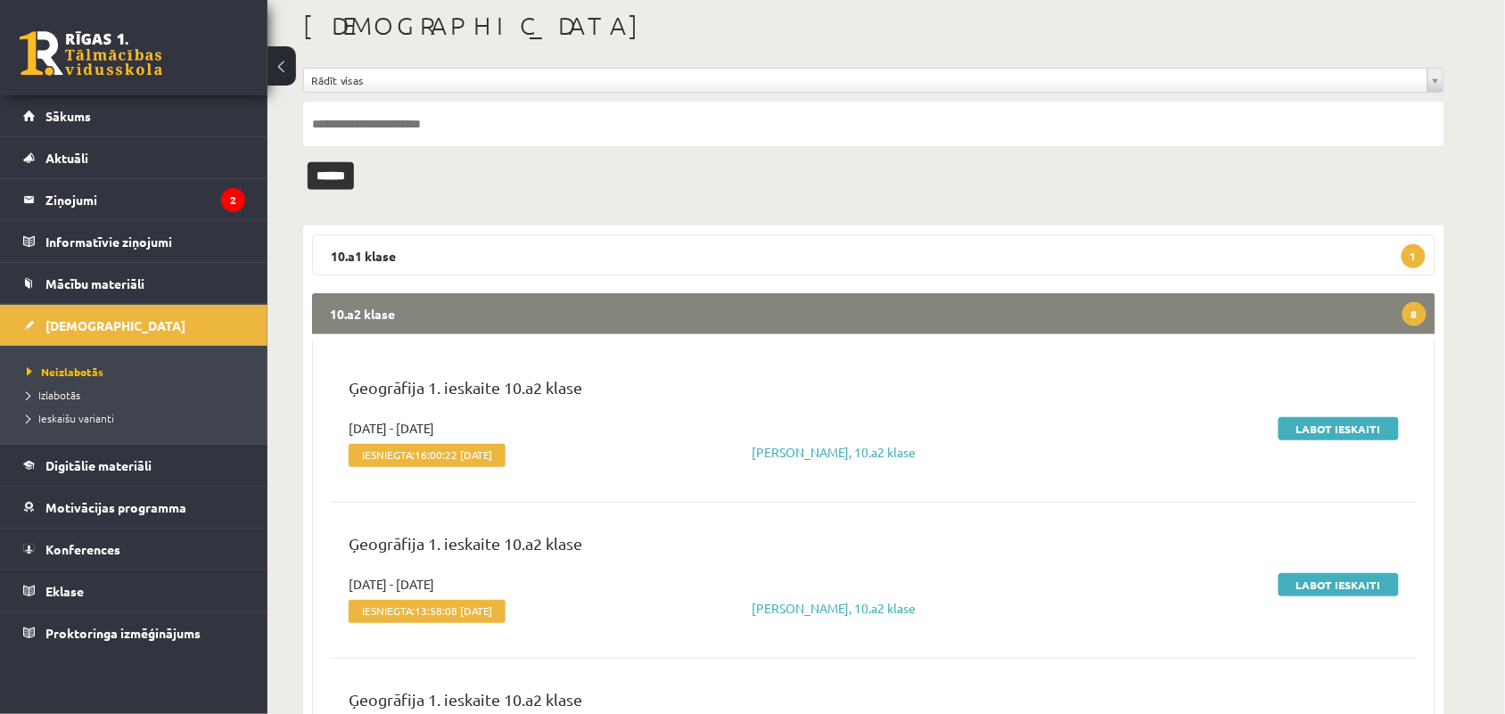
scroll to position [141, 0]
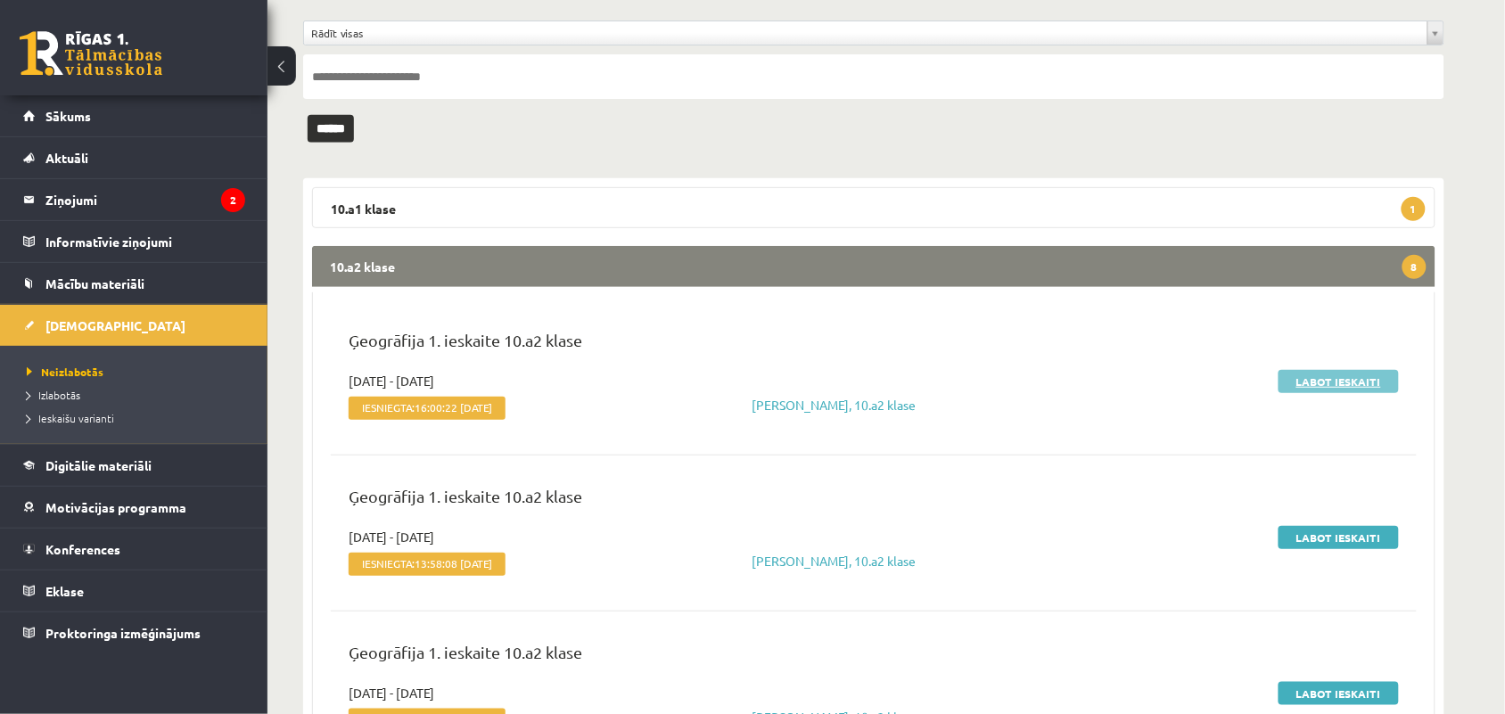
click at [1315, 379] on link "Labot ieskaiti" at bounding box center [1339, 381] width 120 height 23
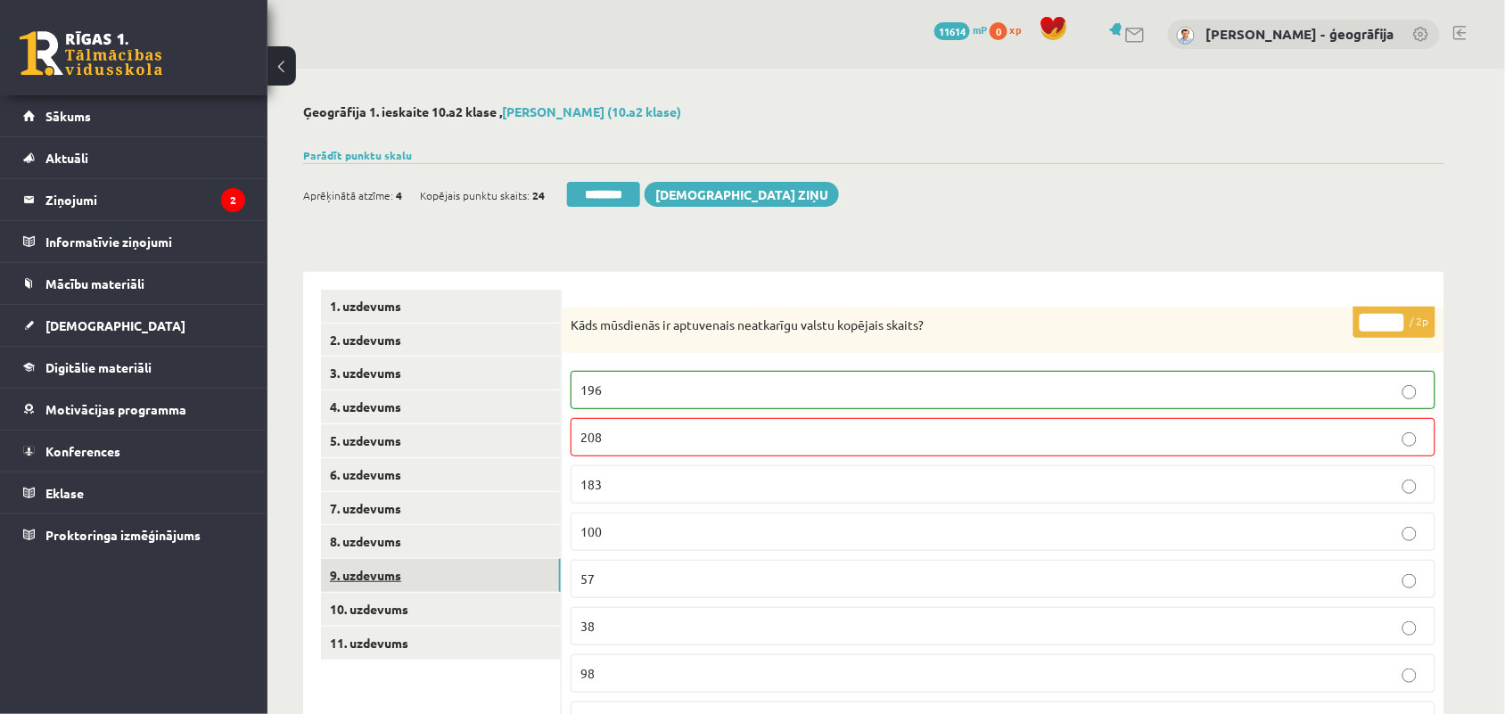
click at [375, 567] on link "9. uzdevums" at bounding box center [441, 575] width 240 height 33
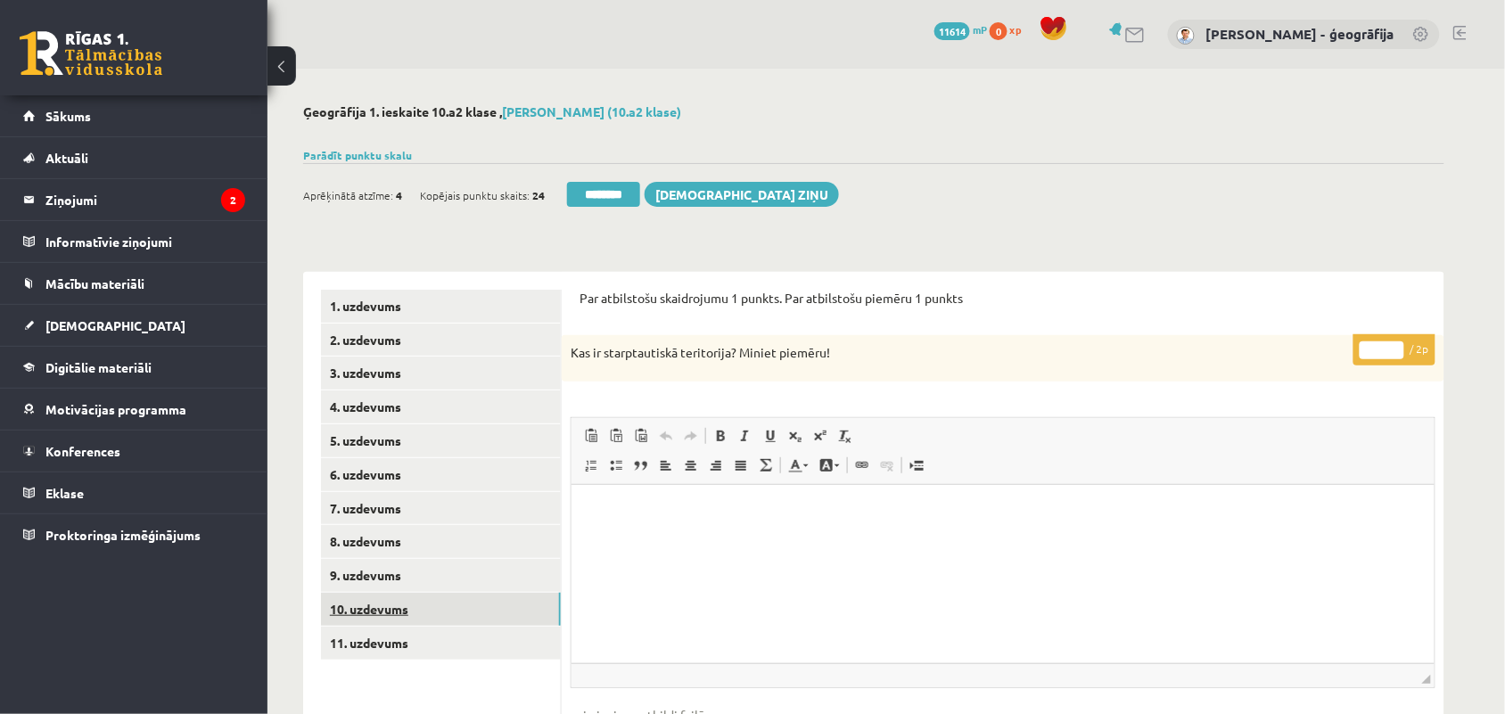
click at [355, 615] on link "10. uzdevums" at bounding box center [441, 609] width 240 height 33
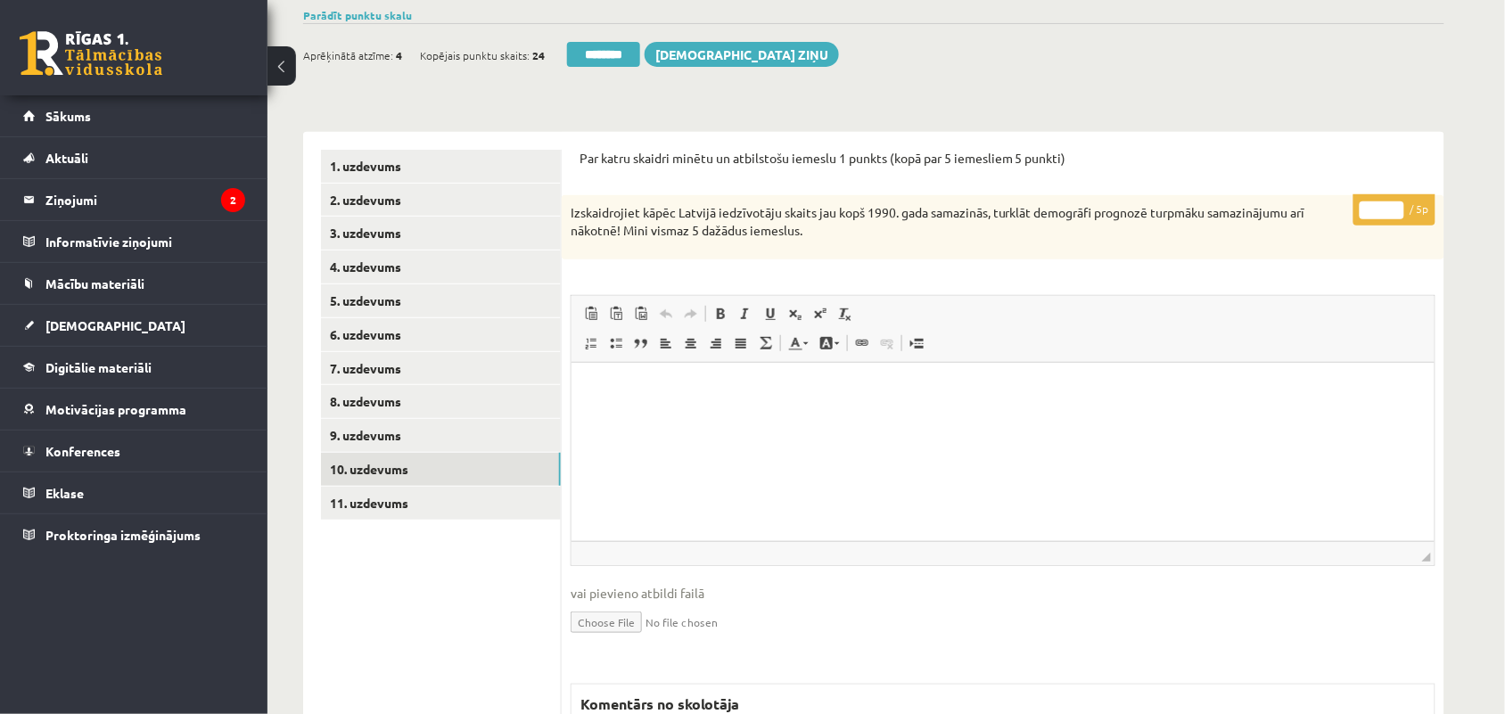
scroll to position [216, 0]
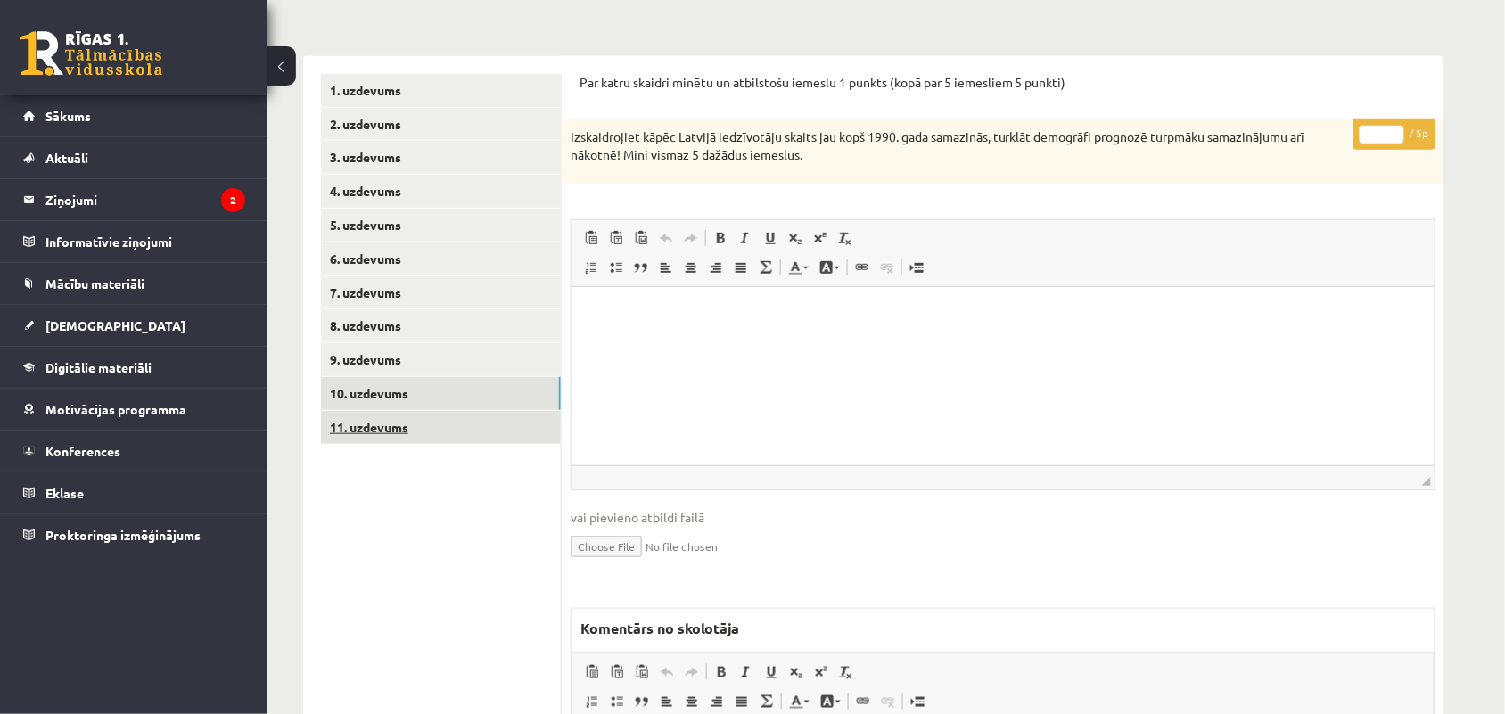
click at [373, 433] on link "11. uzdevums" at bounding box center [441, 427] width 240 height 33
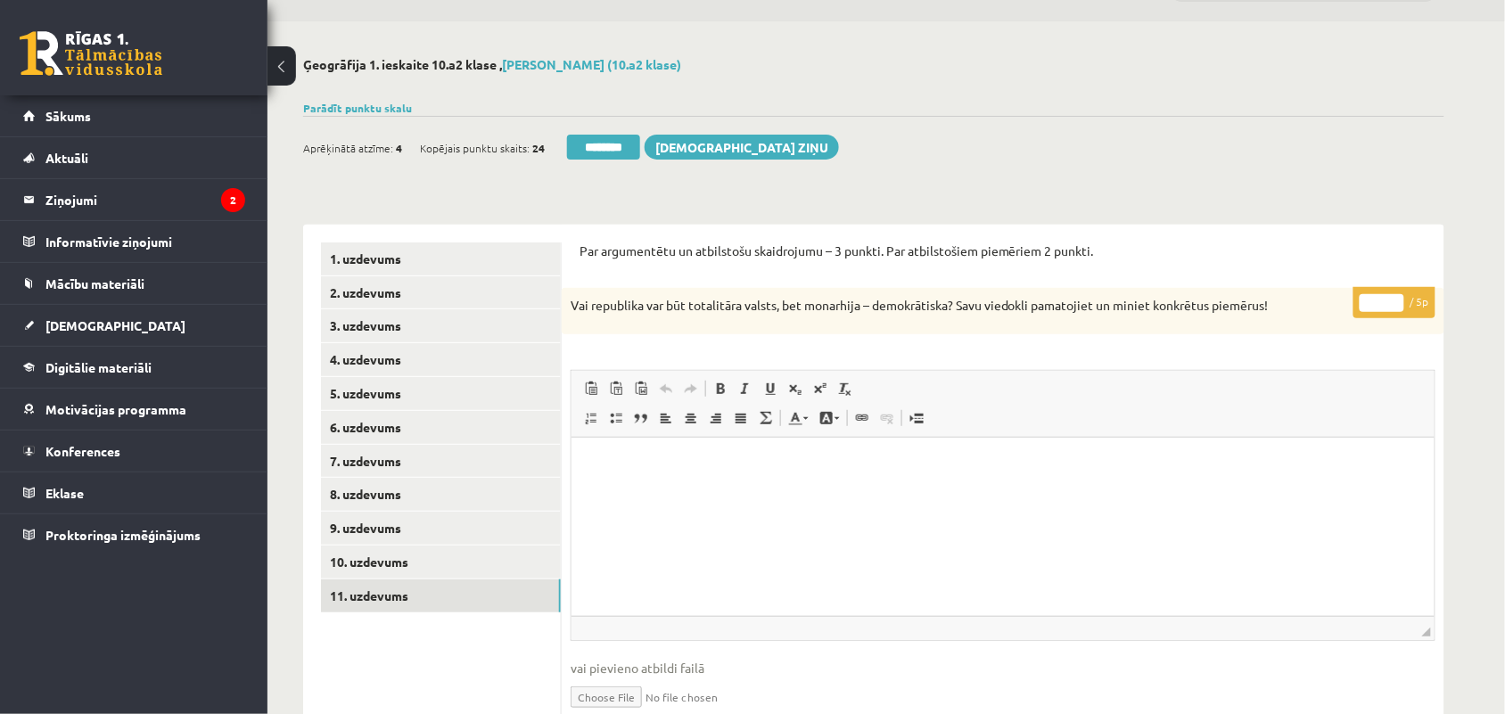
scroll to position [0, 0]
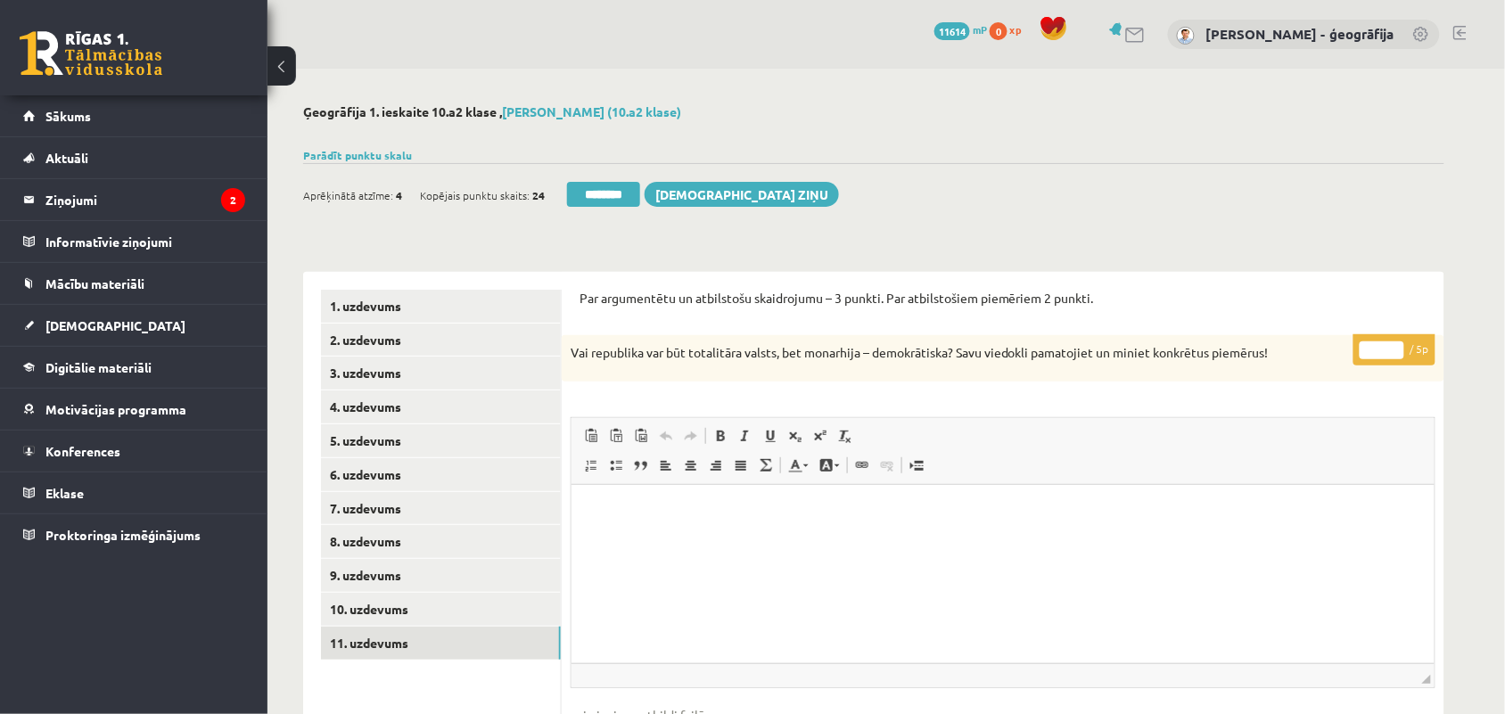
click at [587, 178] on div "Ieskaite saglabāta! Aprēķinātā atzīme: 4 Kopējais punktu skaits: 24 ******** Sū…" at bounding box center [874, 188] width 1142 height 50
click at [584, 192] on input "********" at bounding box center [603, 194] width 73 height 25
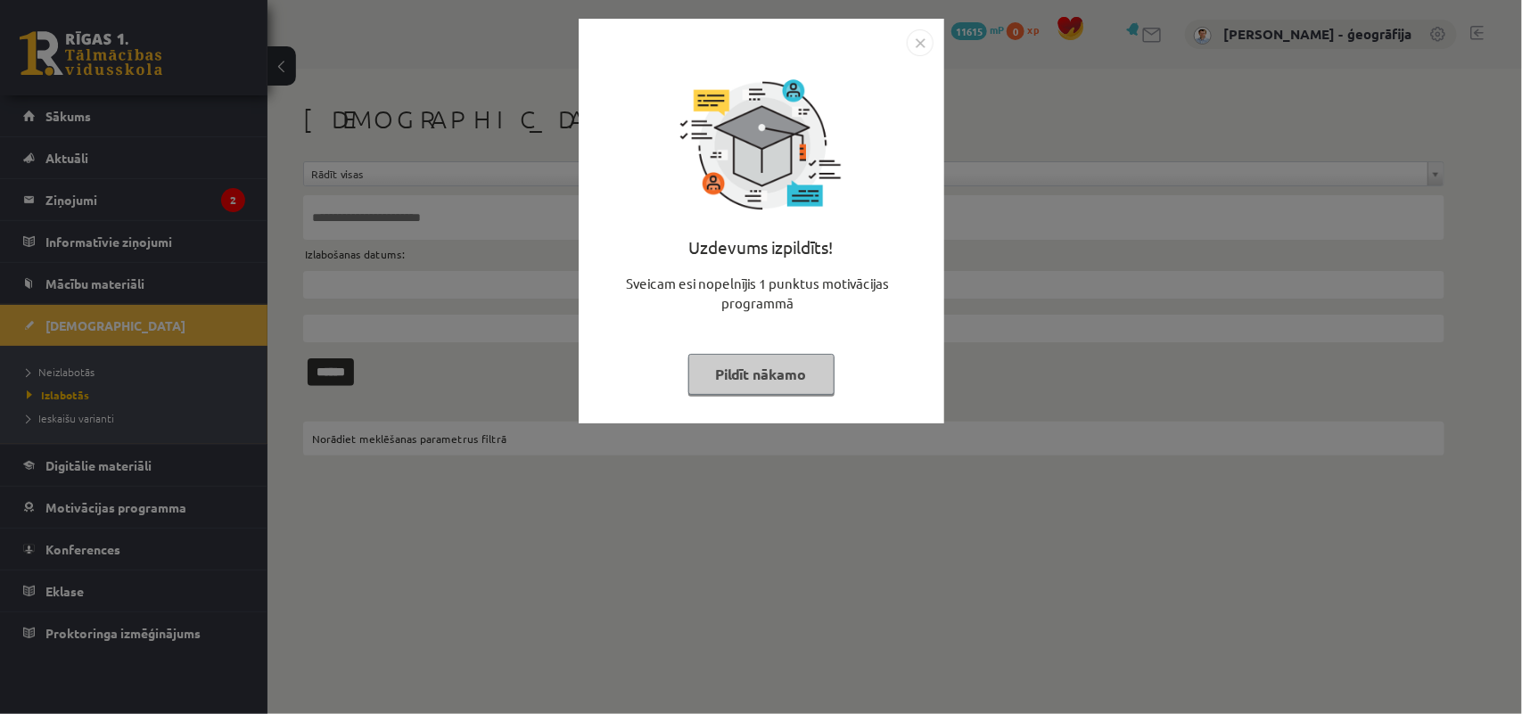
click at [67, 367] on div "Uzdevums izpildīts! Sveicam esi nopelnījis 1 punktus motivācijas programmā Pild…" at bounding box center [761, 357] width 1522 height 714
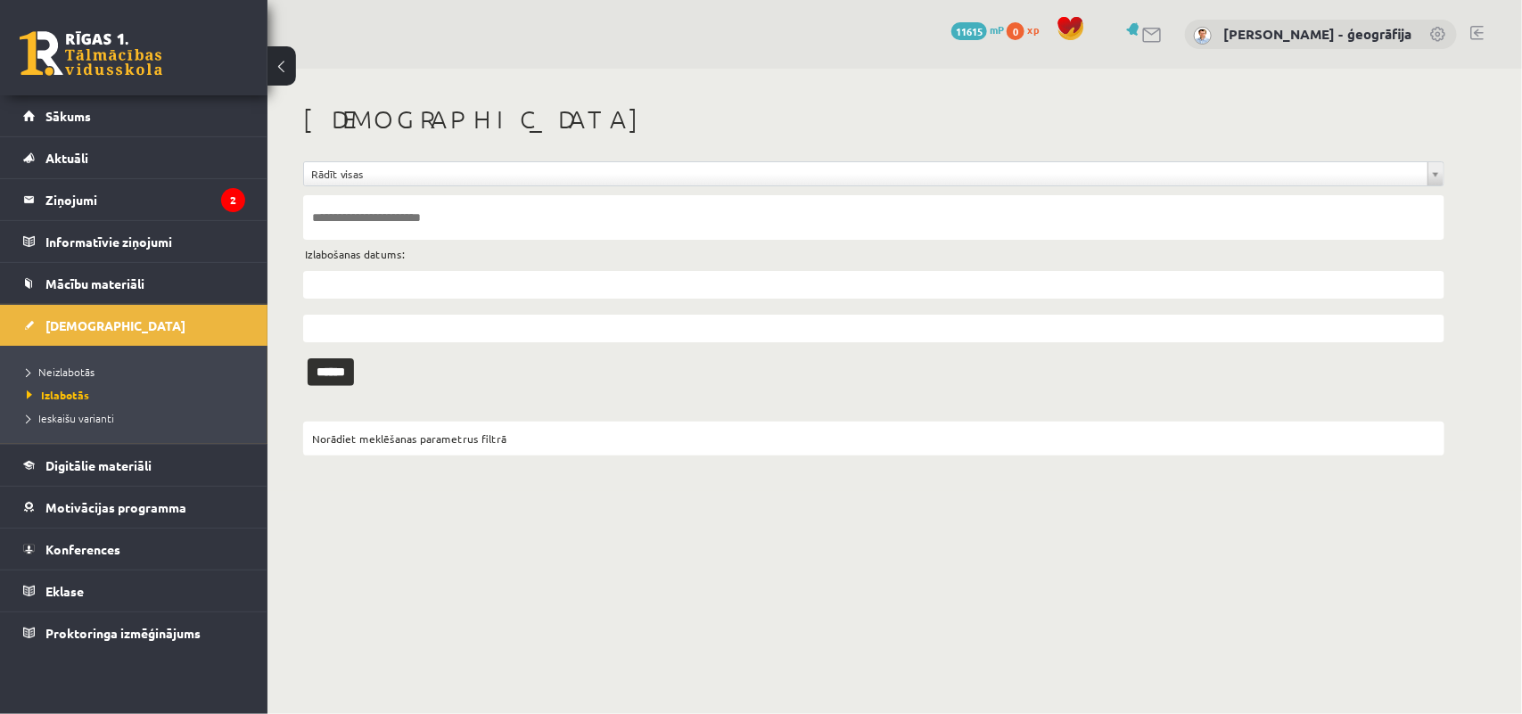
click at [67, 367] on span "Neizlabotās" at bounding box center [61, 372] width 68 height 14
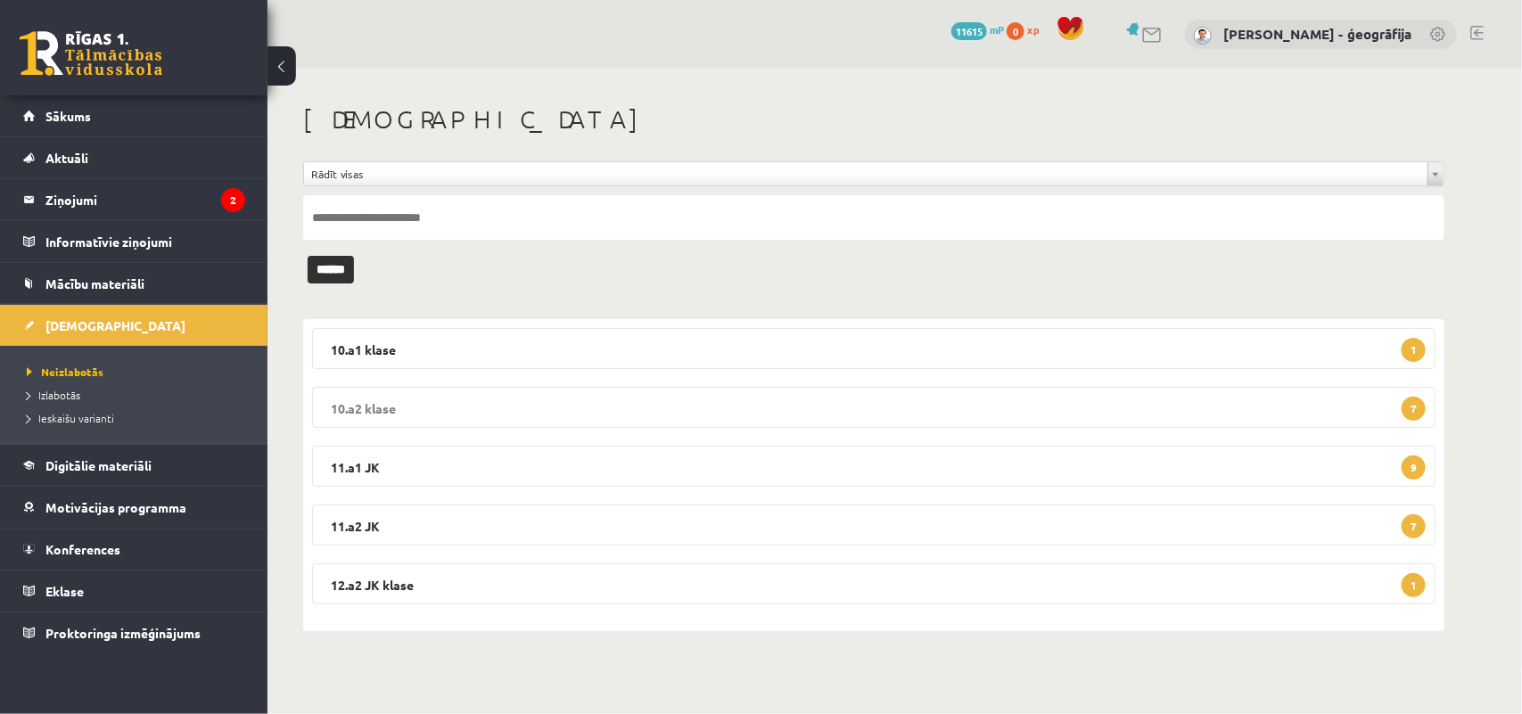
click at [498, 400] on legend "10.a2 klase 7" at bounding box center [874, 407] width 1124 height 41
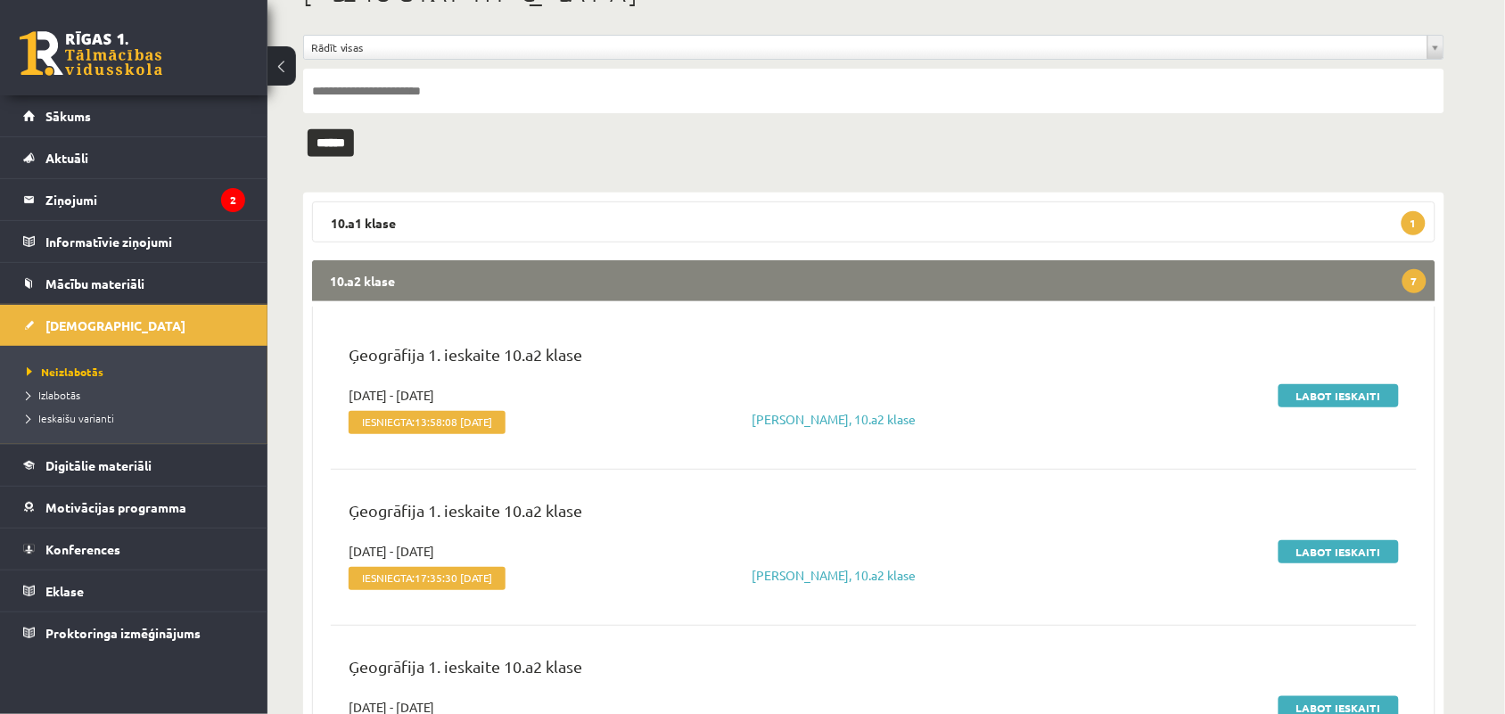
scroll to position [128, 0]
click at [1299, 388] on link "Labot ieskaiti" at bounding box center [1339, 394] width 120 height 23
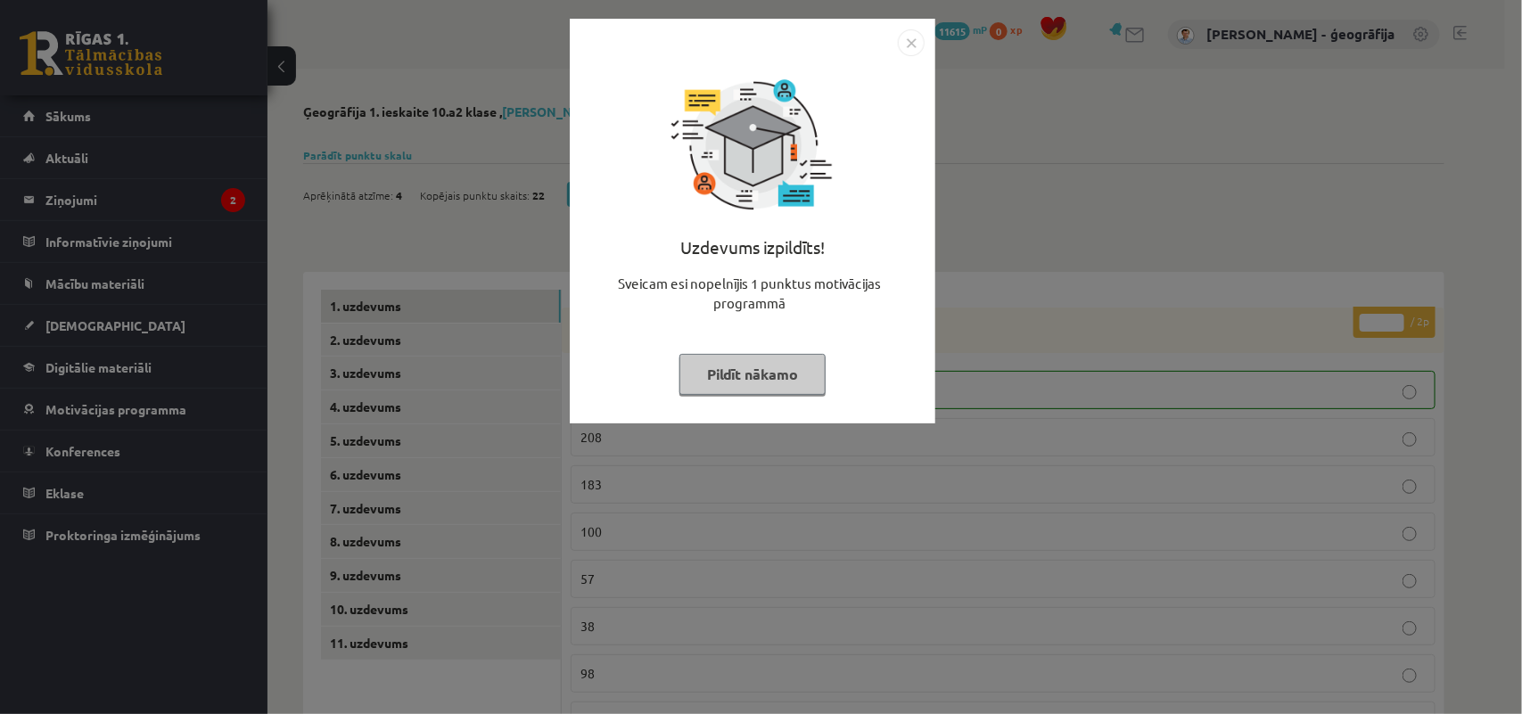
click at [691, 372] on button "Pildīt nākamo" at bounding box center [753, 374] width 146 height 41
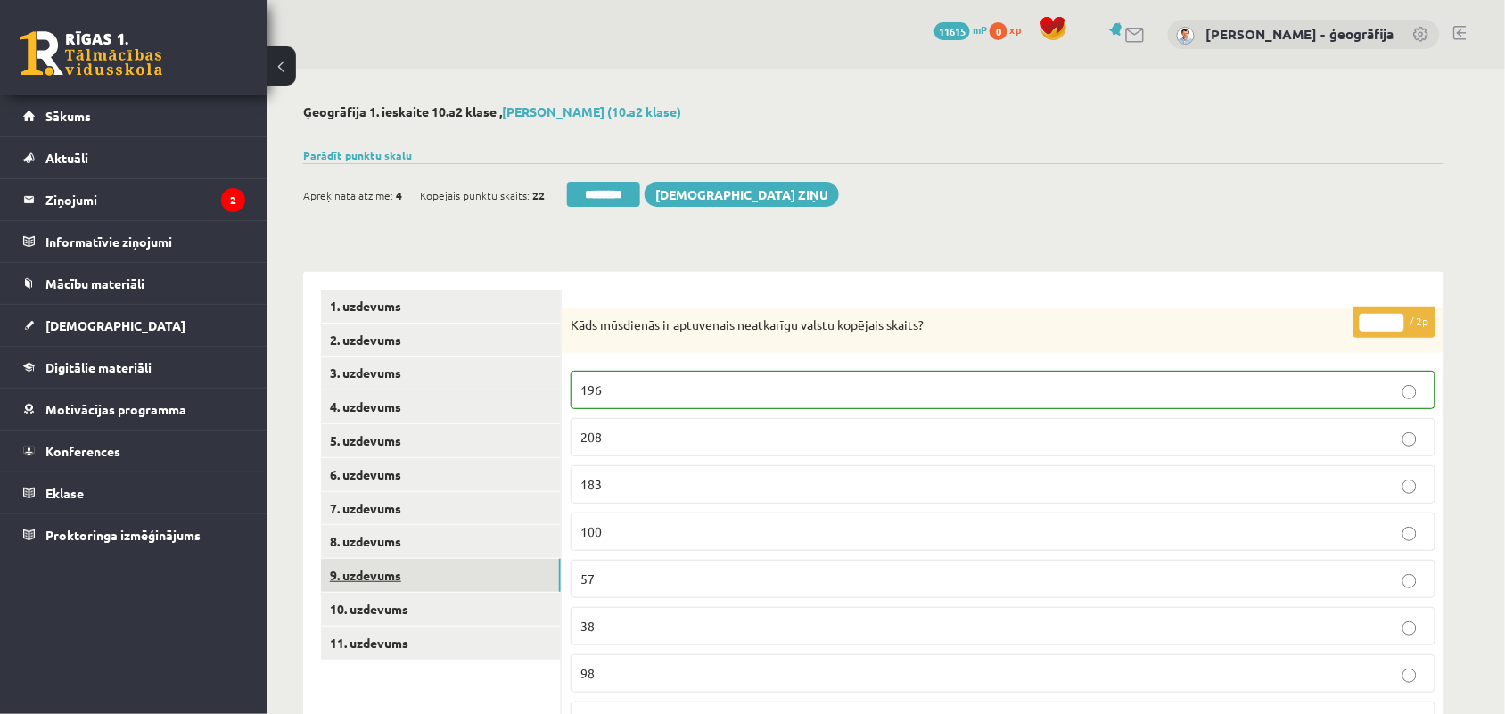
click at [370, 581] on link "9. uzdevums" at bounding box center [441, 575] width 240 height 33
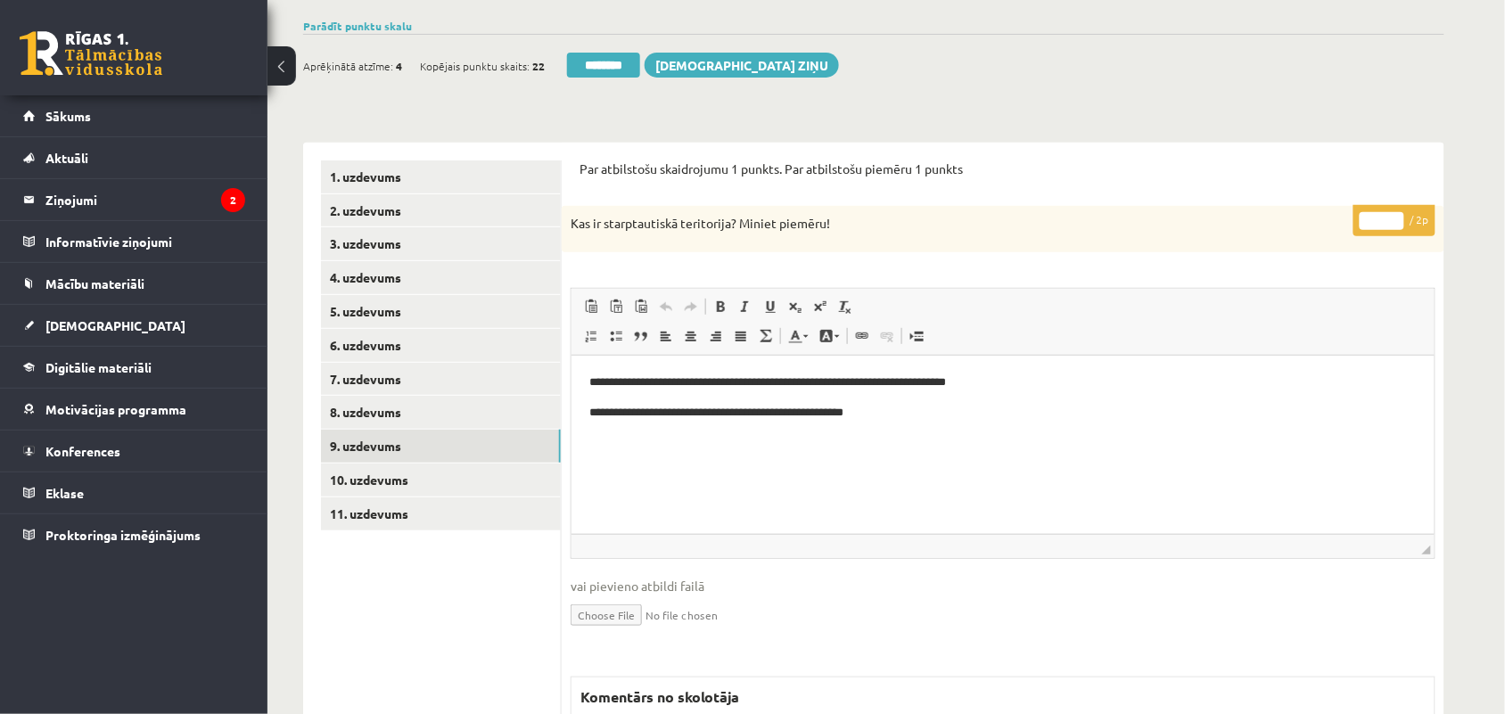
click at [1383, 220] on input "*" at bounding box center [1382, 221] width 45 height 18
type input "*"
click at [393, 477] on link "10. uzdevums" at bounding box center [441, 480] width 240 height 33
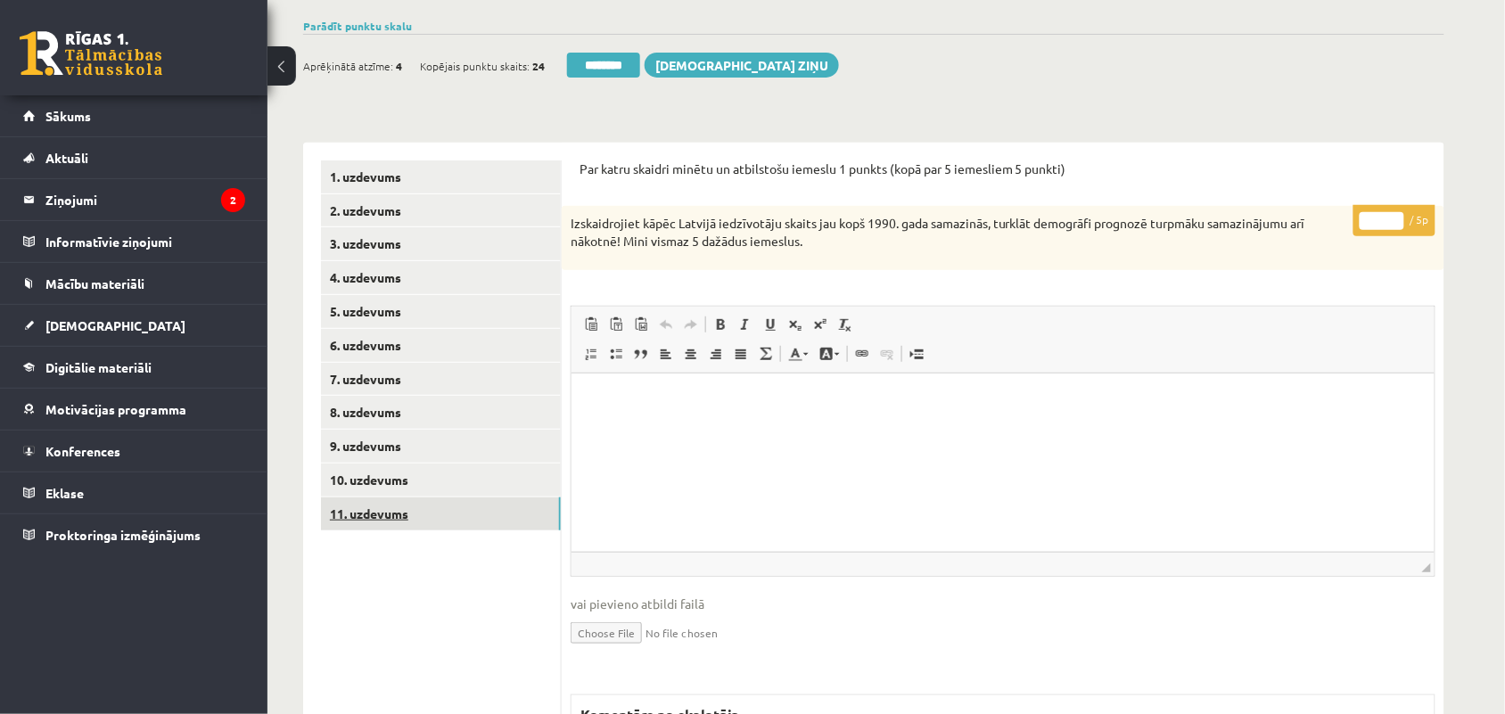
click at [363, 518] on link "11. uzdevums" at bounding box center [441, 514] width 240 height 33
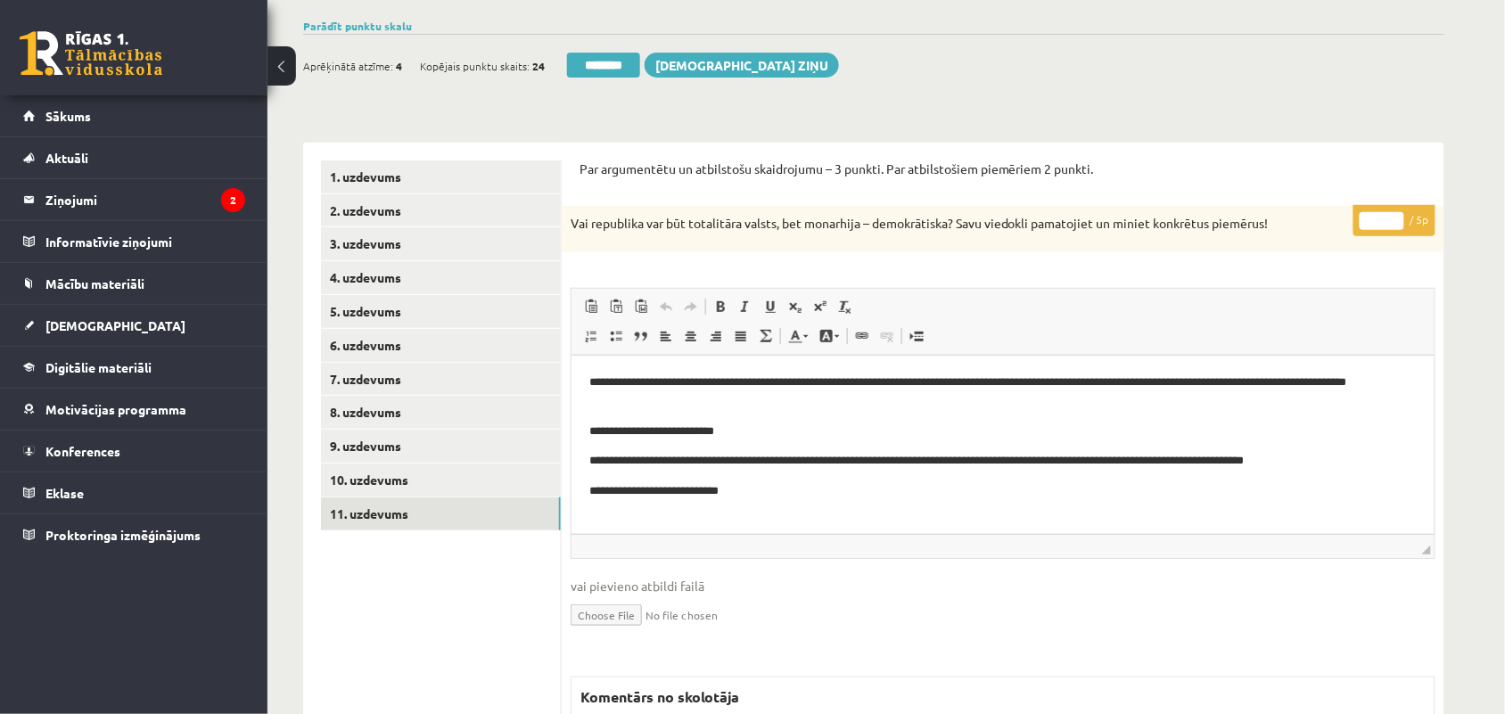
click at [1397, 217] on input "*" at bounding box center [1382, 221] width 45 height 18
type input "*"
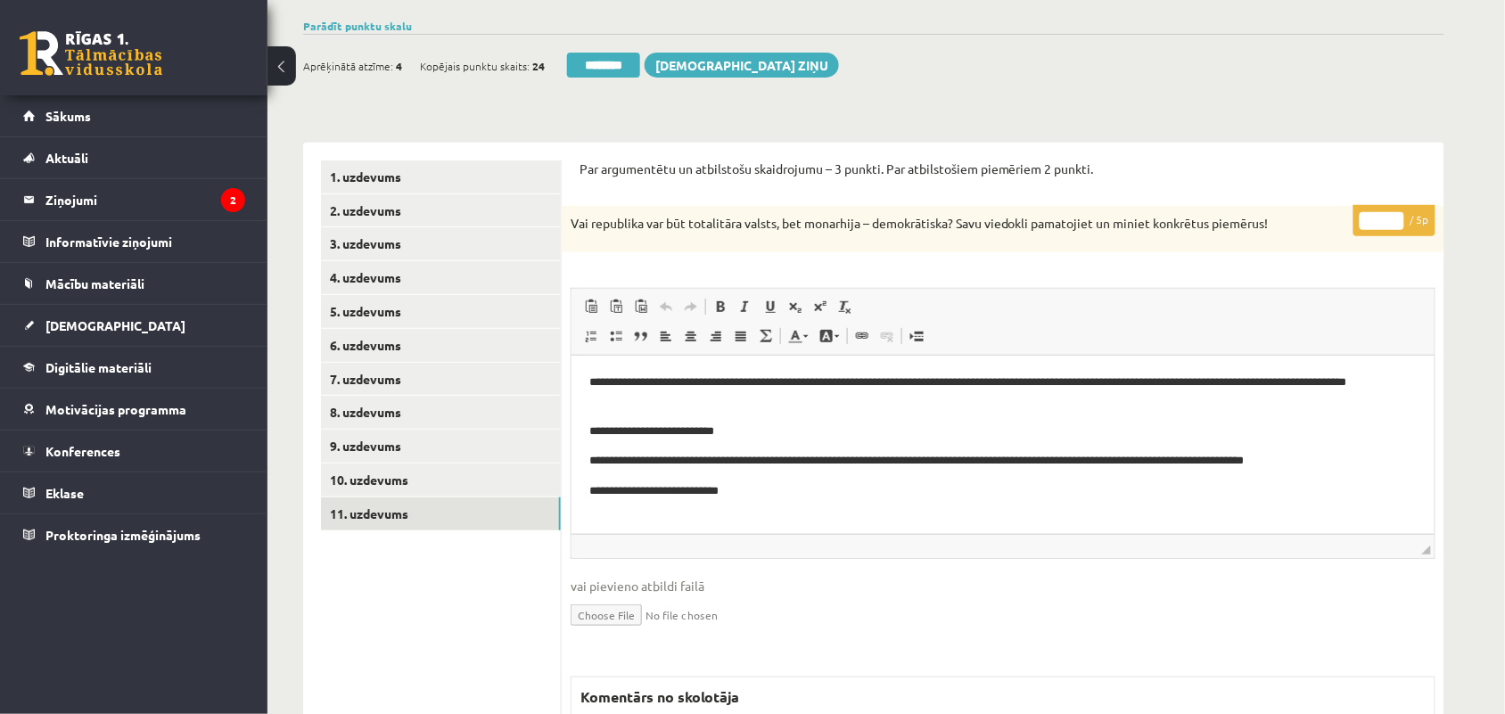
click at [1397, 217] on input "*" at bounding box center [1382, 221] width 45 height 18
click at [362, 474] on link "10. uzdevums" at bounding box center [441, 480] width 240 height 33
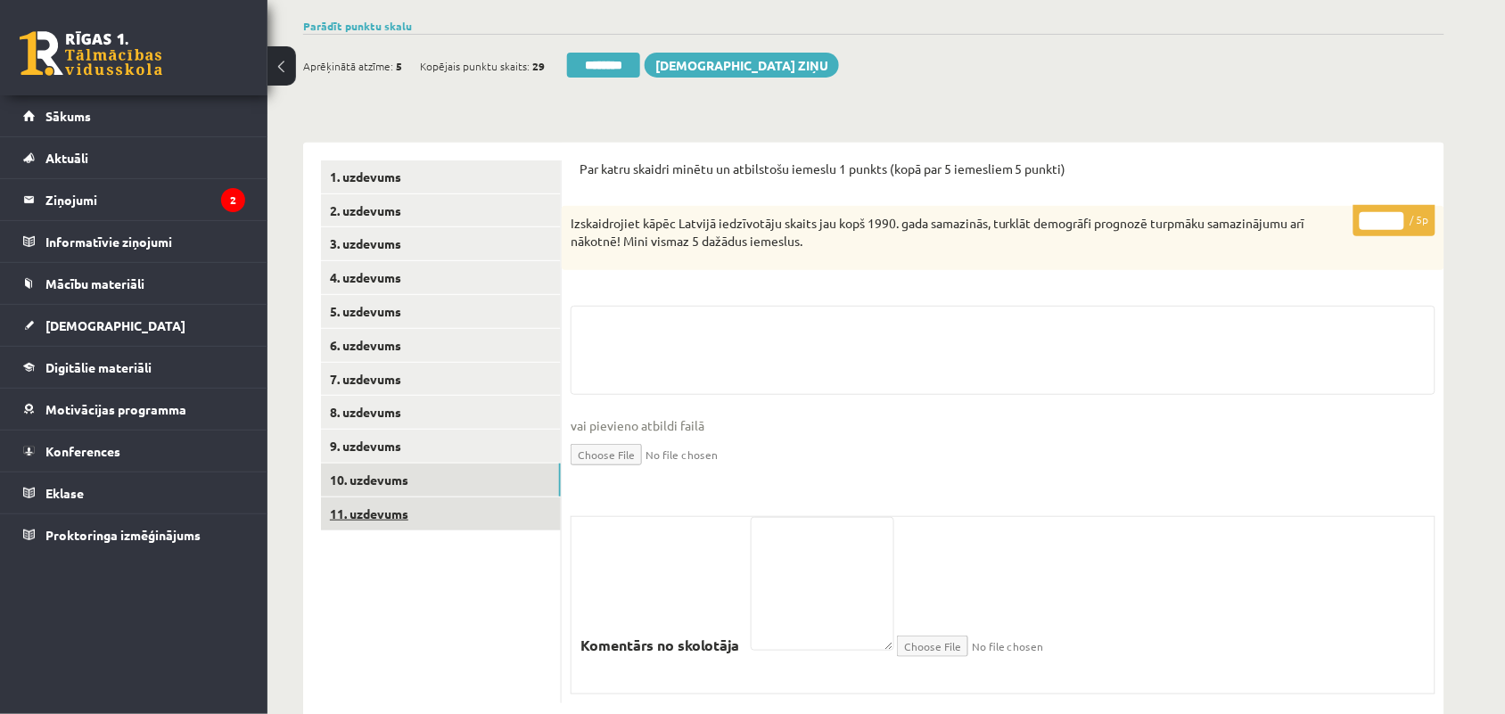
click at [362, 504] on link "11. uzdevums" at bounding box center [441, 514] width 240 height 33
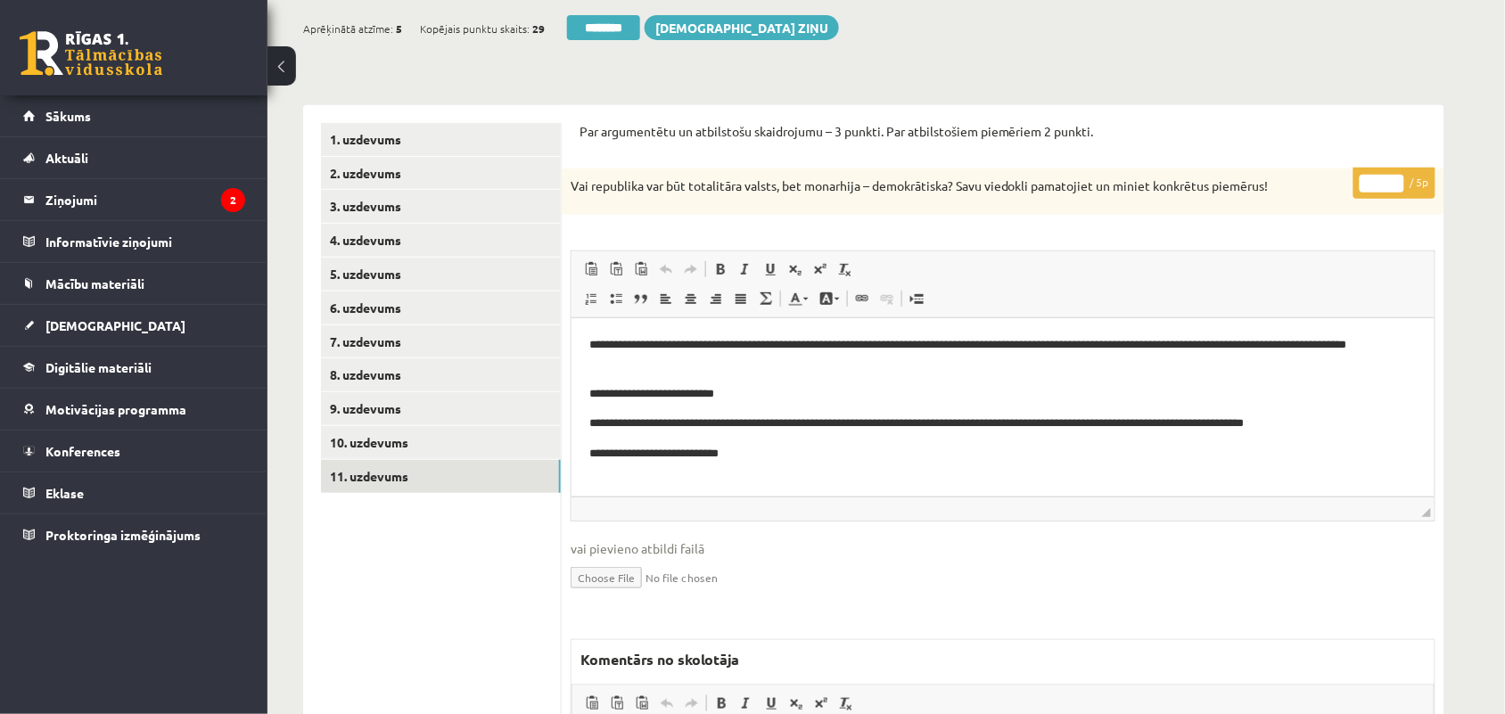
scroll to position [176, 0]
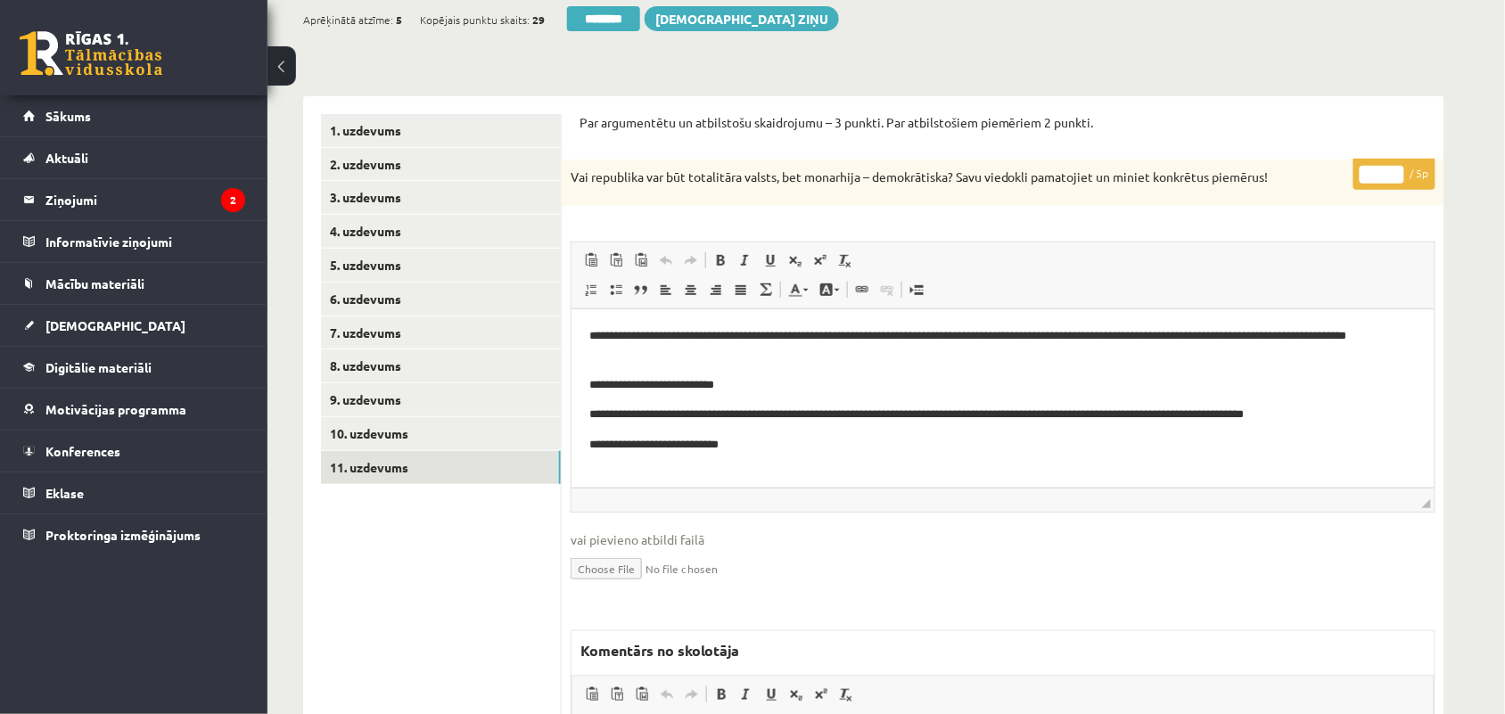
click at [1396, 180] on input "*" at bounding box center [1382, 175] width 45 height 18
click at [1397, 179] on input "*" at bounding box center [1382, 175] width 45 height 18
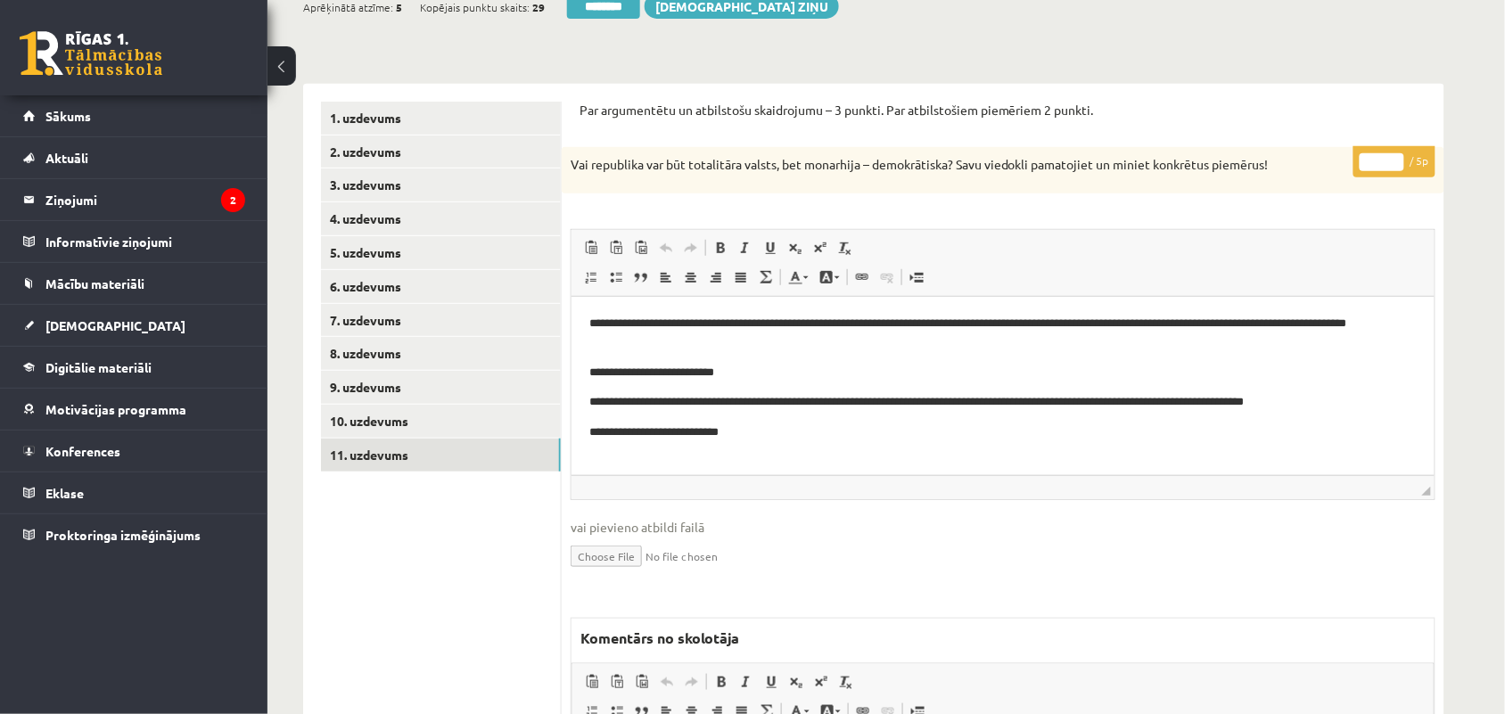
scroll to position [185, 0]
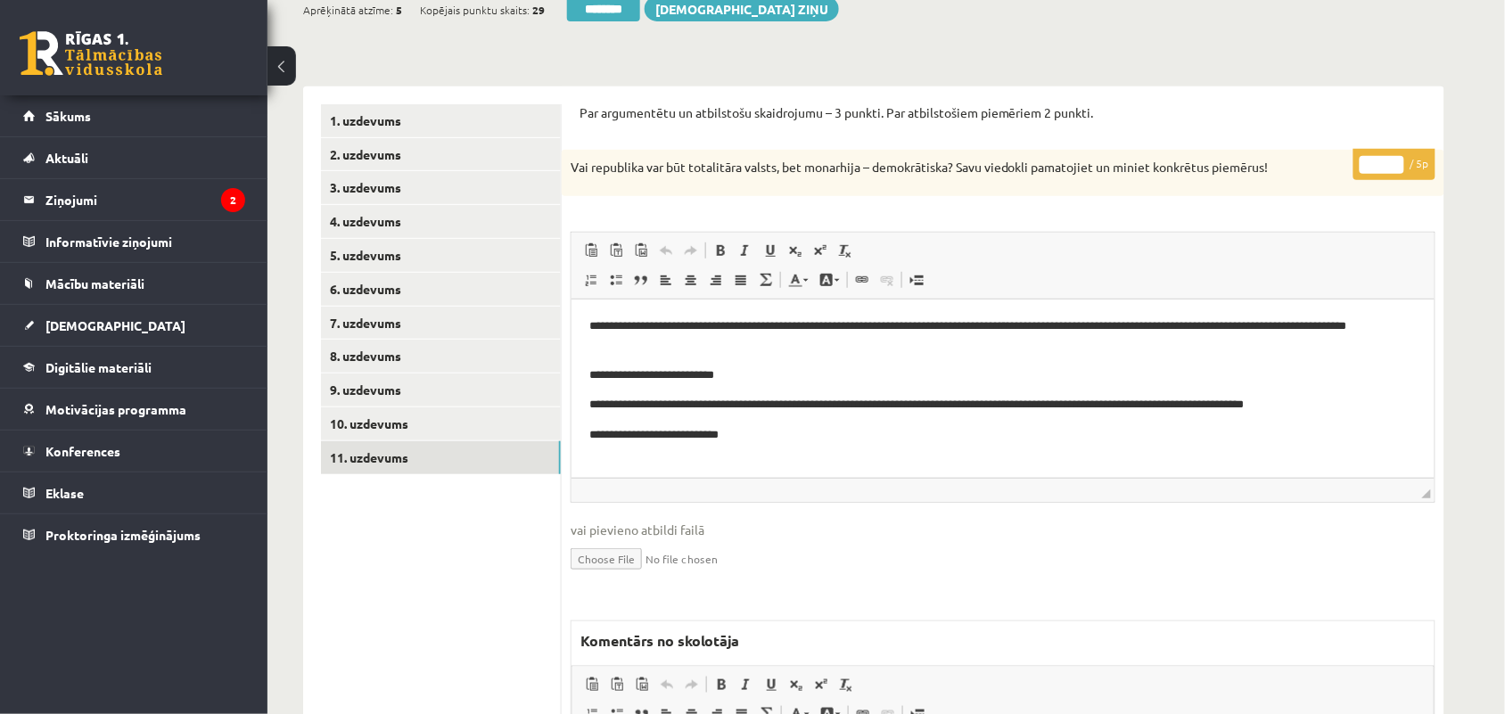
type input "*"
click at [1394, 161] on input "*" at bounding box center [1382, 165] width 45 height 18
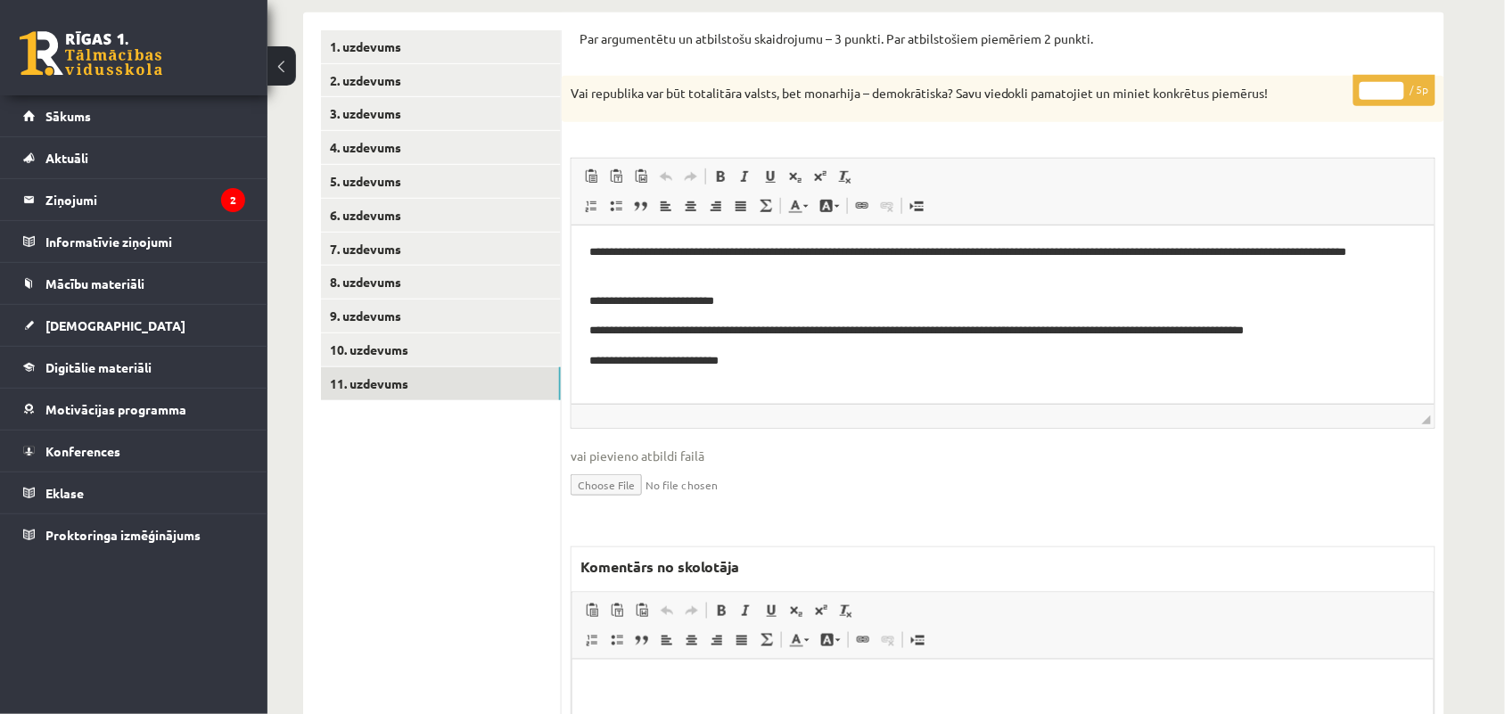
scroll to position [312, 0]
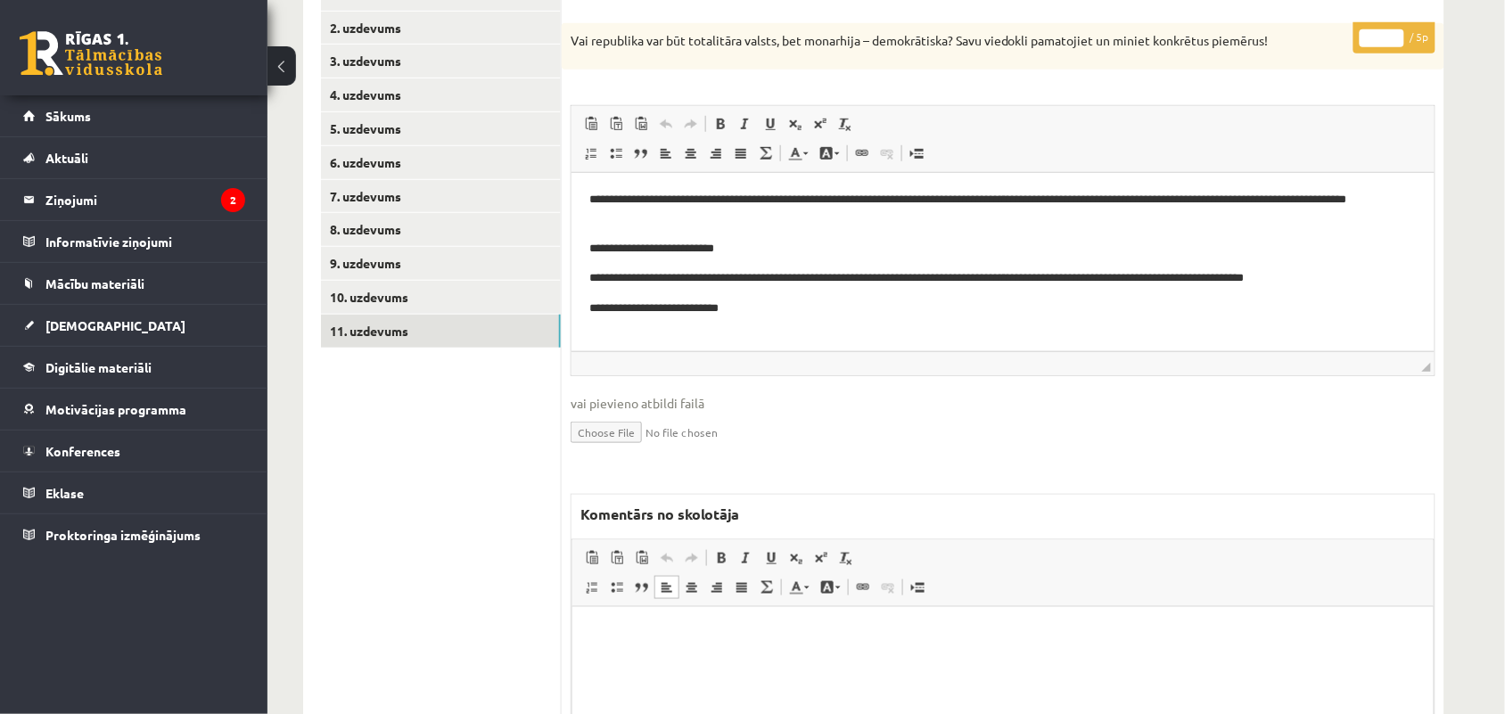
click at [738, 661] on html at bounding box center [1002, 633] width 861 height 54
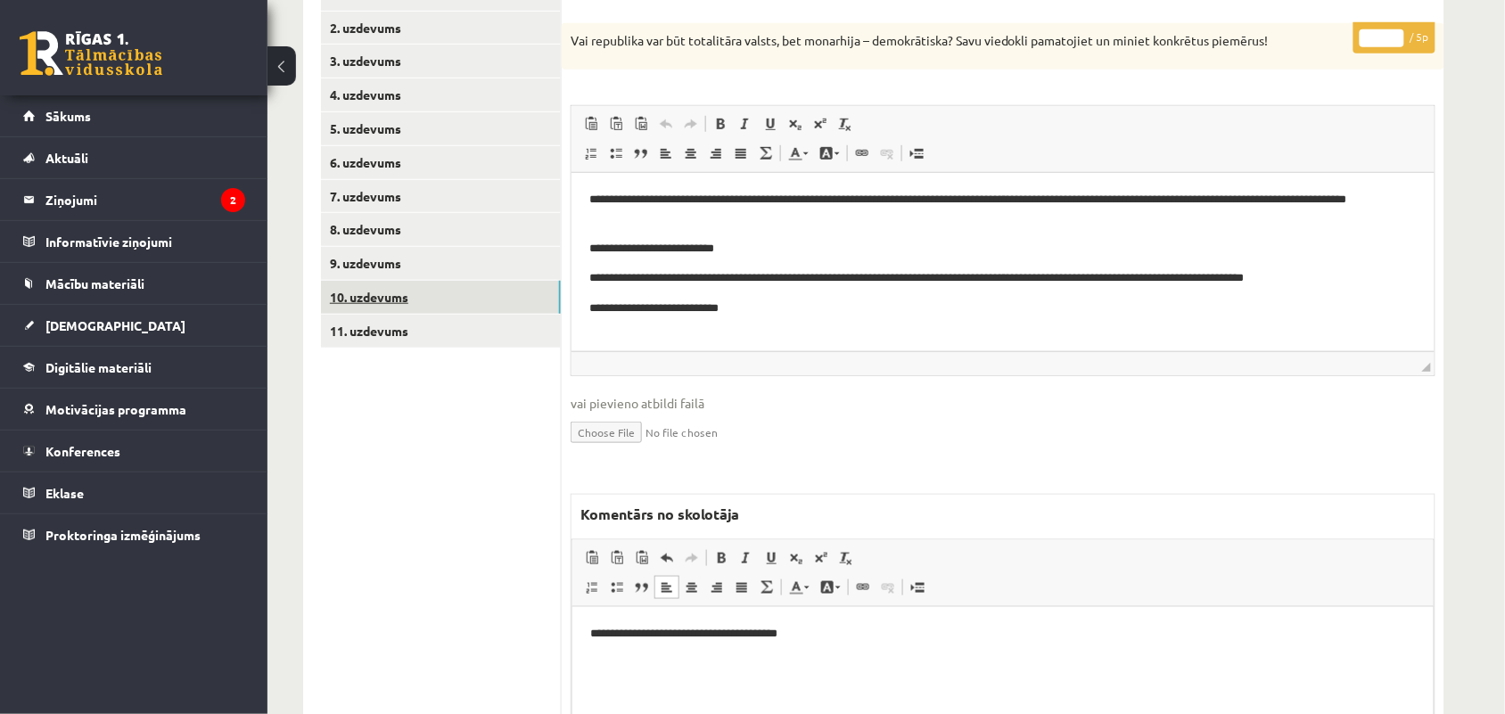
click at [363, 288] on link "10. uzdevums" at bounding box center [441, 297] width 240 height 33
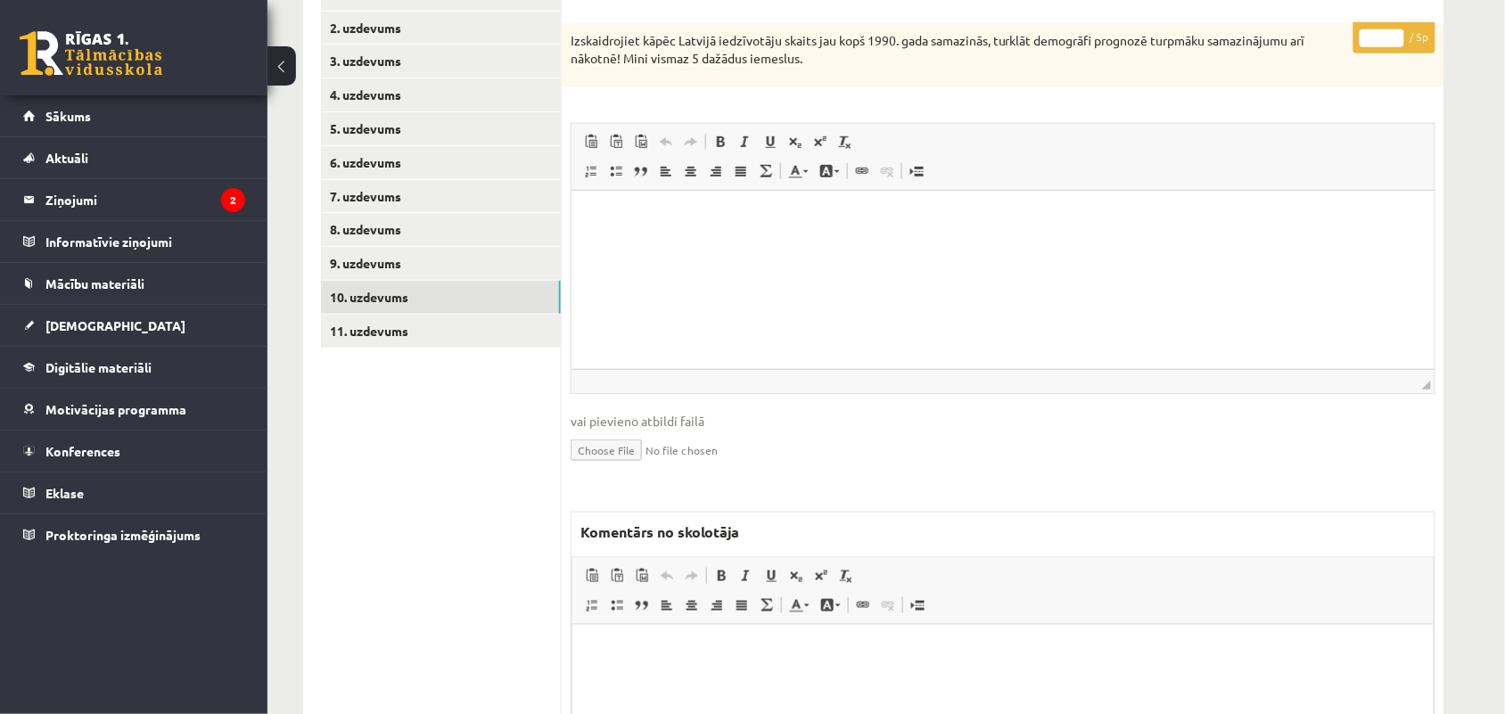
scroll to position [0, 0]
drag, startPoint x: 1240, startPoint y: 466, endPoint x: 652, endPoint y: 206, distance: 642.8
click at [652, 206] on html at bounding box center [1002, 217] width 863 height 54
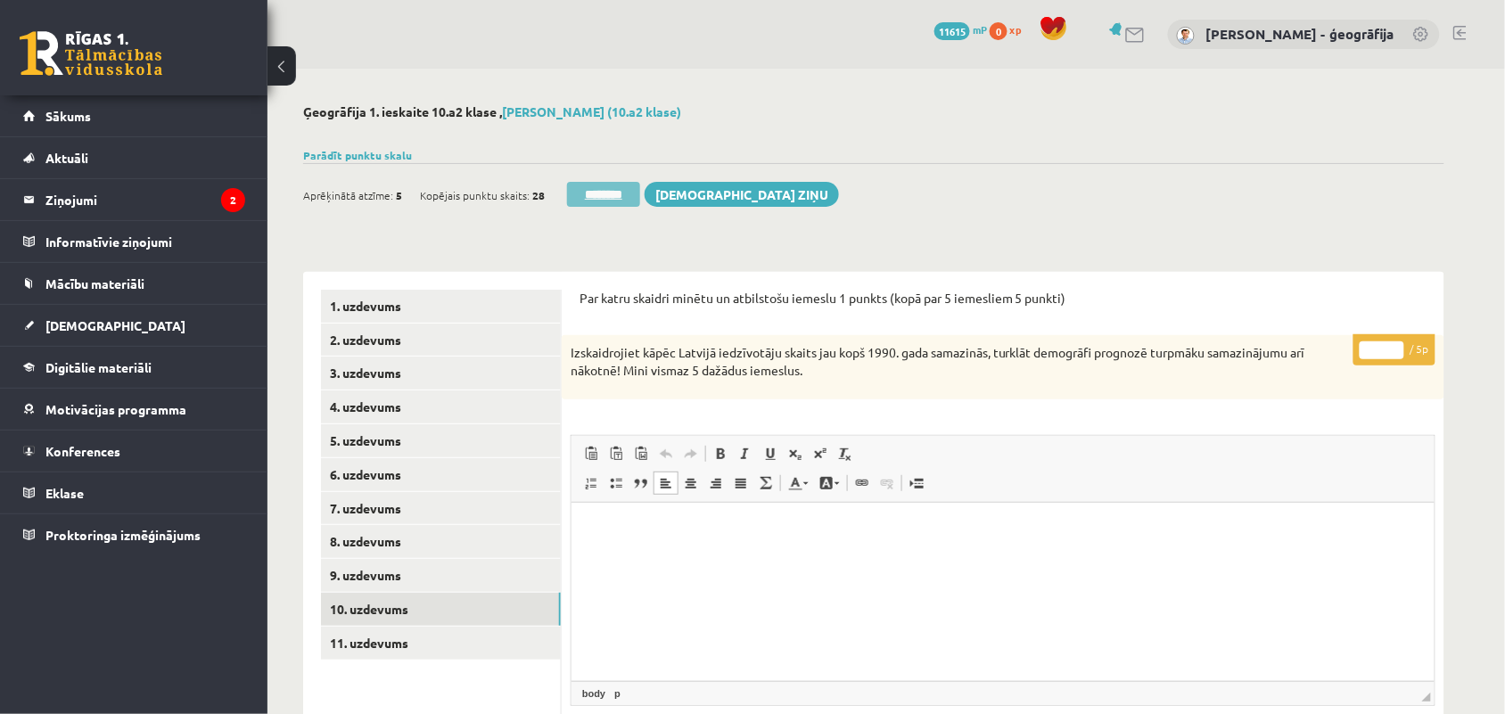
click at [607, 199] on input "********" at bounding box center [603, 194] width 73 height 25
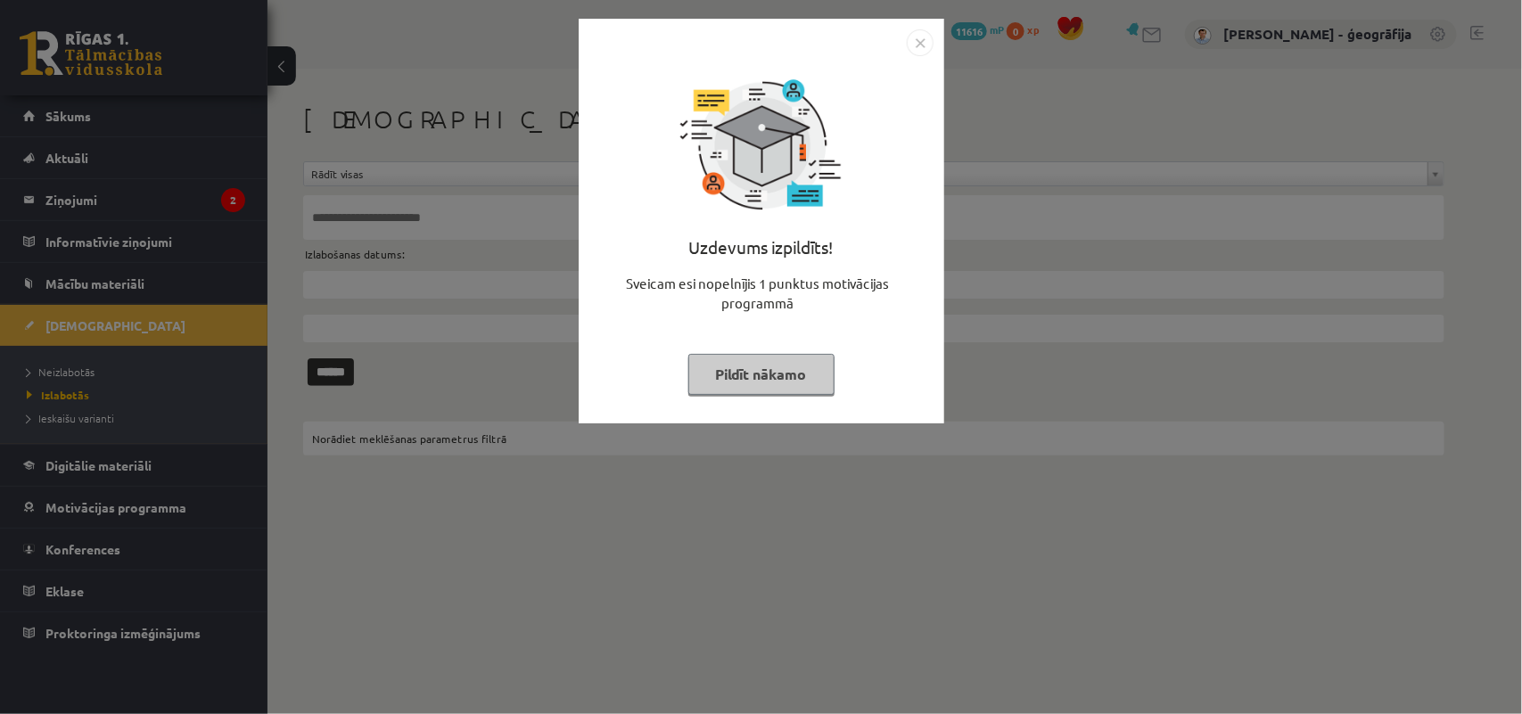
click at [725, 361] on button "Pildīt nākamo" at bounding box center [761, 374] width 146 height 41
